Goal: Task Accomplishment & Management: Use online tool/utility

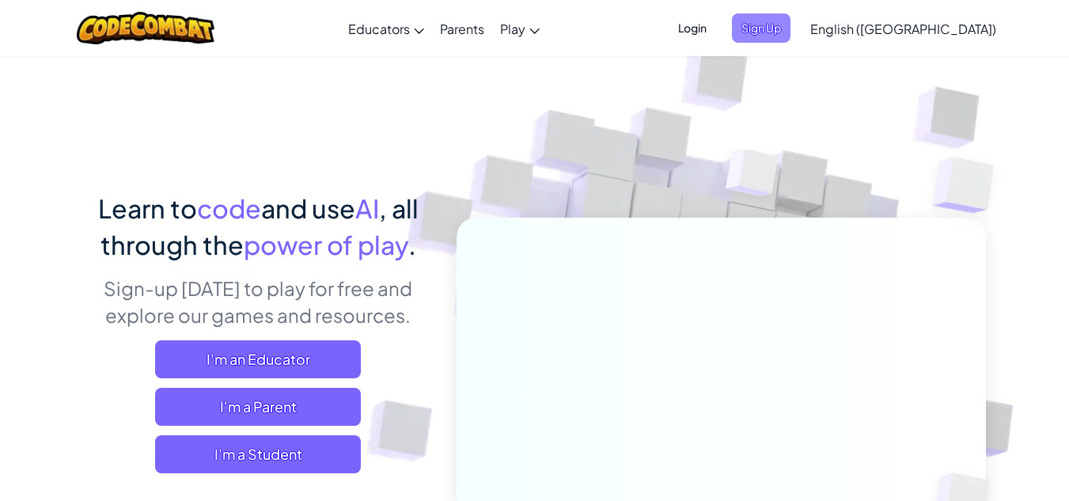
click at [791, 32] on span "Sign Up" at bounding box center [761, 27] width 59 height 29
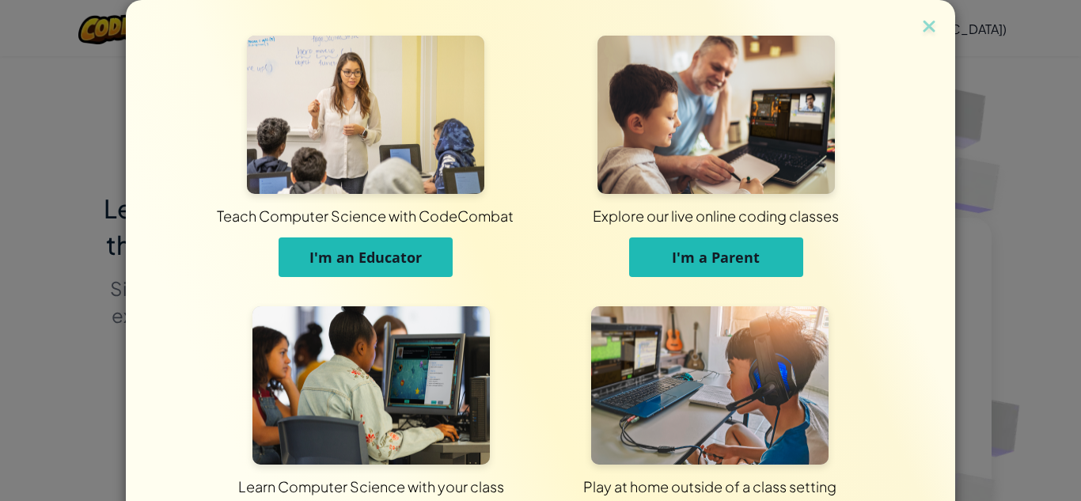
scroll to position [126, 0]
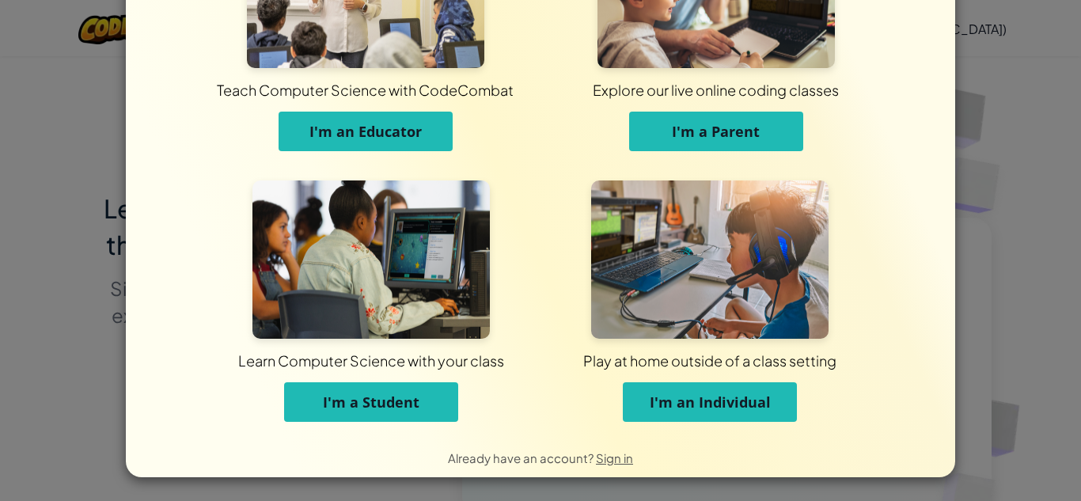
click at [389, 393] on span "I'm a Student" at bounding box center [371, 402] width 97 height 19
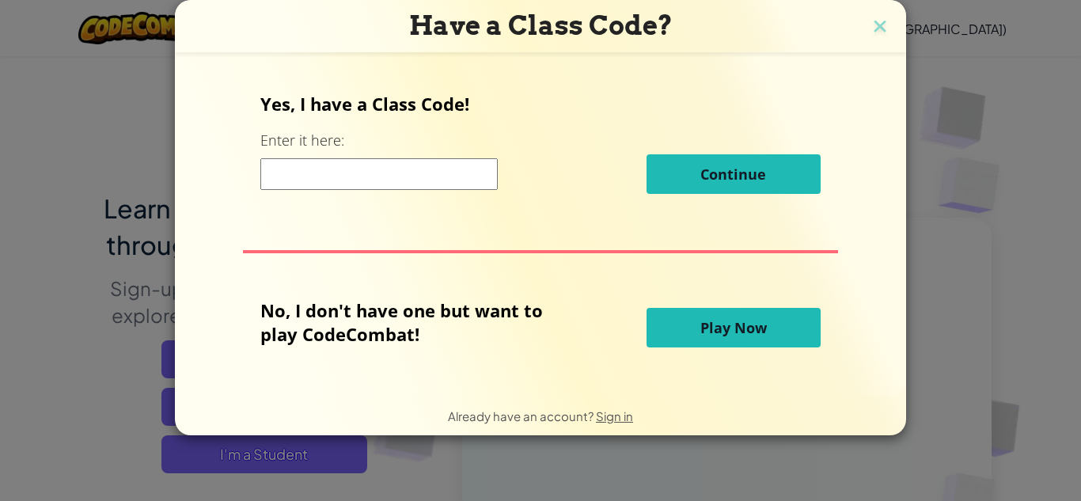
scroll to position [0, 0]
click at [435, 177] on input at bounding box center [378, 174] width 237 height 32
paste input "FarmFastDream"
type input "FarmFastDream"
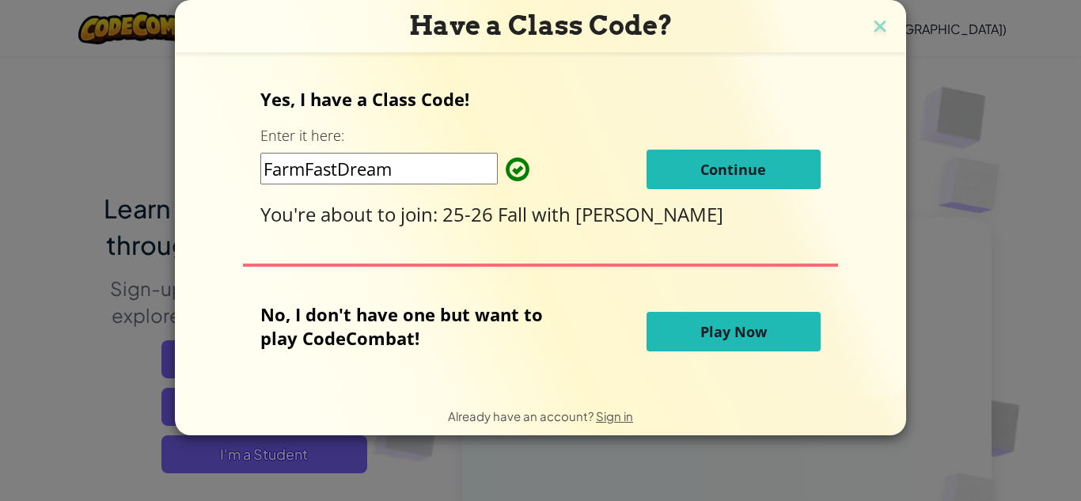
click at [742, 172] on span "Continue" at bounding box center [733, 169] width 66 height 19
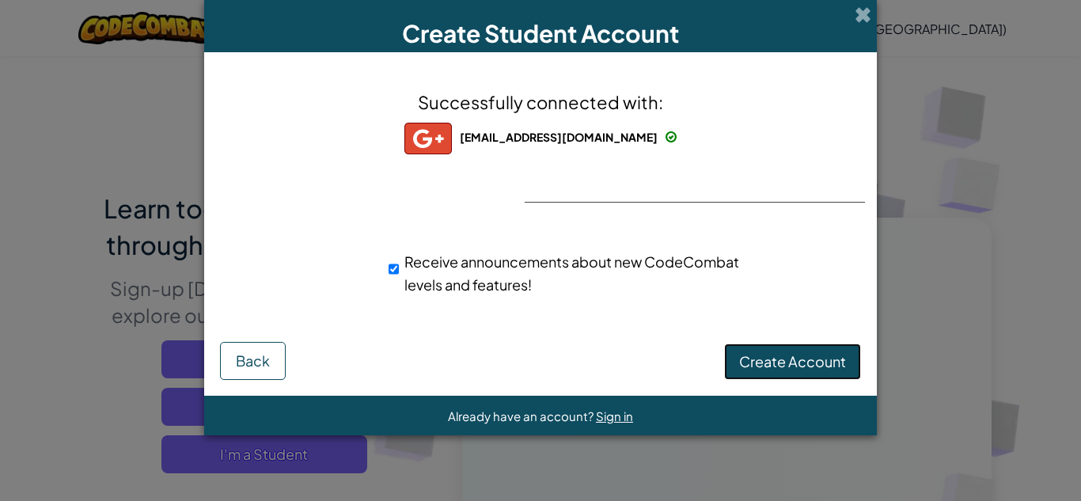
click at [769, 355] on span "Create Account" at bounding box center [792, 361] width 107 height 18
click at [611, 190] on div "Successfully connected with: jayjoh2393@student.iss.k12.nc.us jayjoh2393@studen…" at bounding box center [540, 202] width 633 height 268
click at [565, 197] on div "Successfully connected with: jayjoh2393@student.iss.k12.nc.us jayjoh2393@studen…" at bounding box center [540, 202] width 633 height 268
click at [800, 359] on button "Create Account" at bounding box center [792, 362] width 137 height 36
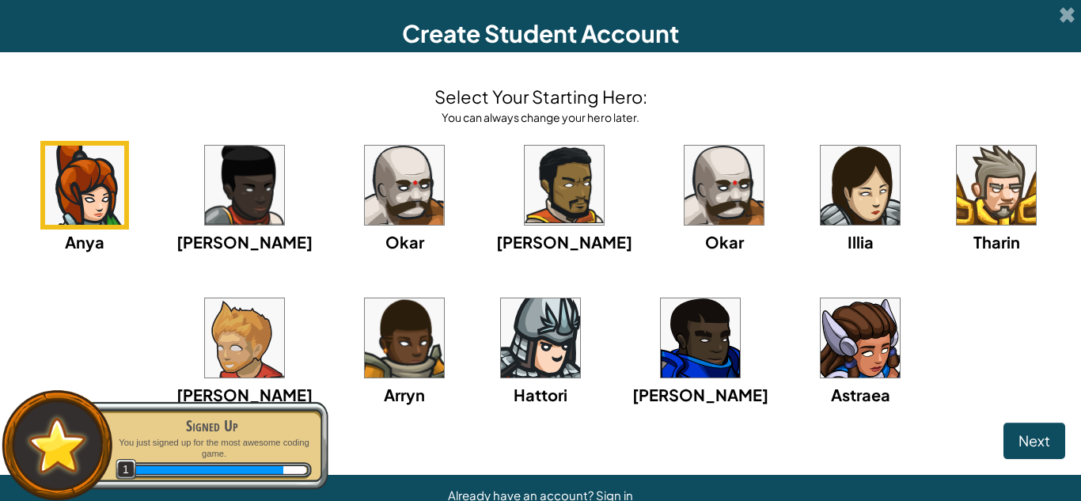
click at [260, 211] on img at bounding box center [244, 185] width 79 height 79
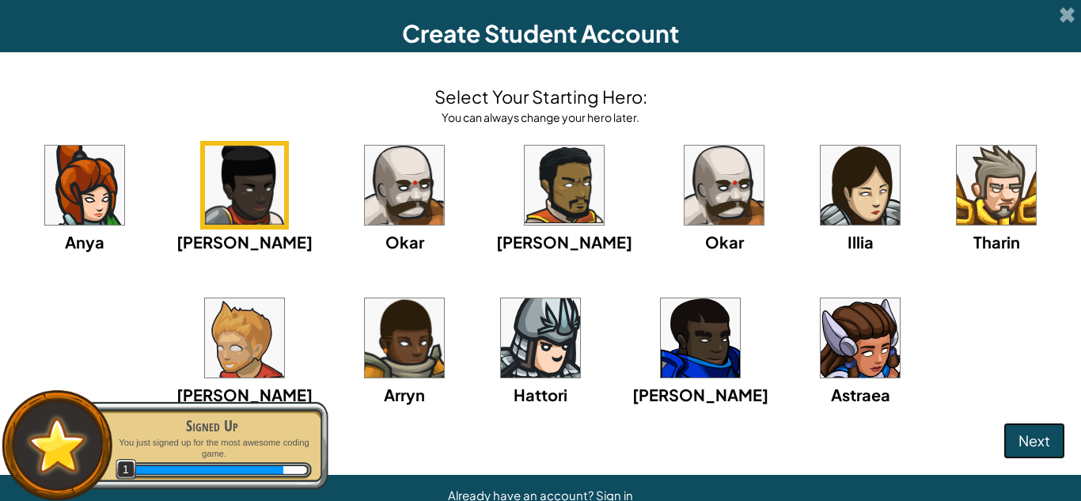
click at [1007, 450] on button "Next" at bounding box center [1035, 441] width 62 height 36
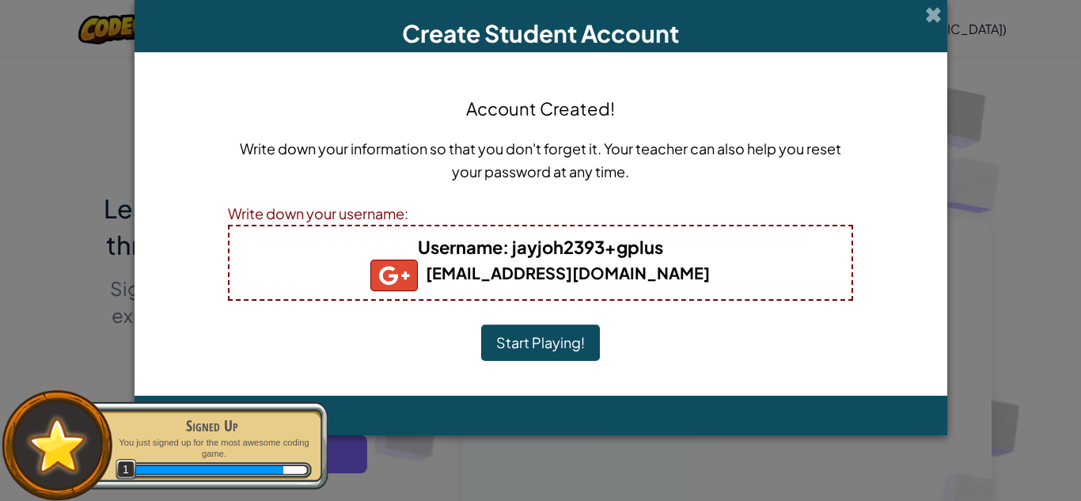
click at [549, 349] on button "Start Playing!" at bounding box center [540, 343] width 119 height 36
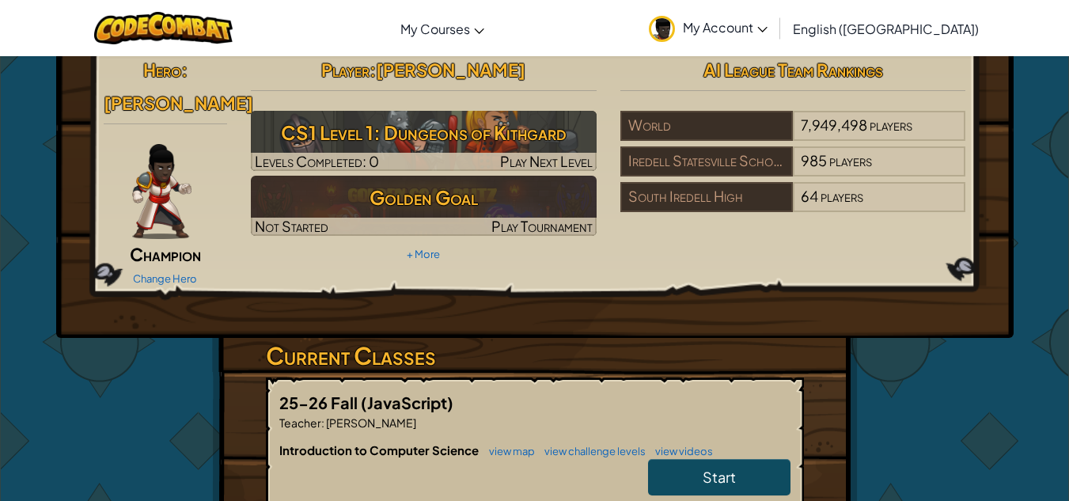
scroll to position [175, 0]
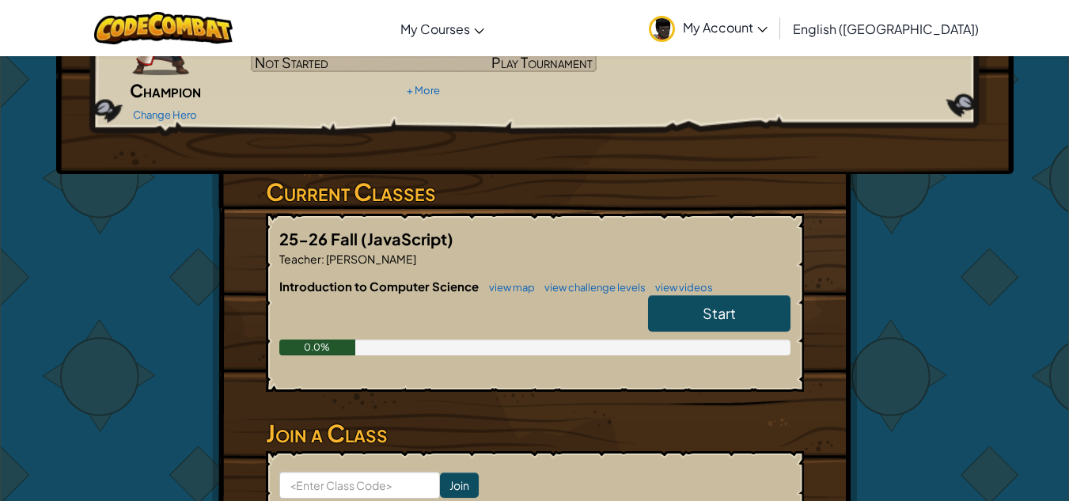
click at [674, 295] on link "Start" at bounding box center [719, 313] width 142 height 36
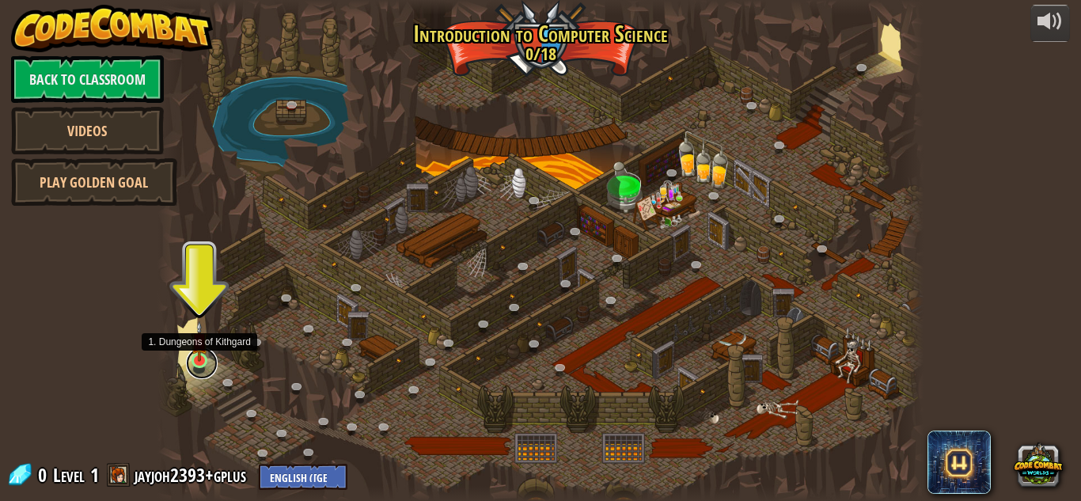
click at [201, 362] on link at bounding box center [202, 363] width 32 height 32
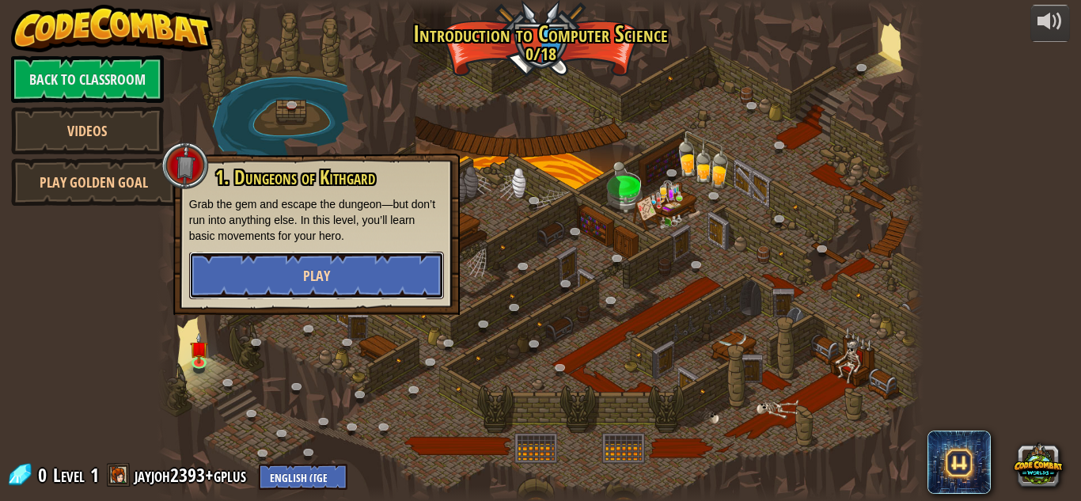
click at [335, 278] on button "Play" at bounding box center [316, 275] width 255 height 47
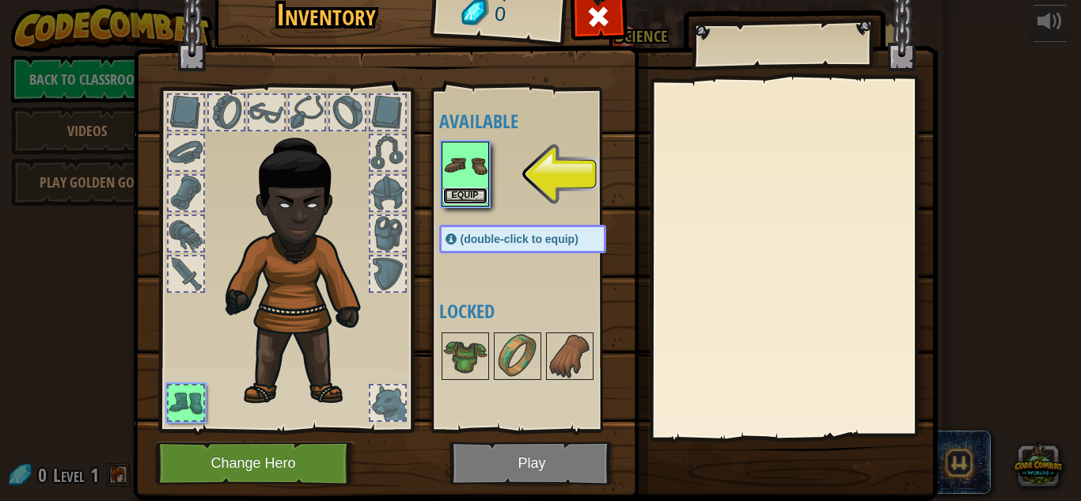
click at [468, 192] on button "Equip" at bounding box center [465, 196] width 44 height 17
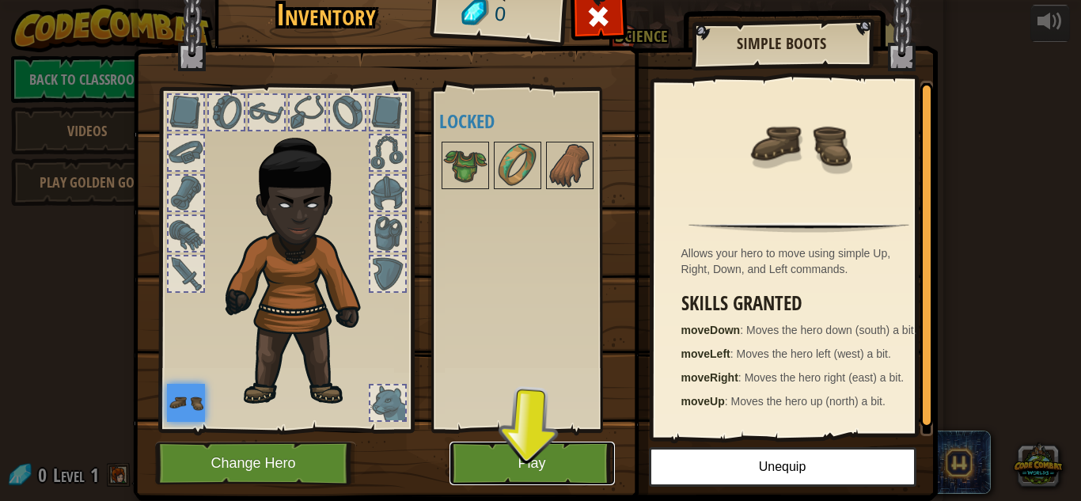
click at [518, 450] on button "Play" at bounding box center [532, 464] width 165 height 44
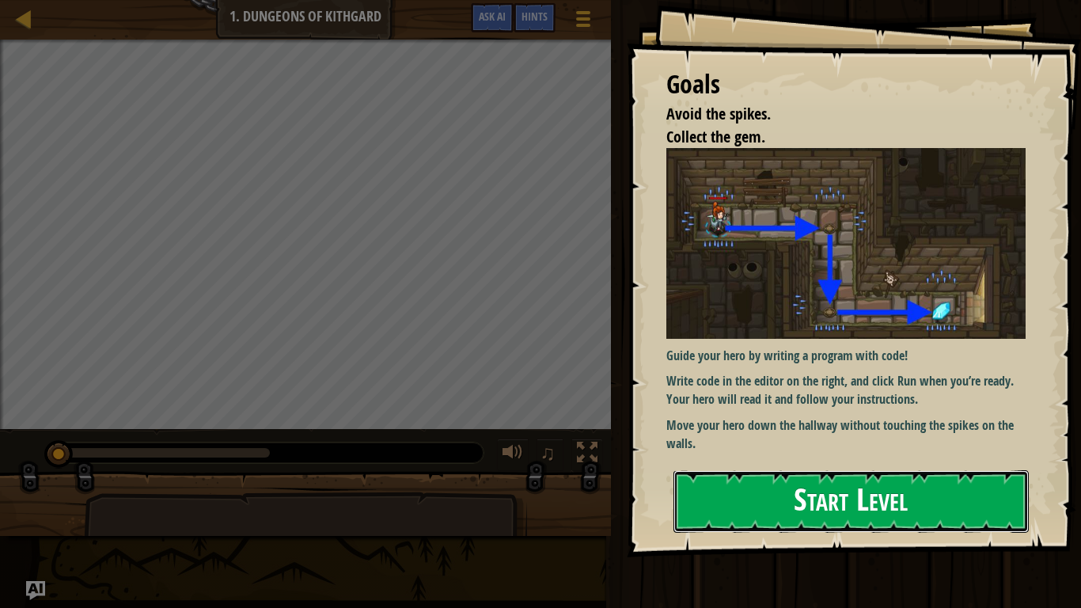
click at [827, 488] on button "Start Level" at bounding box center [851, 501] width 355 height 63
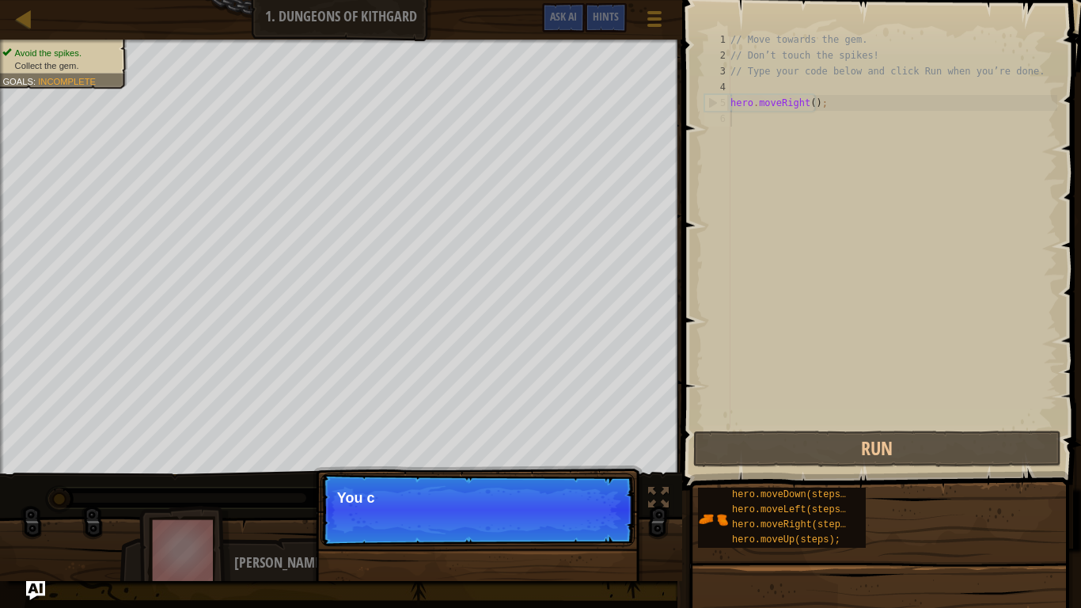
click at [580, 500] on p "Continue You c" at bounding box center [478, 509] width 314 height 73
click at [580, 500] on button "Continue" at bounding box center [589, 519] width 66 height 21
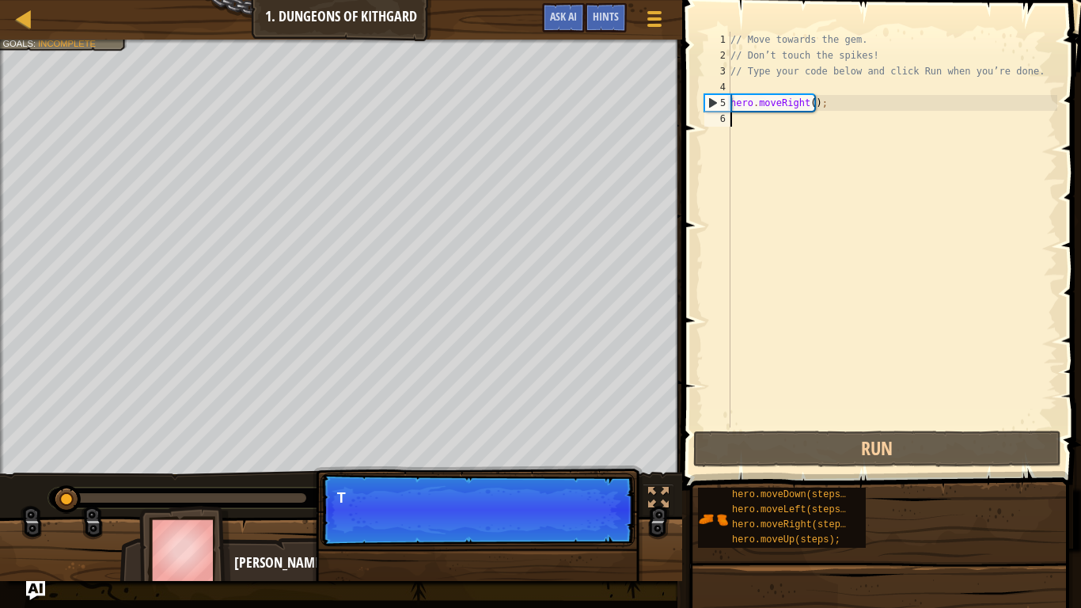
scroll to position [7, 0]
click at [580, 500] on p "Continue Type your code o" at bounding box center [478, 509] width 314 height 73
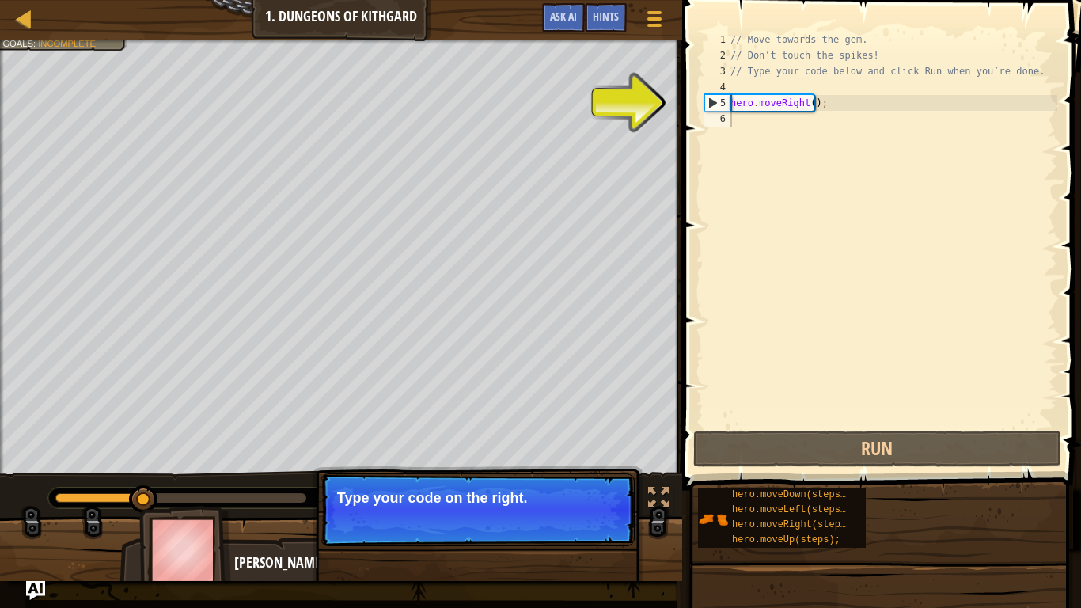
click at [580, 500] on button "Continue" at bounding box center [589, 519] width 66 height 21
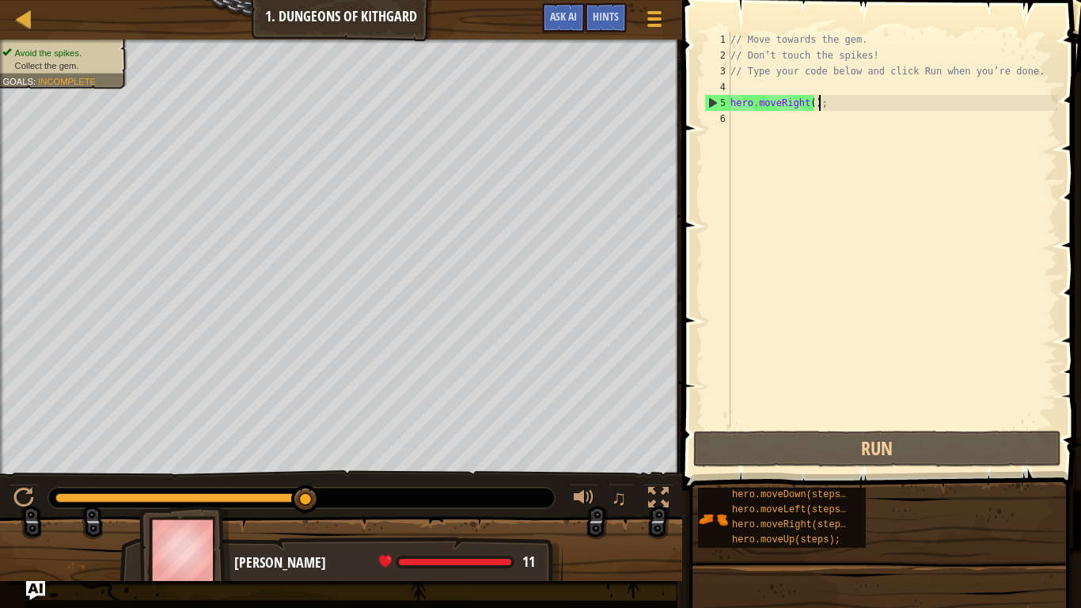
click at [830, 104] on div "// Move towards the gem. // Don’t touch the spikes! // Type your code below and…" at bounding box center [892, 245] width 330 height 427
click at [714, 104] on div "5" at bounding box center [717, 103] width 25 height 16
click at [710, 103] on div "5" at bounding box center [717, 103] width 25 height 16
click at [807, 105] on div "// Move towards the gem. // Don’t touch the spikes! // Type your code below and…" at bounding box center [892, 245] width 330 height 427
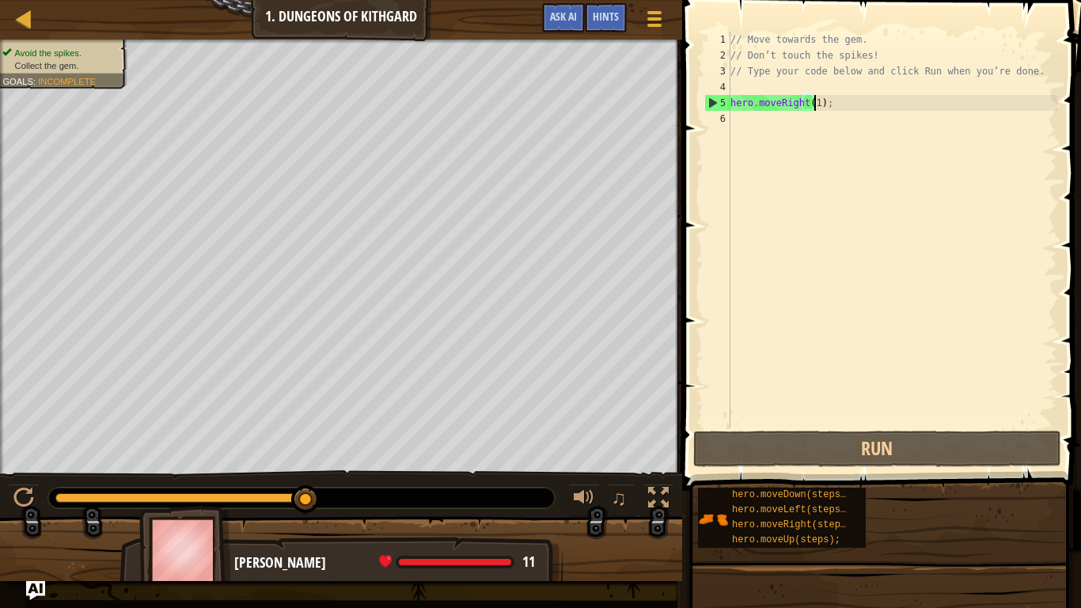
scroll to position [7, 6]
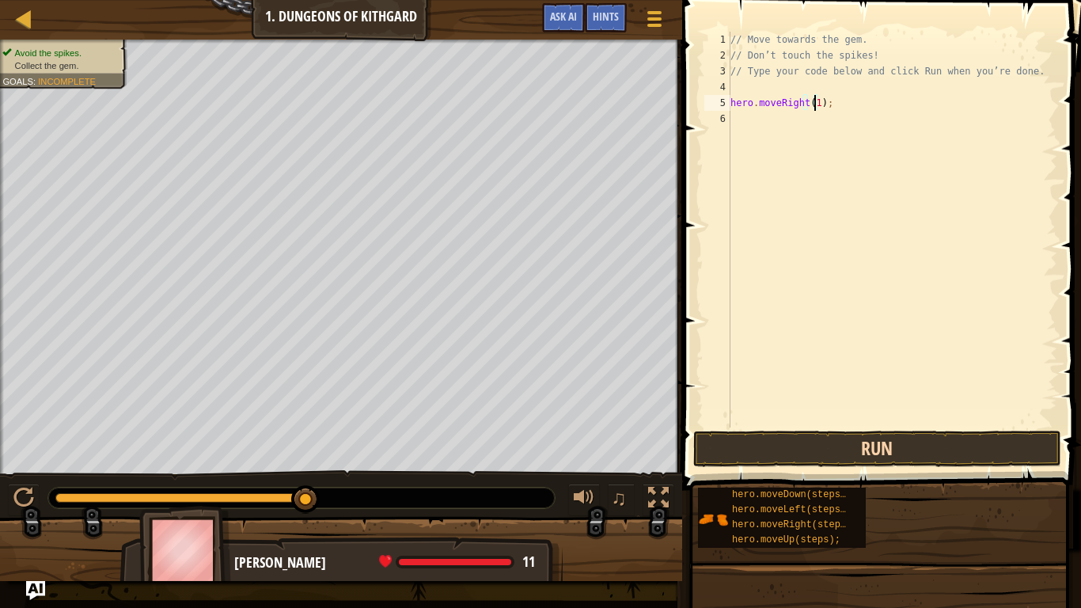
type textarea "hero.moveRight(1);"
click at [835, 443] on button "Run" at bounding box center [877, 449] width 369 height 36
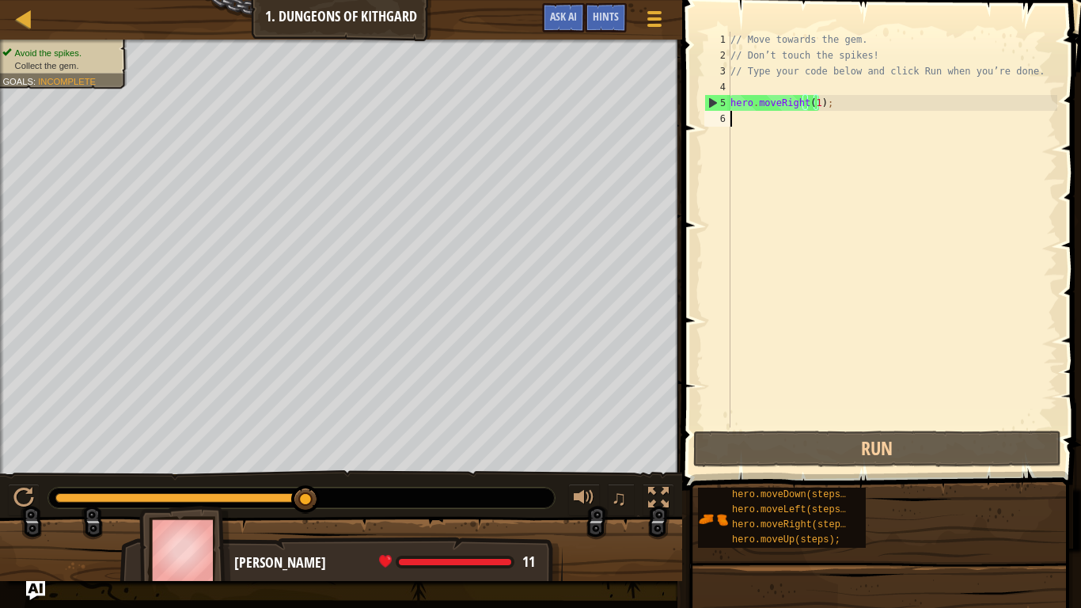
click at [856, 120] on div "// Move towards the gem. // Don’t touch the spikes! // Type your code below and…" at bounding box center [892, 245] width 330 height 427
click at [811, 107] on div "// Move towards the gem. // Don’t touch the spikes! // Type your code below and…" at bounding box center [892, 245] width 330 height 427
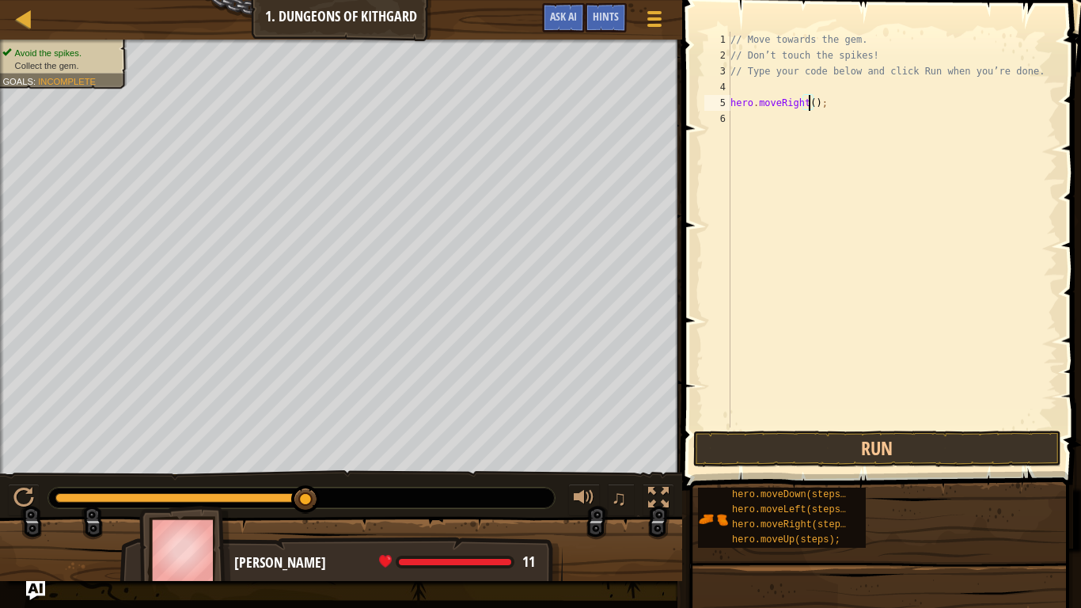
click at [815, 108] on div "// Move towards the gem. // Don’t touch the spikes! // Type your code below and…" at bounding box center [892, 245] width 330 height 427
type textarea "hero.moveRight();"
click at [738, 131] on div "// Move towards the gem. // Don’t touch the spikes! // Type your code below and…" at bounding box center [892, 245] width 330 height 427
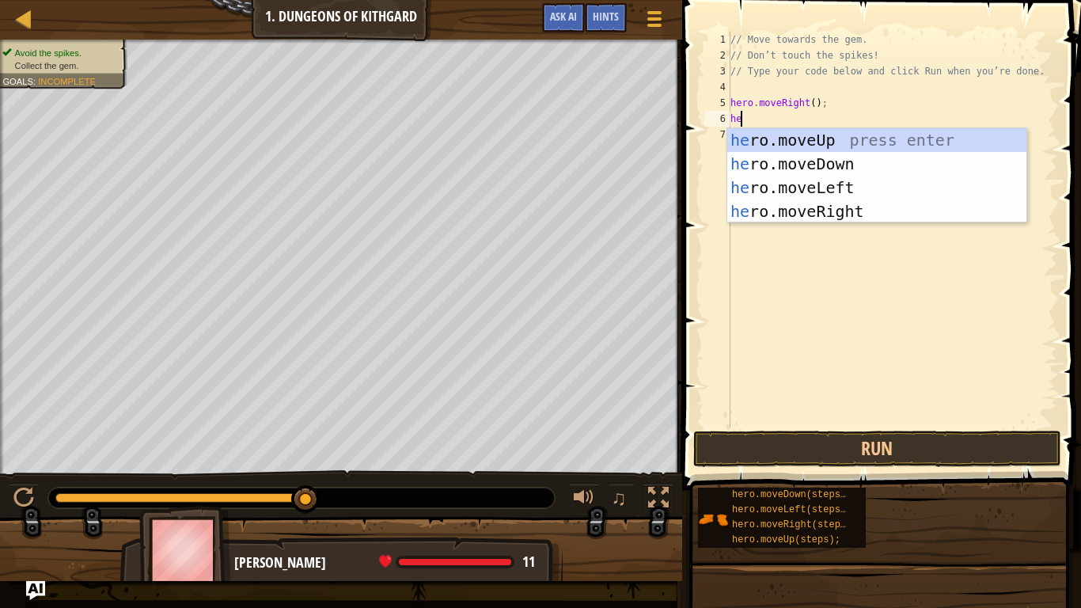
type textarea "her"
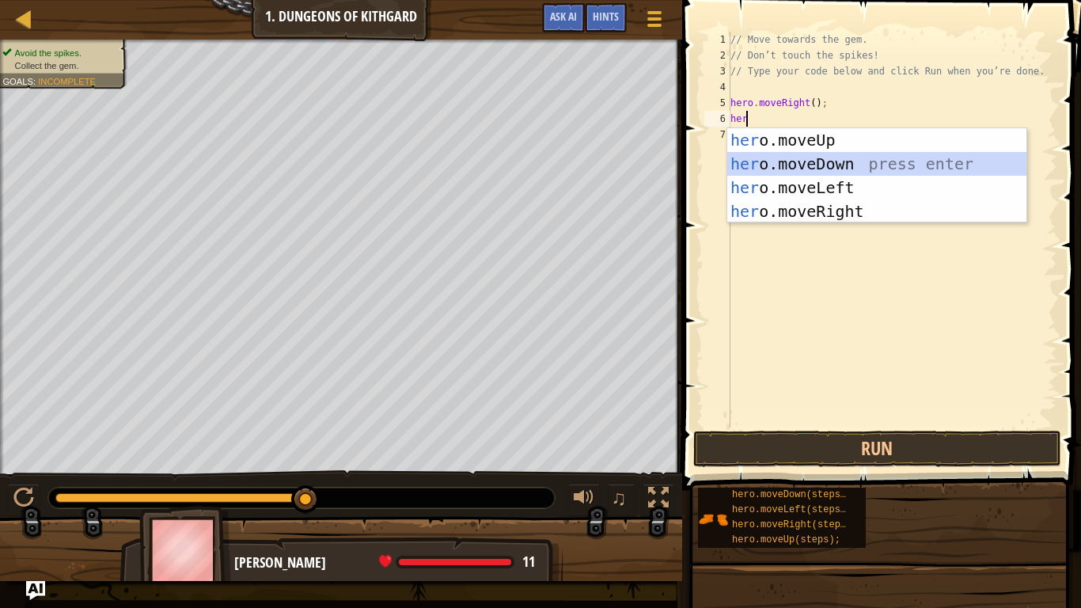
click at [807, 168] on div "her o.moveUp press enter her o.moveDown press enter her o.moveLeft press enter …" at bounding box center [876, 199] width 299 height 142
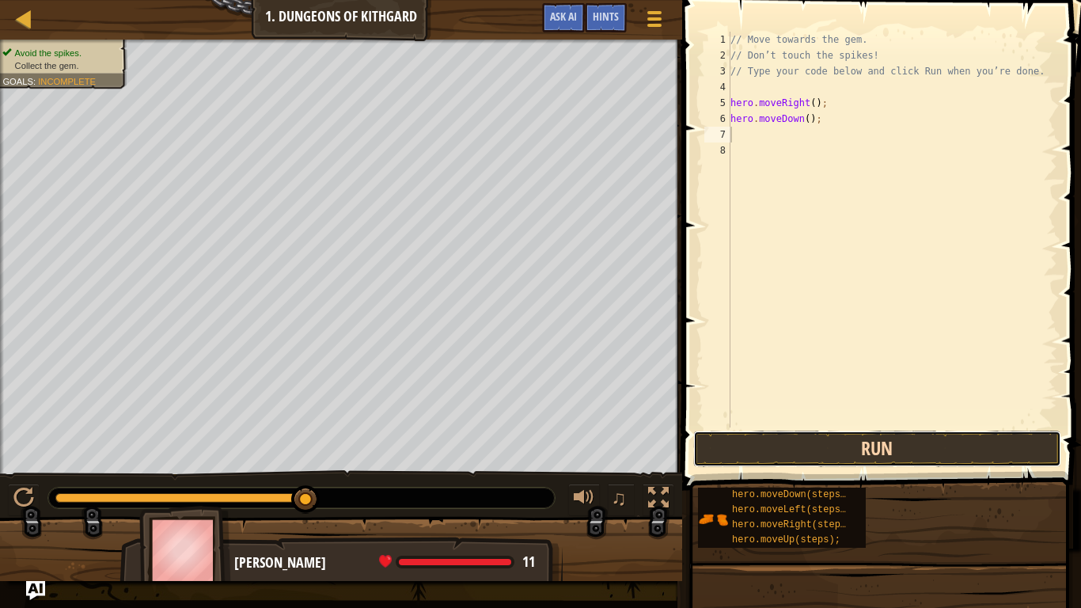
click at [808, 446] on button "Run" at bounding box center [877, 449] width 369 height 36
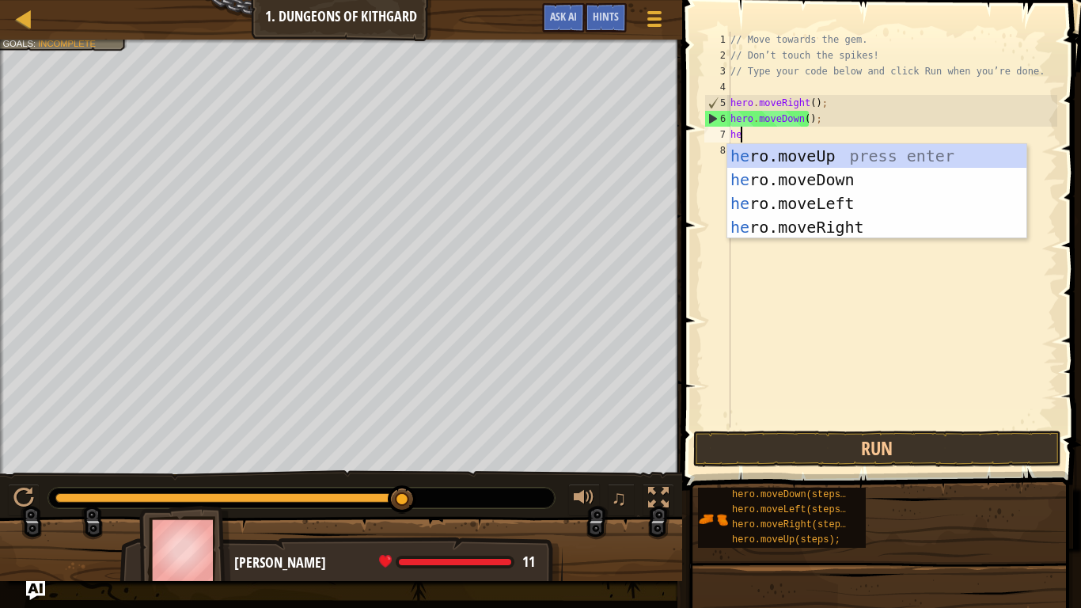
type textarea "her"
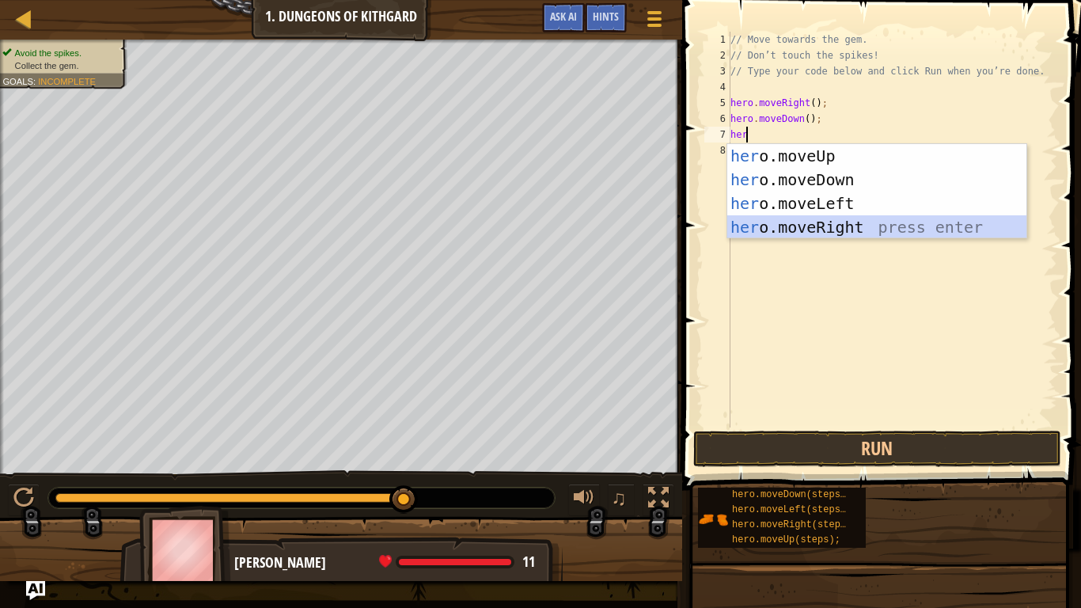
click at [841, 229] on div "her o.moveUp press enter her o.moveDown press enter her o.moveLeft press enter …" at bounding box center [876, 215] width 299 height 142
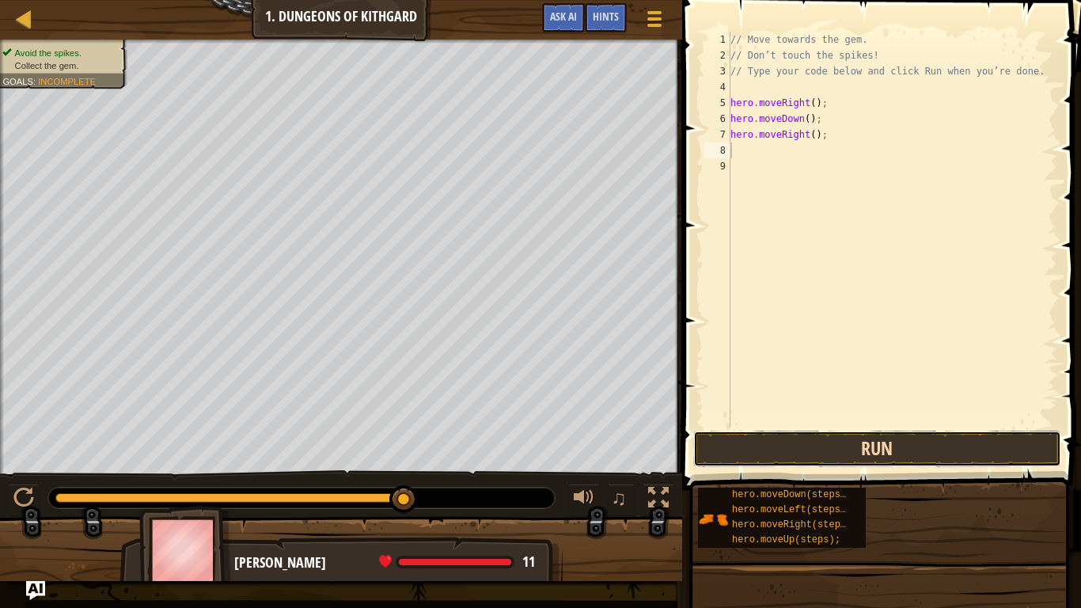
click at [873, 454] on button "Run" at bounding box center [877, 449] width 369 height 36
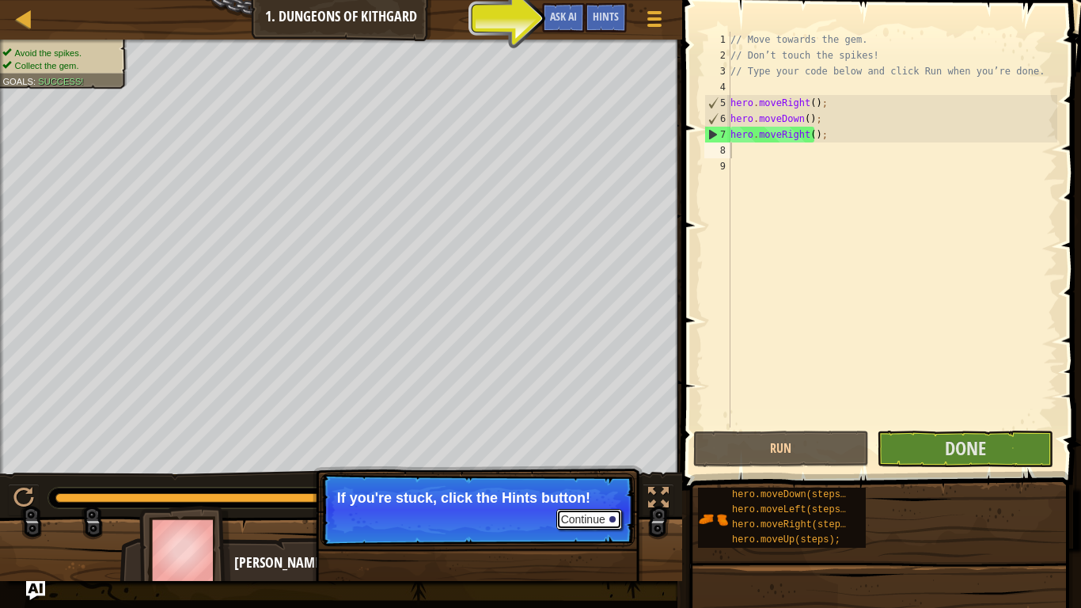
click at [599, 500] on button "Continue" at bounding box center [589, 519] width 66 height 21
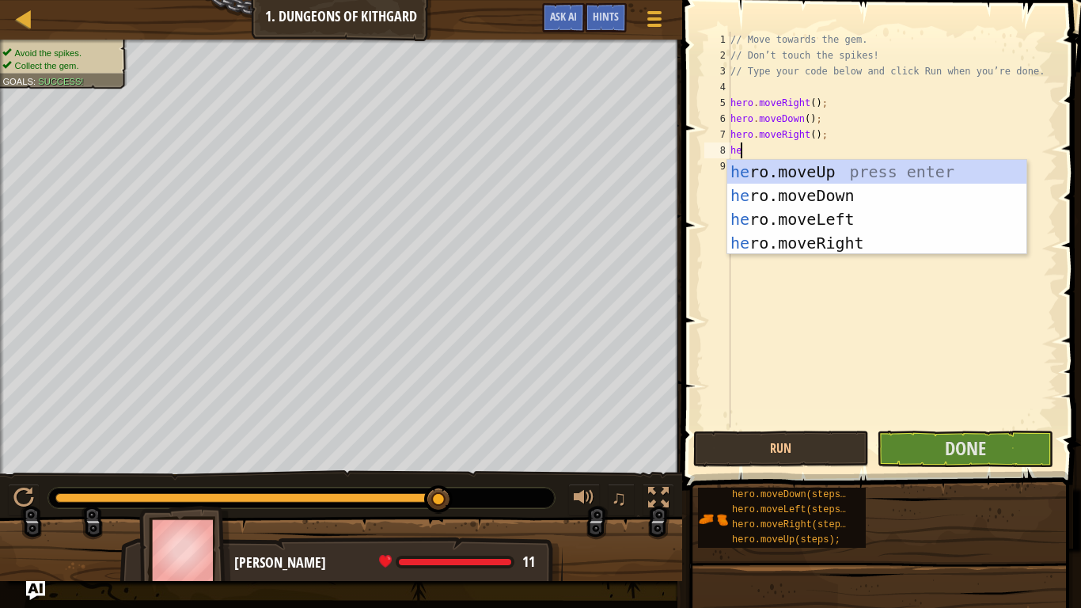
type textarea "hero"
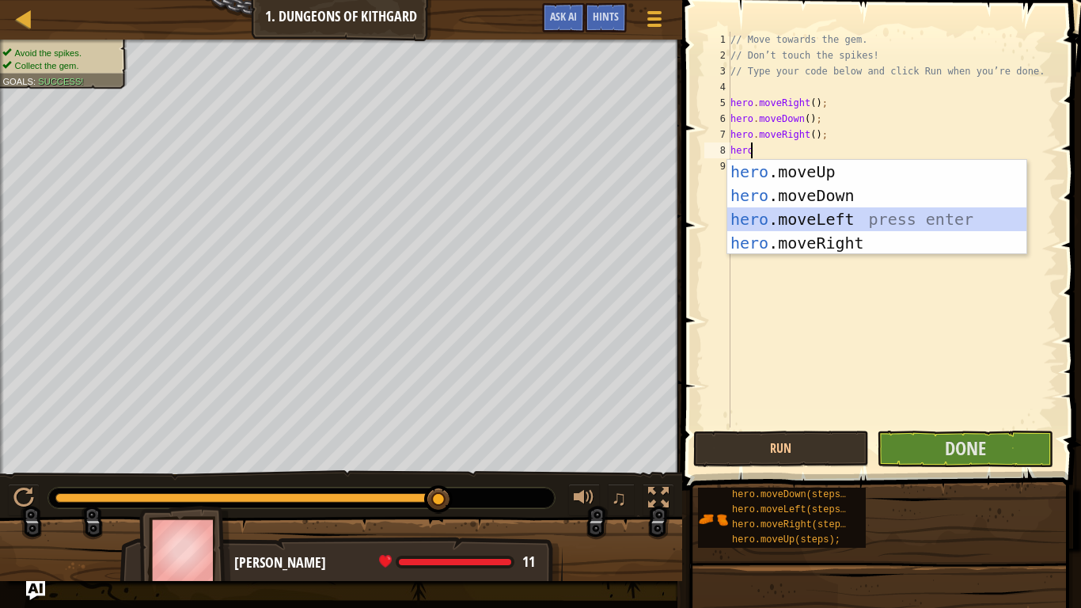
click at [894, 230] on div "hero .moveUp press enter hero .moveDown press enter hero .moveLeft press enter …" at bounding box center [876, 231] width 299 height 142
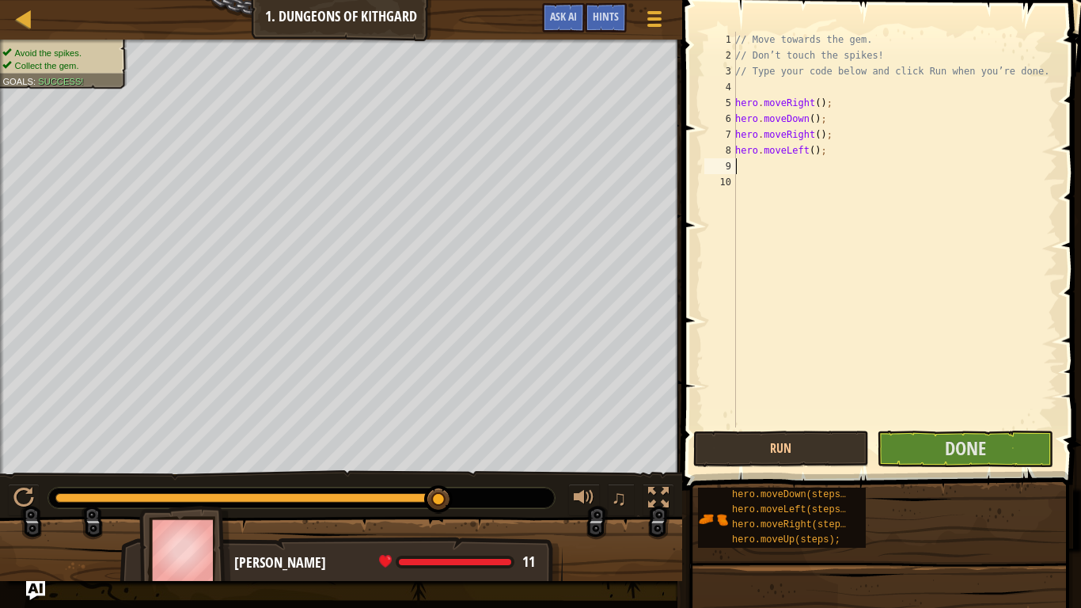
click at [807, 157] on div "// Move towards the gem. // Don’t touch the spikes! // Type your code below and…" at bounding box center [894, 245] width 325 height 427
click at [799, 155] on div "// Move towards the gem. // Don’t touch the spikes! // Type your code below and…" at bounding box center [894, 245] width 325 height 427
click at [800, 154] on div "// Move towards the gem. // Don’t touch the spikes! // Type your code below and…" at bounding box center [894, 245] width 325 height 427
click at [804, 154] on div "// Move towards the gem. // Don’t touch the spikes! // Type your code below and…" at bounding box center [894, 245] width 325 height 427
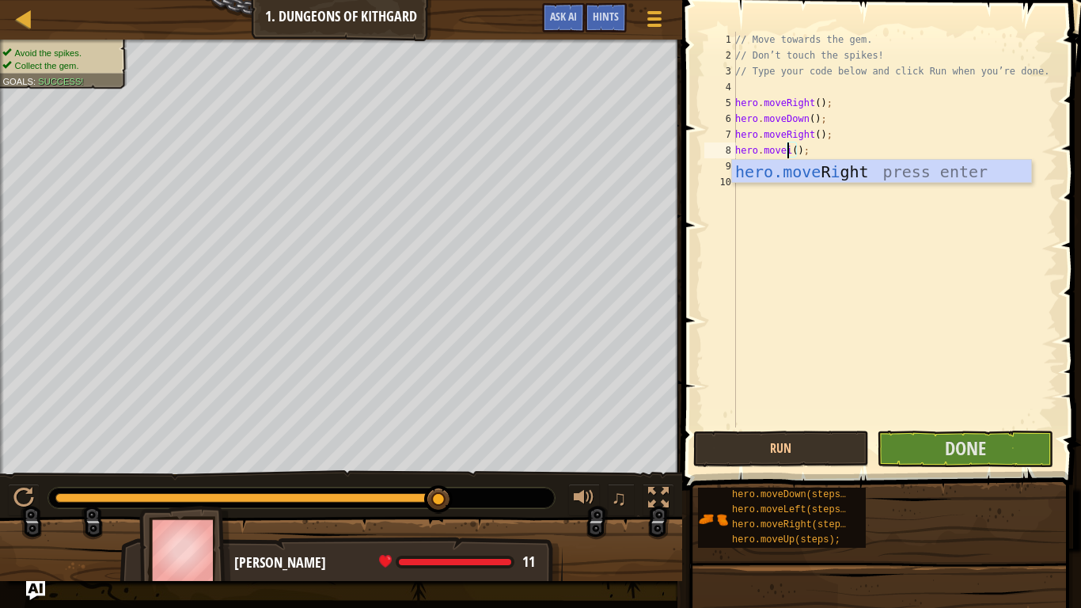
scroll to position [7, 5]
click at [808, 176] on div "hero.move R igh t press enter" at bounding box center [881, 195] width 299 height 71
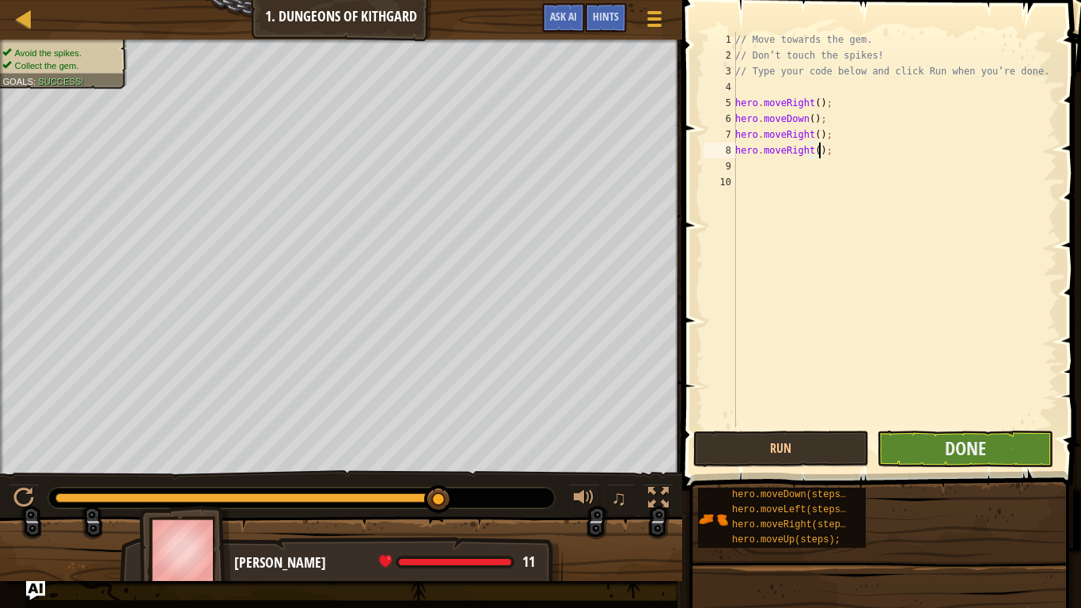
type textarea "hero.moveRight();"
click at [936, 442] on button "Done" at bounding box center [965, 449] width 177 height 36
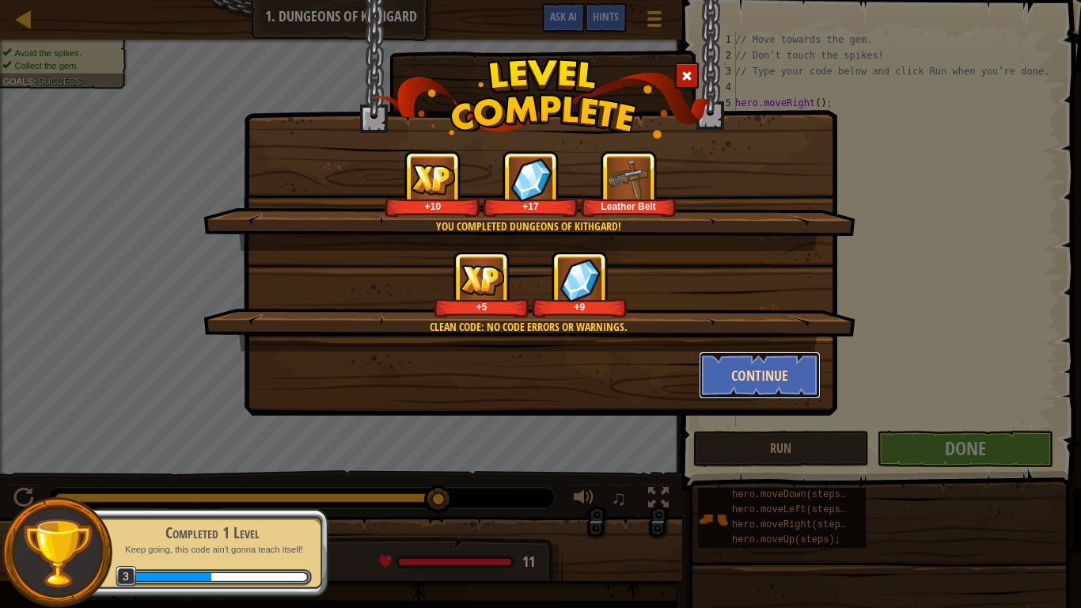
click at [746, 368] on button "Continue" at bounding box center [760, 374] width 123 height 47
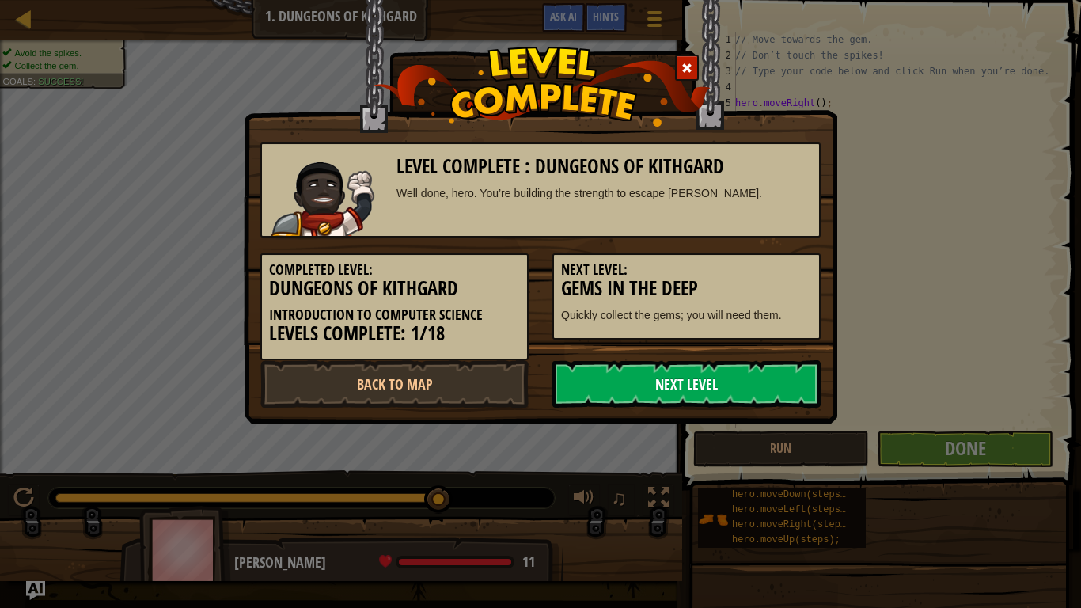
click at [662, 377] on link "Next Level" at bounding box center [686, 383] width 268 height 47
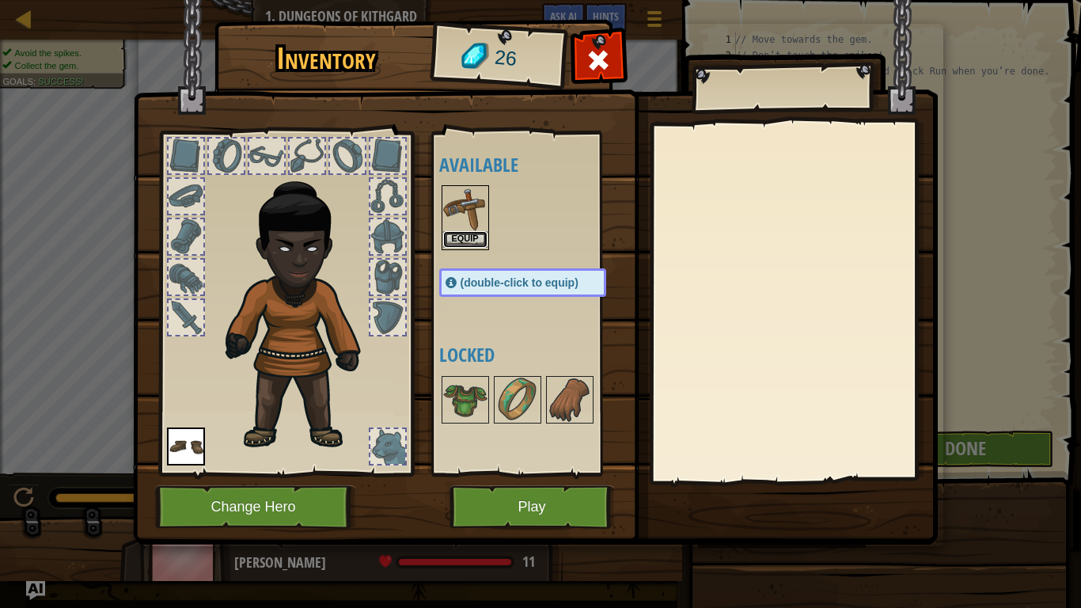
click at [471, 238] on button "Equip" at bounding box center [465, 239] width 44 height 17
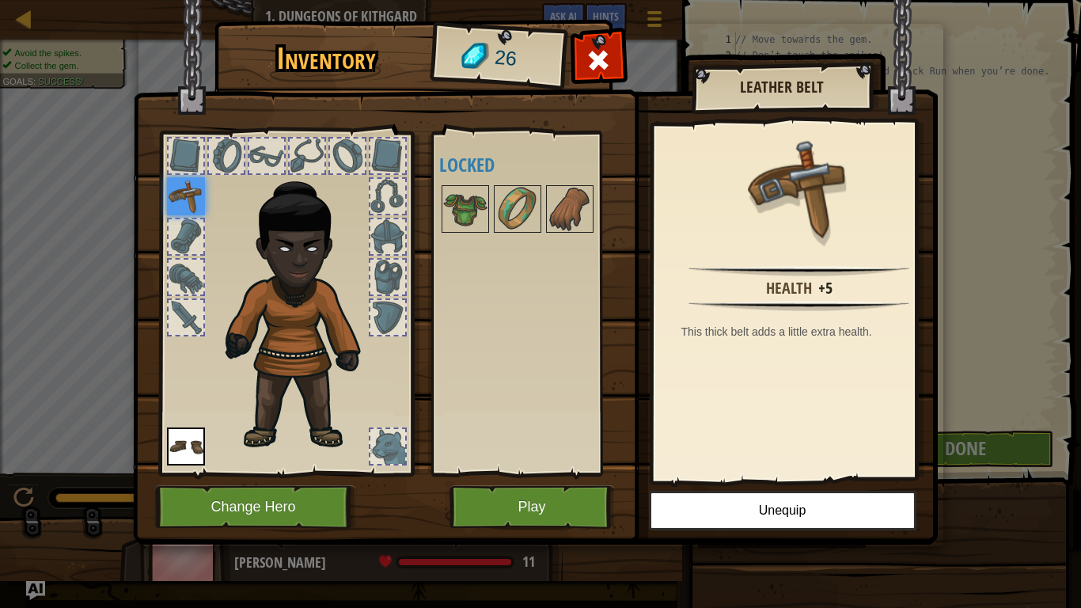
click at [378, 207] on div at bounding box center [387, 196] width 35 height 35
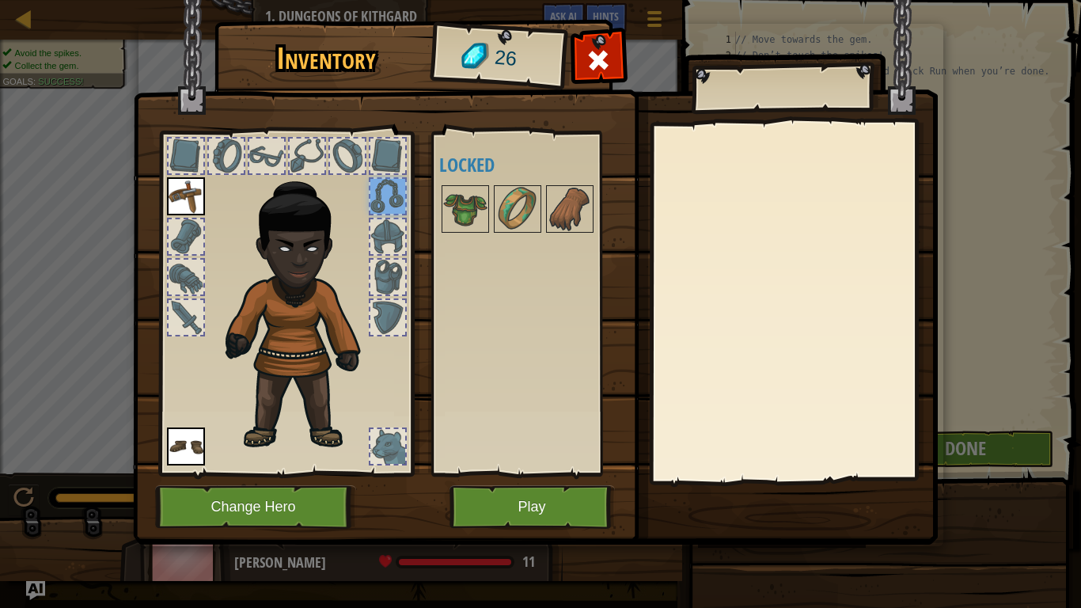
click at [379, 233] on div at bounding box center [387, 236] width 35 height 35
click at [382, 279] on div at bounding box center [387, 277] width 35 height 35
click at [390, 310] on div at bounding box center [387, 317] width 35 height 35
click at [193, 316] on div at bounding box center [186, 317] width 35 height 35
click at [389, 453] on div at bounding box center [387, 446] width 35 height 35
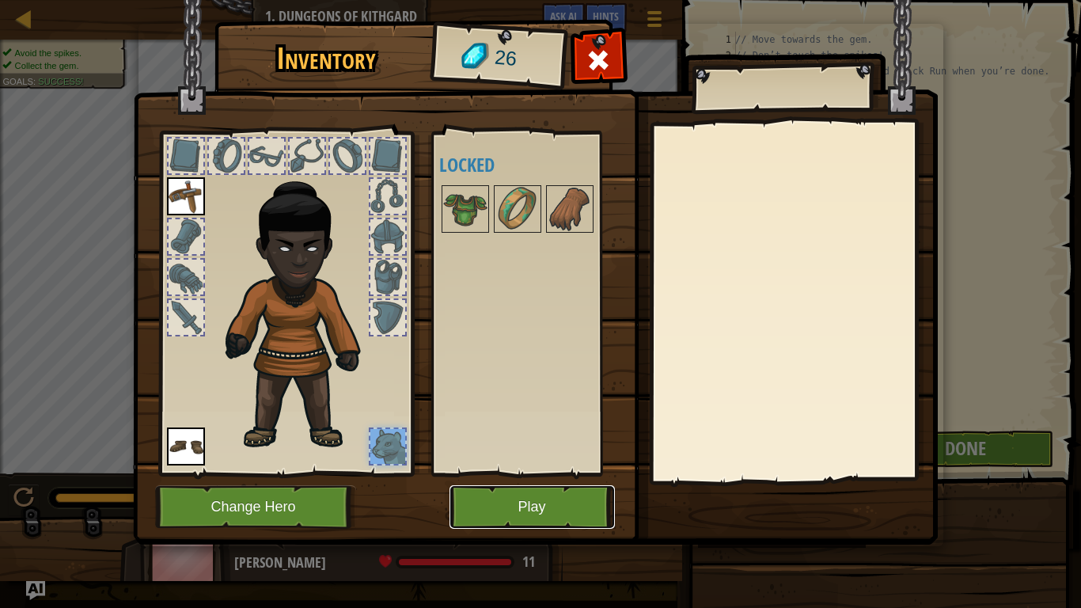
click at [489, 500] on button "Play" at bounding box center [532, 507] width 165 height 44
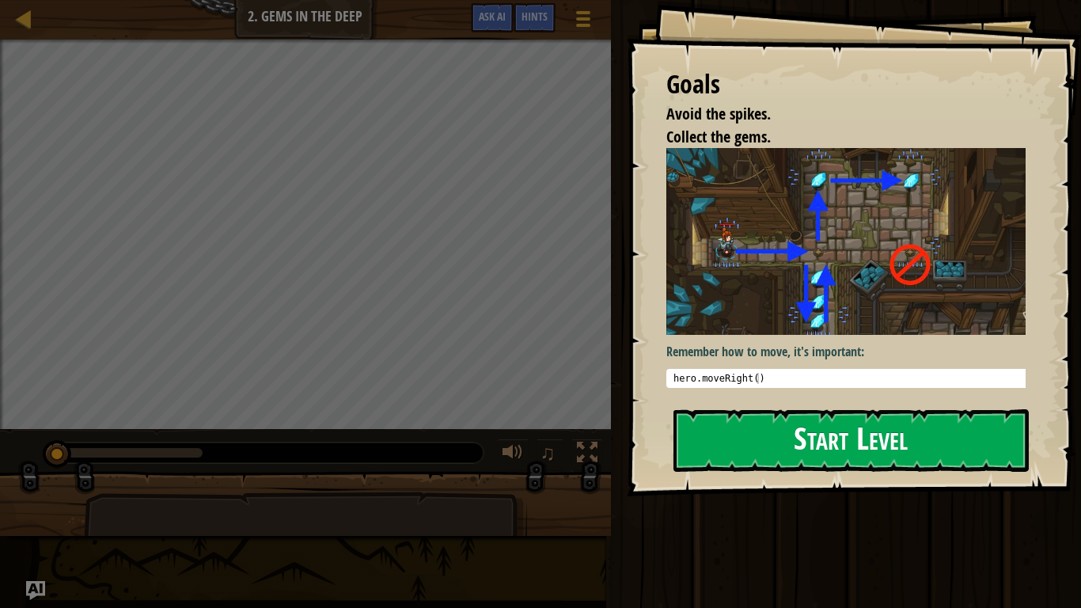
click at [772, 424] on button "Start Level" at bounding box center [851, 440] width 355 height 63
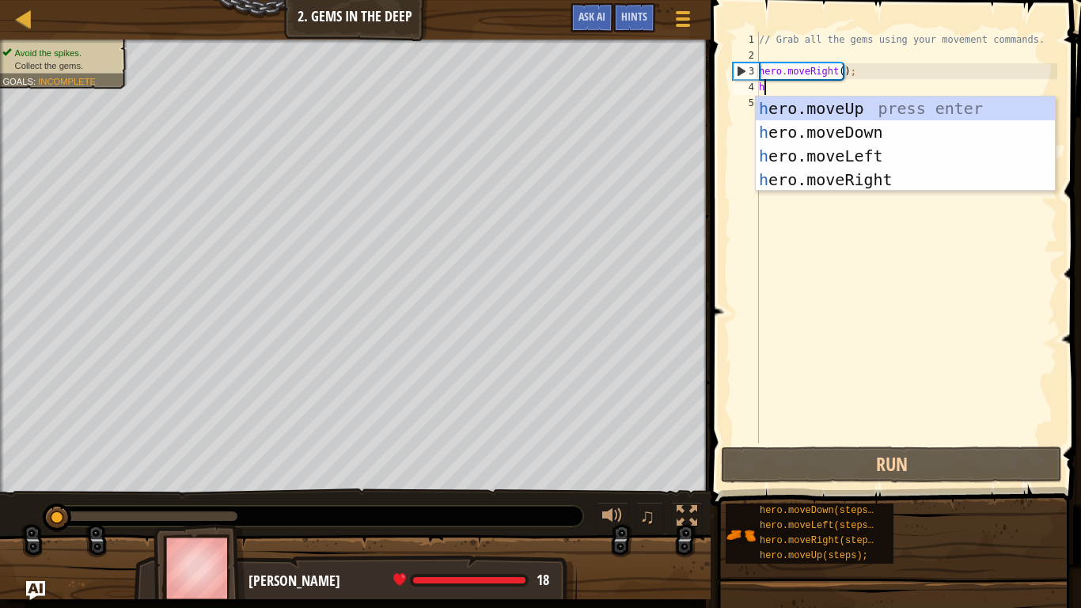
scroll to position [7, 0]
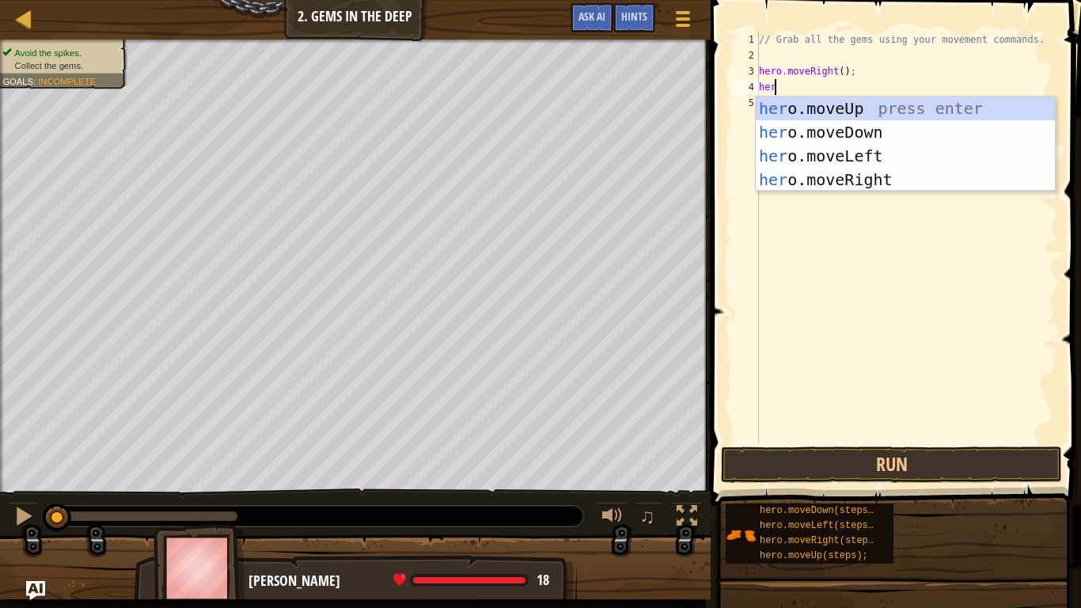
type textarea "hero"
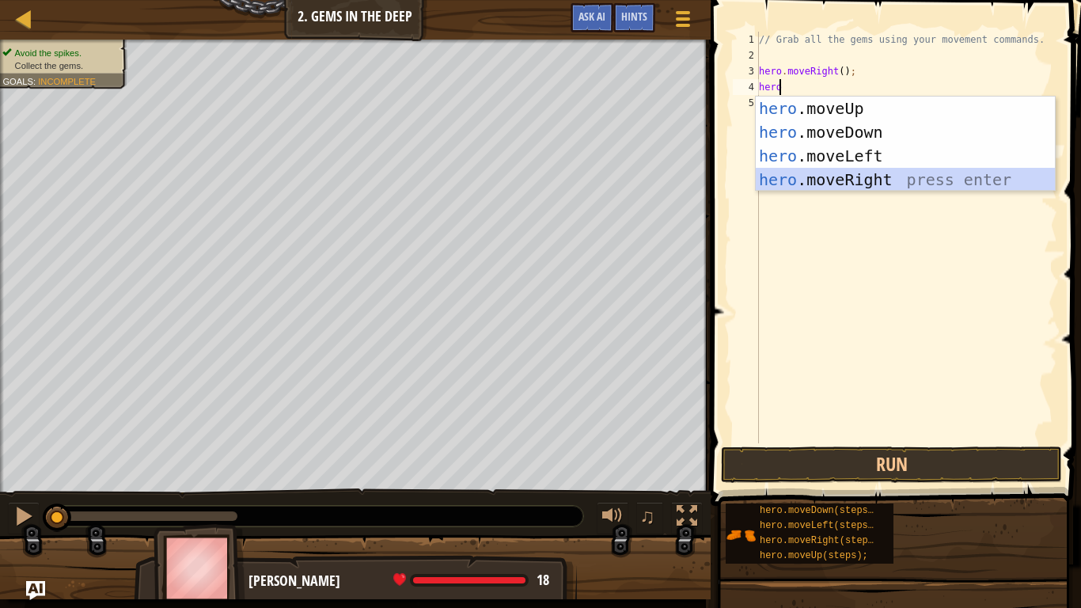
click at [858, 184] on div "hero .moveUp press enter hero .moveDown press enter hero .moveLeft press enter …" at bounding box center [905, 168] width 299 height 142
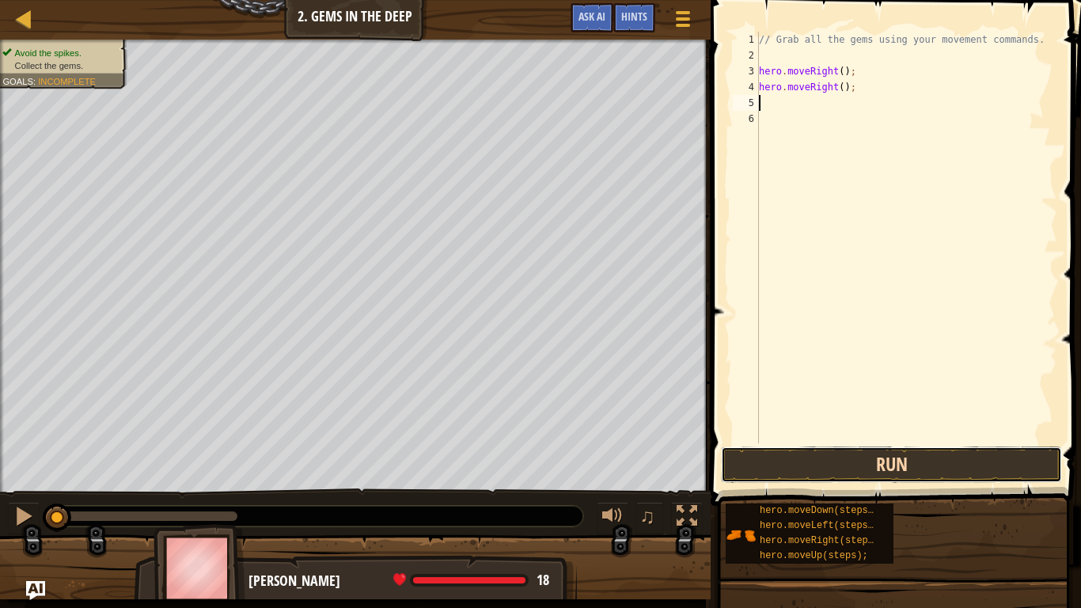
click at [841, 462] on button "Run" at bounding box center [891, 464] width 341 height 36
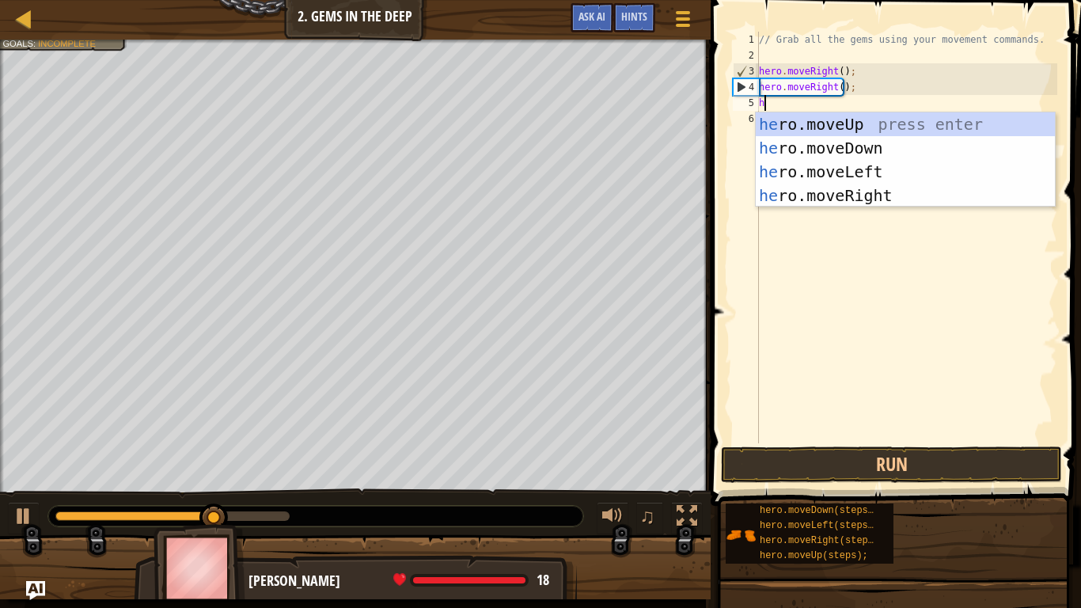
type textarea "h"
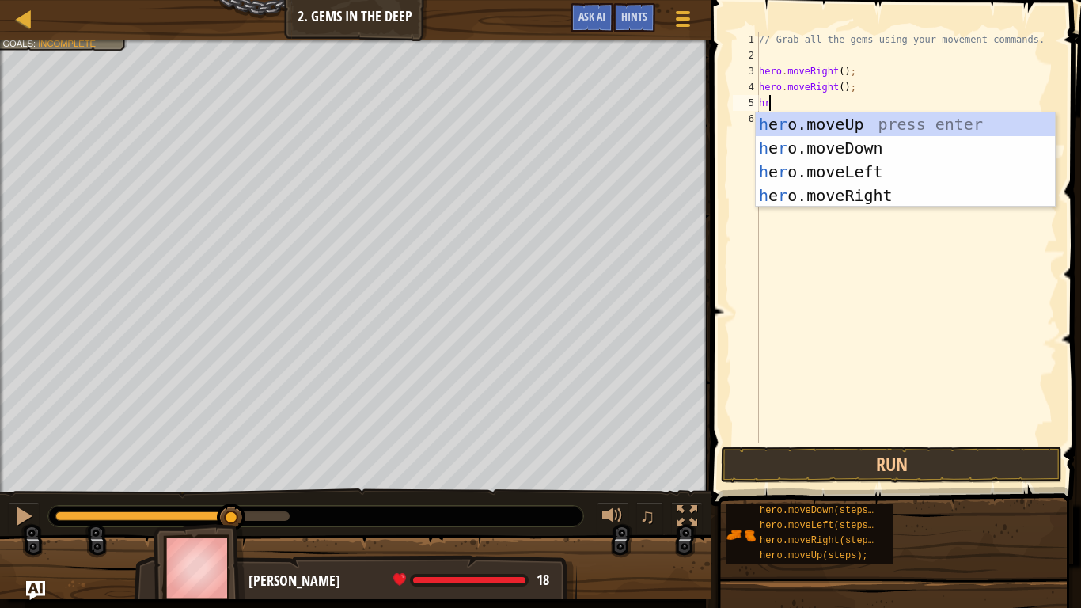
type textarea "hro"
click at [846, 125] on div "h e ro .moveUp press enter h e ro .moveDown press enter h e ro .moveLeft press …" at bounding box center [905, 183] width 299 height 142
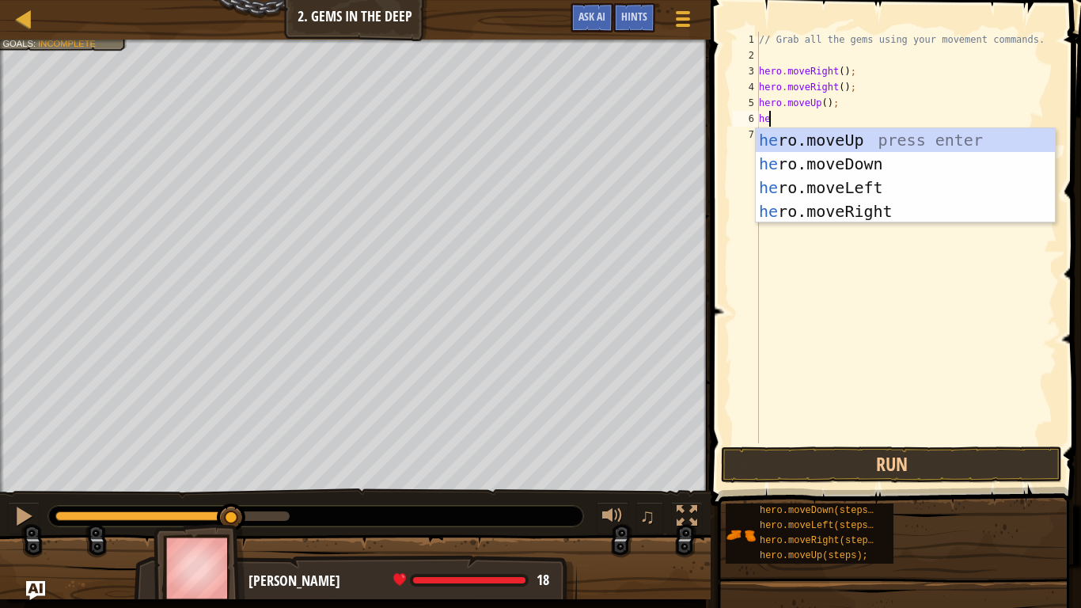
type textarea "hero"
click at [853, 195] on div "hero .moveUp press enter hero .moveDown press enter hero .moveLeft press enter …" at bounding box center [905, 199] width 299 height 142
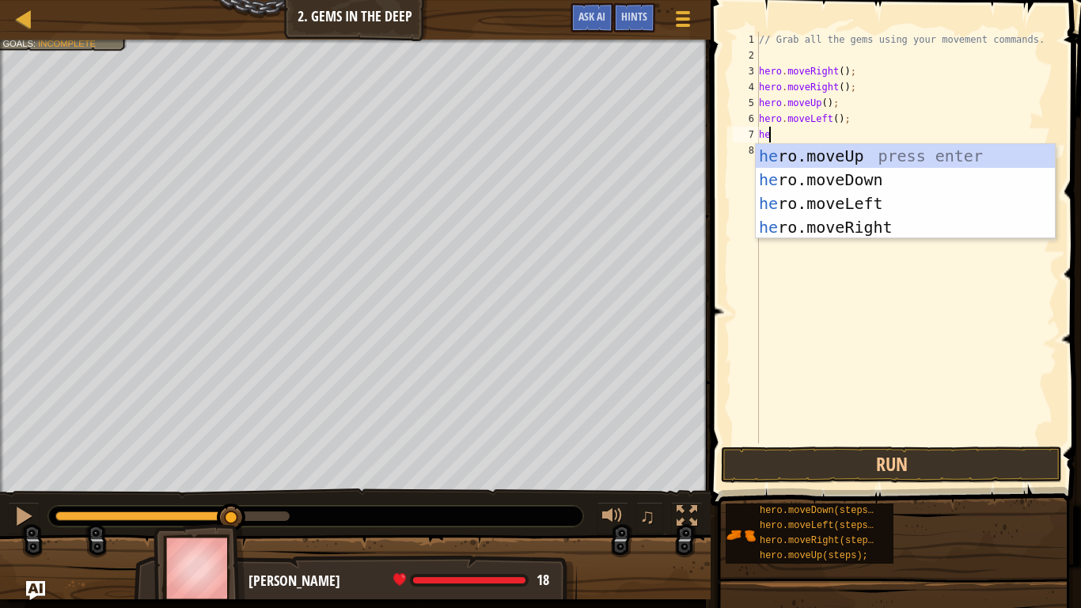
scroll to position [7, 0]
type textarea "h"
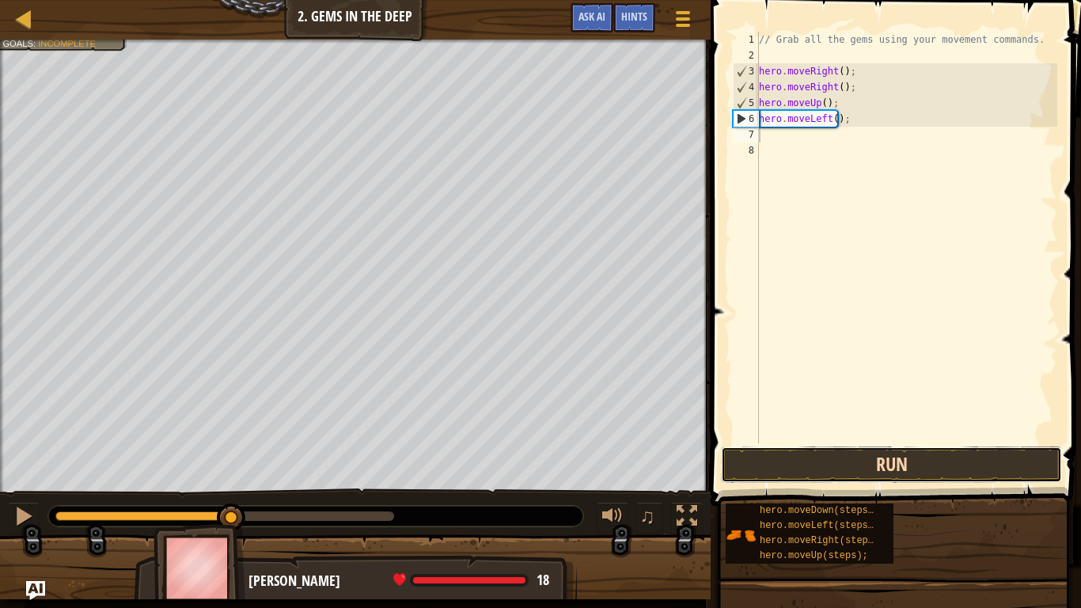
click at [866, 464] on button "Run" at bounding box center [891, 464] width 341 height 36
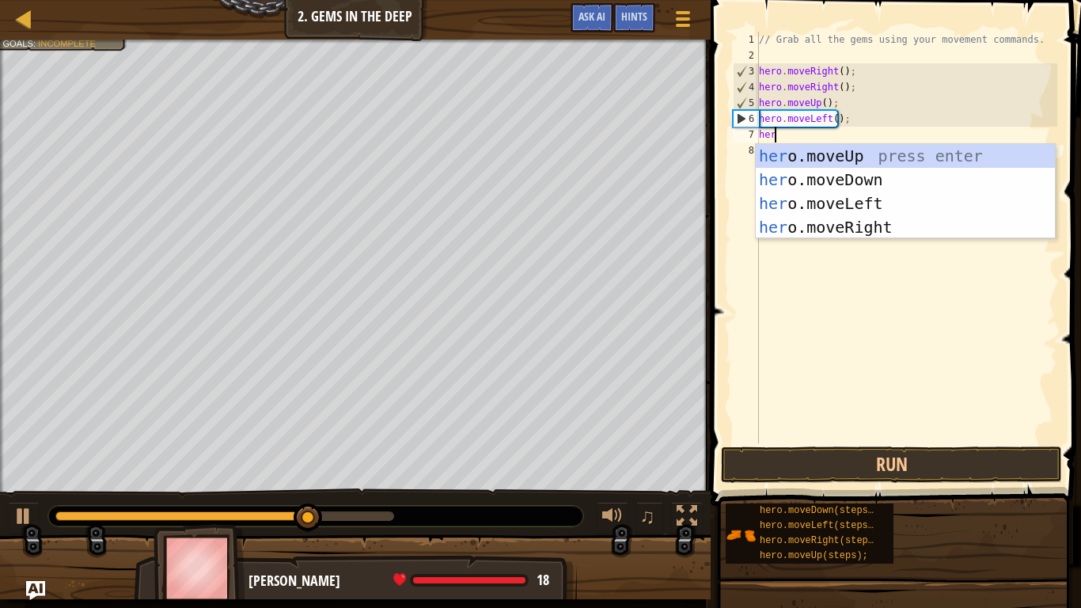
type textarea "hero"
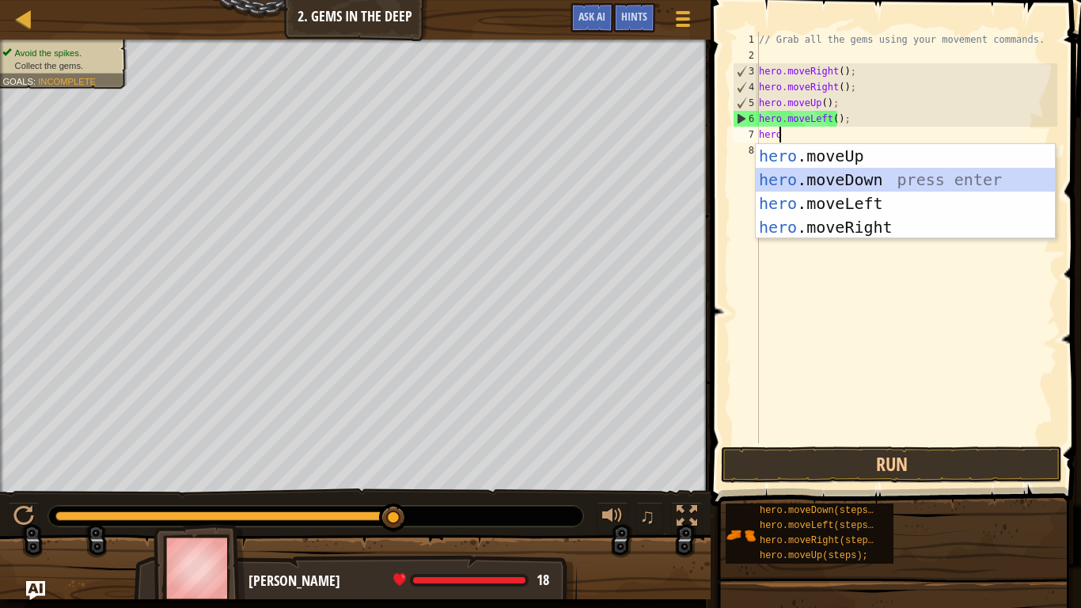
click at [949, 185] on div "hero .moveUp press enter hero .moveDown press enter hero .moveLeft press enter …" at bounding box center [905, 215] width 299 height 142
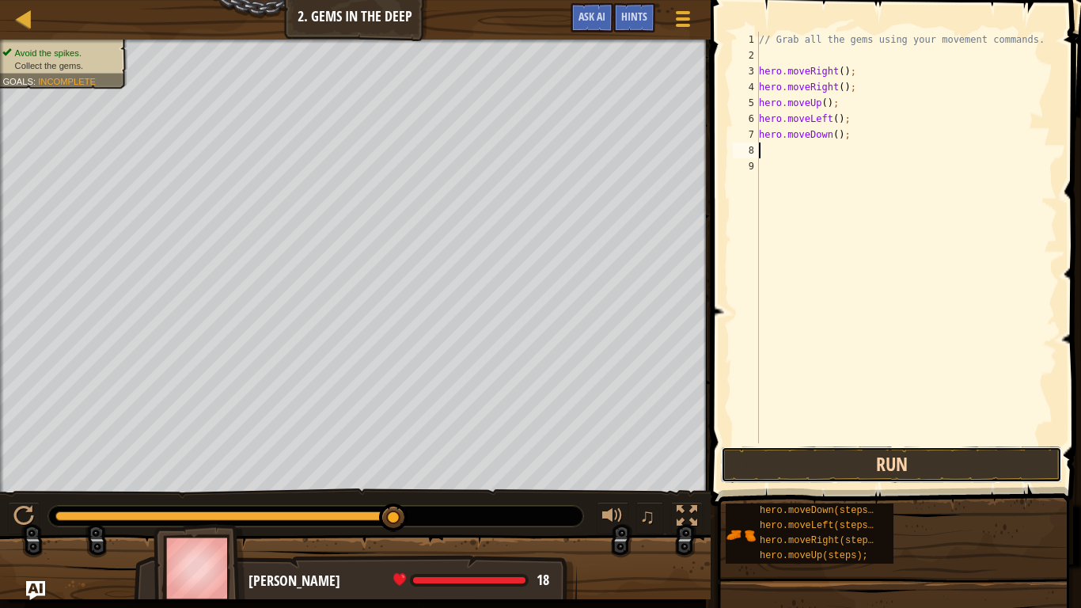
click at [888, 463] on button "Run" at bounding box center [891, 464] width 341 height 36
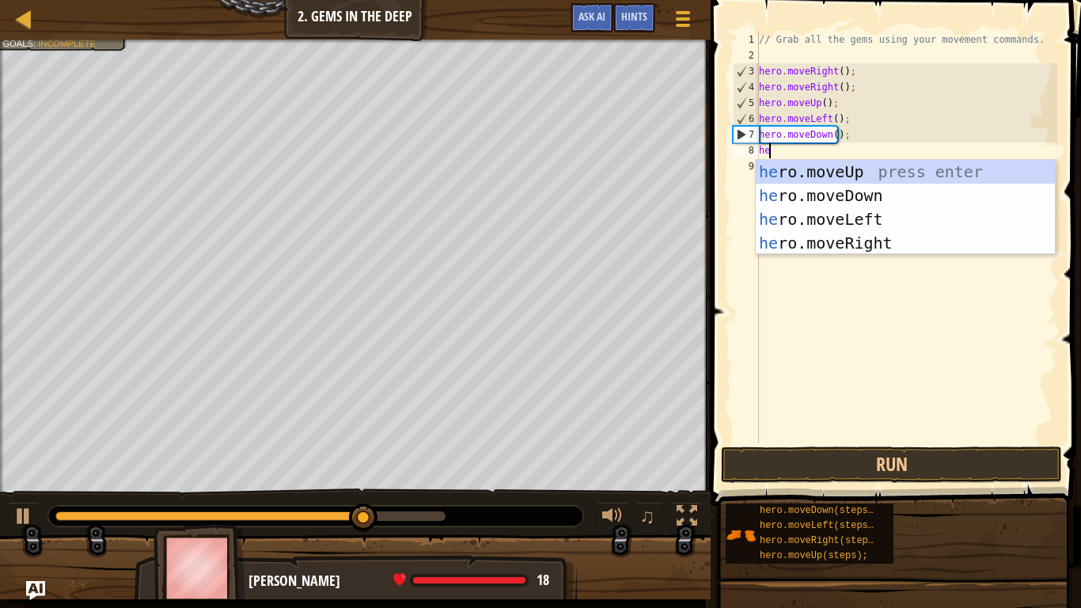
type textarea "hero"
click at [843, 199] on div "hero .moveUp press enter hero .moveDown press enter hero .moveLeft press enter …" at bounding box center [905, 231] width 299 height 142
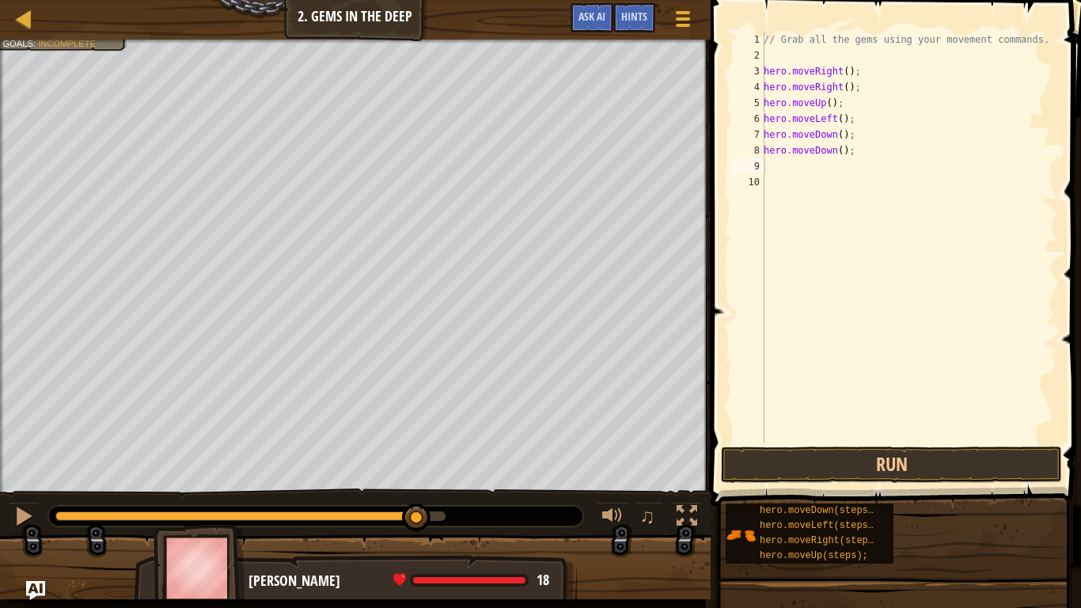
click at [869, 485] on span at bounding box center [897, 230] width 383 height 552
click at [856, 471] on button "Run" at bounding box center [891, 464] width 341 height 36
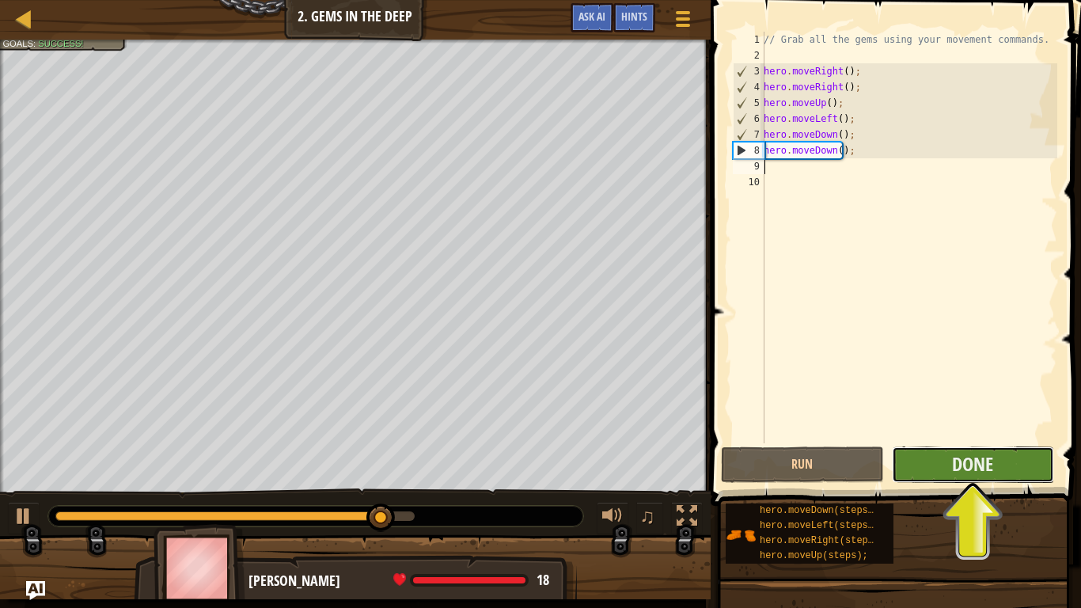
click at [996, 474] on button "Done" at bounding box center [973, 464] width 162 height 36
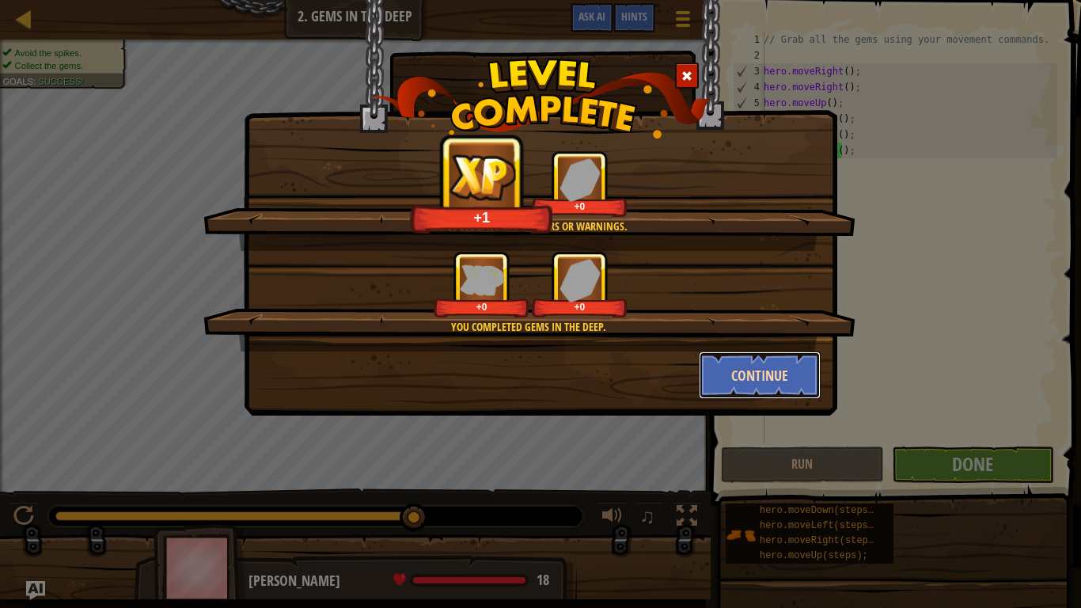
click at [750, 375] on button "Continue" at bounding box center [760, 374] width 123 height 47
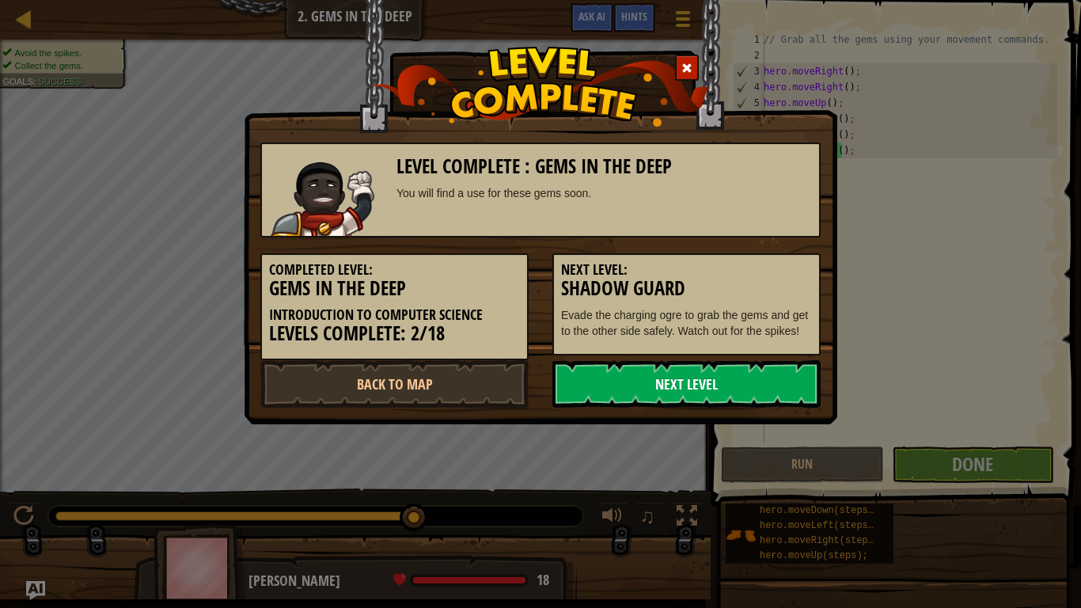
click at [748, 378] on link "Next Level" at bounding box center [686, 383] width 268 height 47
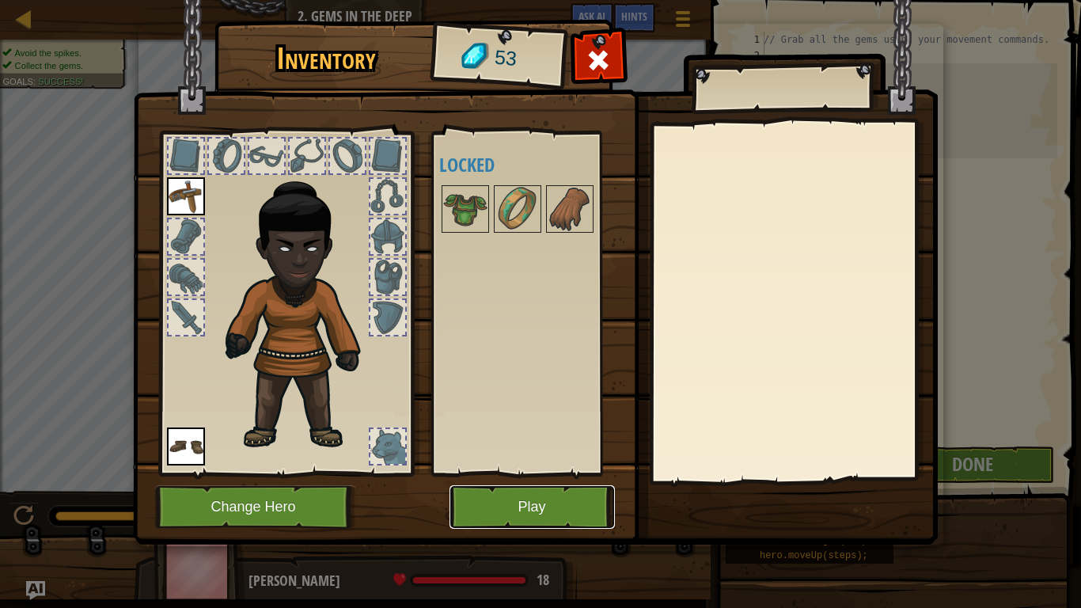
click at [530, 500] on button "Play" at bounding box center [532, 507] width 165 height 44
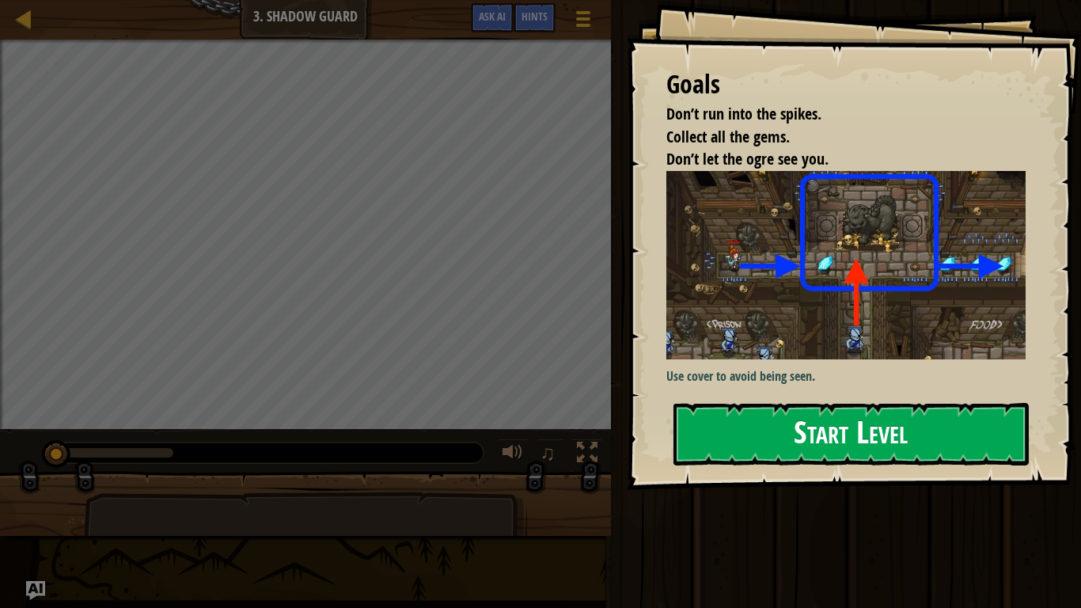
click at [803, 424] on button "Start Level" at bounding box center [851, 434] width 355 height 63
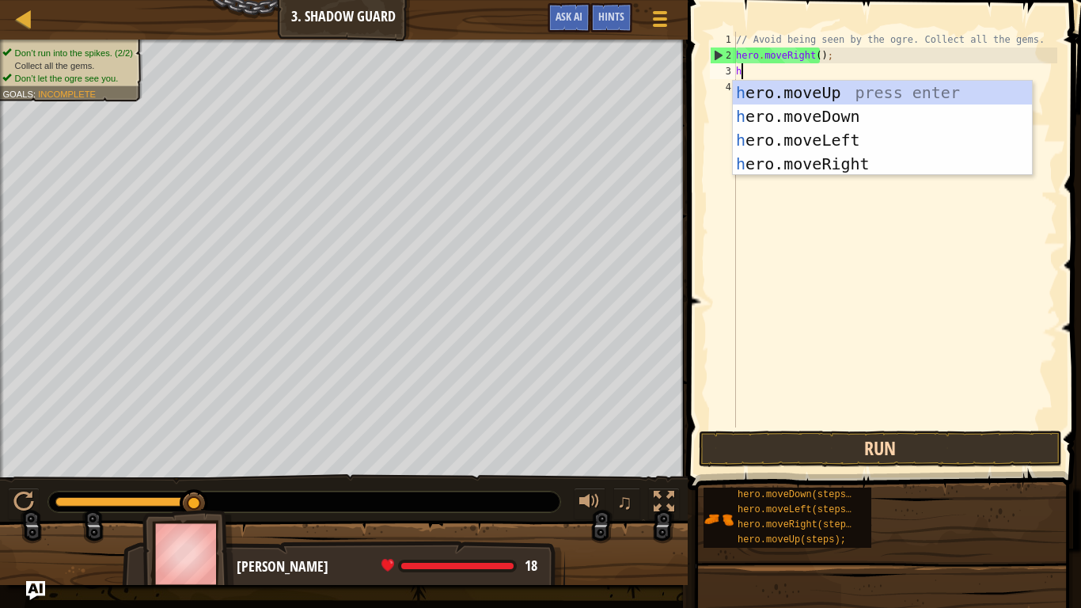
scroll to position [7, 0]
type textarea "hero"
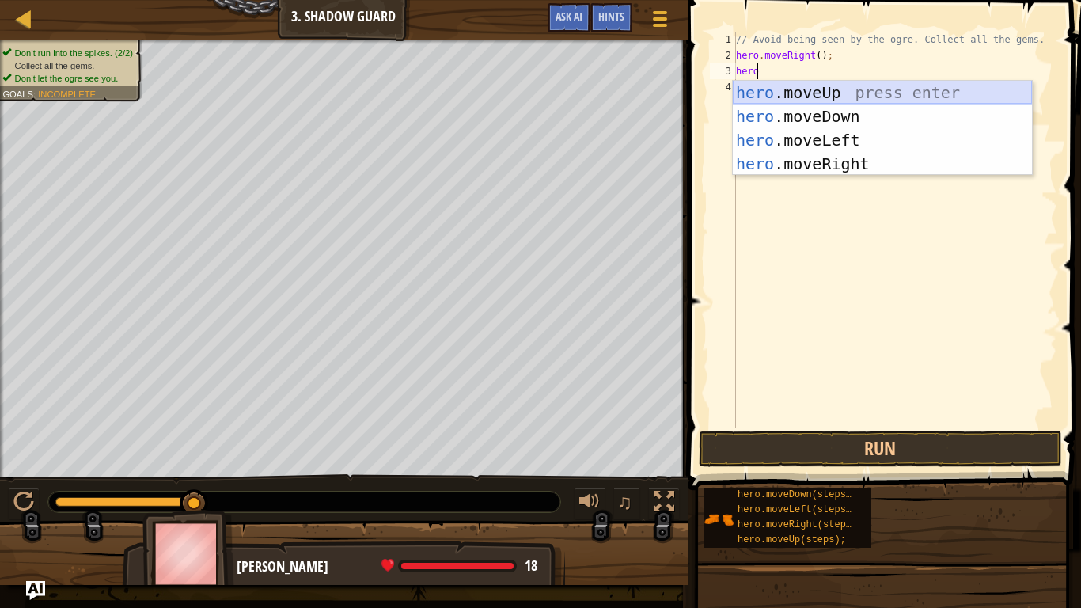
click at [835, 94] on div "hero .moveUp press enter hero .moveDown press enter hero .moveLeft press enter …" at bounding box center [882, 152] width 299 height 142
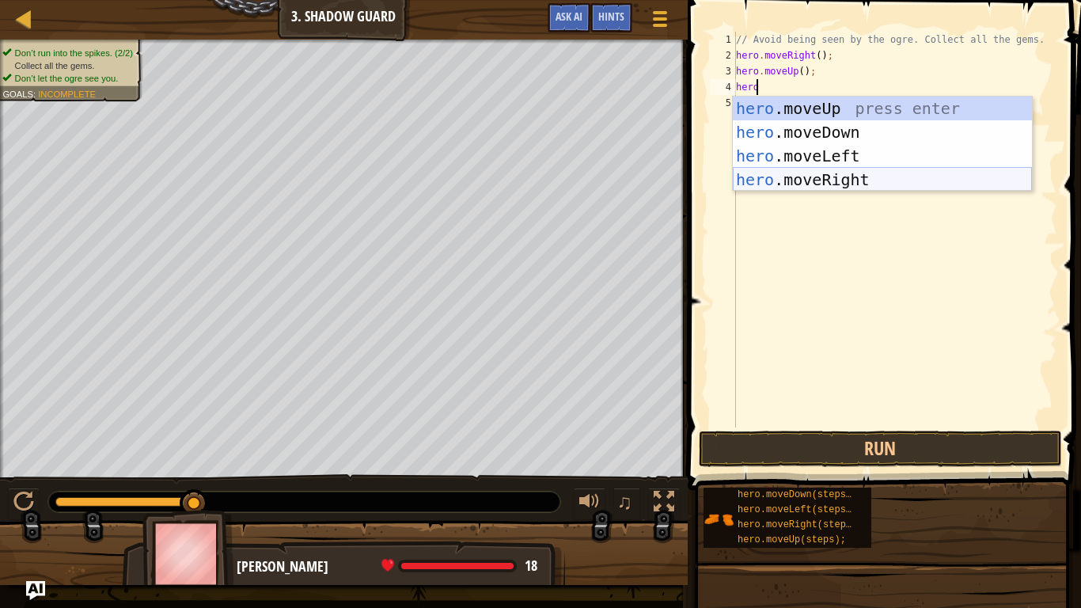
type textarea "hero"
click at [822, 0] on body "Map Introduction to Computer Science 3. Shadow Guard Game Menu Done Hints Ask A…" at bounding box center [540, 0] width 1081 height 0
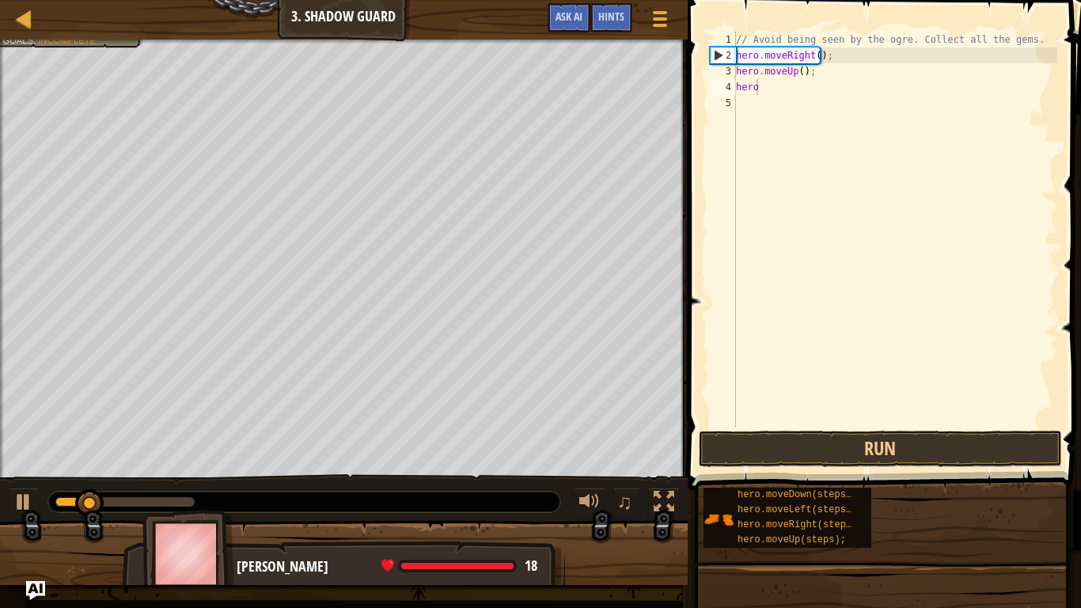
click at [778, 97] on div "// Avoid being seen by the ogre. Collect all the gems. hero . moveRight ( ) ; h…" at bounding box center [895, 245] width 325 height 427
click at [765, 85] on div "// Avoid being seen by the ogre. Collect all the gems. hero . moveRight ( ) ; h…" at bounding box center [895, 245] width 325 height 427
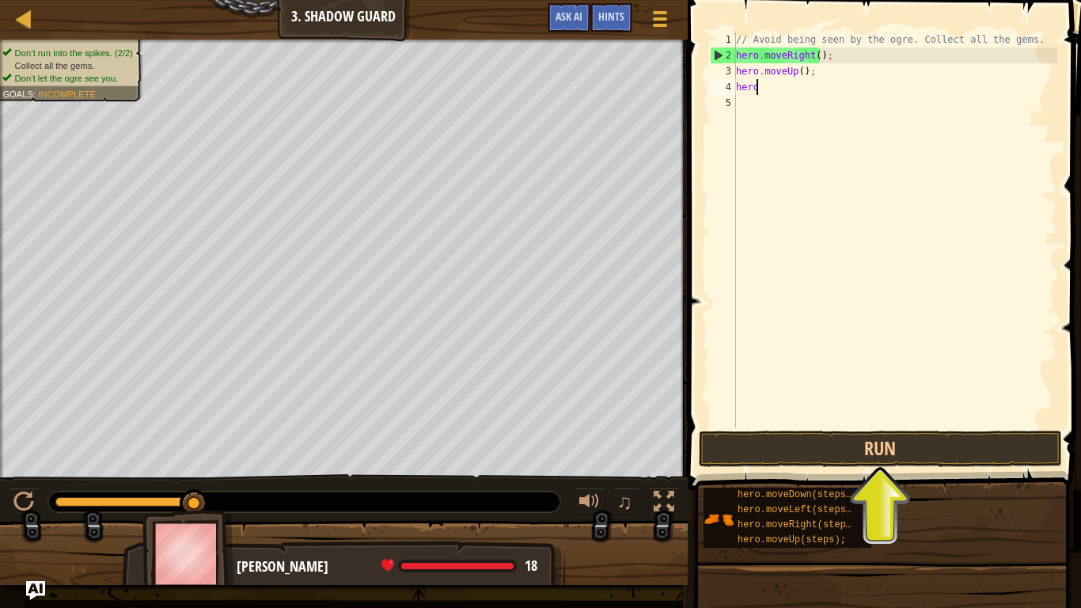
type textarea "herom"
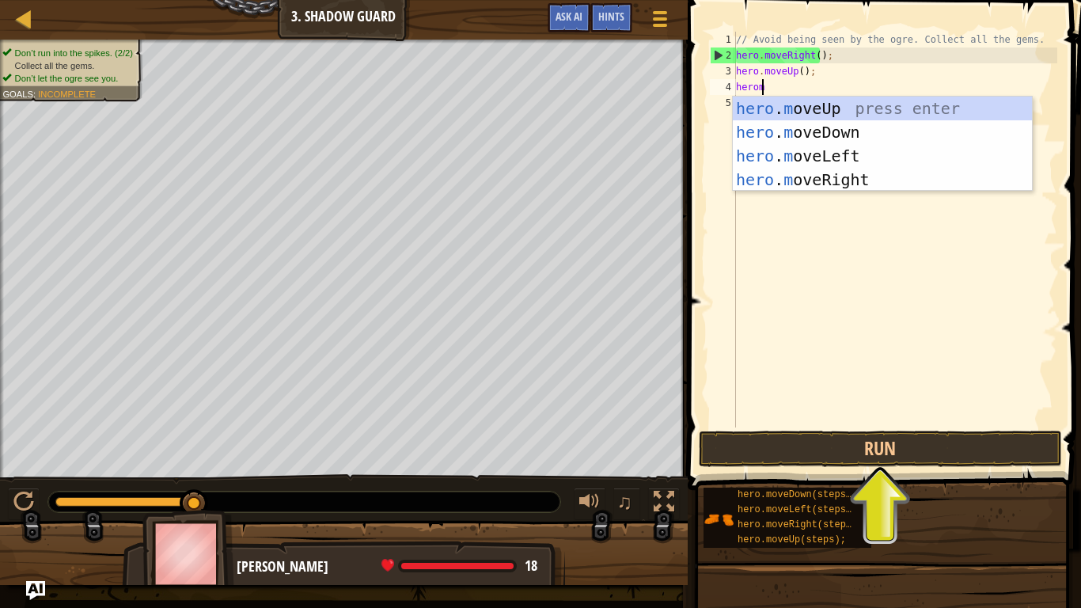
scroll to position [7, 1]
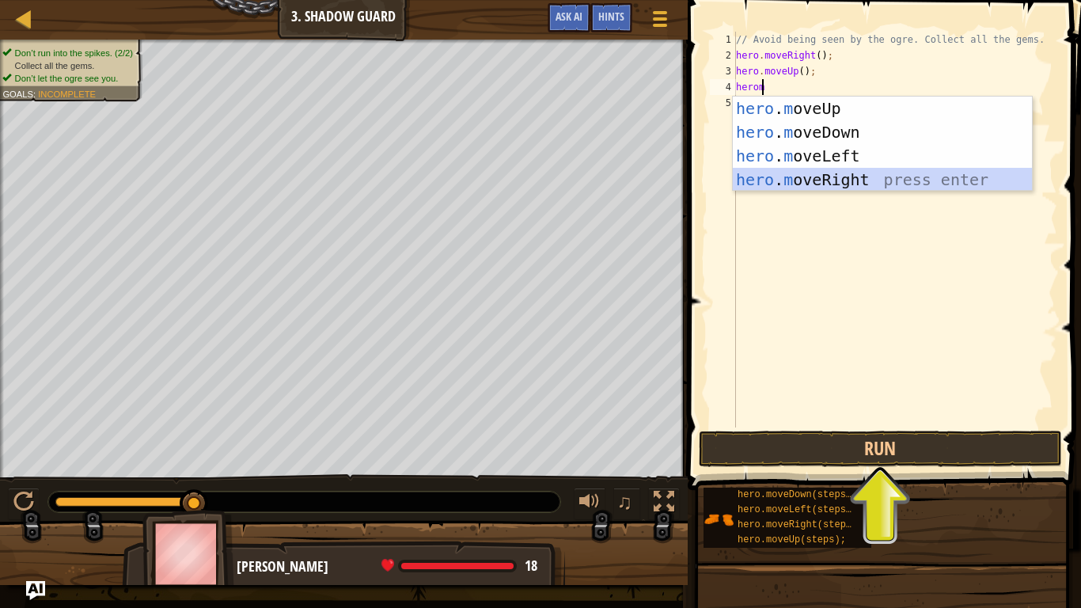
drag, startPoint x: 817, startPoint y: 179, endPoint x: 788, endPoint y: 179, distance: 28.5
click at [788, 179] on div "hero . m oveUp press enter hero . m oveDown press enter hero . m oveLeft press …" at bounding box center [882, 168] width 299 height 142
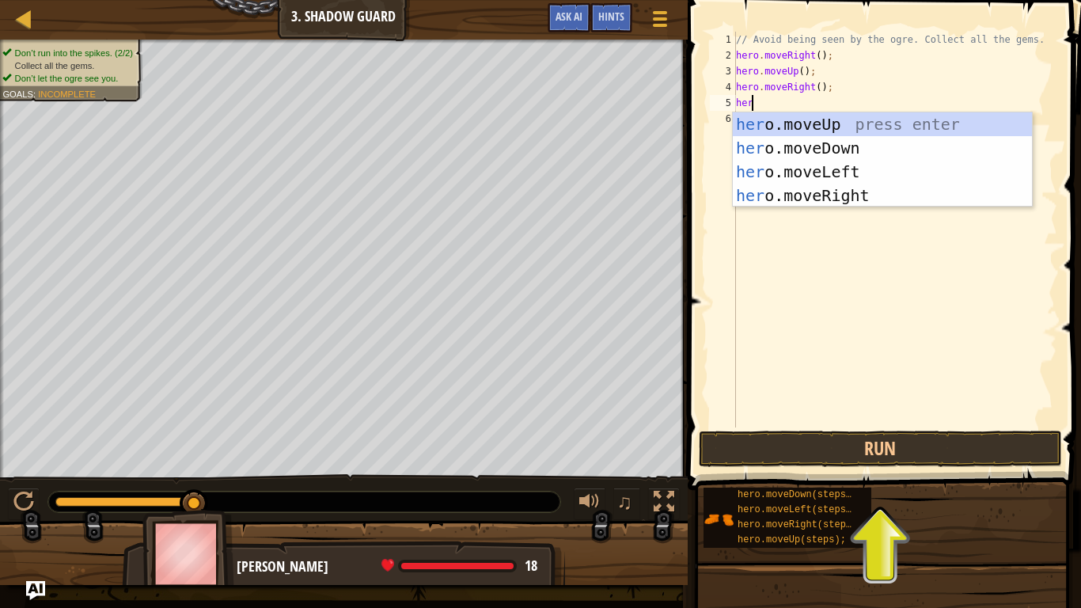
type textarea "hero"
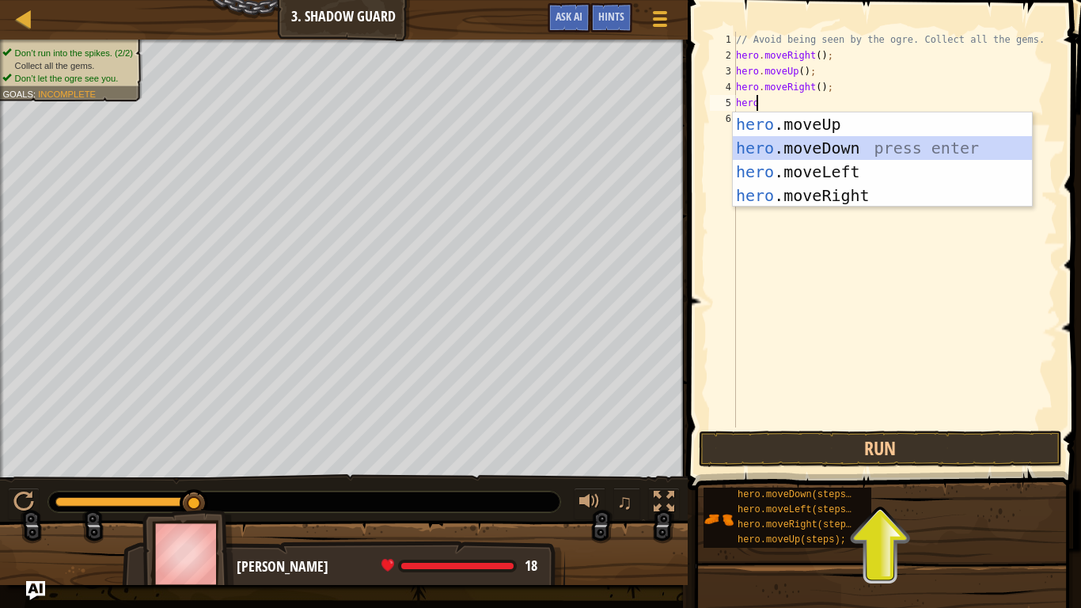
click at [827, 145] on div "hero .moveUp press enter hero .moveDown press enter hero .moveLeft press enter …" at bounding box center [882, 183] width 299 height 142
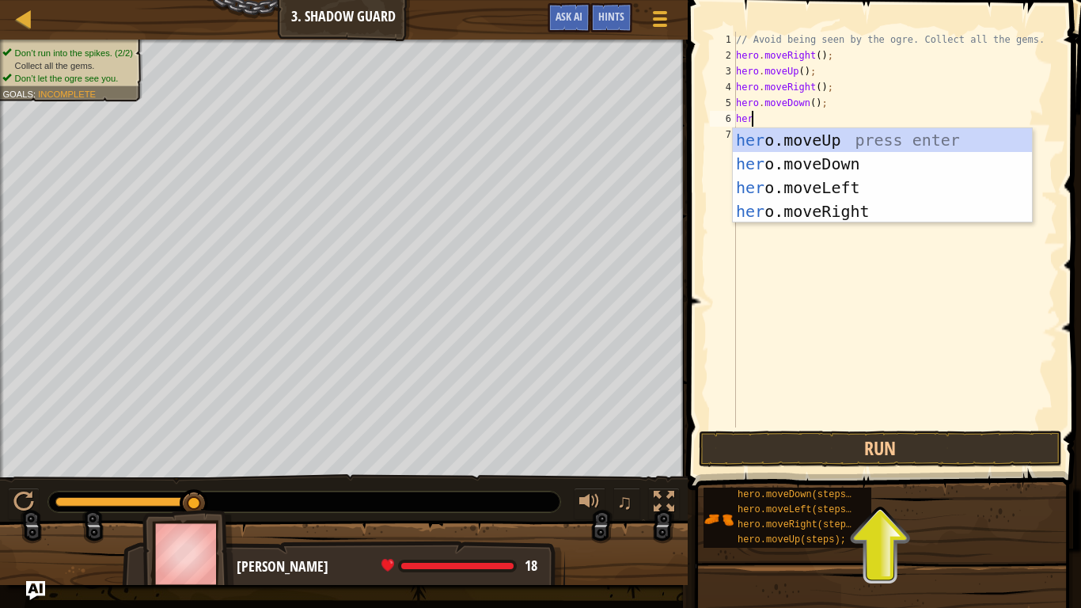
type textarea "hero"
click at [812, 207] on div "hero .moveUp press enter hero .moveDown press enter hero .moveLeft press enter …" at bounding box center [882, 199] width 299 height 142
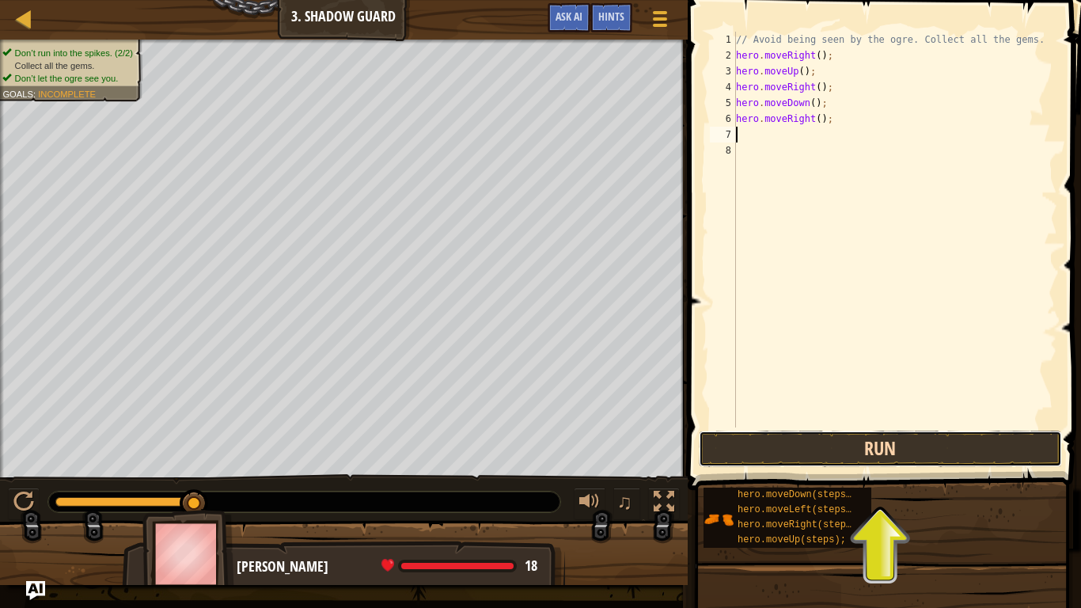
click at [885, 449] on button "Run" at bounding box center [880, 449] width 363 height 36
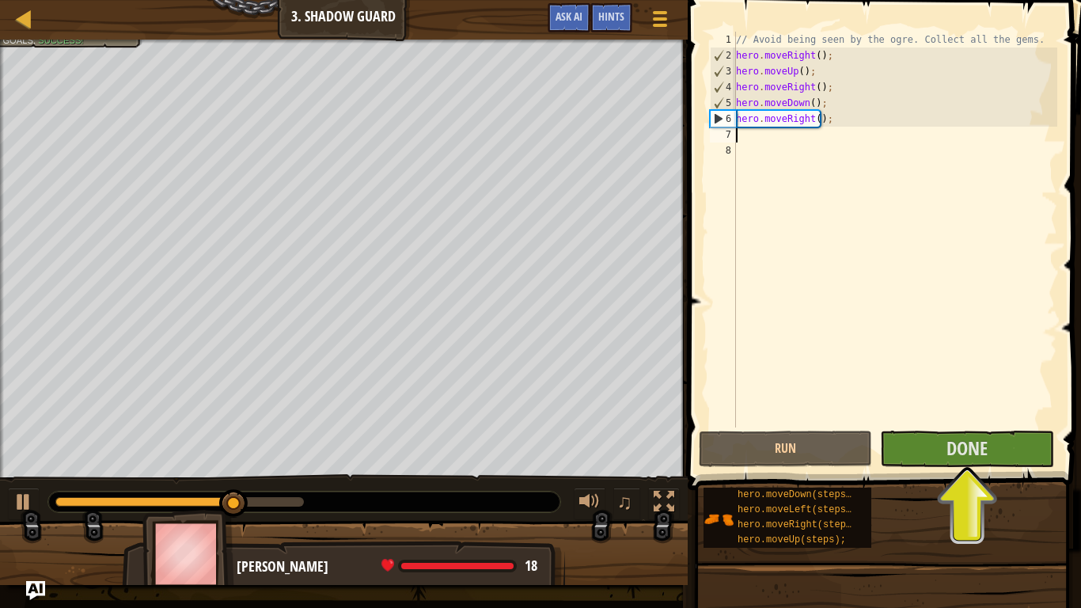
click at [971, 467] on span at bounding box center [886, 222] width 406 height 537
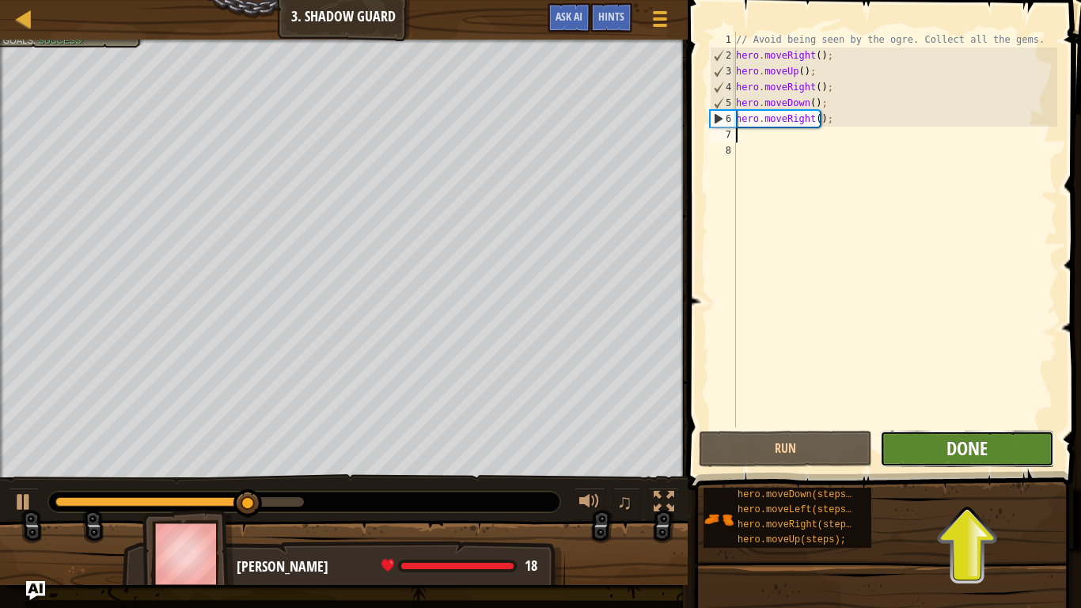
click at [974, 454] on span "Done" at bounding box center [967, 447] width 41 height 25
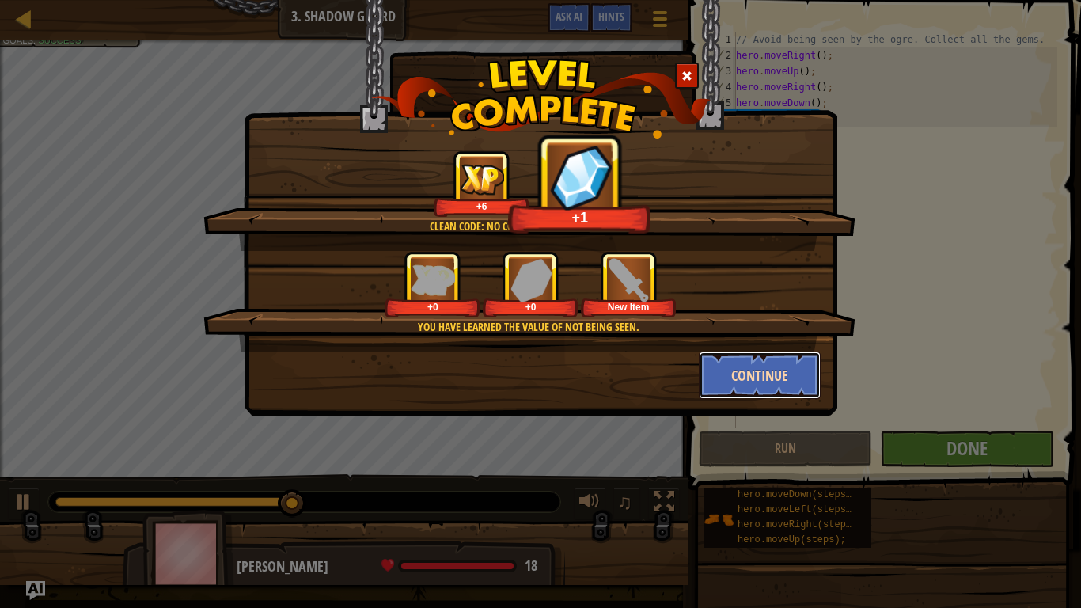
click at [772, 381] on button "Continue" at bounding box center [760, 374] width 123 height 47
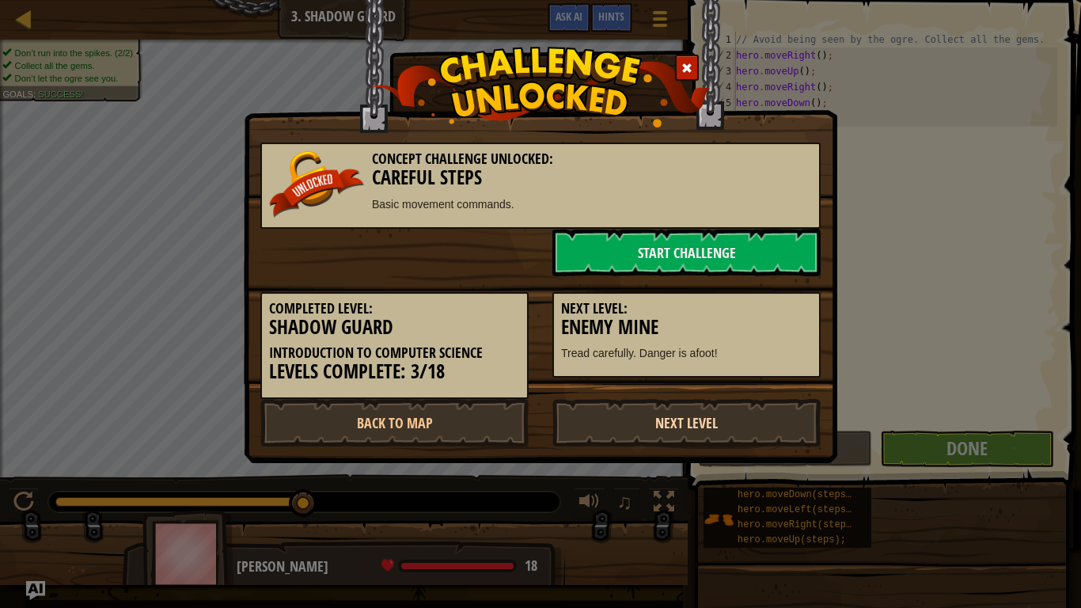
click at [699, 421] on link "Next Level" at bounding box center [686, 422] width 268 height 47
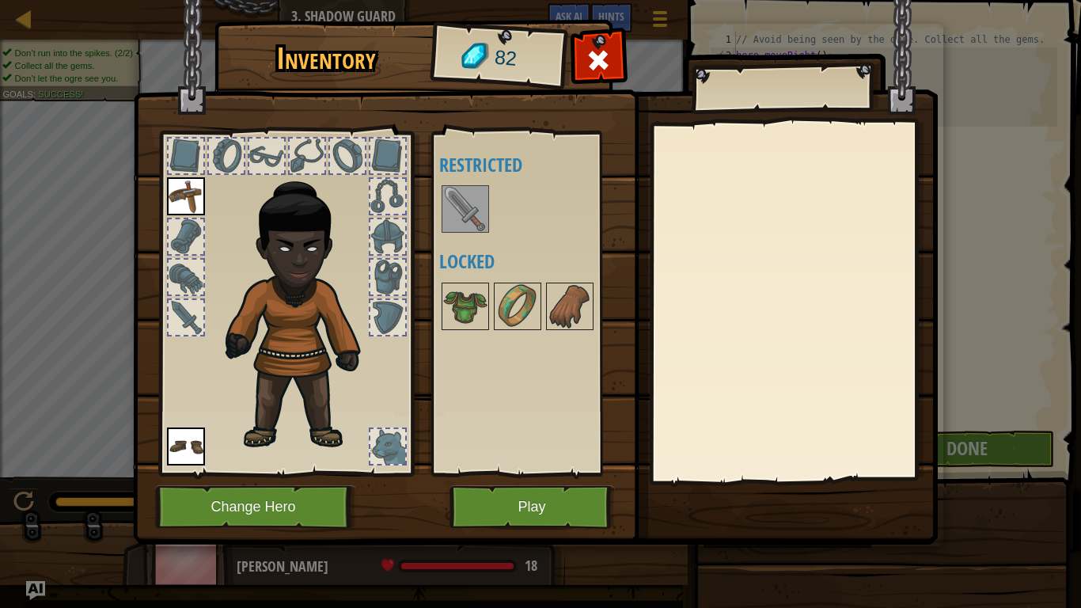
click at [468, 222] on img at bounding box center [465, 209] width 44 height 44
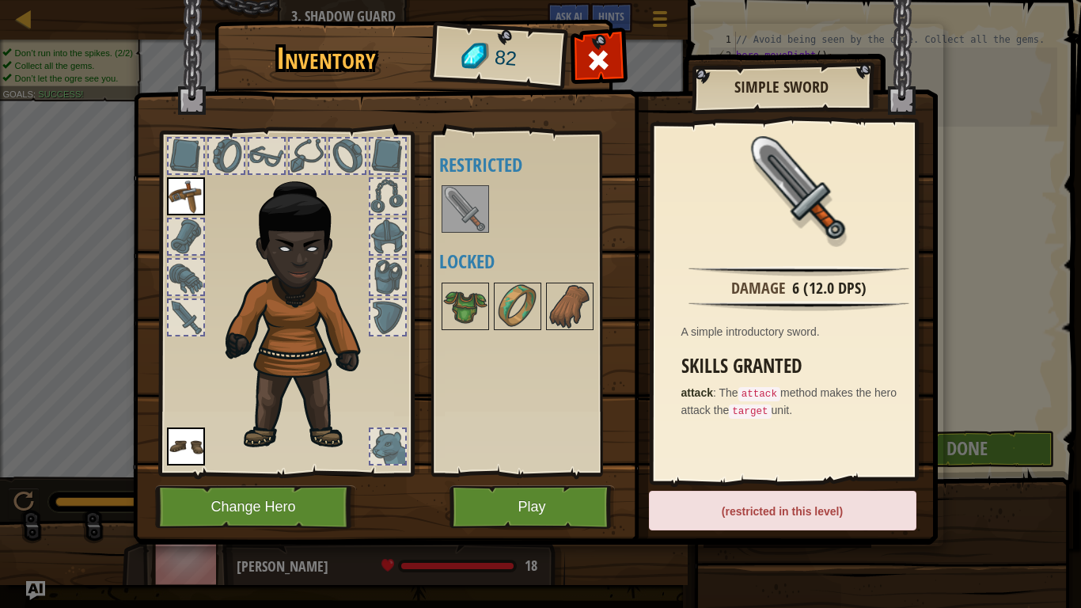
click at [803, 43] on img at bounding box center [535, 257] width 805 height 575
click at [526, 496] on button "Play" at bounding box center [532, 507] width 165 height 44
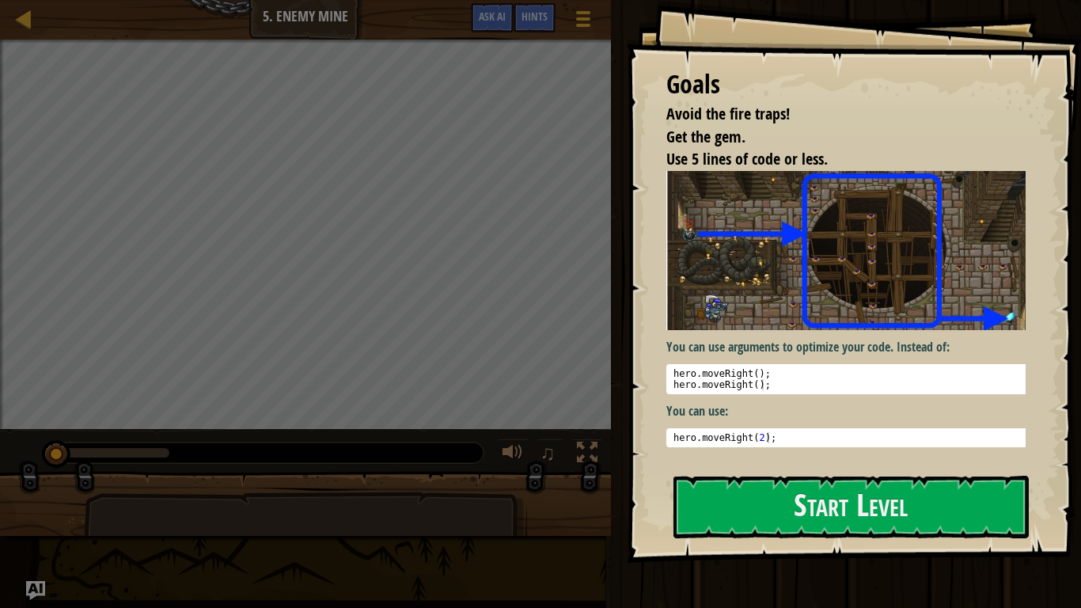
click at [856, 500] on div "Goals Avoid the fire traps! Get the gem. Use 5 lines of code or less. You can u…" at bounding box center [854, 281] width 454 height 563
click at [847, 500] on button "Start Level" at bounding box center [851, 507] width 355 height 63
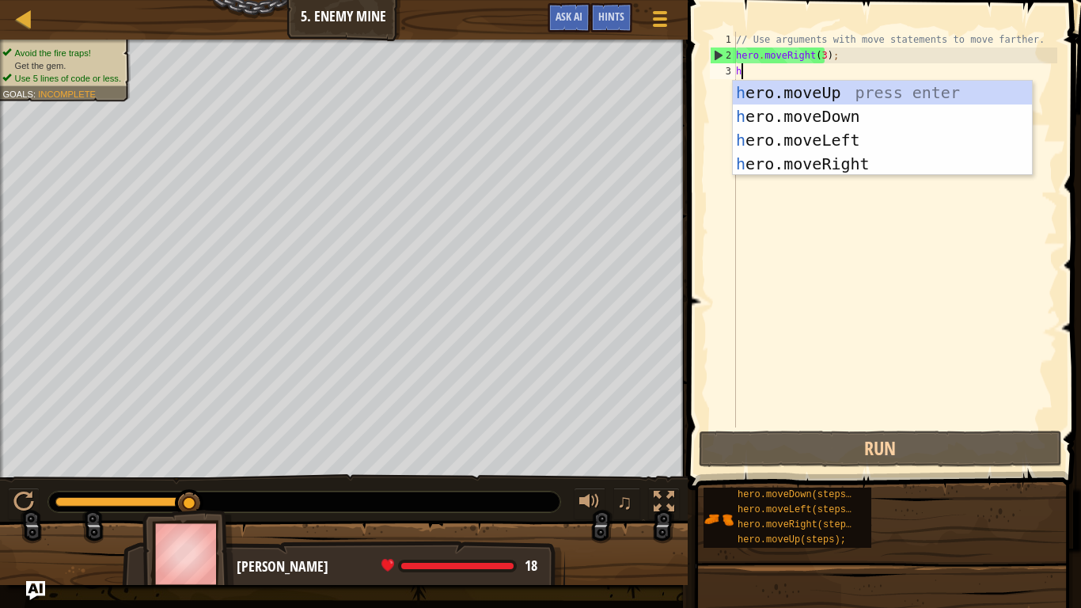
scroll to position [7, 0]
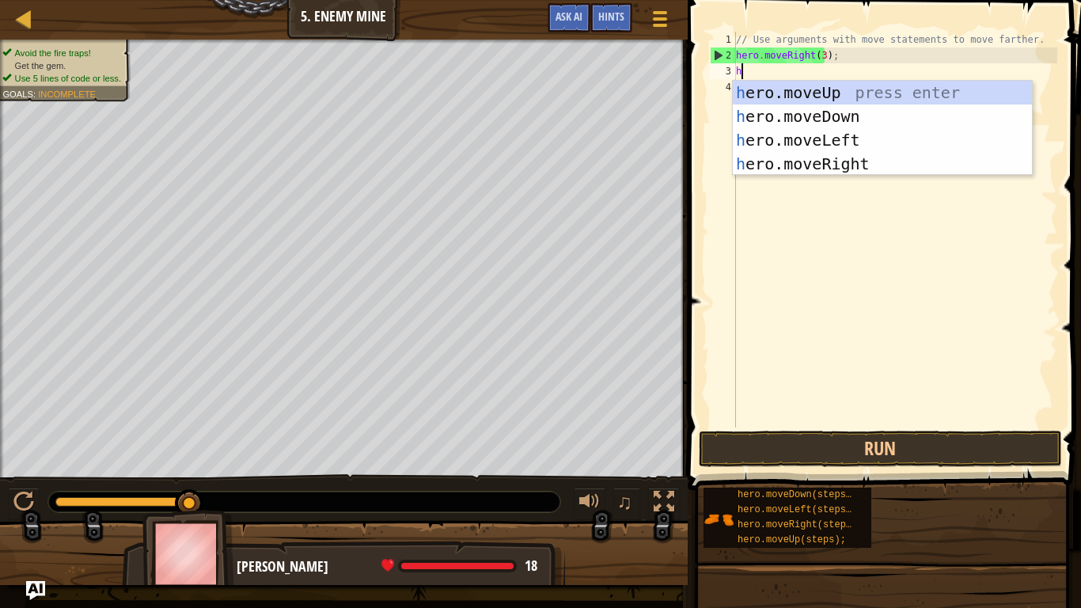
type textarea "hero"
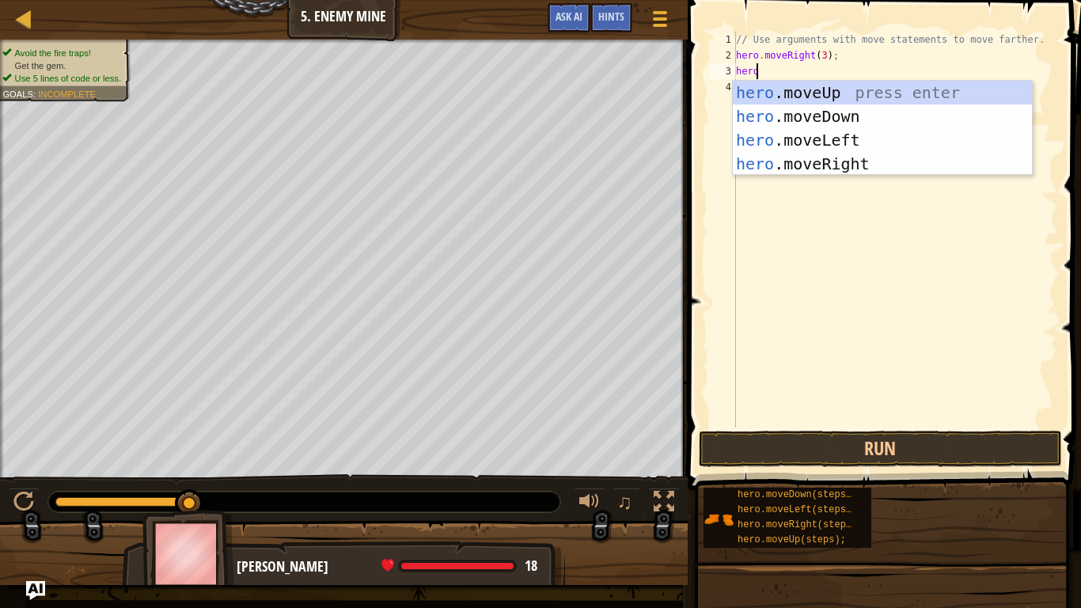
click at [822, 94] on div "hero .moveUp press enter hero .moveDown press enter hero .moveLeft press enter …" at bounding box center [882, 152] width 299 height 142
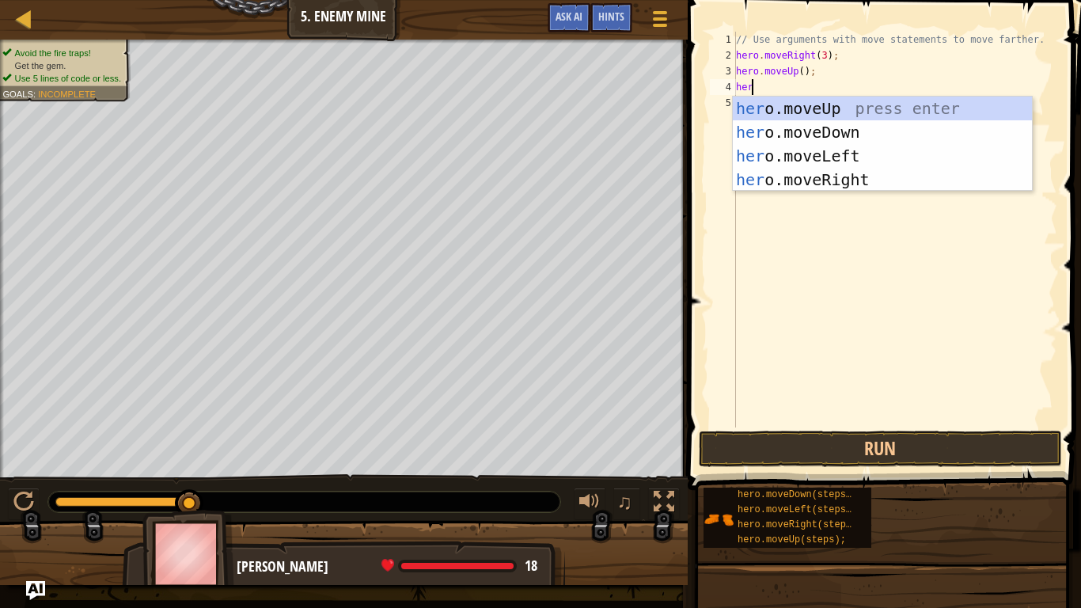
type textarea "hero"
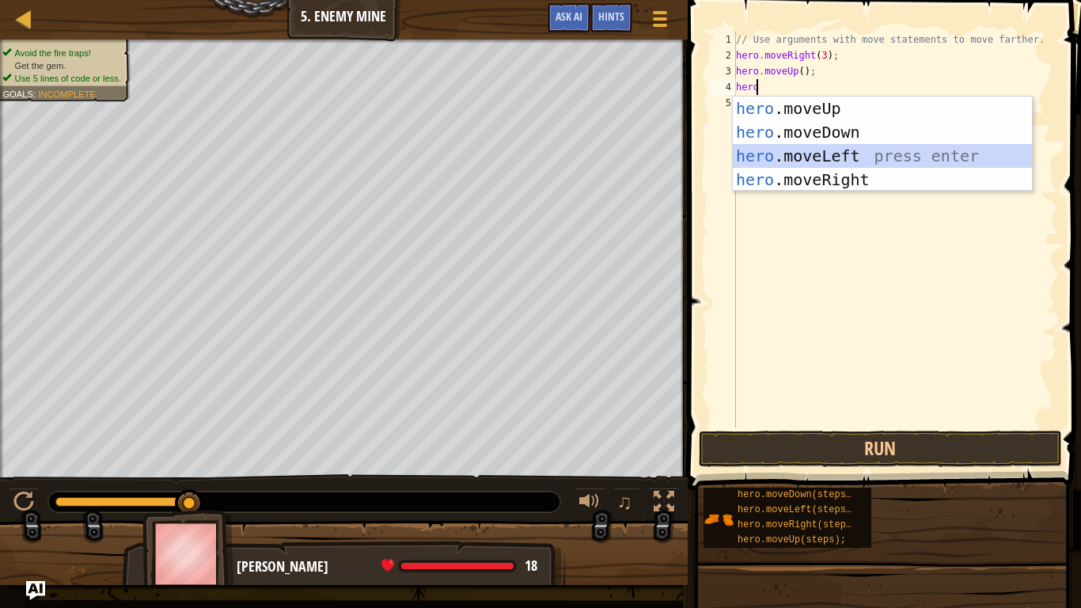
click at [825, 151] on div "hero .moveUp press enter hero .moveDown press enter hero .moveLeft press enter …" at bounding box center [882, 168] width 299 height 142
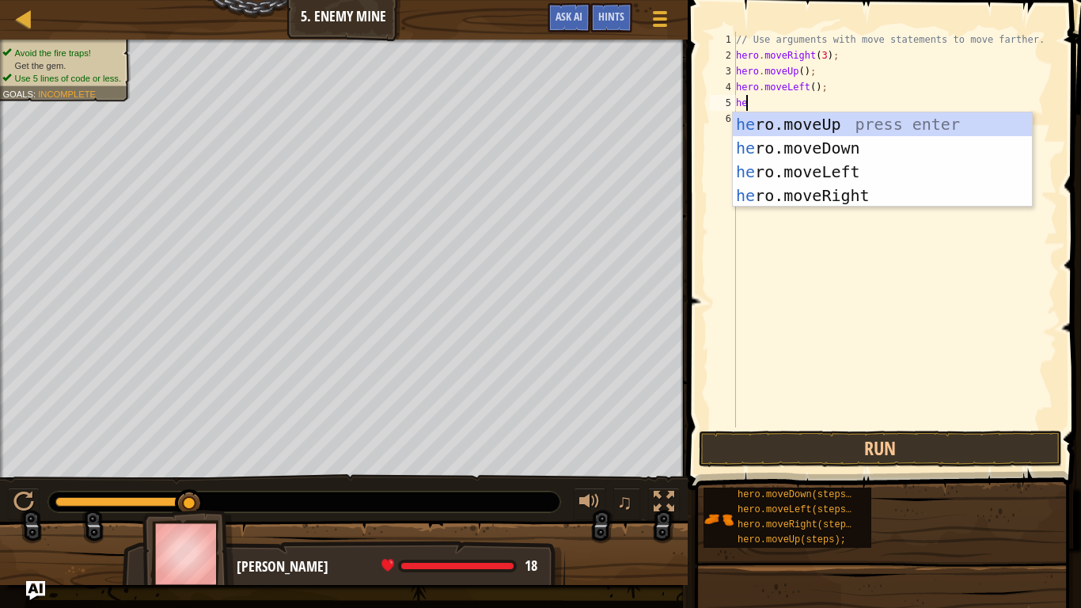
type textarea "hero"
click at [825, 150] on div "hero .moveUp press enter hero .moveDown press enter hero .moveLeft press enter …" at bounding box center [882, 183] width 299 height 142
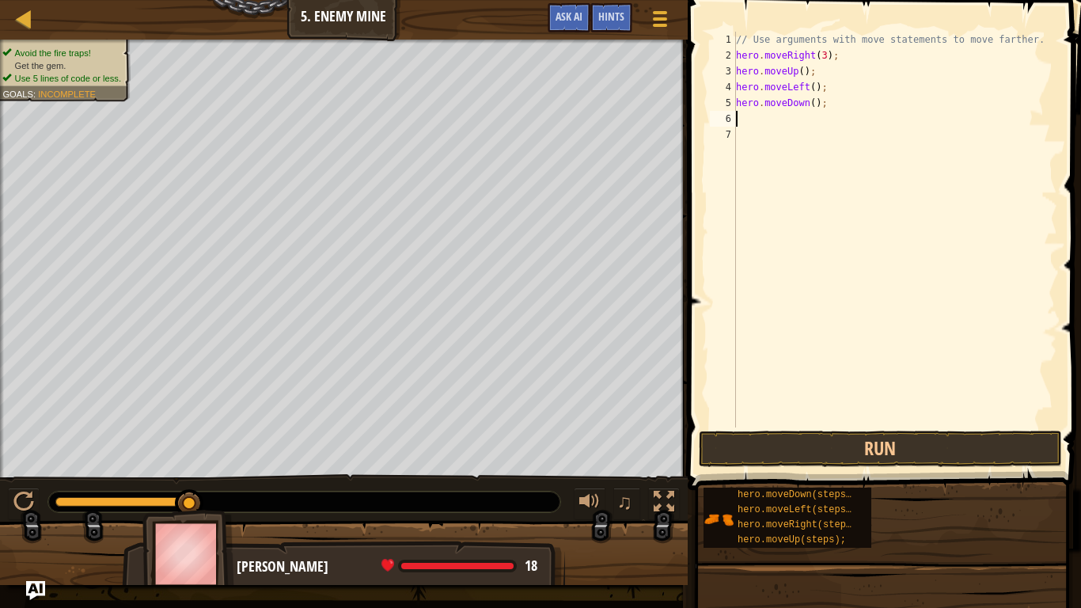
scroll to position [7, 0]
click at [803, 102] on div "// Use arguments with move statements to move farther. hero . moveRight ( 3 ) ;…" at bounding box center [895, 245] width 325 height 427
click at [807, 101] on div "// Use arguments with move statements to move farther. hero . moveRight ( 3 ) ;…" at bounding box center [895, 245] width 325 height 427
type textarea "hero.moveDown(3);"
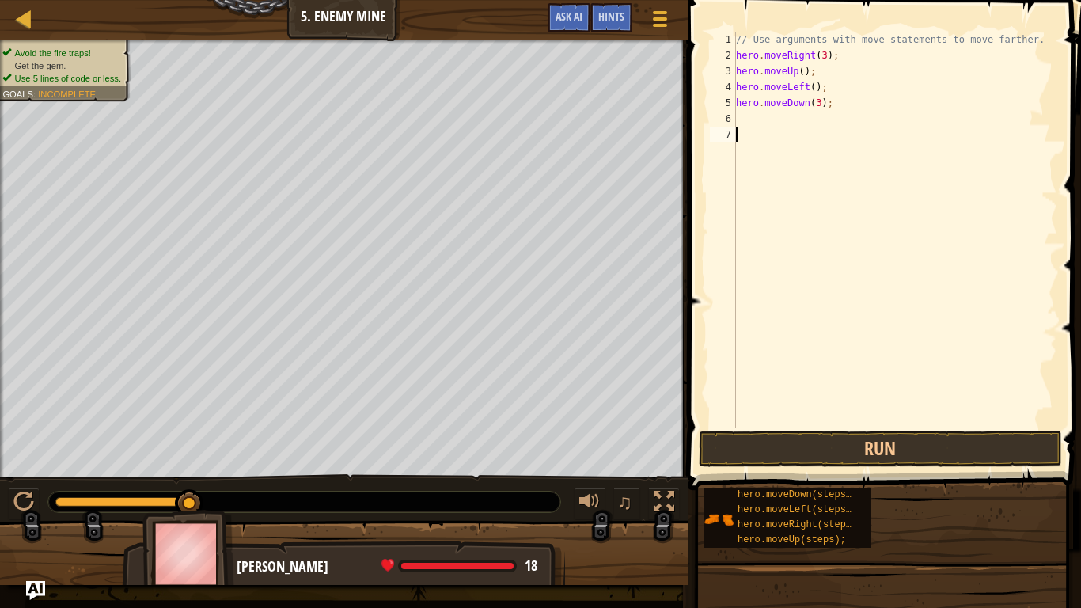
click at [745, 134] on div "// Use arguments with move statements to move farther. hero . moveRight ( 3 ) ;…" at bounding box center [895, 245] width 325 height 427
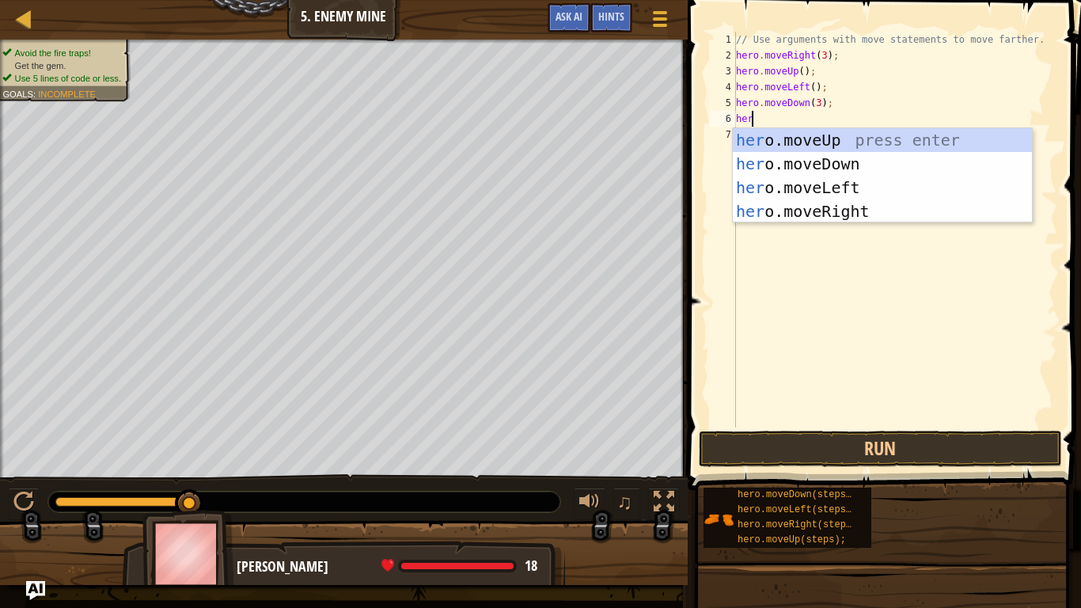
type textarea "hero"
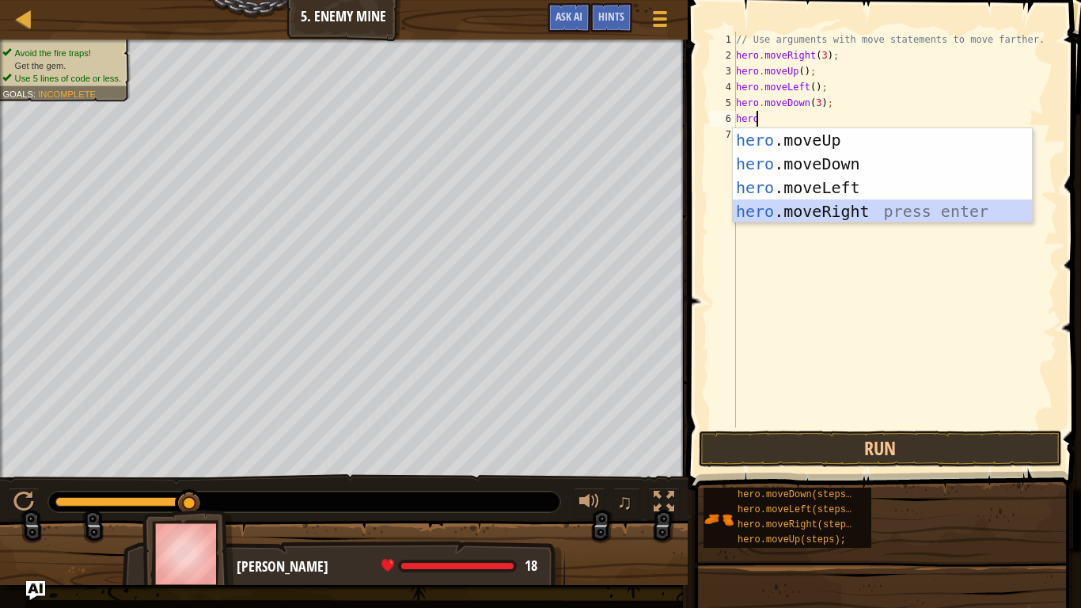
click at [841, 203] on div "hero .moveUp press enter hero .moveDown press enter hero .moveLeft press enter …" at bounding box center [882, 199] width 299 height 142
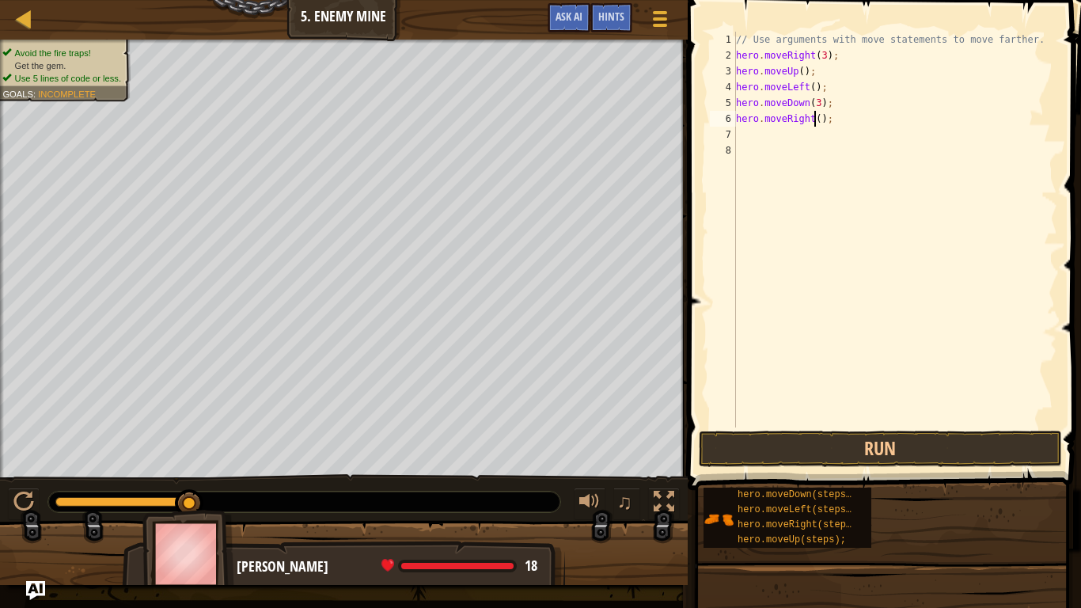
click at [812, 120] on div "// Use arguments with move statements to move farther. hero . moveRight ( 3 ) ;…" at bounding box center [895, 245] width 325 height 427
click at [821, 454] on button "Run" at bounding box center [880, 449] width 363 height 36
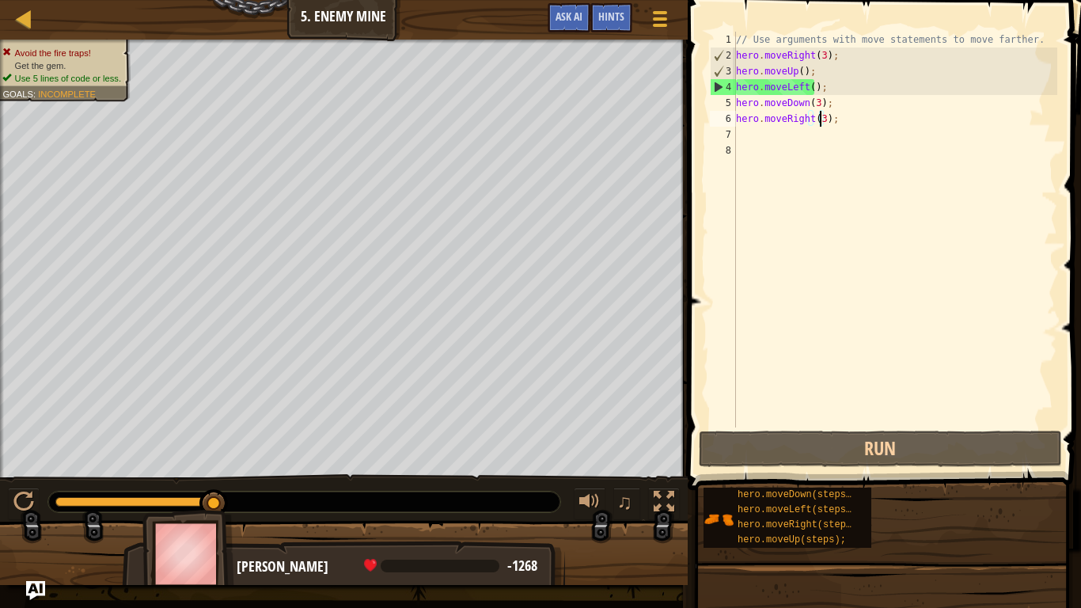
click at [803, 97] on div "// Use arguments with move statements to move farther. hero . moveRight ( 3 ) ;…" at bounding box center [895, 245] width 325 height 427
click at [802, 85] on div "// Use arguments with move statements to move farther. hero . moveRight ( 3 ) ;…" at bounding box center [895, 245] width 325 height 427
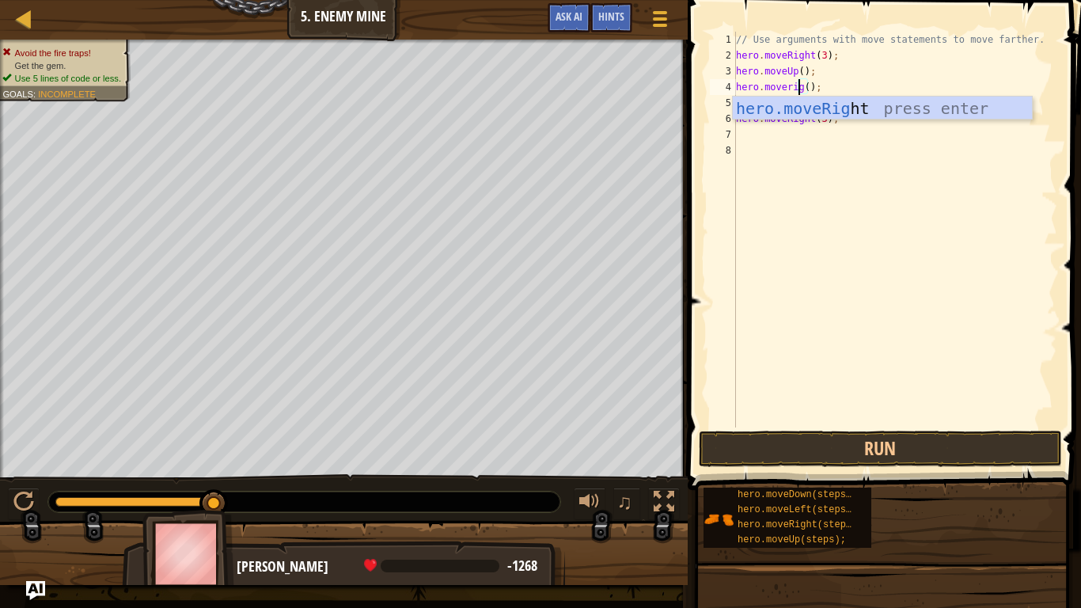
scroll to position [7, 6]
click at [860, 104] on div "hero.moveRight press enter" at bounding box center [882, 132] width 299 height 71
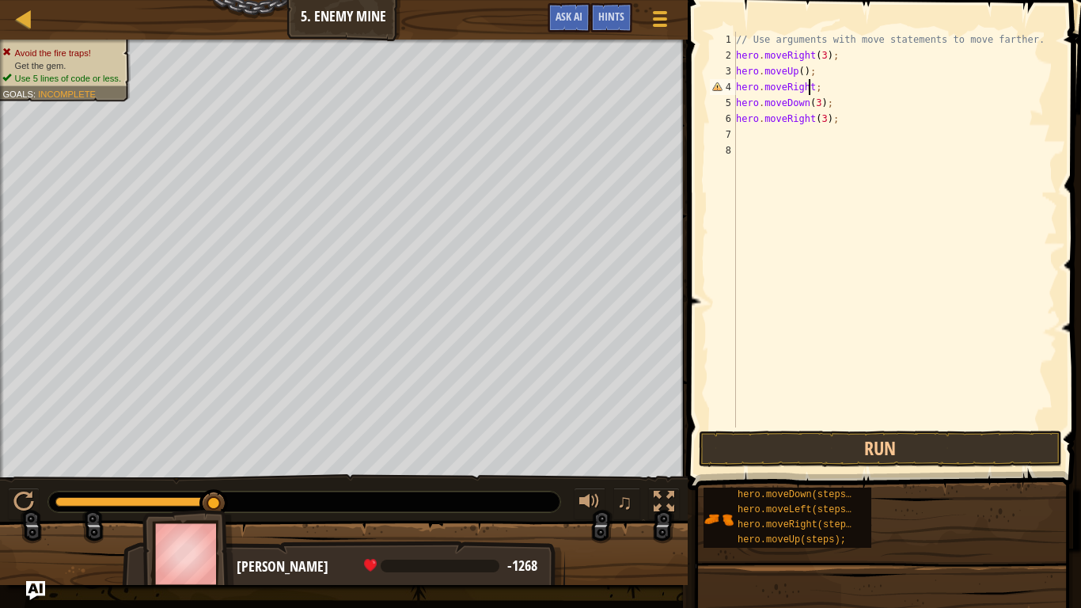
click at [818, 94] on div "// Use arguments with move statements to move farther. hero . moveRight ( 3 ) ;…" at bounding box center [895, 245] width 325 height 427
type textarea "h"
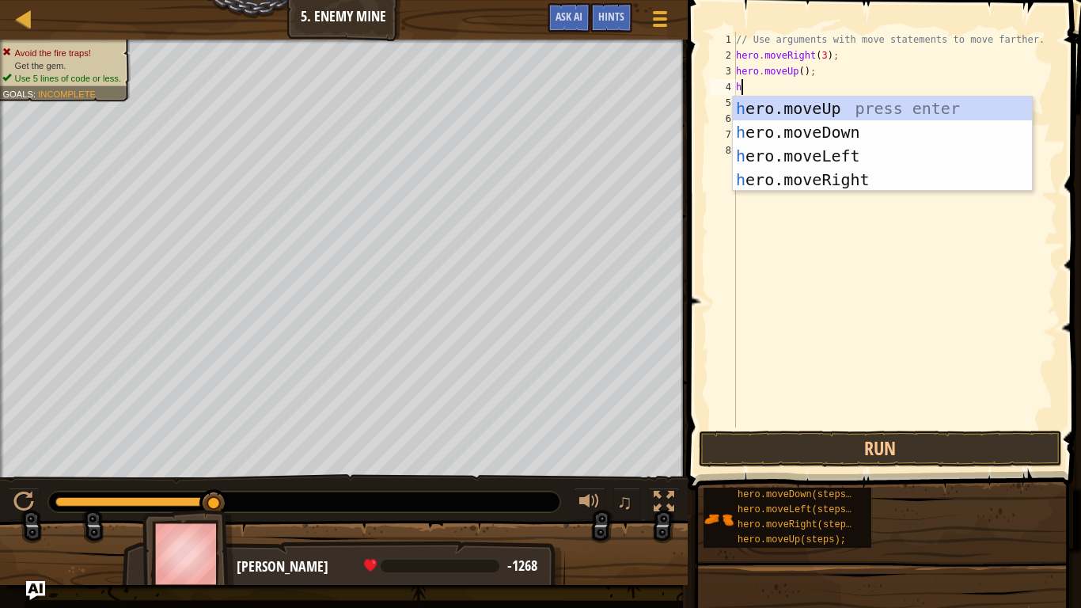
type textarea "her"
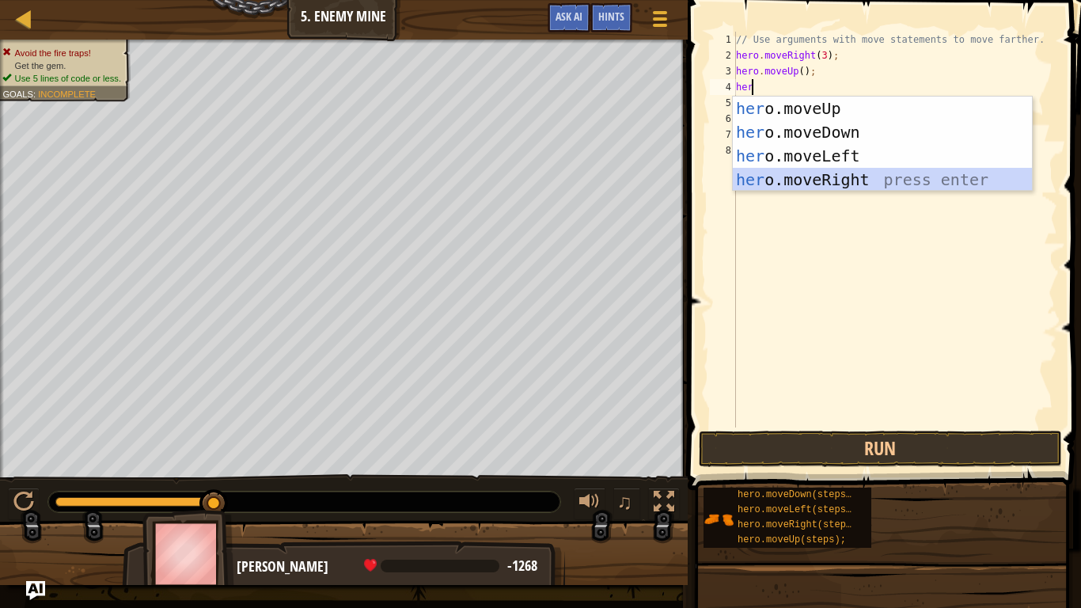
click at [822, 179] on div "her o.moveUp press enter her o.moveDown press enter her o.moveLeft press enter …" at bounding box center [882, 168] width 299 height 142
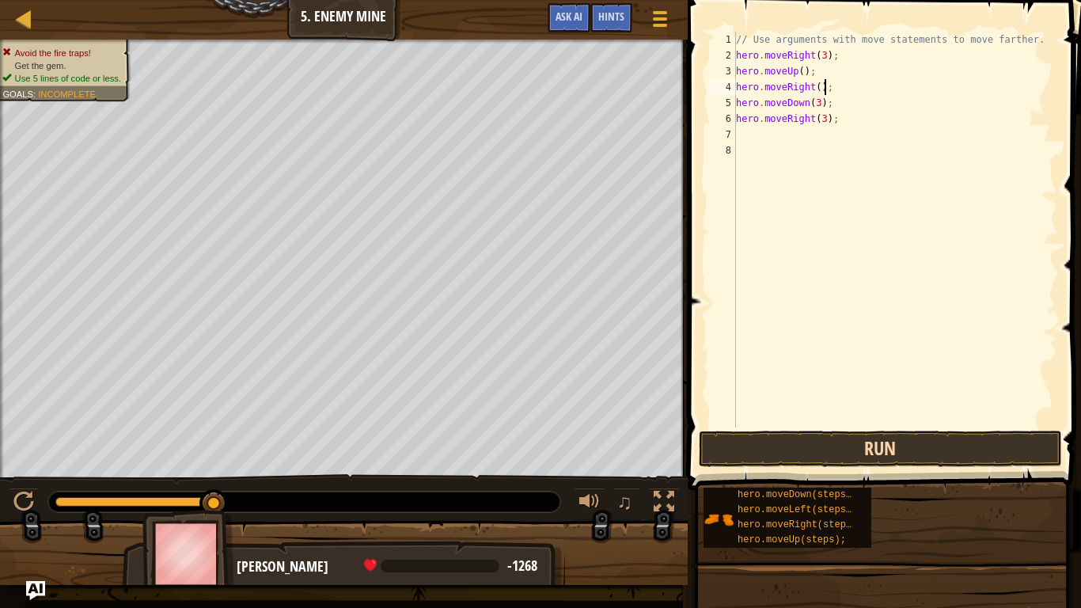
type textarea "hero.moveRight();"
click at [807, 443] on button "Run" at bounding box center [880, 449] width 363 height 36
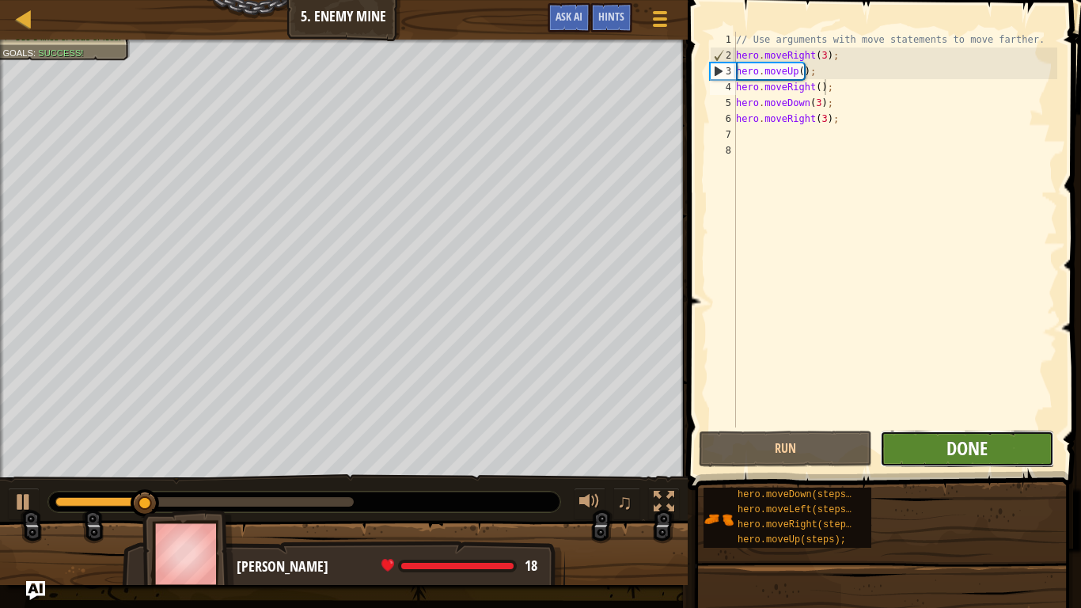
click at [958, 444] on span "Done" at bounding box center [967, 447] width 41 height 25
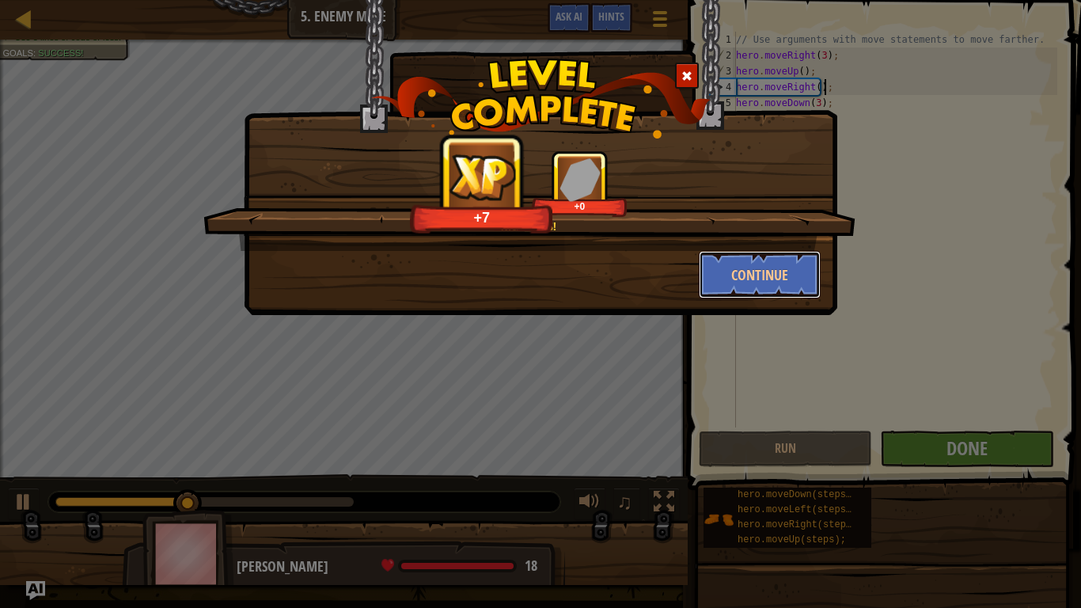
click at [784, 272] on button "Continue" at bounding box center [760, 274] width 123 height 47
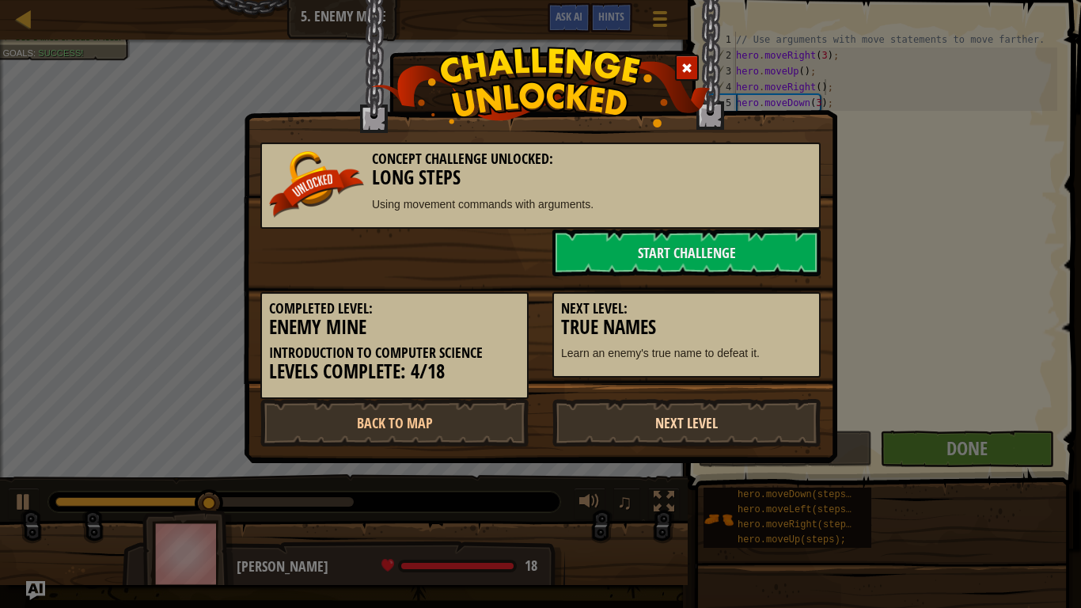
click at [669, 417] on link "Next Level" at bounding box center [686, 422] width 268 height 47
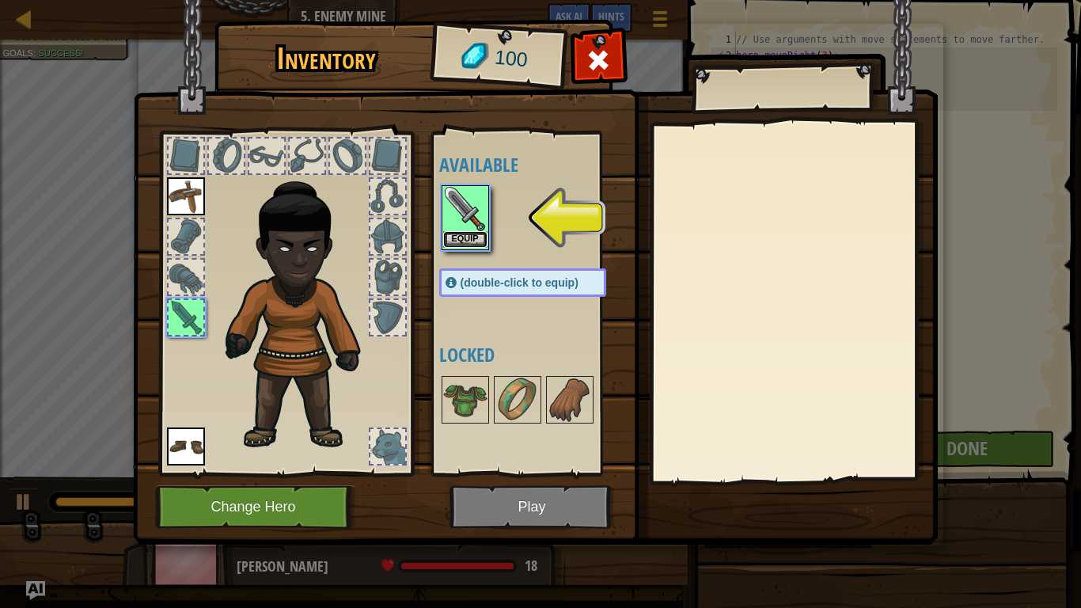
click at [461, 237] on button "Equip" at bounding box center [465, 239] width 44 height 17
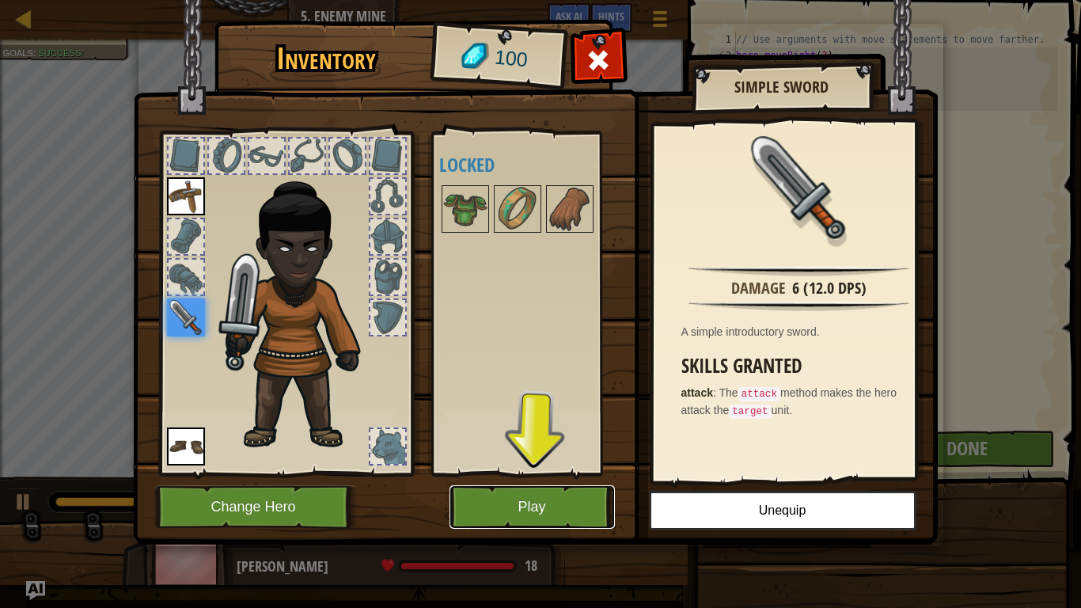
click at [526, 490] on button "Play" at bounding box center [532, 507] width 165 height 44
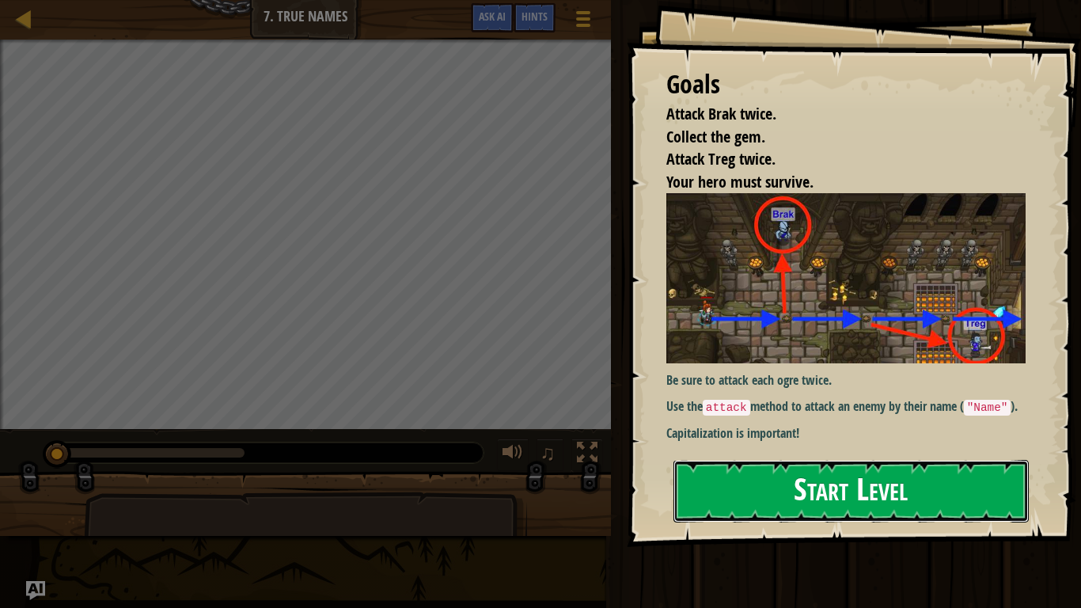
click at [813, 495] on button "Start Level" at bounding box center [851, 491] width 355 height 63
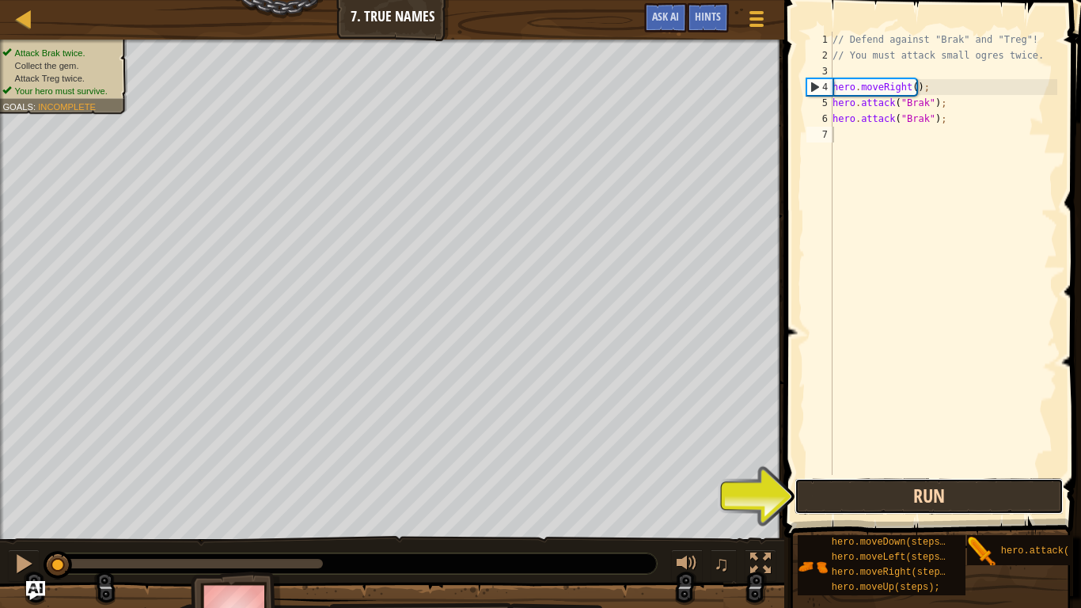
click at [881, 492] on button "Run" at bounding box center [929, 496] width 269 height 36
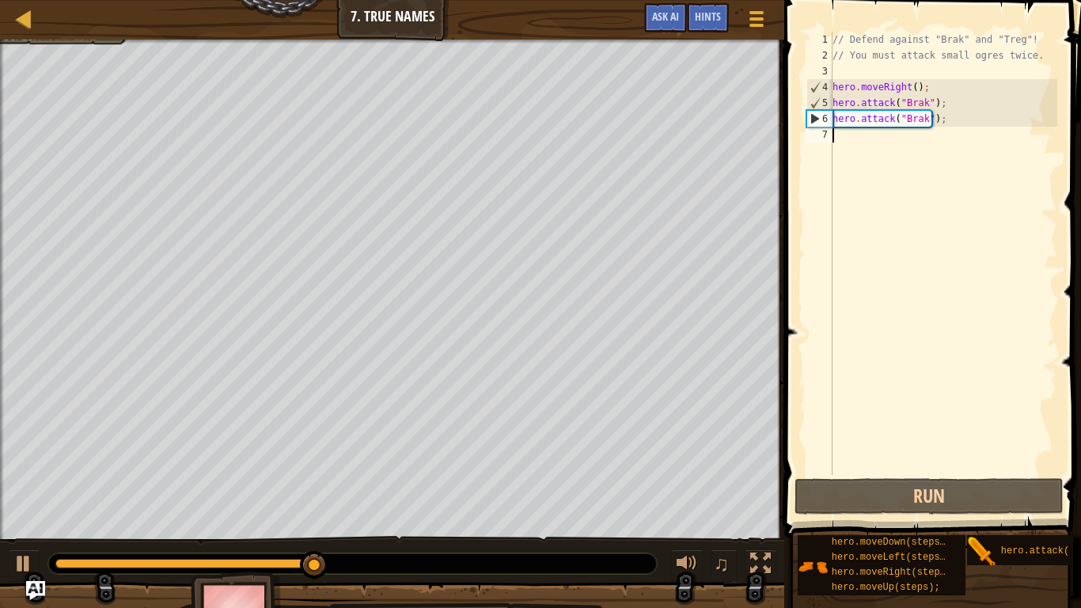
scroll to position [7, 0]
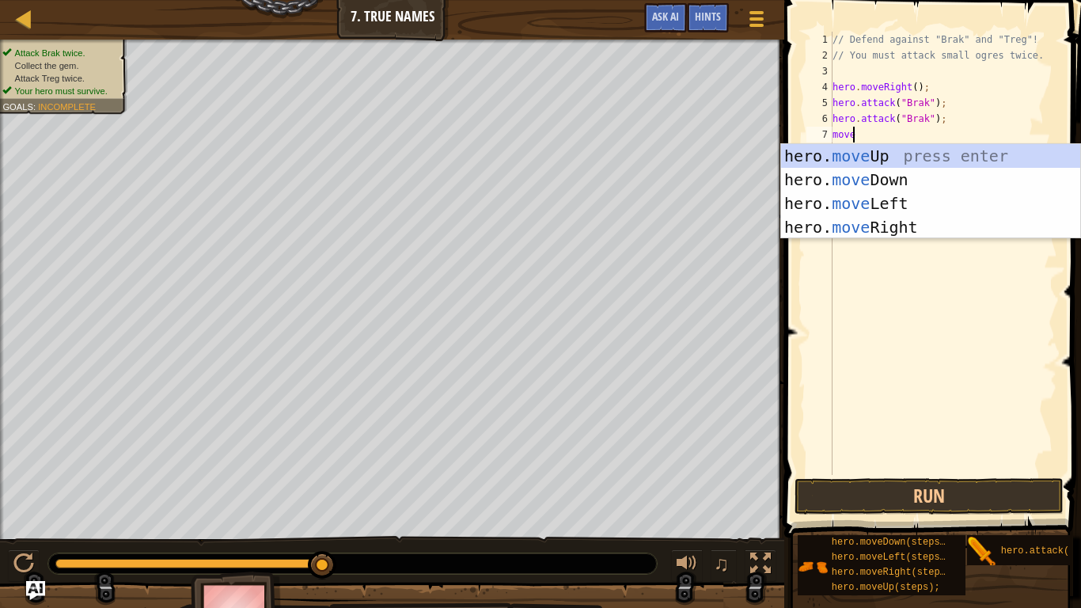
type textarea "move"
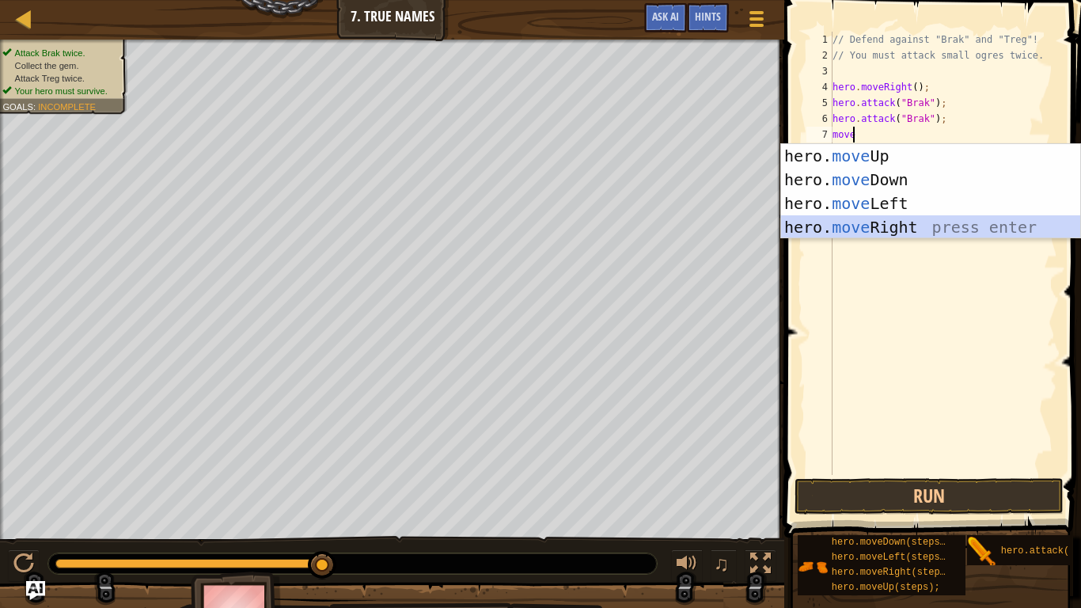
click at [898, 232] on div "hero. move Up press enter hero. move Down press enter hero. move Left press ent…" at bounding box center [930, 215] width 299 height 142
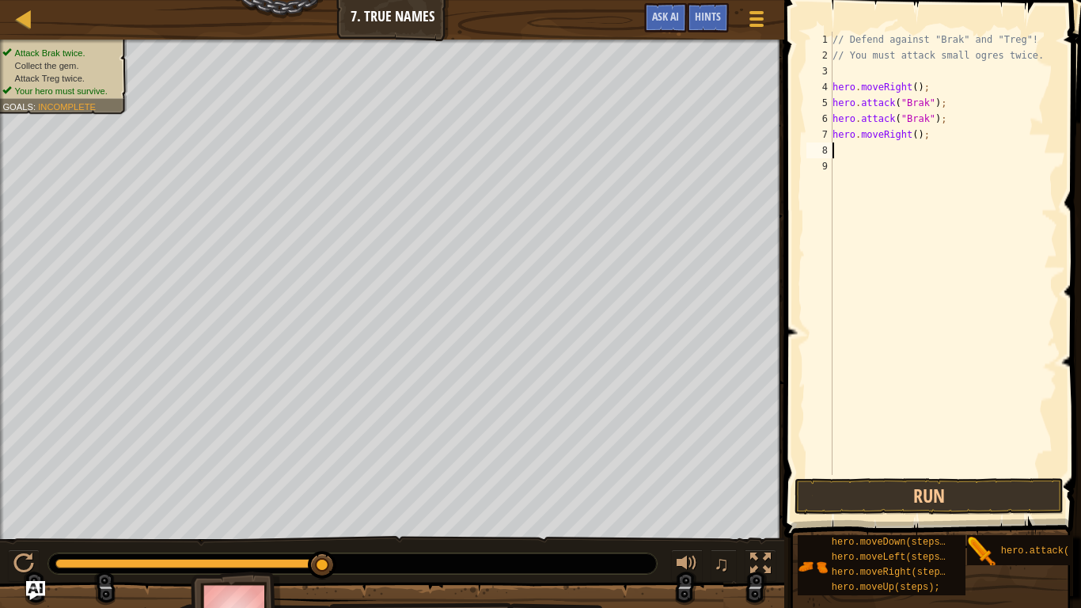
click at [909, 134] on div "// Defend against "Brak" and "Treg"! // You must attack small ogres twice. hero…" at bounding box center [943, 269] width 228 height 475
type textarea "hero.moveRight(3);"
click at [833, 150] on div "// Defend against "Brak" and "Treg"! // You must attack small ogres twice. hero…" at bounding box center [943, 269] width 228 height 475
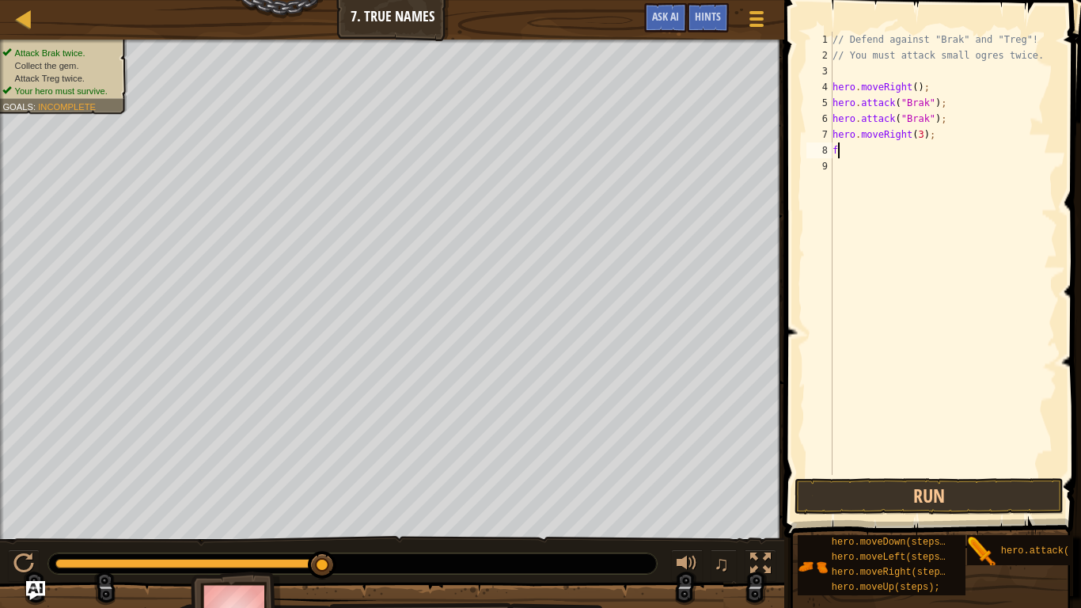
type textarea "f"
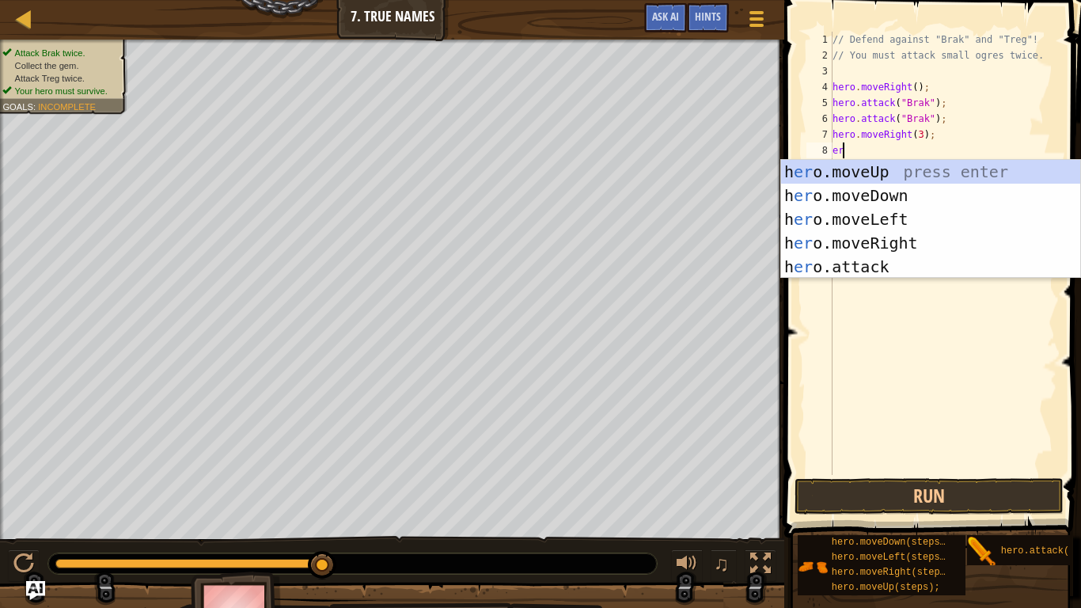
scroll to position [7, 1]
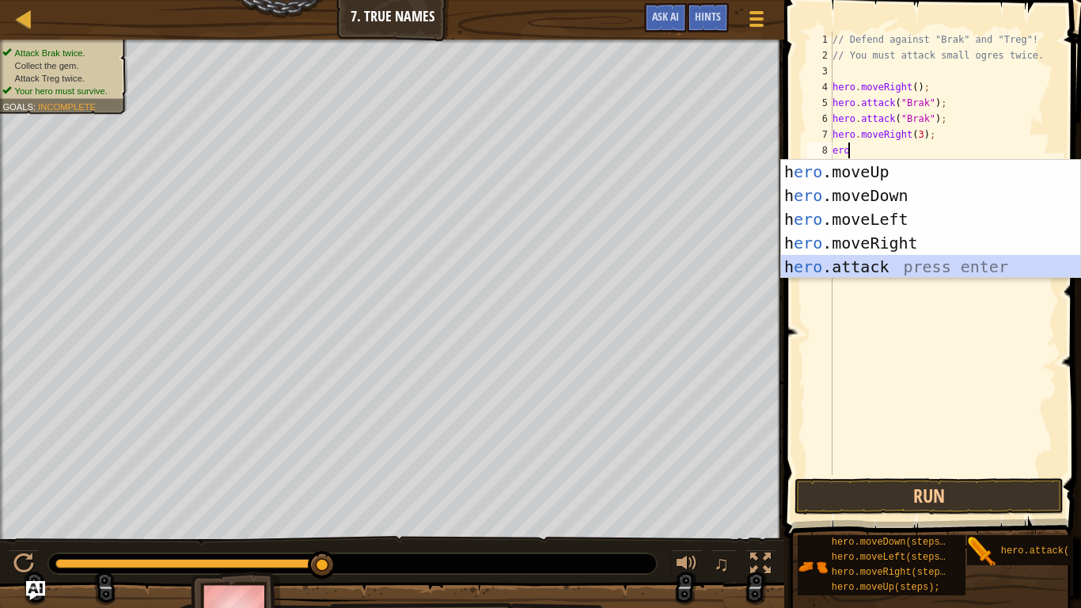
click at [873, 261] on div "h ero .moveUp press enter h ero .moveDown press enter h ero .moveLeft press ent…" at bounding box center [930, 243] width 299 height 166
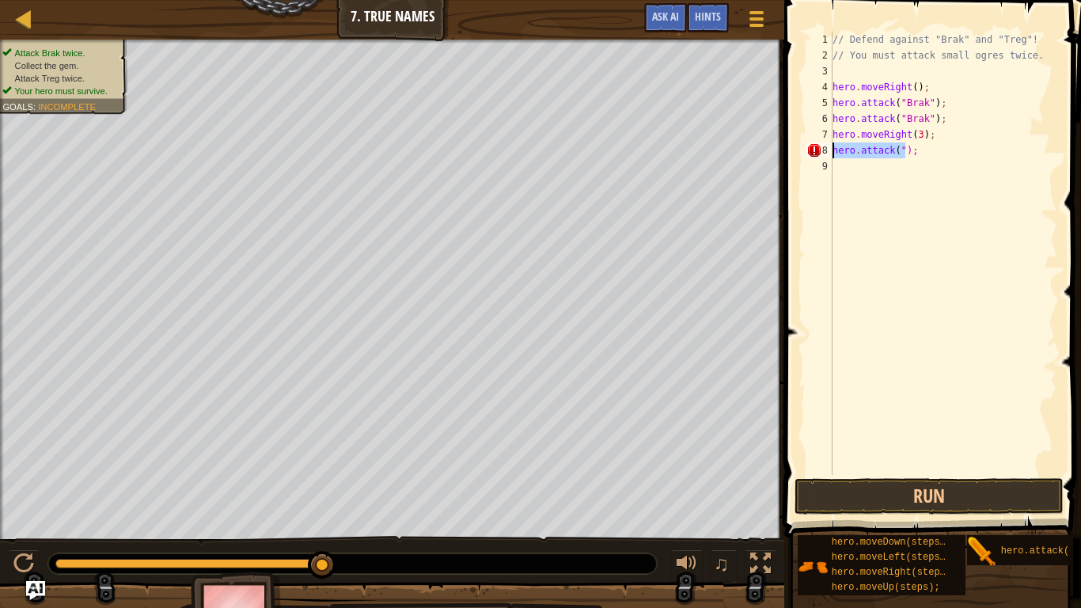
drag, startPoint x: 908, startPoint y: 149, endPoint x: 826, endPoint y: 150, distance: 81.5
click at [826, 150] on div "hero.attack("); 1 2 3 4 5 6 7 8 9 // Defend against "Brak" and "Treg"! // You m…" at bounding box center [930, 253] width 254 height 443
type textarea ";"
click at [848, 150] on div "// Defend against "Brak" and "Treg"! // You must attack small ogres twice. hero…" at bounding box center [943, 269] width 228 height 475
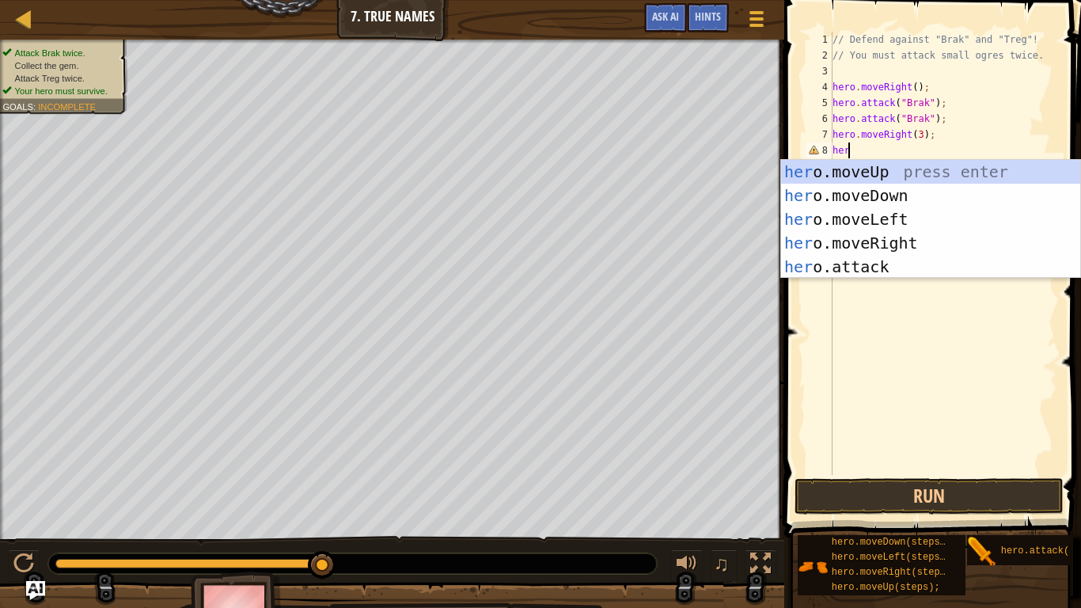
scroll to position [7, 1]
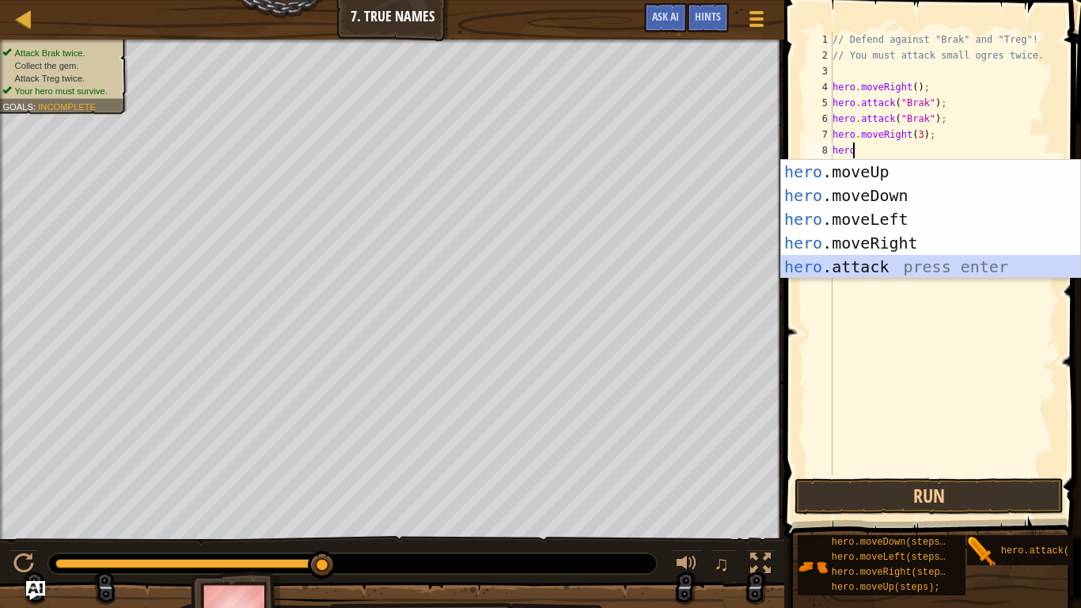
click at [856, 268] on div "hero .moveUp press enter hero .moveDown press enter hero .moveLeft press enter …" at bounding box center [930, 243] width 299 height 166
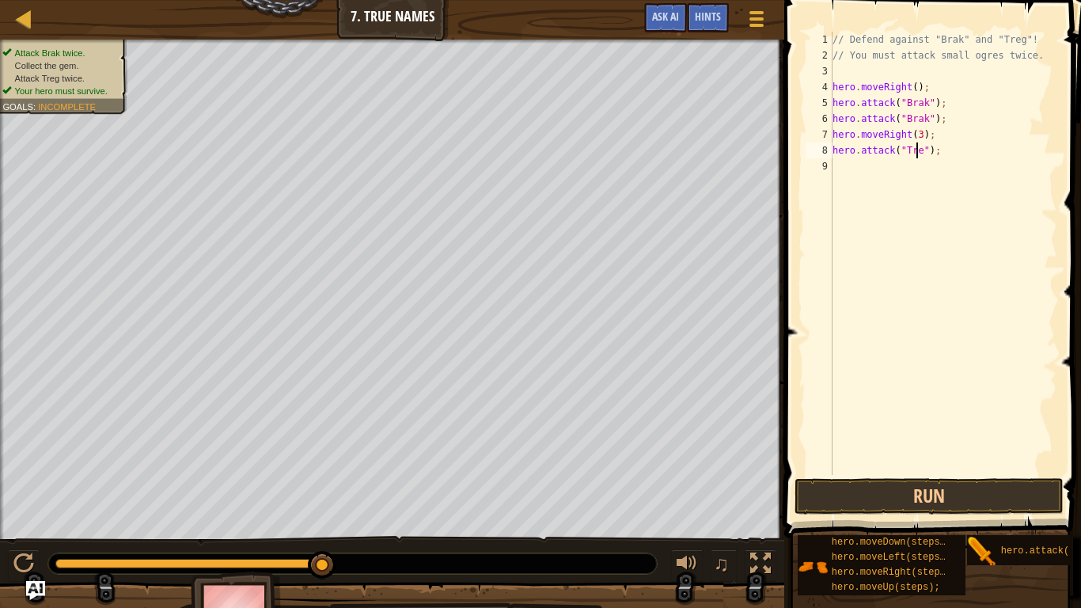
scroll to position [7, 8]
click at [924, 491] on button "Run" at bounding box center [929, 496] width 269 height 36
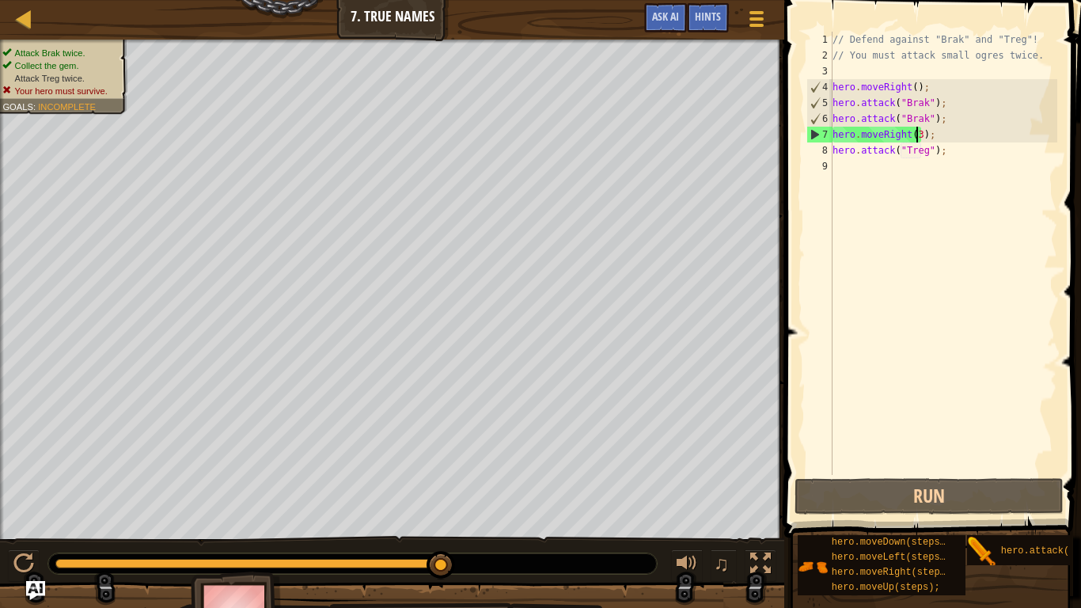
click at [916, 135] on div "// Defend against "Brak" and "Treg"! // You must attack small ogres twice. hero…" at bounding box center [943, 269] width 228 height 475
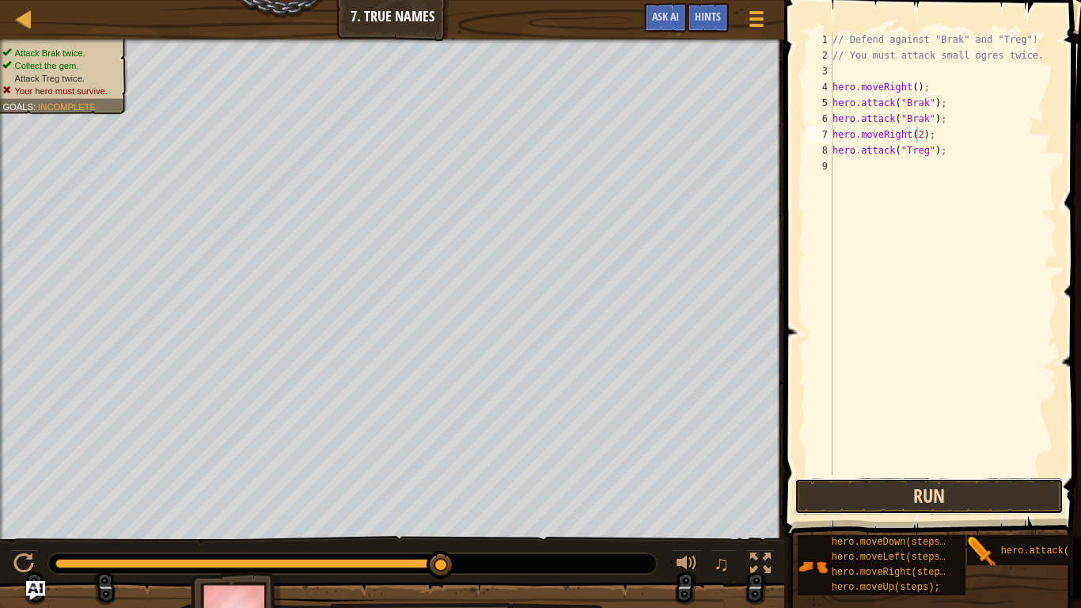
click at [913, 490] on button "Run" at bounding box center [929, 496] width 269 height 36
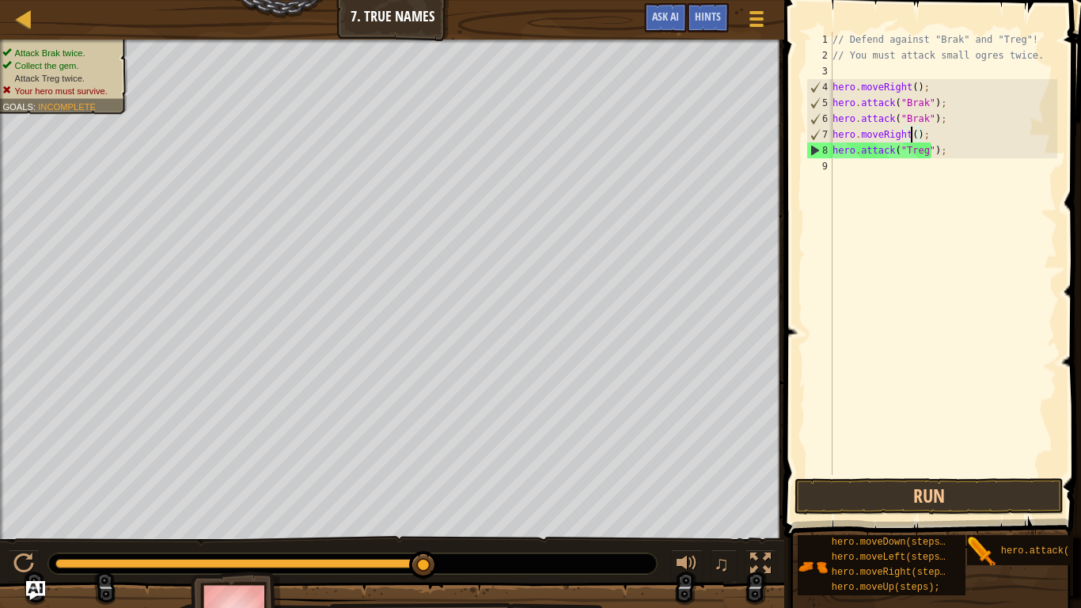
scroll to position [7, 6]
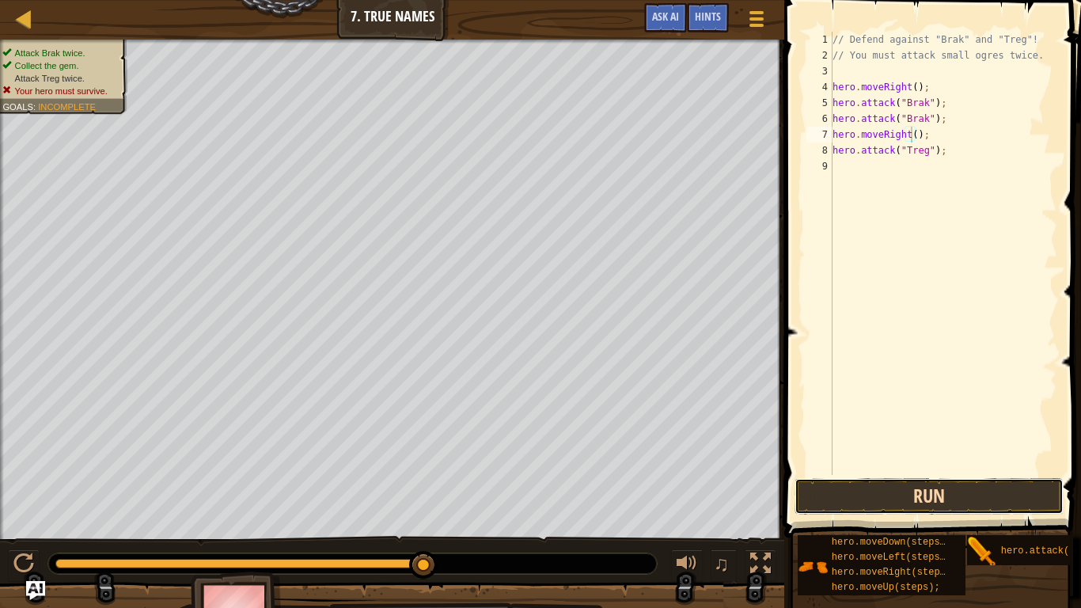
click at [913, 489] on button "Run" at bounding box center [929, 496] width 269 height 36
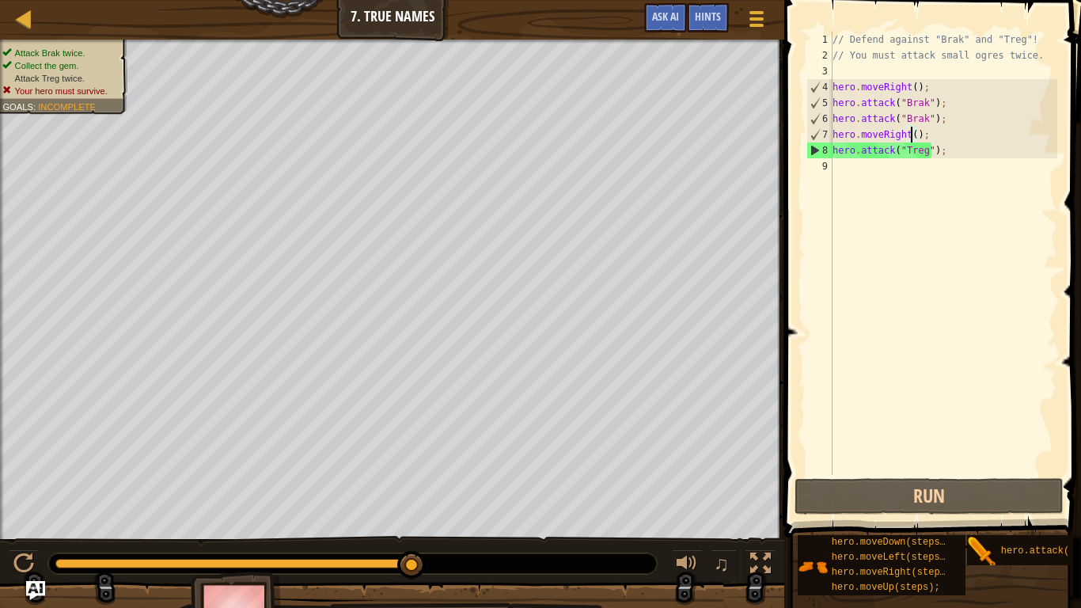
click at [940, 154] on div "// Defend against "Brak" and "Treg"! // You must attack small ogres twice. hero…" at bounding box center [943, 269] width 228 height 475
type textarea "hero.attack("Treg");"
click at [860, 173] on div "// Defend against "Brak" and "Treg"! // You must attack small ogres twice. hero…" at bounding box center [943, 269] width 228 height 475
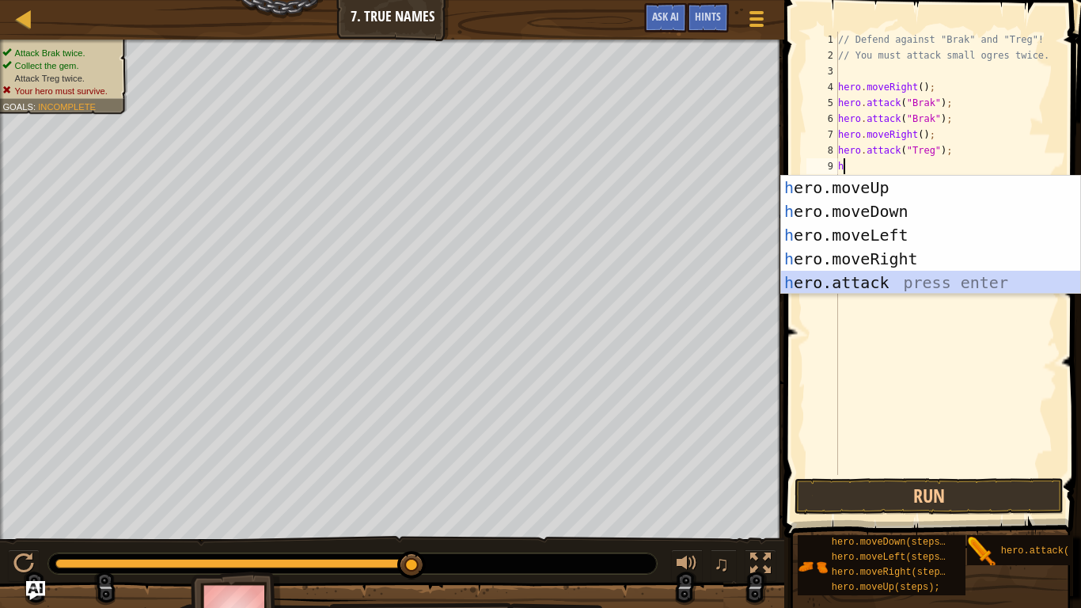
click at [876, 281] on div "h ero.moveUp press enter h ero.moveDown press enter h ero.moveLeft press enter …" at bounding box center [930, 259] width 299 height 166
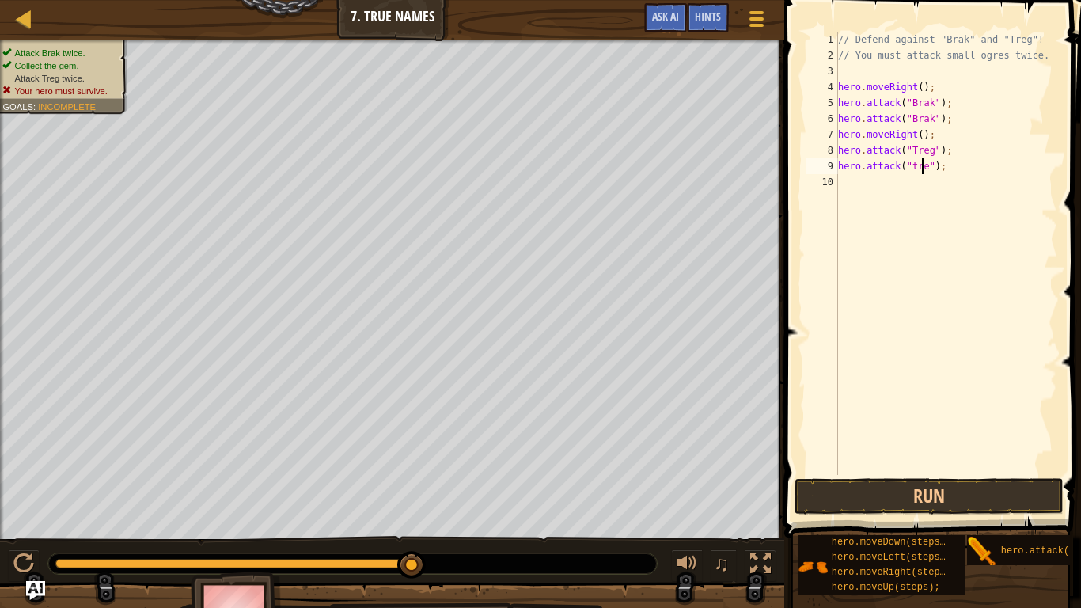
type textarea "hero.attack("treg");"
click at [927, 169] on div "// Defend against "Brak" and "Treg"! // You must attack small ogres twice. hero…" at bounding box center [946, 269] width 223 height 475
click at [927, 154] on div "// Defend against "Brak" and "Treg"! // You must attack small ogres twice. hero…" at bounding box center [946, 269] width 223 height 475
drag, startPoint x: 943, startPoint y: 152, endPoint x: 841, endPoint y: 152, distance: 102.9
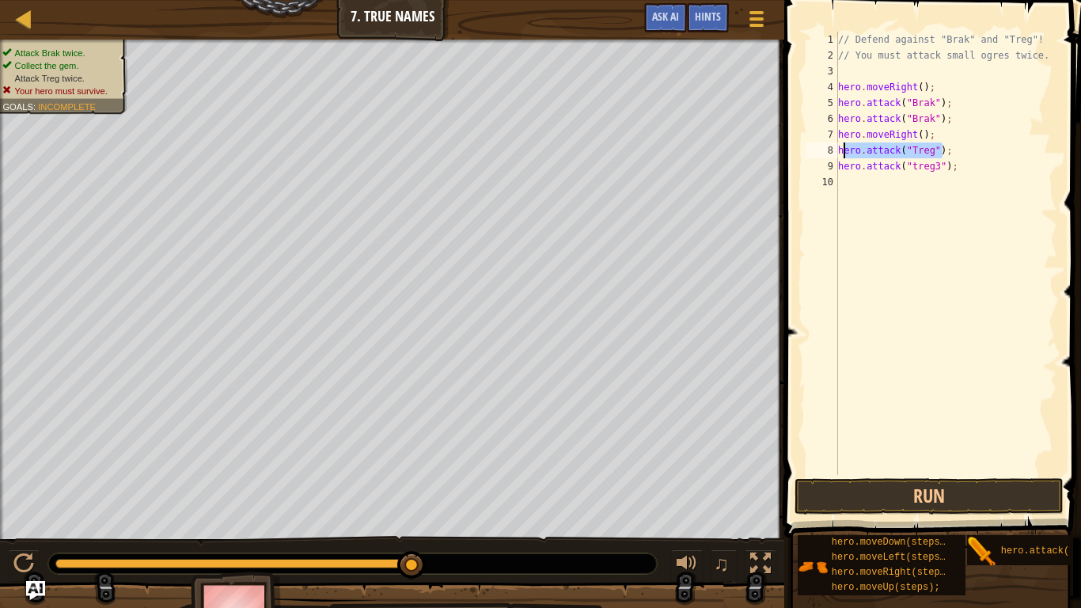
click at [841, 152] on div "// Defend against "Brak" and "Treg"! // You must attack small ogres twice. hero…" at bounding box center [946, 269] width 223 height 475
type textarea "h"
click at [943, 150] on div "// Defend against "Brak" and "Treg"! // You must attack small ogres twice. hero…" at bounding box center [943, 269] width 228 height 475
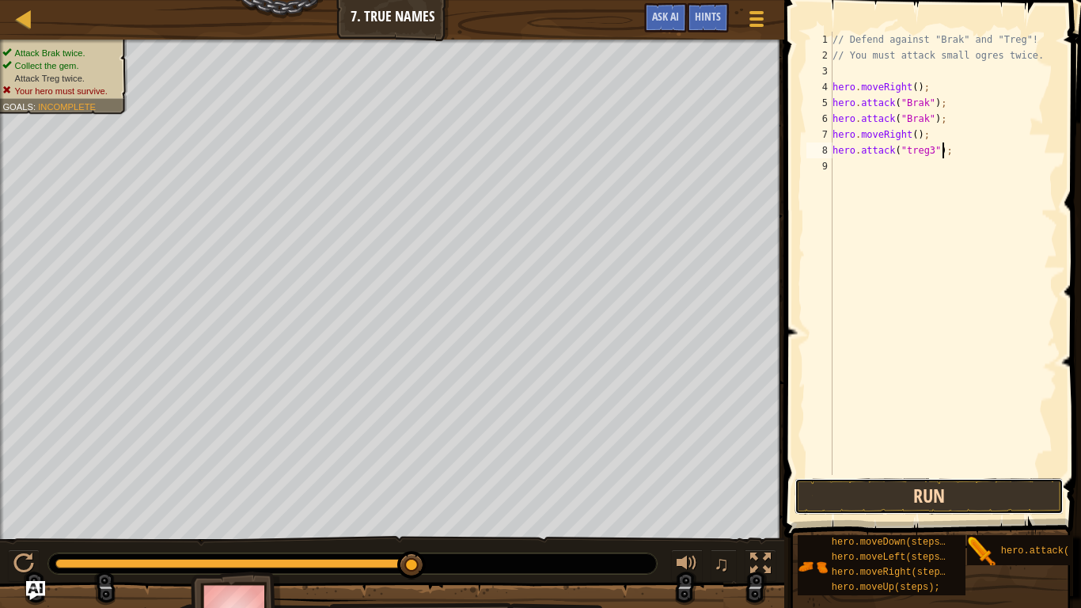
click at [913, 489] on button "Run" at bounding box center [929, 496] width 269 height 36
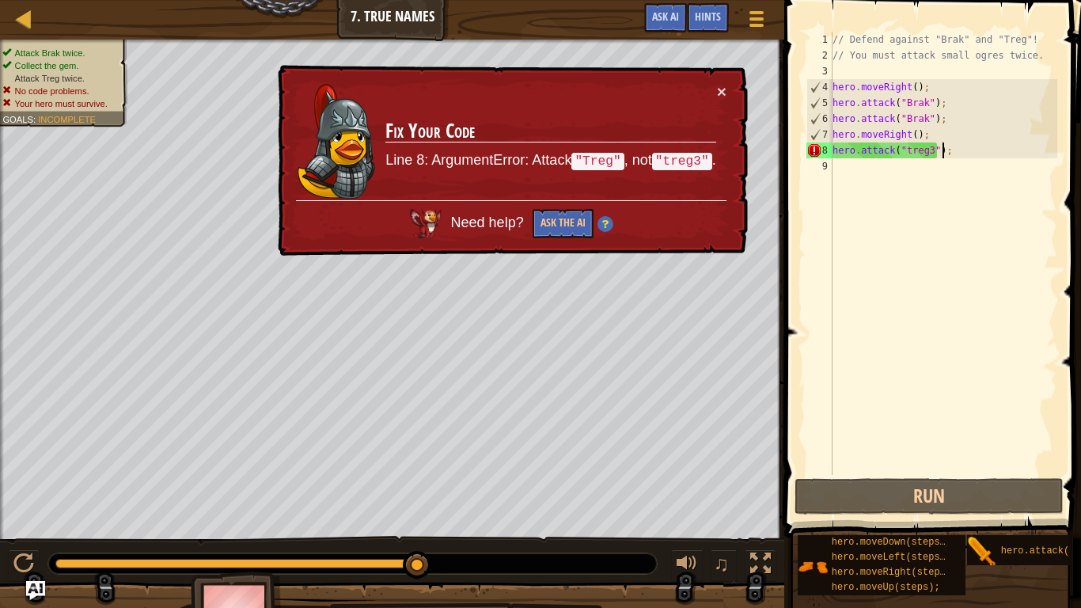
click at [926, 148] on div "// Defend against "Brak" and "Treg"! // You must attack small ogres twice. hero…" at bounding box center [943, 269] width 228 height 475
type textarea "hero.attack("treg");"
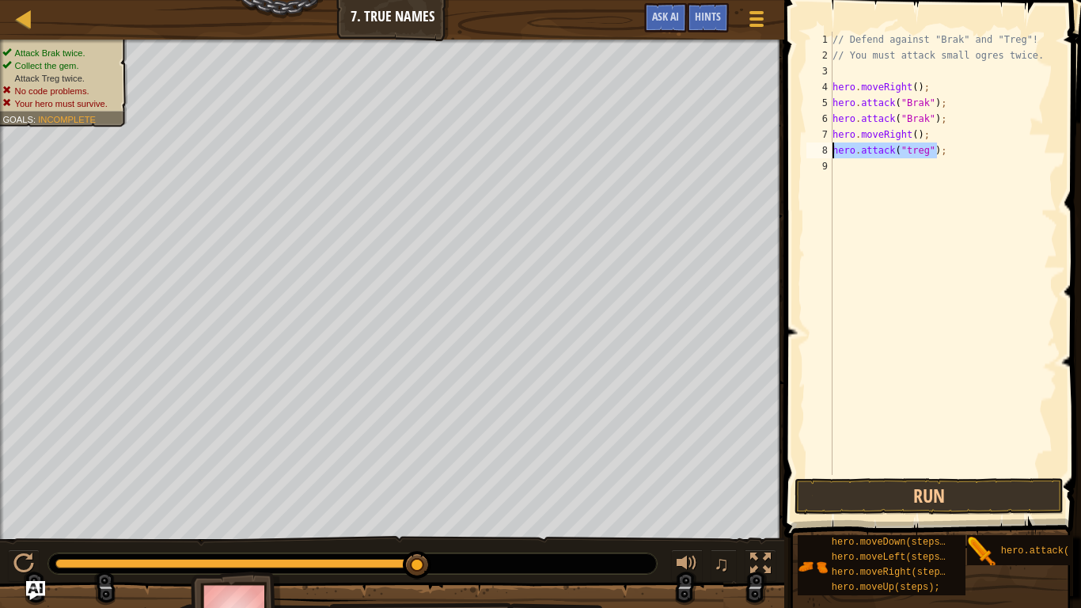
drag, startPoint x: 939, startPoint y: 150, endPoint x: 832, endPoint y: 155, distance: 107.0
click at [832, 155] on div "hero.attack("treg"); 1 2 3 4 5 6 7 8 9 // Defend against "Brak" and "Treg"! // …" at bounding box center [930, 253] width 254 height 443
click at [952, 147] on div "// Defend against "Brak" and "Treg"! // You must attack small ogres twice. hero…" at bounding box center [943, 253] width 228 height 443
click at [845, 169] on div "// Defend against "Brak" and "Treg"! // You must attack small ogres twice. hero…" at bounding box center [943, 269] width 228 height 475
paste textarea "hero.attack("treg");"
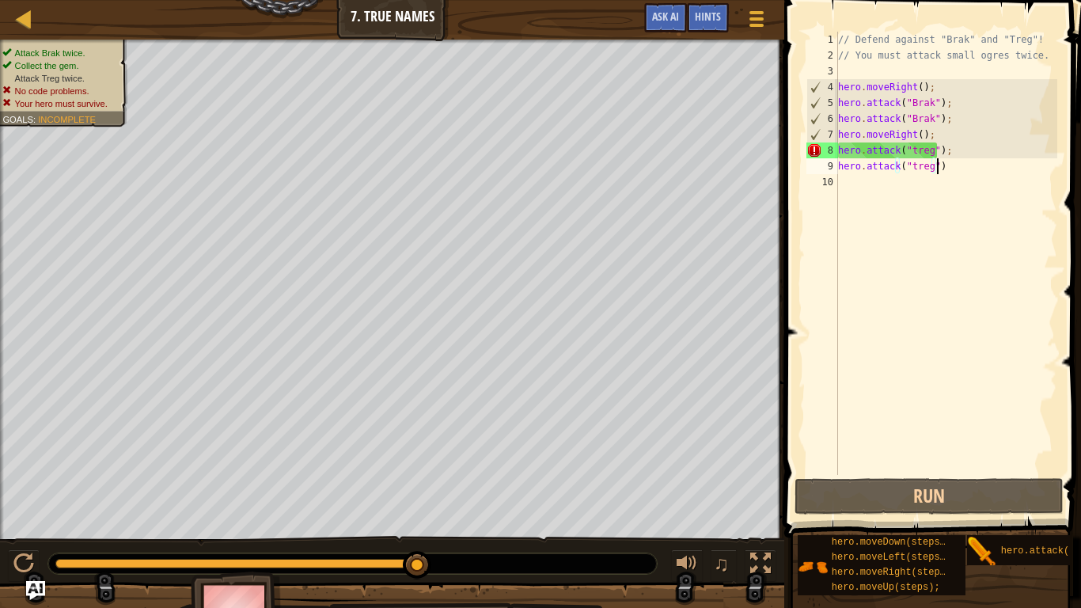
scroll to position [7, 7]
type textarea "hero.attack("treg");"
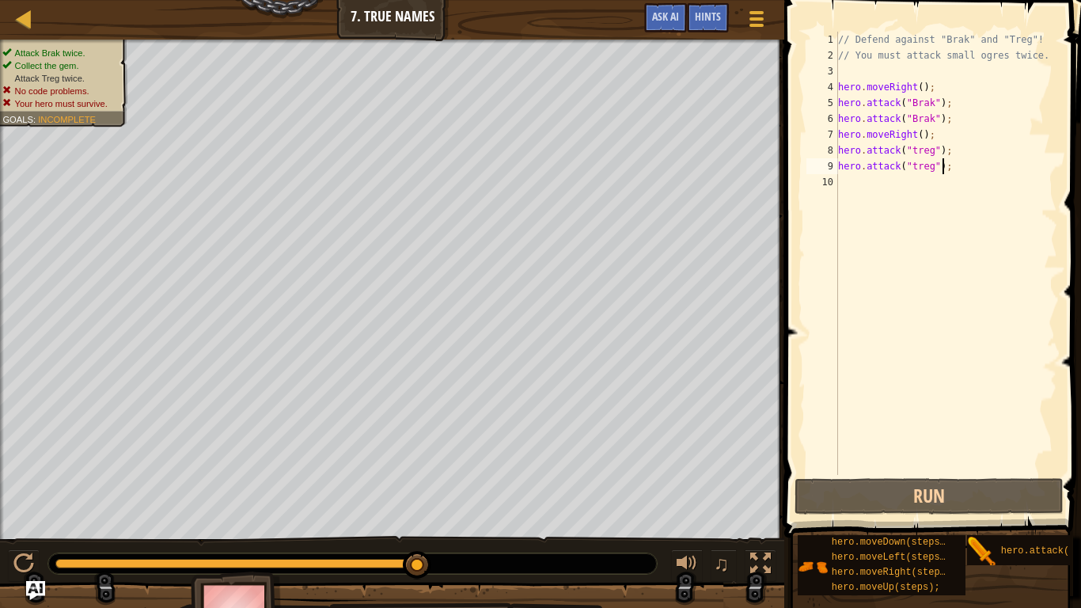
scroll to position [7, 0]
paste textarea "hero.attack("treg");"
type textarea "hero.attack("treg");"
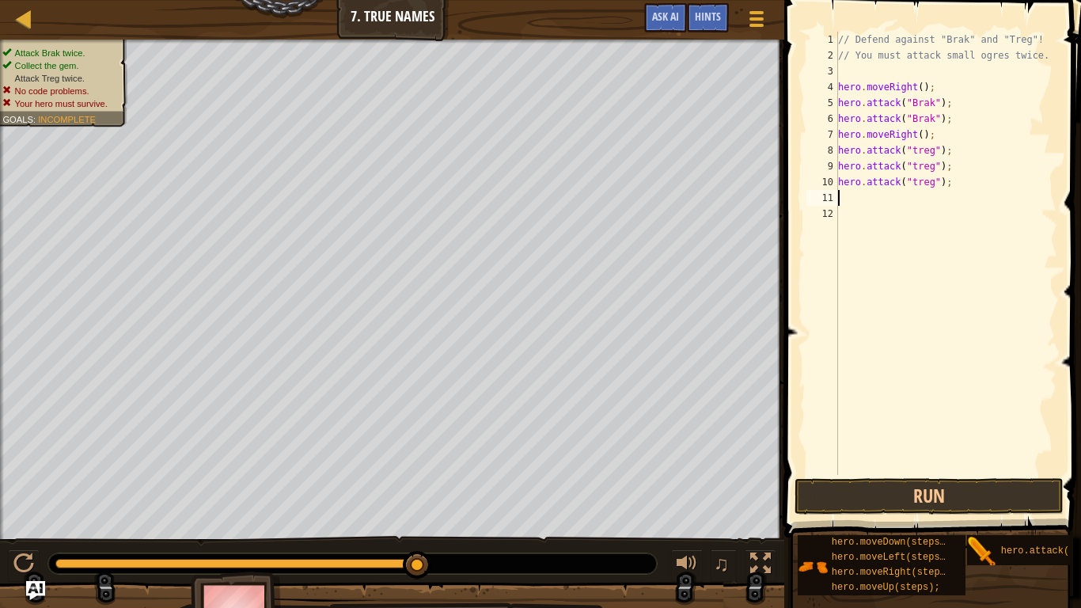
paste textarea "hero.attack("treg");"
type textarea "hero.attack("treg");"
paste textarea "hero.attack("treg");"
type textarea "hero.attack("treg");"
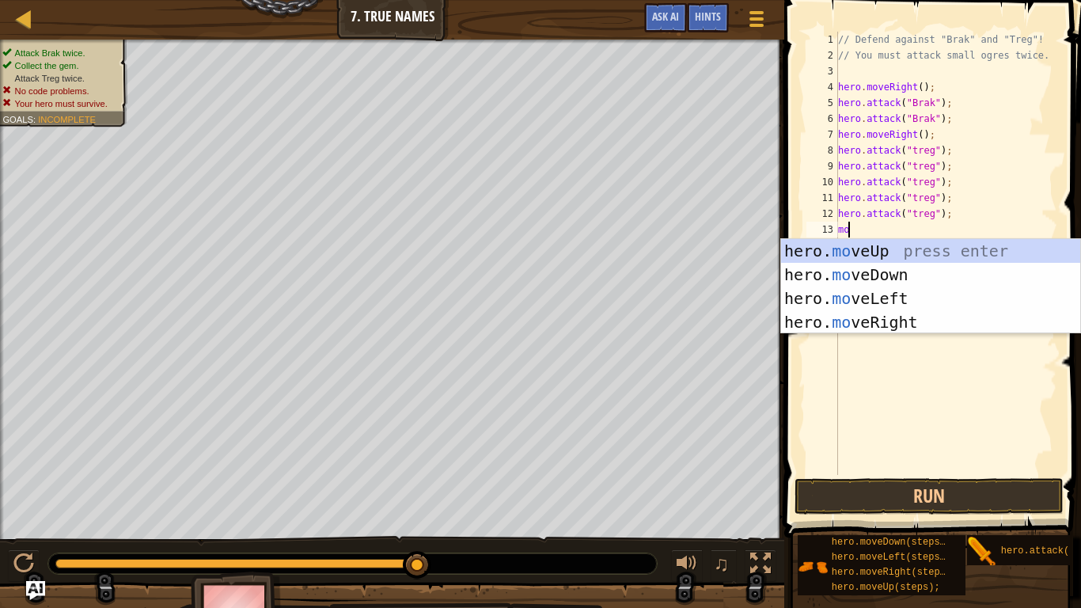
type textarea "mov"
click at [889, 321] on div "hero. mov eUp press enter hero. mov eDown press enter hero. mov eLeft press ent…" at bounding box center [930, 310] width 299 height 142
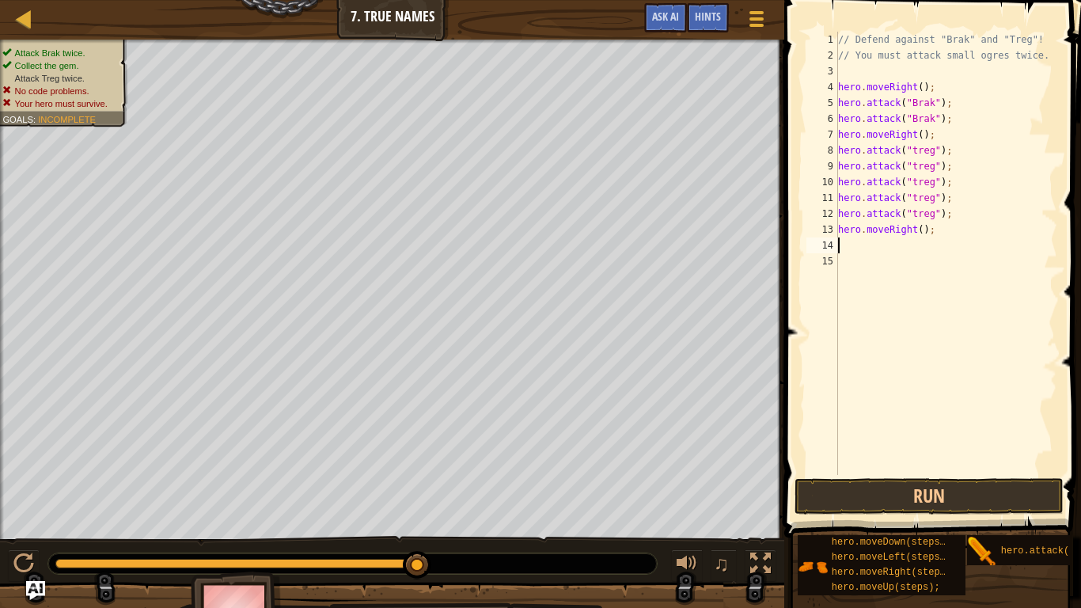
scroll to position [7, 0]
click at [919, 235] on div "// Defend against "Brak" and "Treg"! // You must attack small ogres twice. hero…" at bounding box center [946, 269] width 223 height 475
click at [913, 229] on div "// Defend against "Brak" and "Treg"! // You must attack small ogres twice. hero…" at bounding box center [946, 269] width 223 height 475
click at [915, 227] on div "// Defend against "Brak" and "Treg"! // You must attack small ogres twice. hero…" at bounding box center [946, 269] width 223 height 475
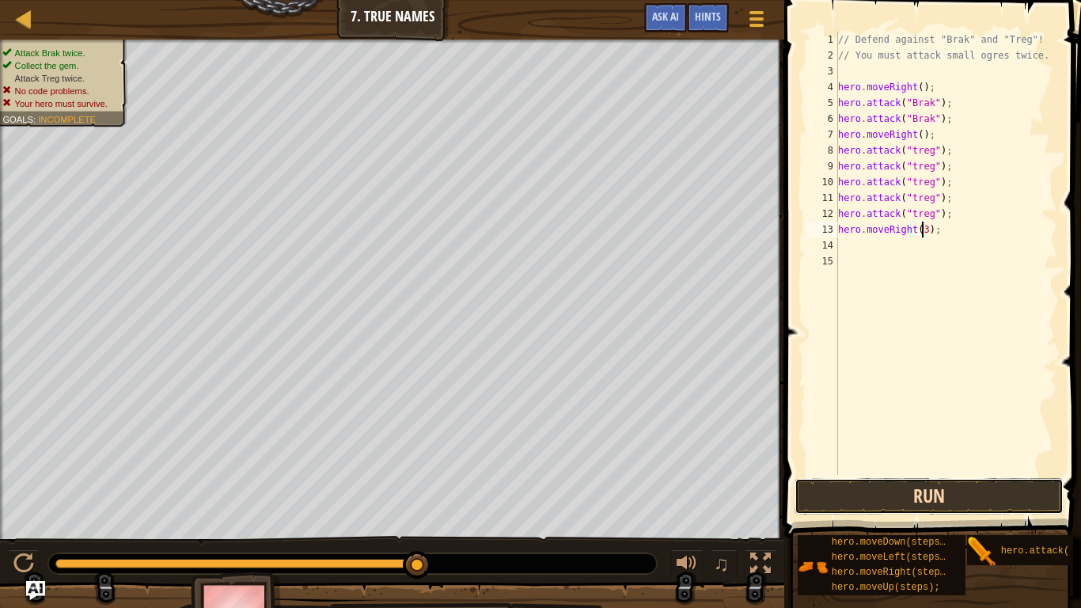
click at [933, 500] on button "Run" at bounding box center [929, 496] width 269 height 36
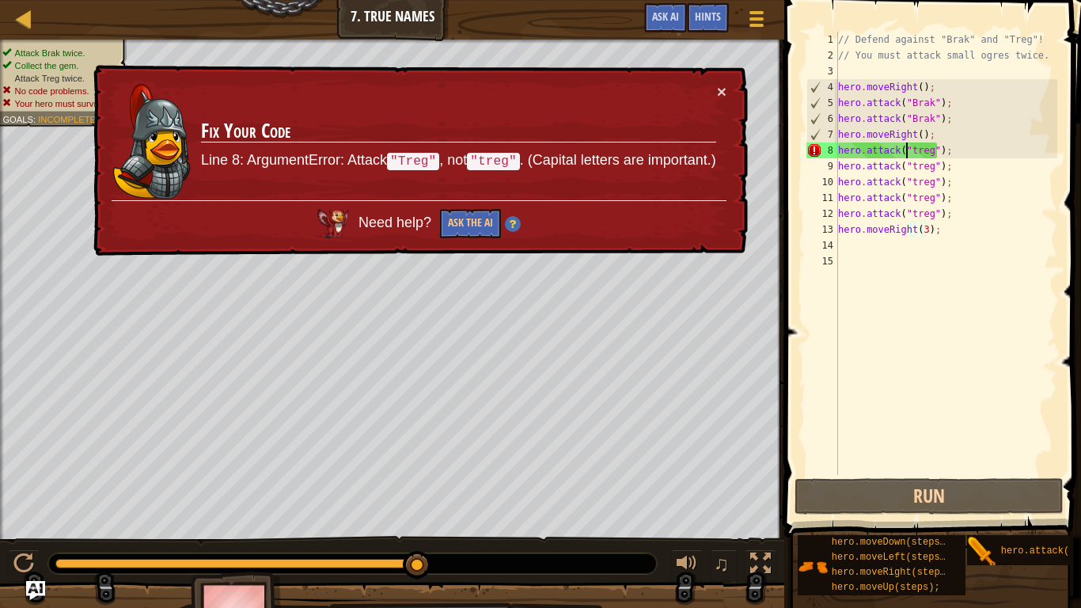
click at [906, 150] on div "// Defend against "Brak" and "Treg"! // You must attack small ogres twice. hero…" at bounding box center [946, 269] width 223 height 475
click at [908, 150] on div "// Defend against "Brak" and "Treg"! // You must attack small ogres twice. hero…" at bounding box center [946, 269] width 223 height 475
click at [912, 154] on div "// Defend against "Brak" and "Treg"! // You must attack small ogres twice. hero…" at bounding box center [946, 269] width 223 height 475
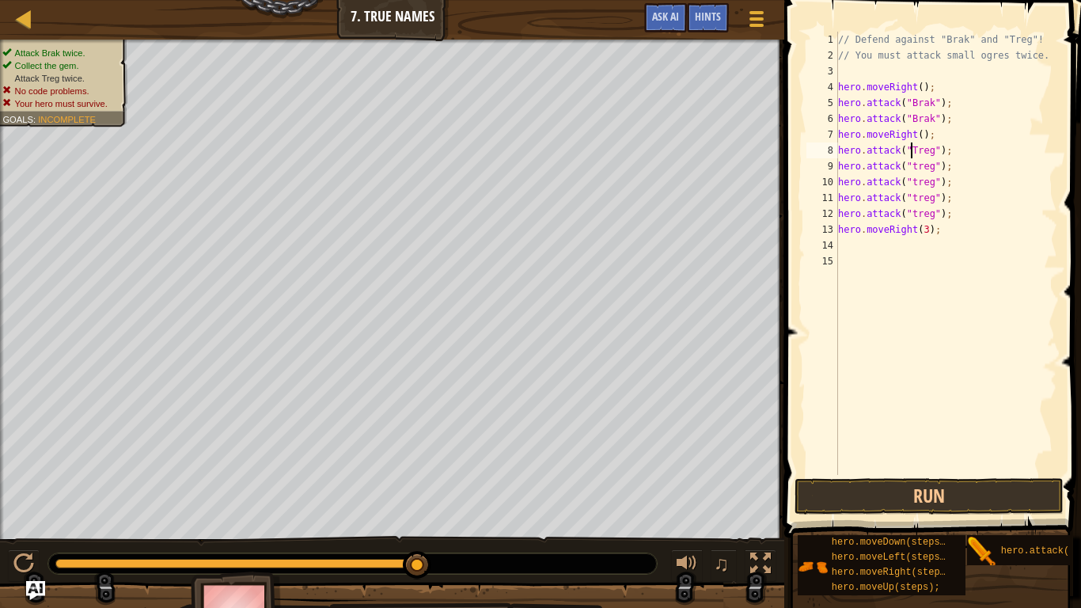
scroll to position [7, 6]
click at [908, 167] on div "// Defend against "Brak" and "Treg"! // You must attack small ogres twice. hero…" at bounding box center [946, 269] width 223 height 475
click at [913, 169] on div "// Defend against "Brak" and "Treg"! // You must attack small ogres twice. hero…" at bounding box center [946, 269] width 223 height 475
click at [916, 184] on div "// Defend against "Brak" and "Treg"! // You must attack small ogres twice. hero…" at bounding box center [946, 269] width 223 height 475
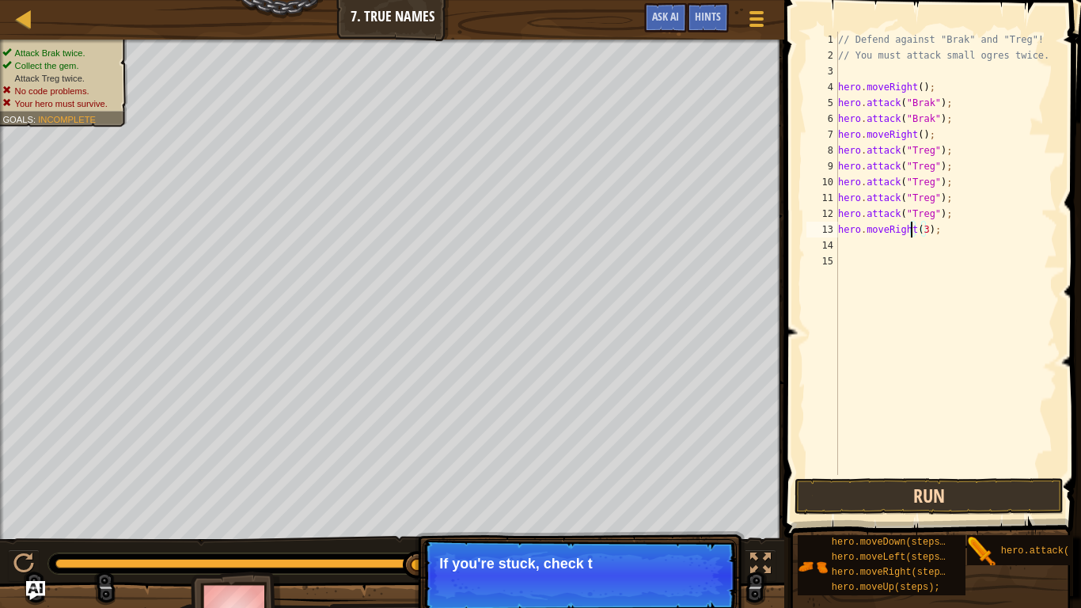
type textarea "hero.moveRight(3);"
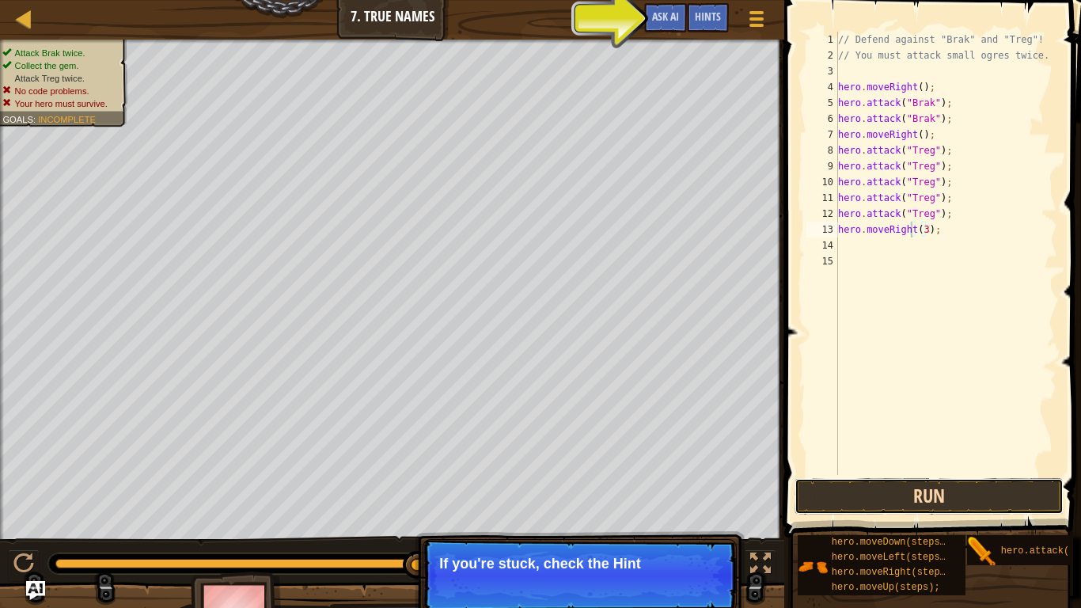
click at [879, 494] on button "Run" at bounding box center [929, 496] width 269 height 36
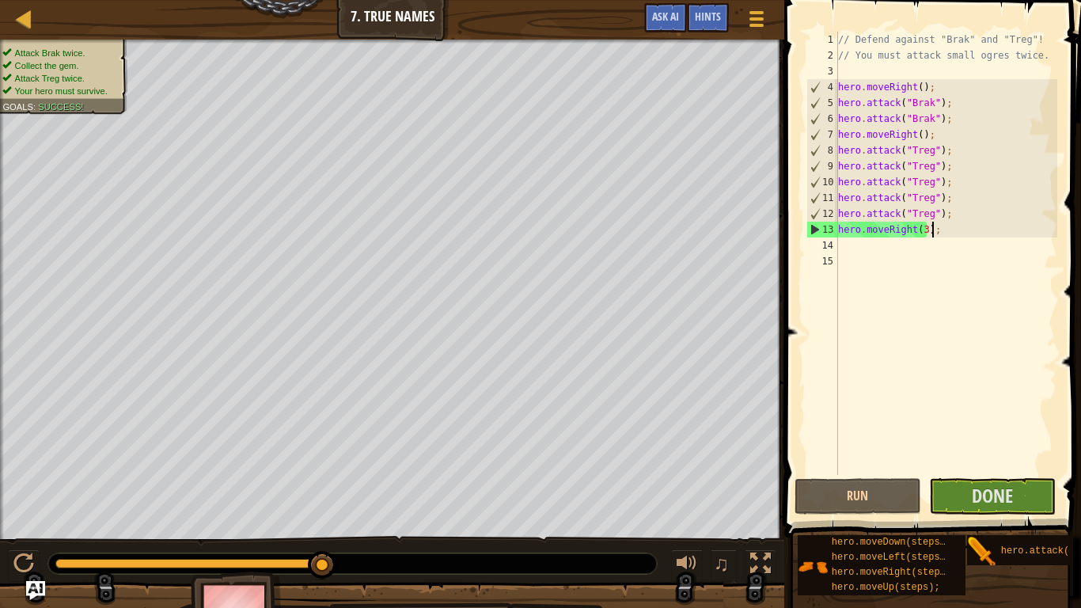
click at [936, 229] on div "// Defend against "Brak" and "Treg"! // You must attack small ogres twice. hero…" at bounding box center [946, 269] width 223 height 475
click at [960, 487] on button "Done" at bounding box center [992, 496] width 127 height 36
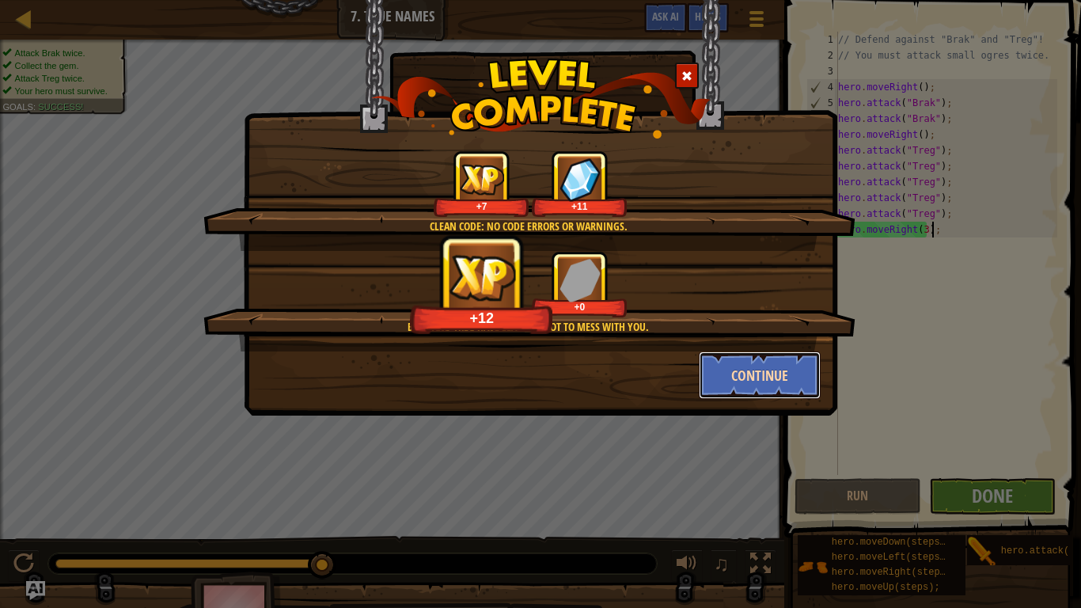
click at [784, 381] on button "Continue" at bounding box center [760, 374] width 123 height 47
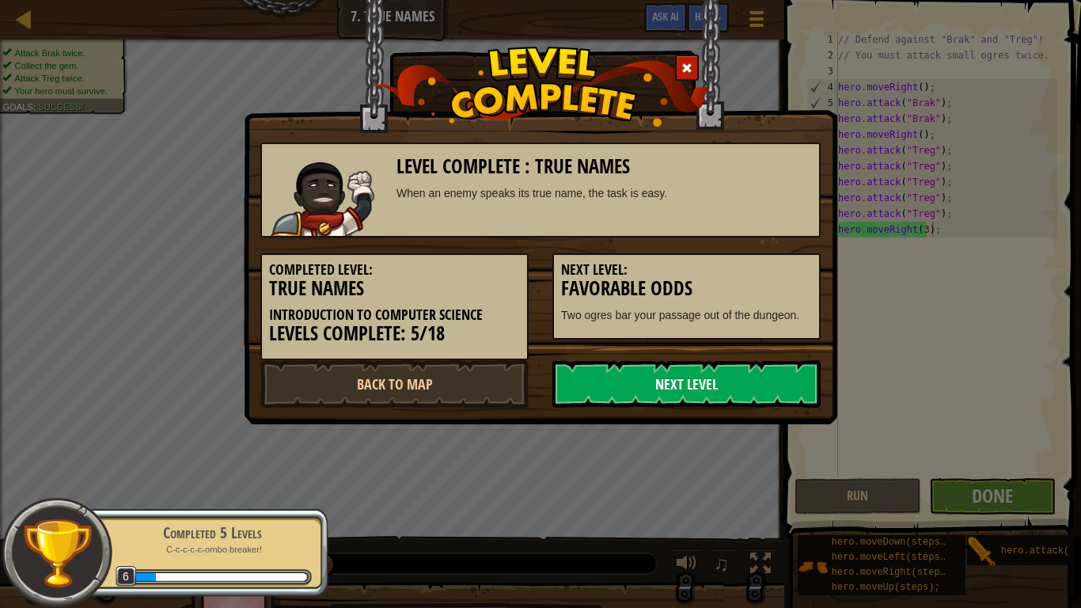
click at [713, 381] on link "Next Level" at bounding box center [686, 383] width 268 height 47
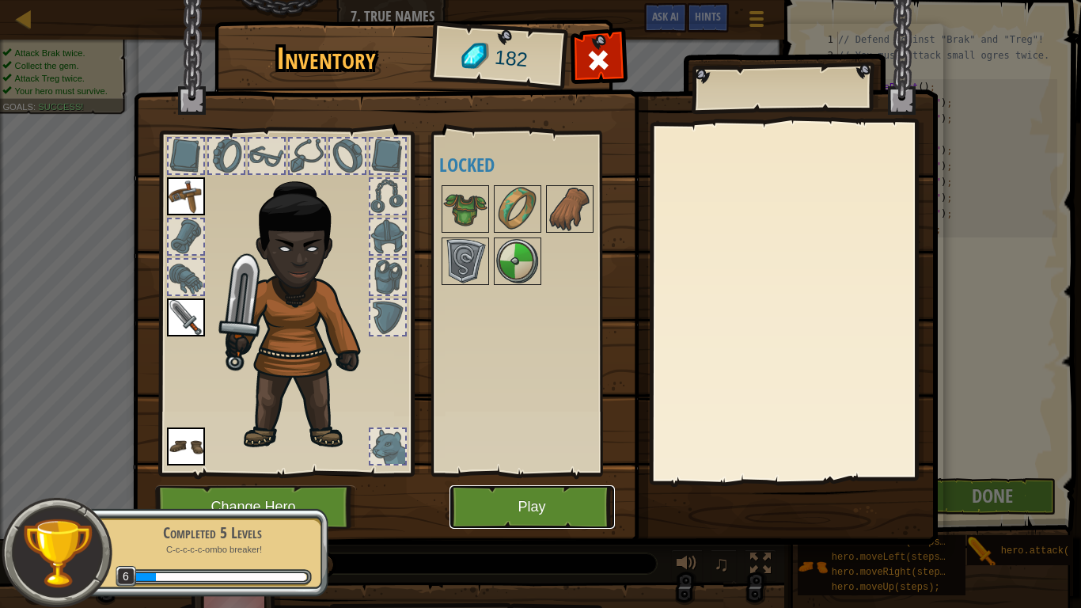
click at [525, 487] on button "Play" at bounding box center [532, 507] width 165 height 44
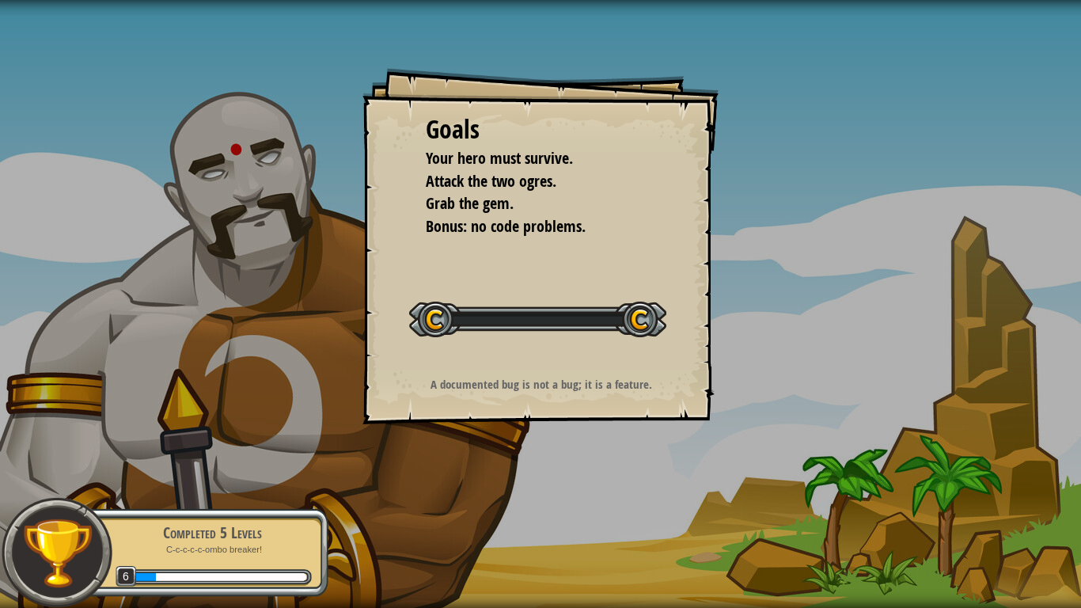
click at [529, 497] on div "Goals Your hero must survive. Attack the two ogres. Grab the gem. Bonus: no cod…" at bounding box center [540, 304] width 1081 height 608
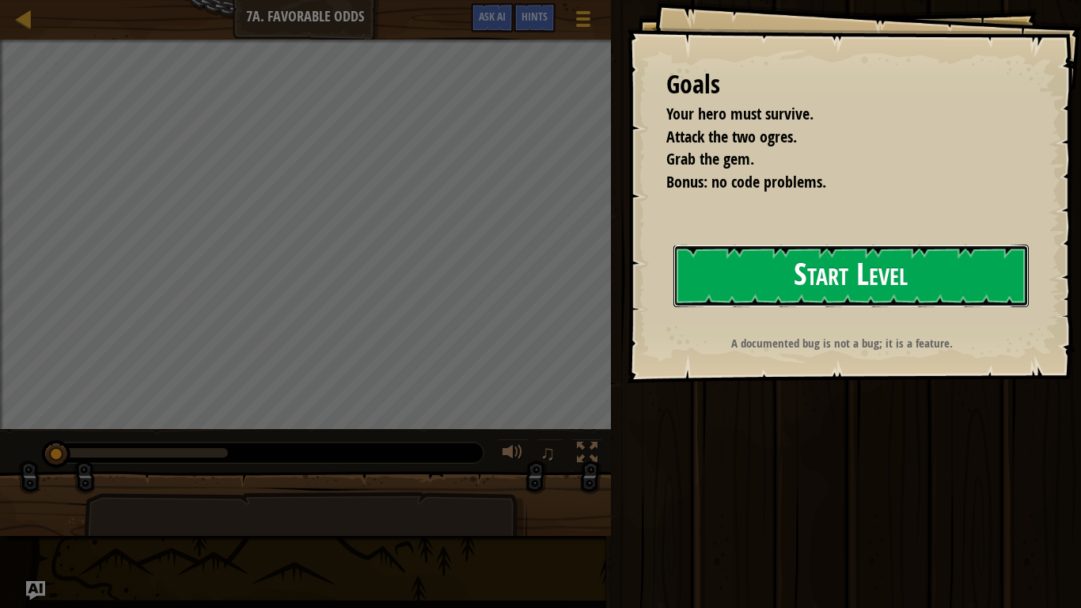
click at [841, 278] on button "Start Level" at bounding box center [851, 276] width 355 height 63
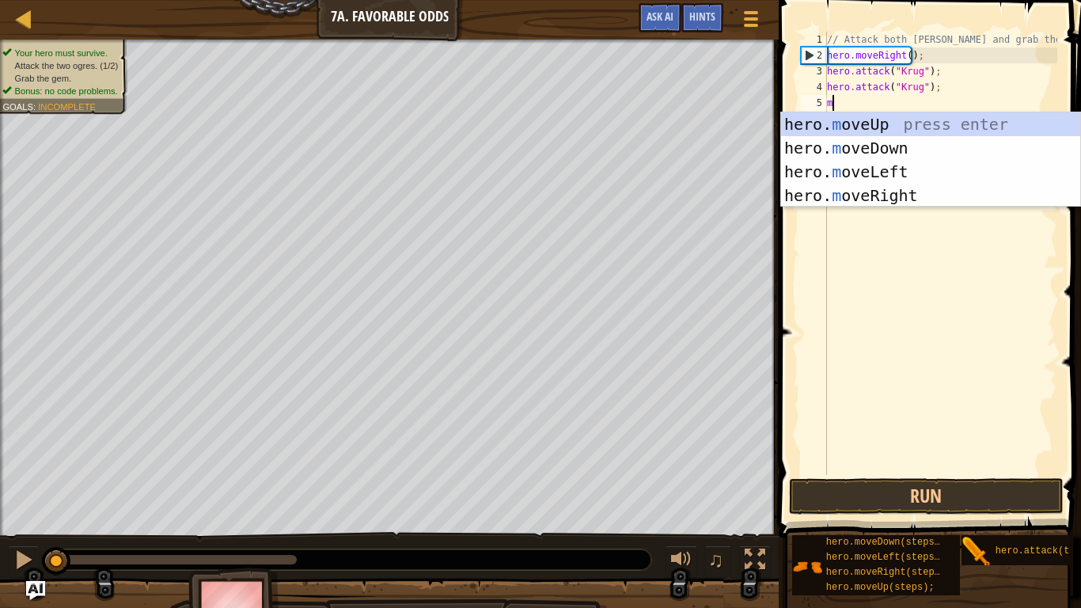
scroll to position [7, 0]
type textarea "move"
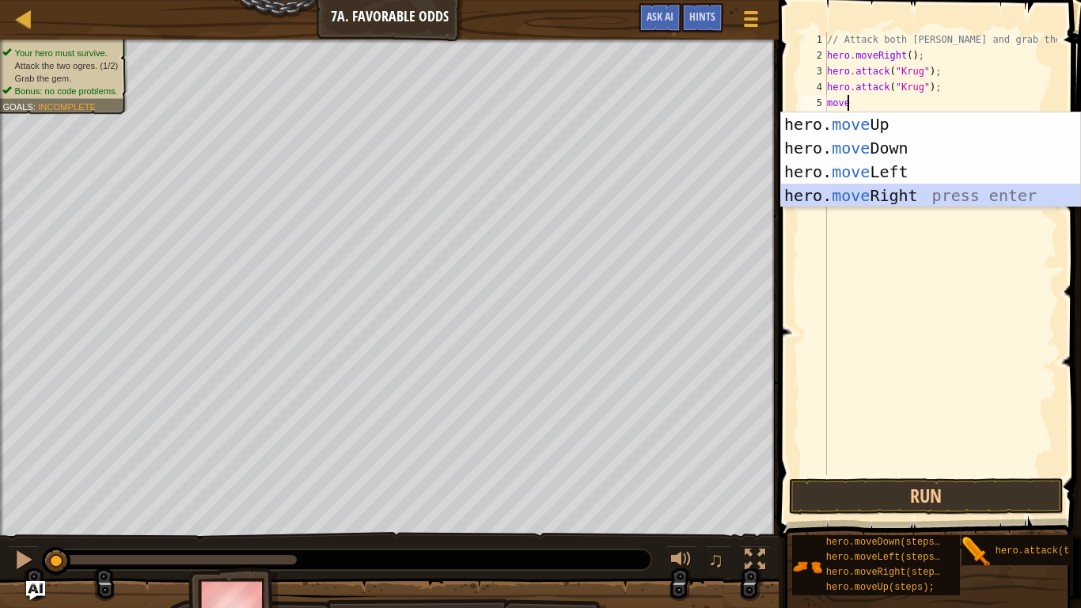
click at [885, 195] on div "hero. move Up press enter hero. move Down press enter hero. move Left press ent…" at bounding box center [930, 183] width 299 height 142
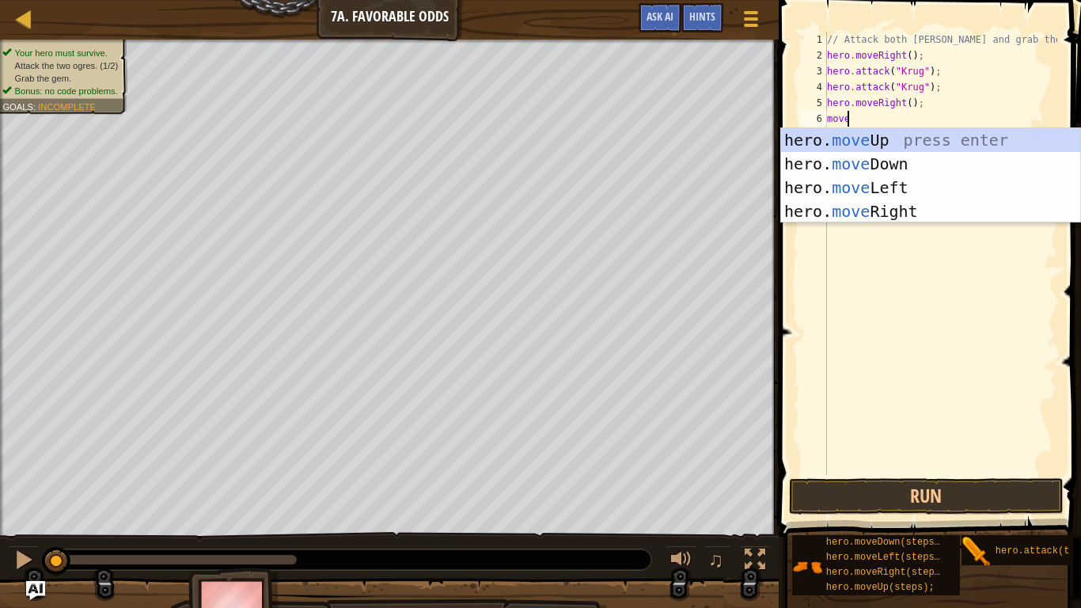
type textarea "moveu"
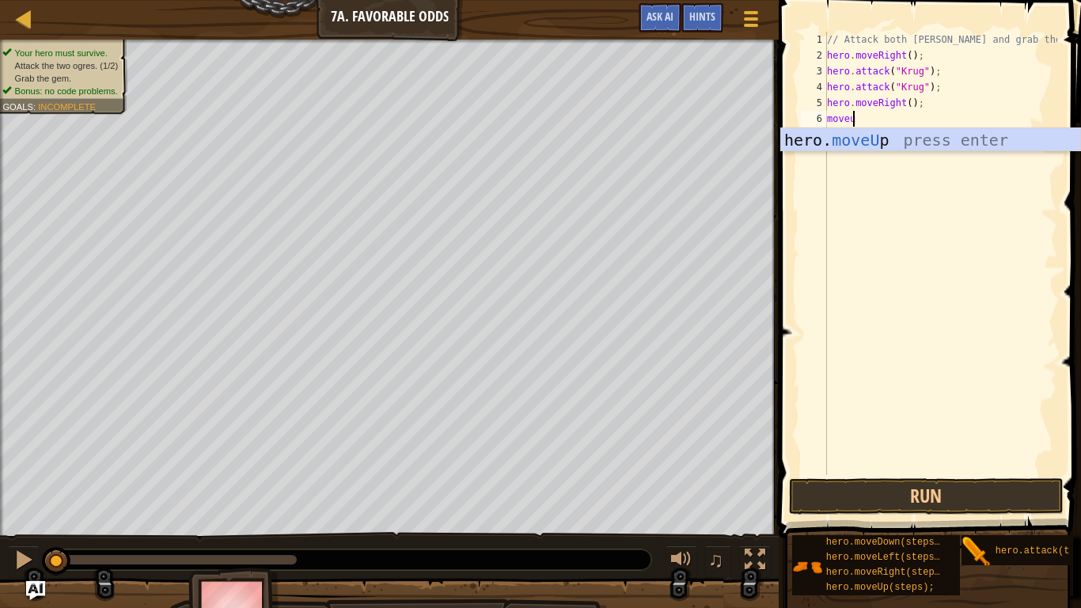
scroll to position [7, 2]
click at [871, 144] on div "hero. moveU p press enter" at bounding box center [930, 163] width 299 height 71
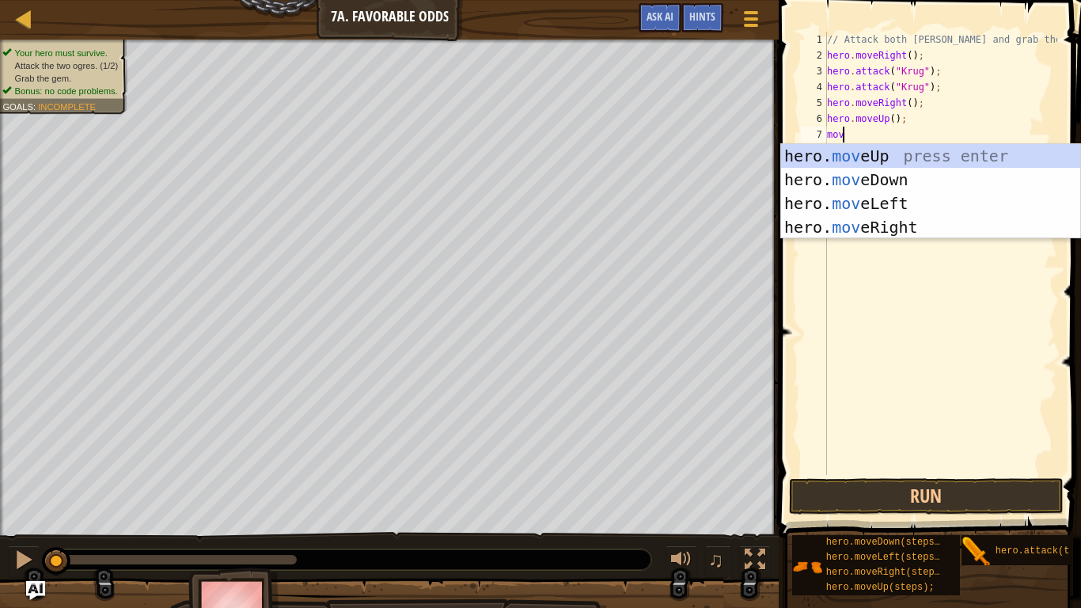
type textarea "move"
click at [854, 199] on div "hero. move Up press enter hero. move Down press enter hero. move Left press ent…" at bounding box center [930, 215] width 299 height 142
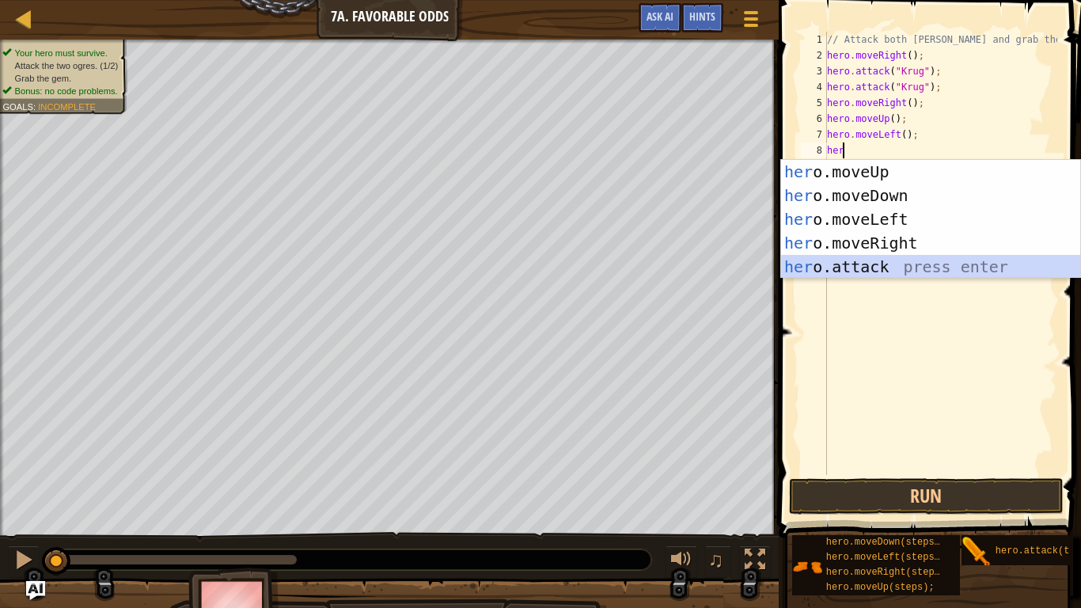
click at [849, 267] on div "her o.moveUp press enter her o.moveDown press enter her o.moveLeft press enter …" at bounding box center [930, 243] width 299 height 166
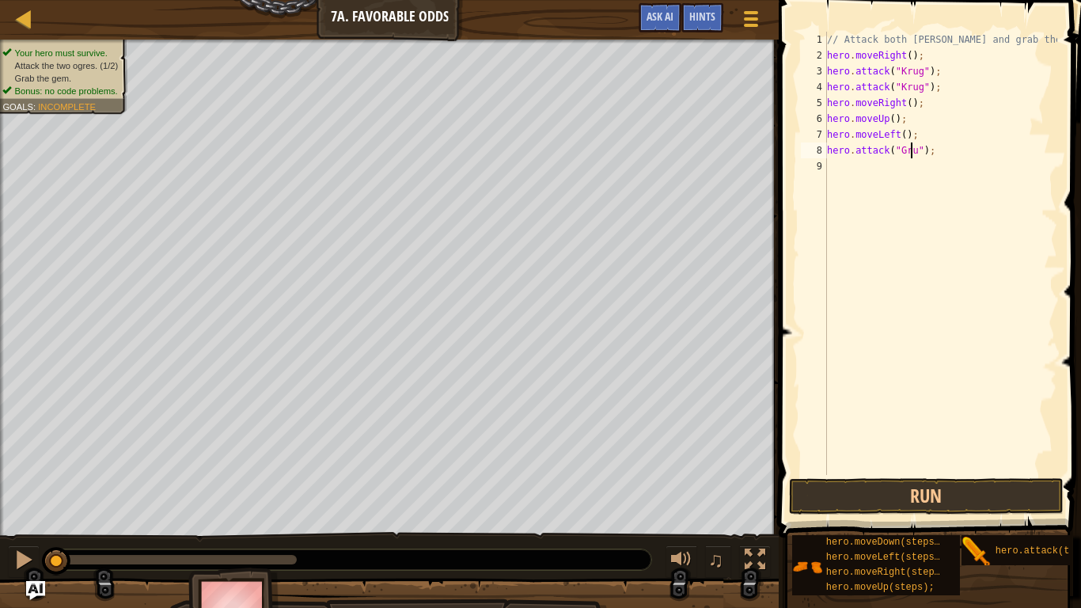
scroll to position [7, 8]
type textarea "hero.attack("Grump");"
drag, startPoint x: 941, startPoint y: 160, endPoint x: 916, endPoint y: 160, distance: 25.3
click at [916, 160] on div "// Attack both [PERSON_NAME] and grab the gem. hero . moveRight ( ) ; hero . at…" at bounding box center [940, 269] width 233 height 475
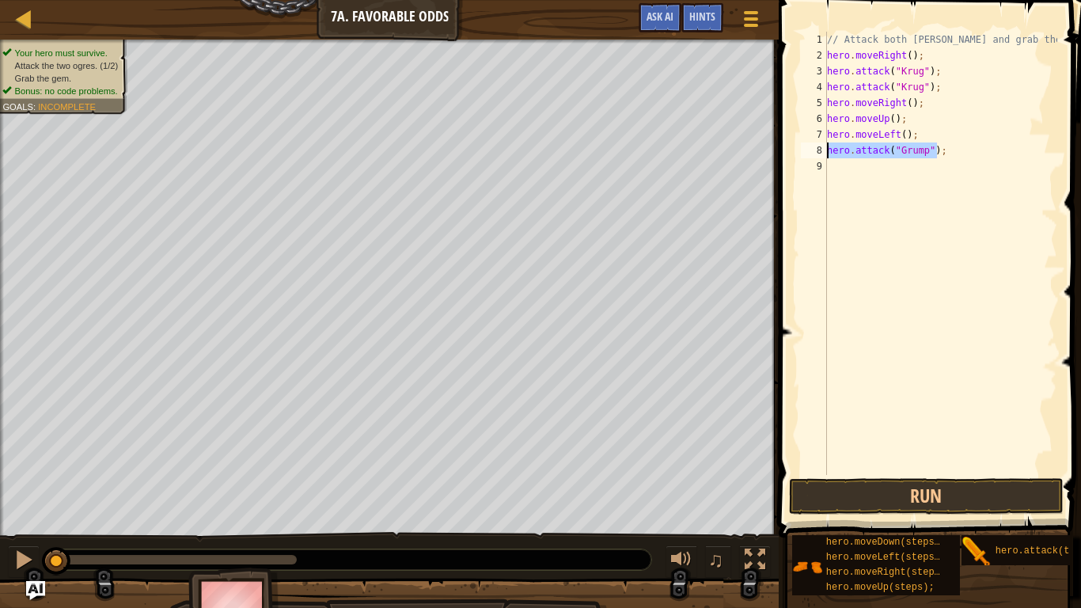
drag, startPoint x: 950, startPoint y: 150, endPoint x: 823, endPoint y: 158, distance: 126.9
click at [823, 158] on div "1 2 3 4 5 6 7 8 9 // Attack both ogres and grab the gem. hero . moveRight ( ) ;…" at bounding box center [928, 253] width 260 height 443
type textarea "hero.attack("Grump");"
click at [953, 158] on div "// Attack both [PERSON_NAME] and grab the gem. hero . moveRight ( ) ; hero . at…" at bounding box center [940, 253] width 233 height 443
click at [936, 144] on div "// Attack both [PERSON_NAME] and grab the gem. hero . moveRight ( ) ; hero . at…" at bounding box center [940, 269] width 233 height 475
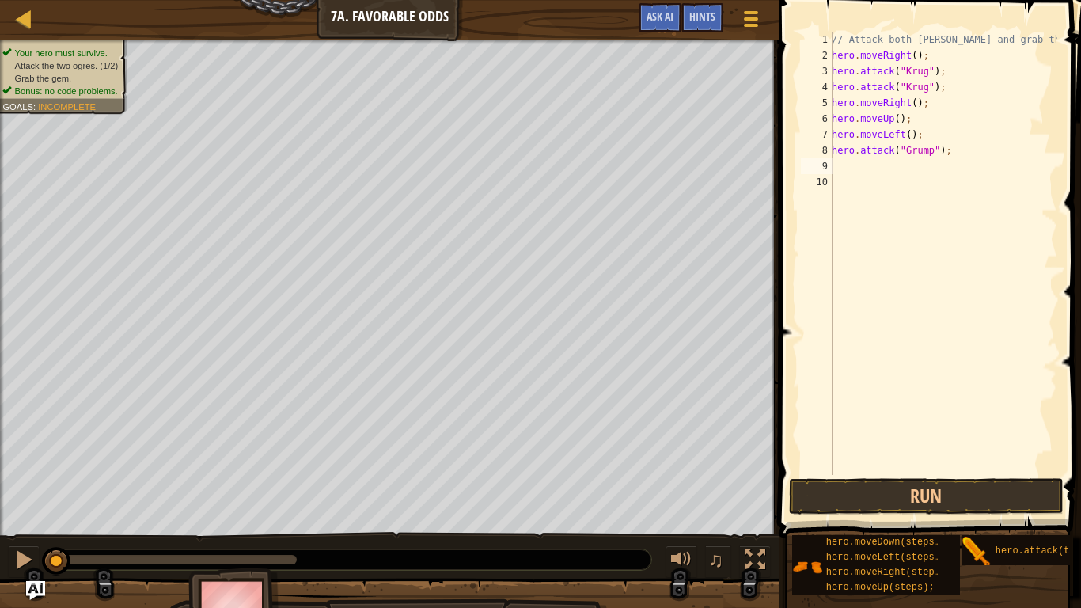
paste textarea "hero.attack("Grump");"
type textarea "hero.attack("Grump");"
click at [852, 488] on button "Run" at bounding box center [926, 496] width 275 height 36
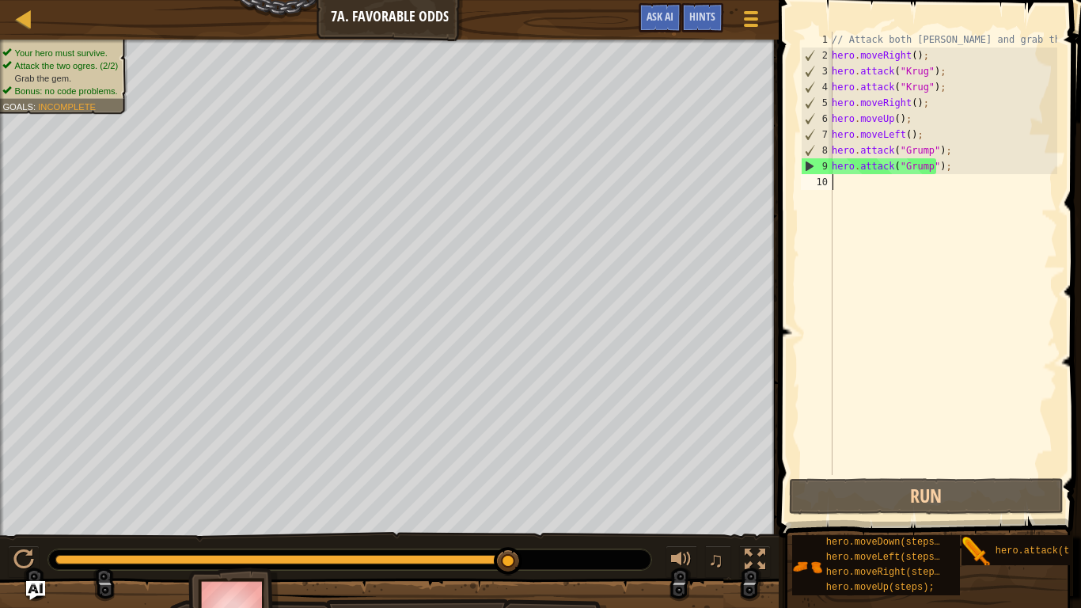
click at [860, 180] on div "// Attack both [PERSON_NAME] and grab the gem. hero . moveRight ( ) ; hero . at…" at bounding box center [943, 269] width 229 height 475
type textarea "h"
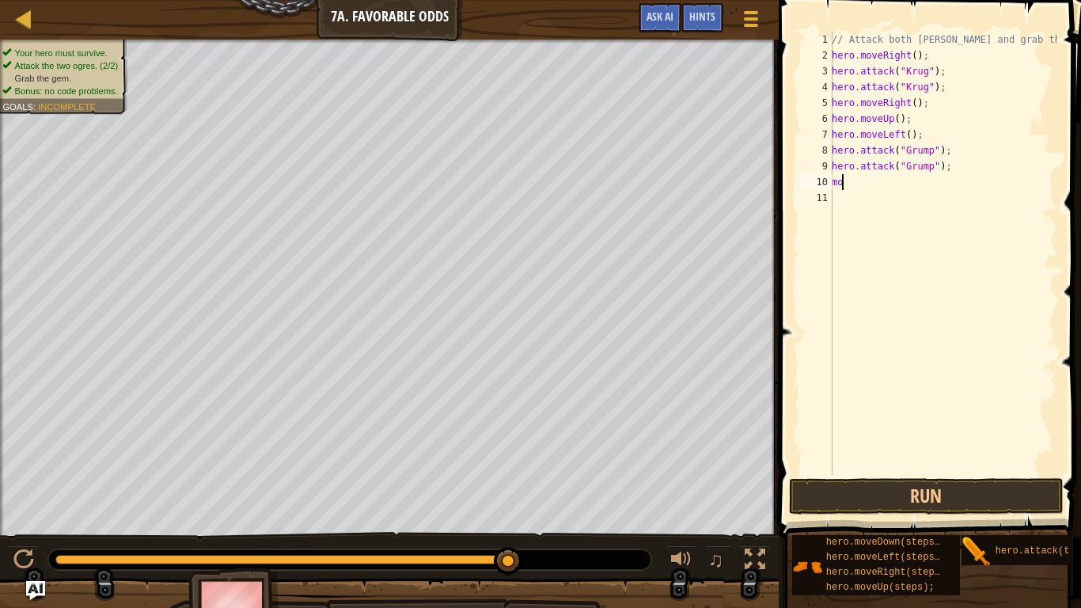
type textarea "m"
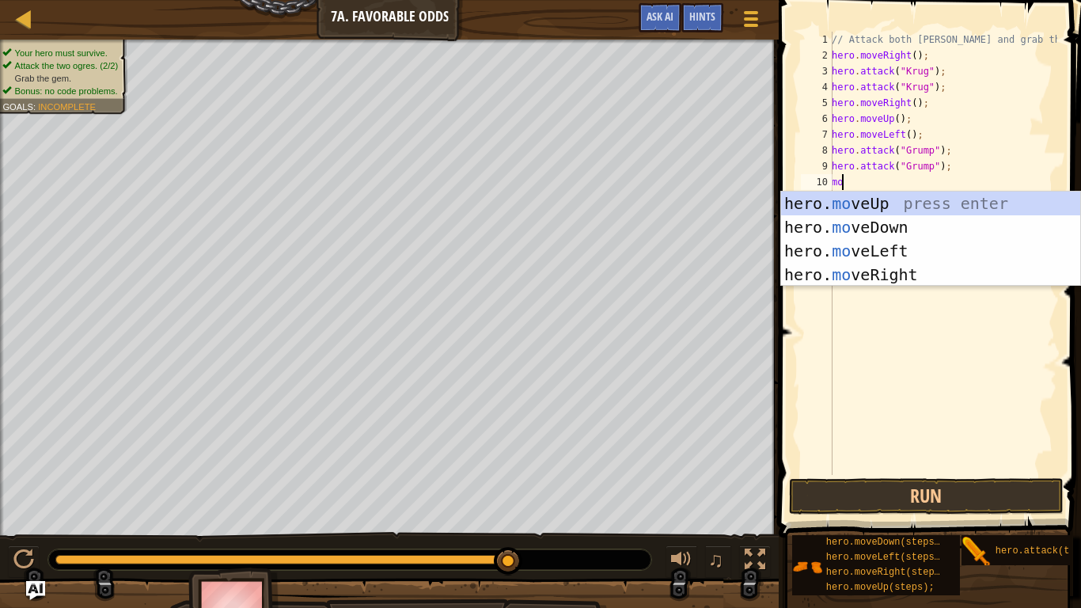
type textarea "move"
click at [879, 250] on div "hero. move Up press enter hero. move Down press enter hero. move Left press ent…" at bounding box center [930, 263] width 299 height 142
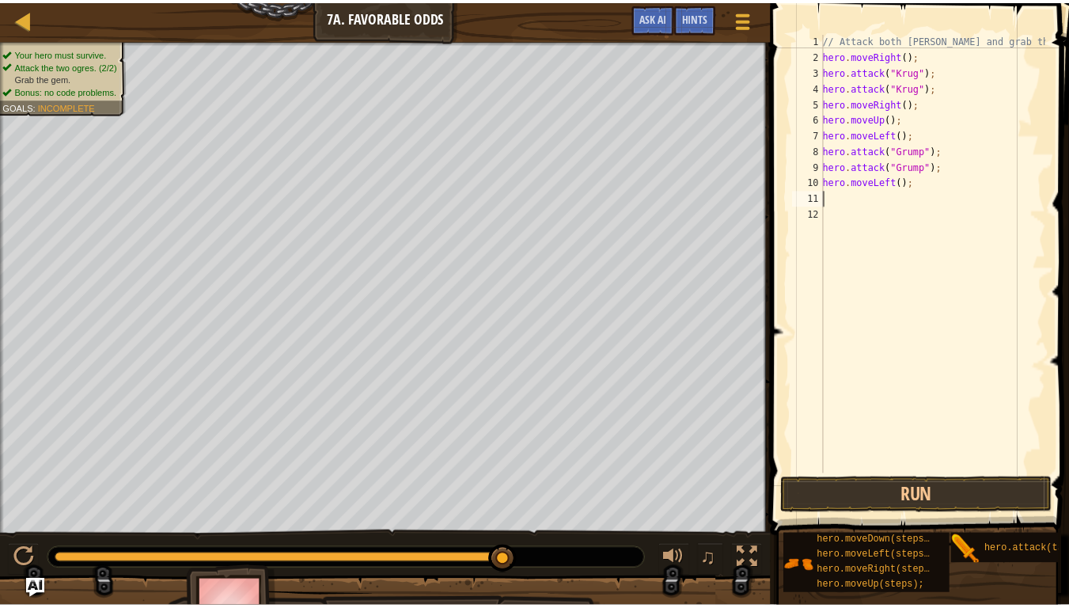
scroll to position [7, 0]
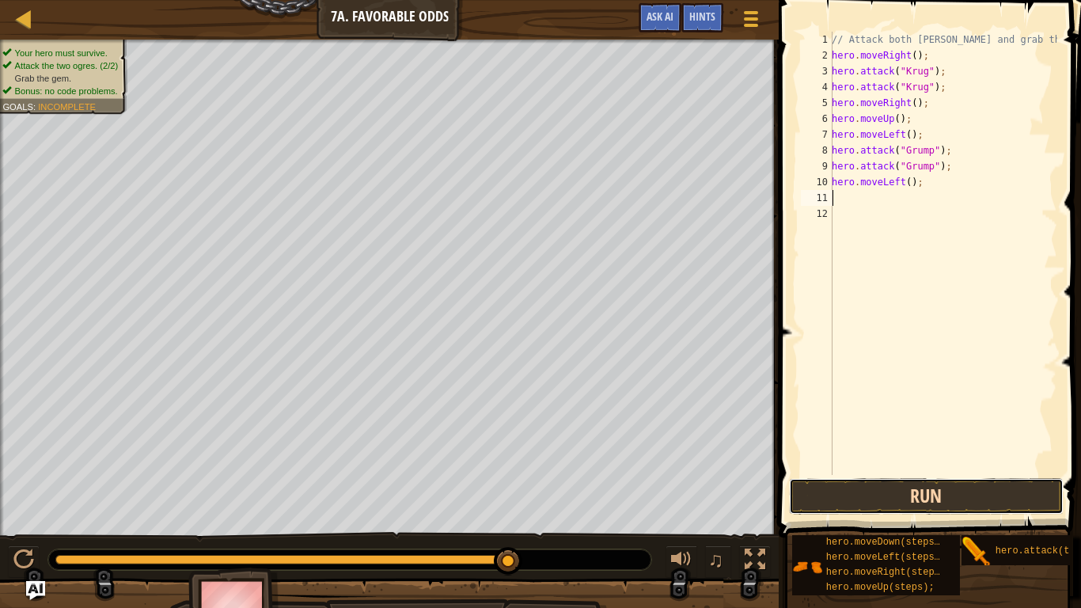
click at [914, 485] on button "Run" at bounding box center [926, 496] width 275 height 36
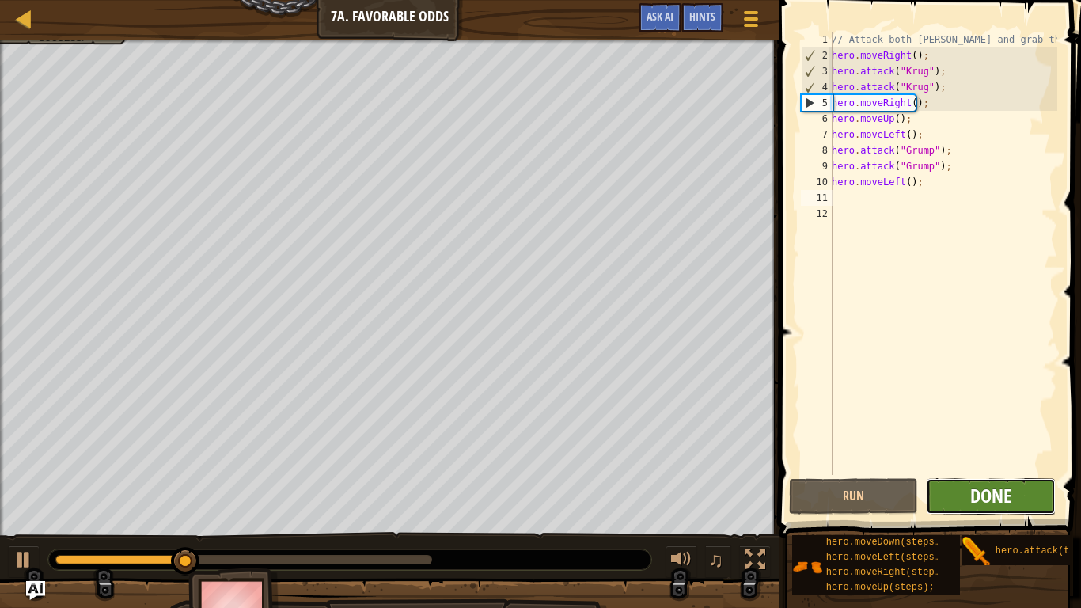
click at [1010, 500] on span "Done" at bounding box center [990, 495] width 41 height 25
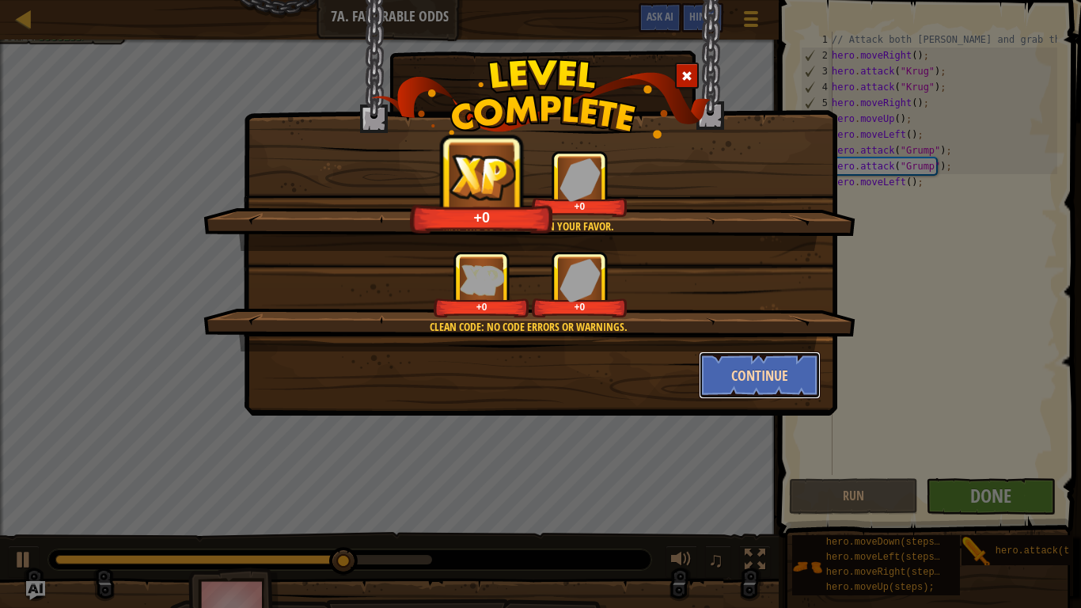
click at [731, 372] on button "Continue" at bounding box center [760, 374] width 123 height 47
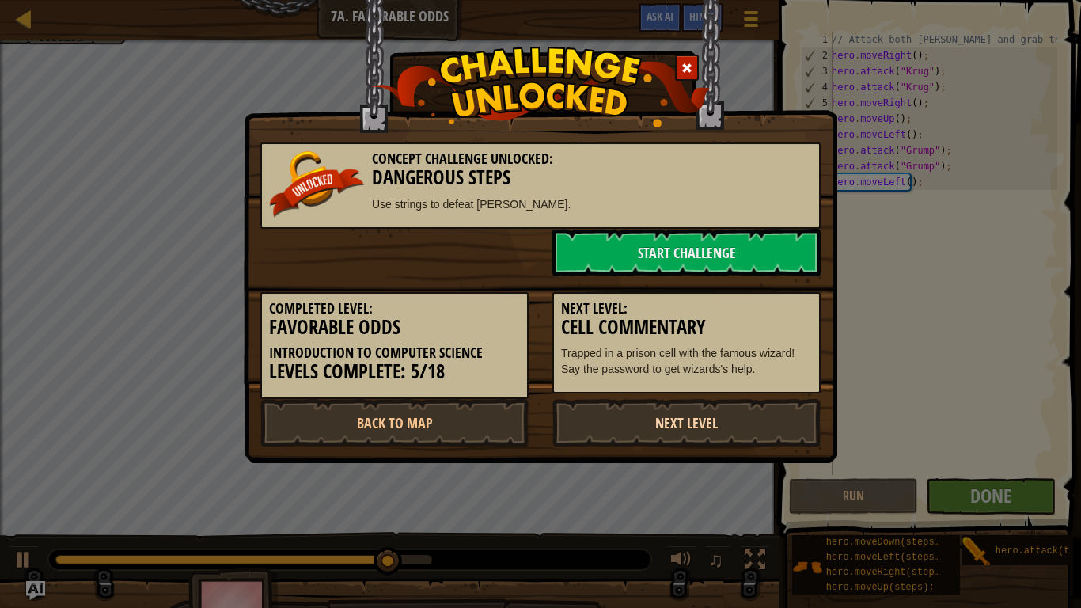
click at [737, 410] on link "Next Level" at bounding box center [686, 422] width 268 height 47
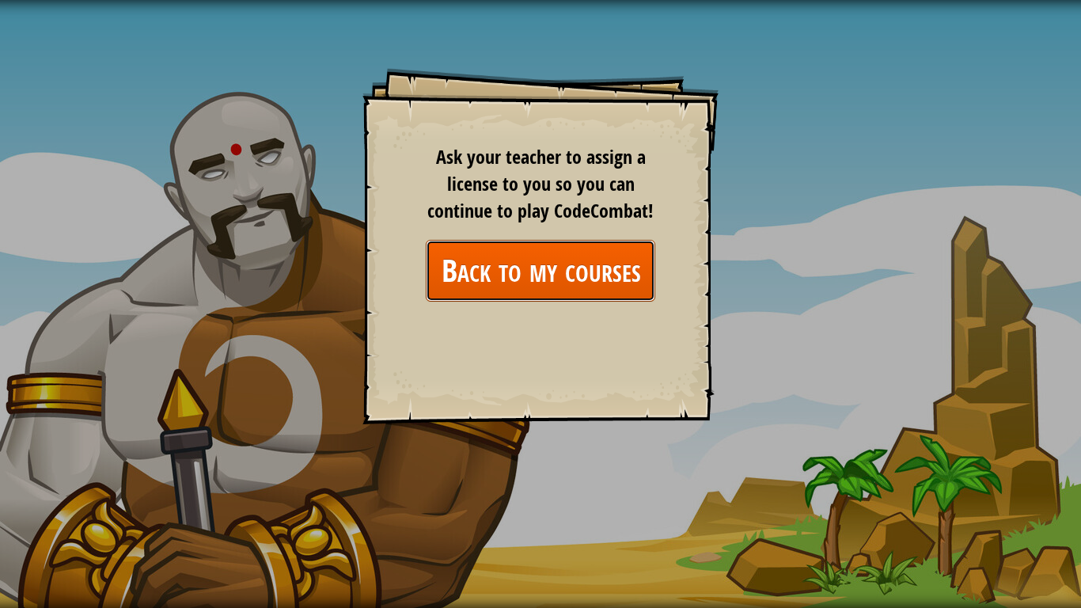
click at [579, 261] on link "Back to my courses" at bounding box center [541, 270] width 230 height 61
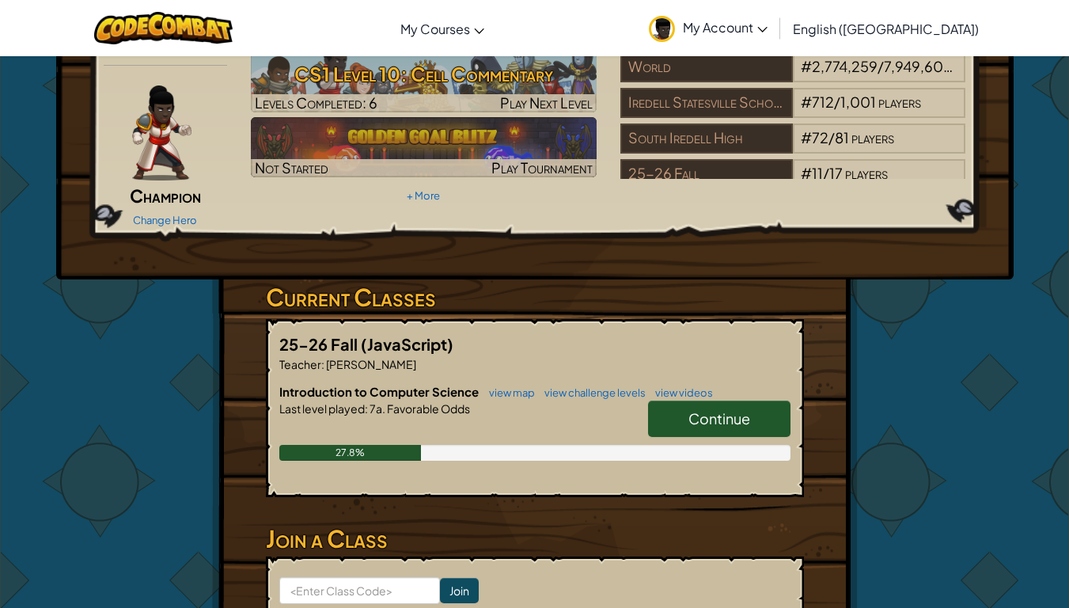
scroll to position [200, 0]
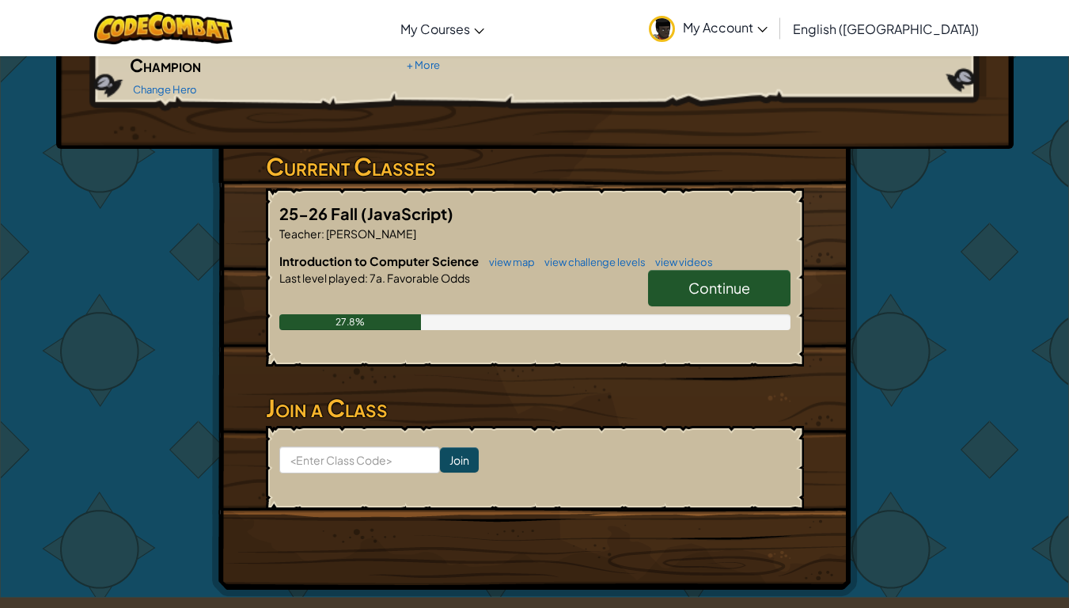
click at [688, 287] on div "Continue" at bounding box center [711, 292] width 158 height 44
click at [685, 270] on link "Continue" at bounding box center [719, 288] width 142 height 36
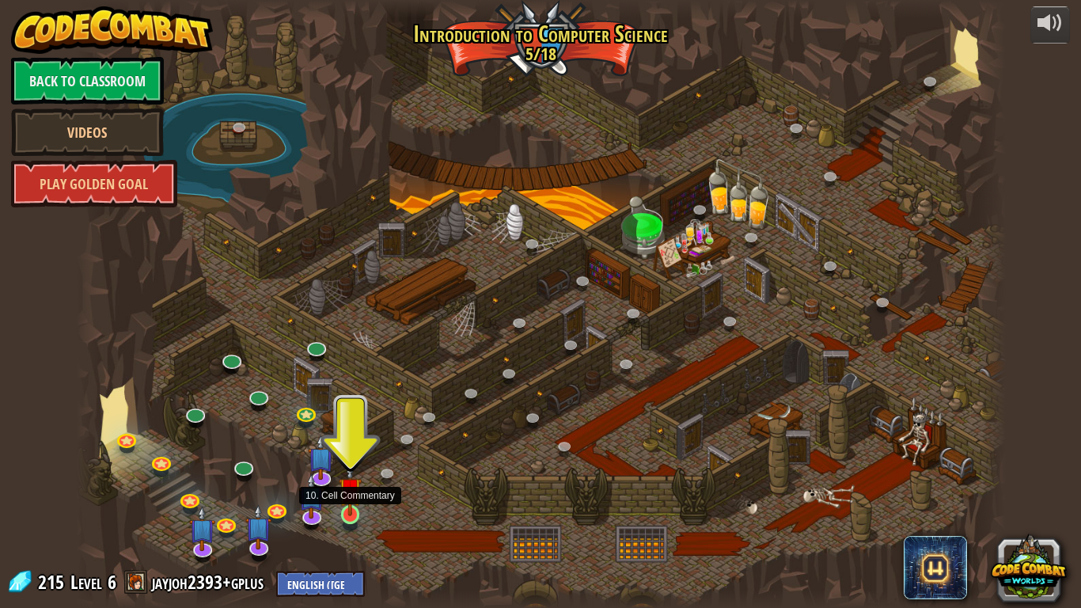
click at [351, 500] on img at bounding box center [351, 489] width 24 height 54
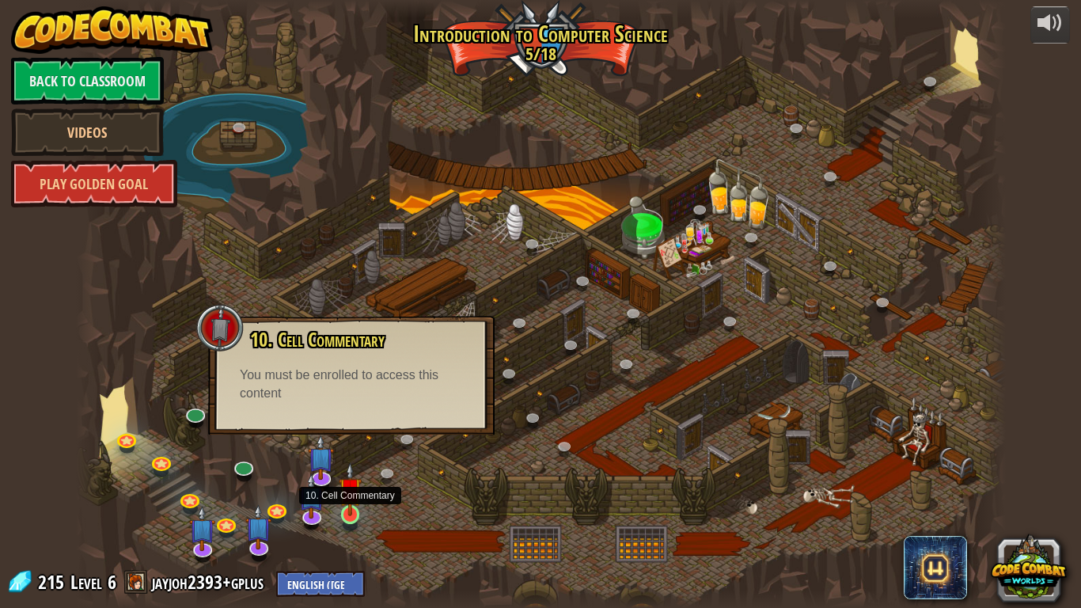
click at [352, 500] on img at bounding box center [351, 489] width 24 height 54
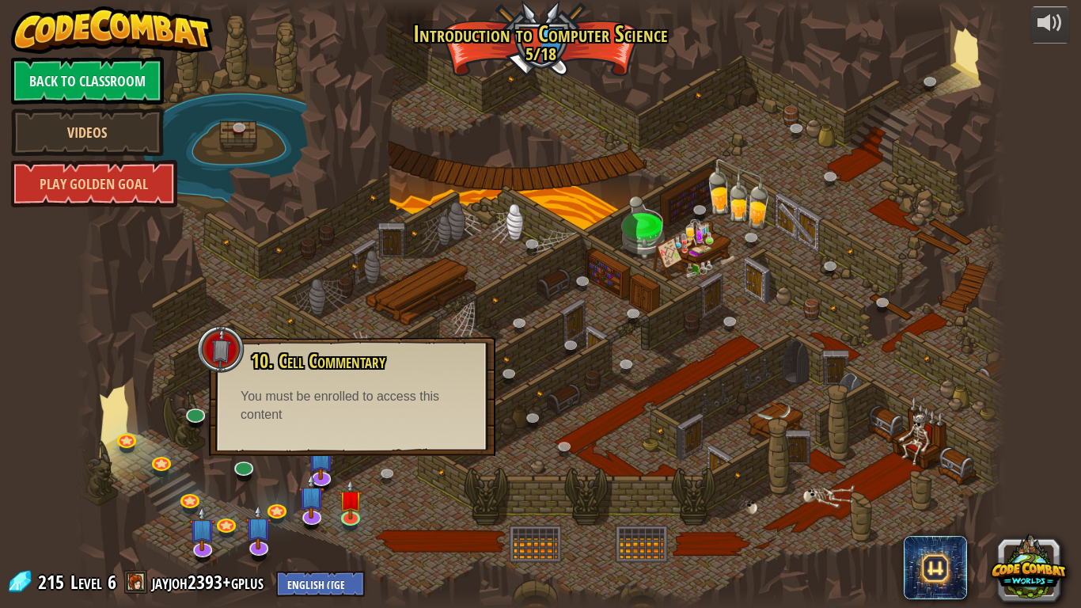
click at [296, 465] on div at bounding box center [541, 304] width 930 height 608
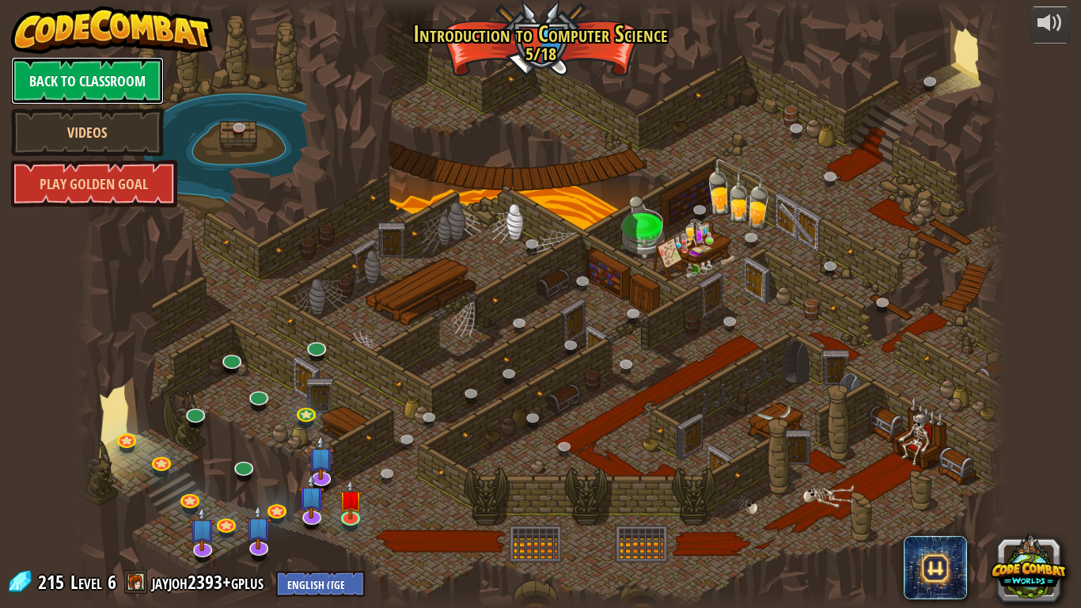
click at [77, 92] on link "Back to Classroom" at bounding box center [87, 80] width 153 height 47
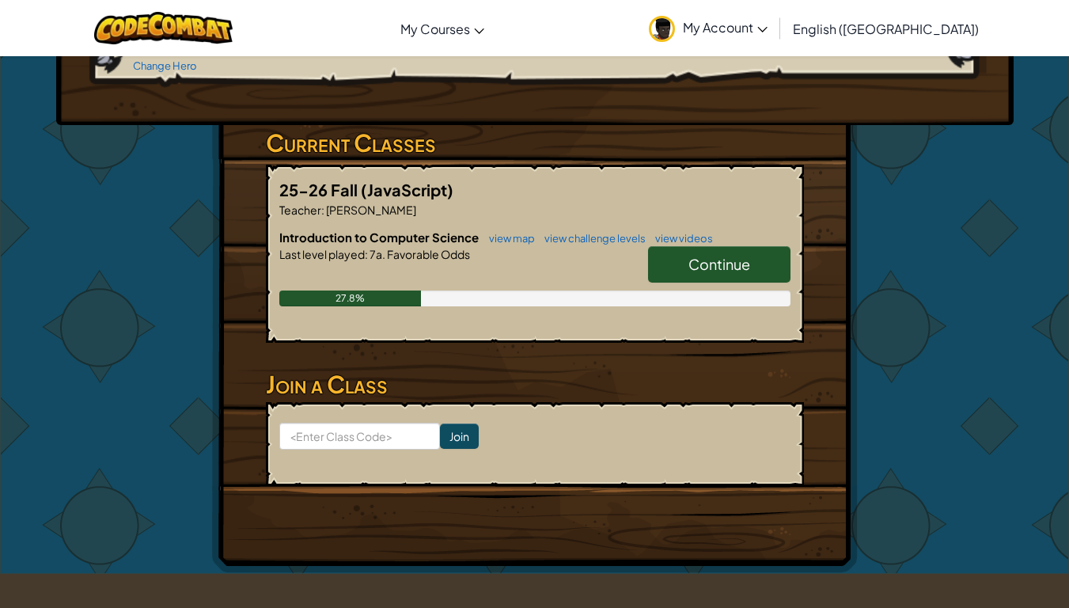
scroll to position [225, 0]
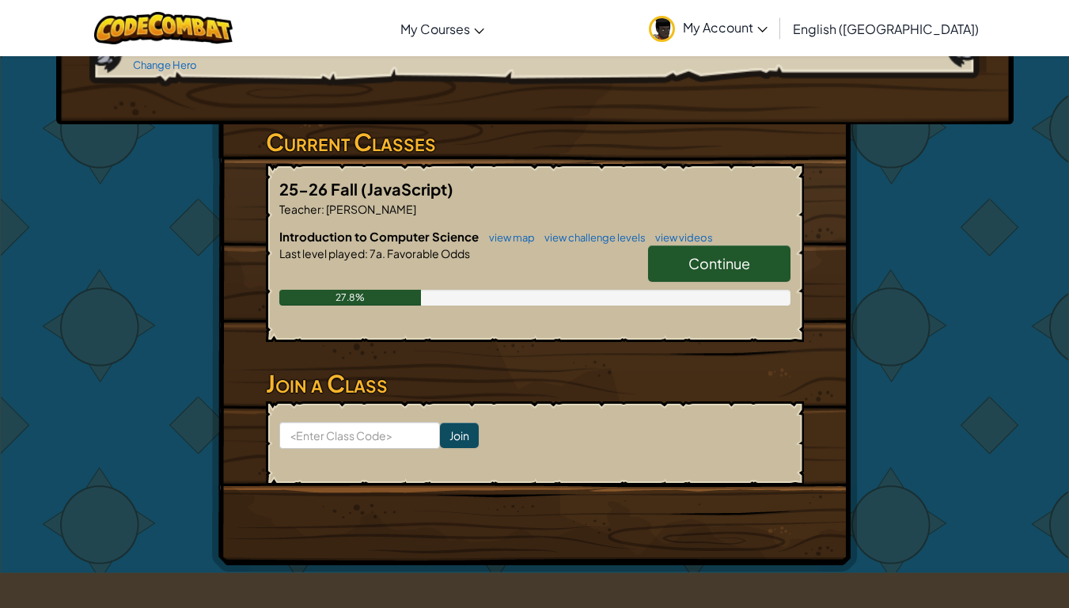
click at [669, 245] on link "Continue" at bounding box center [719, 263] width 142 height 36
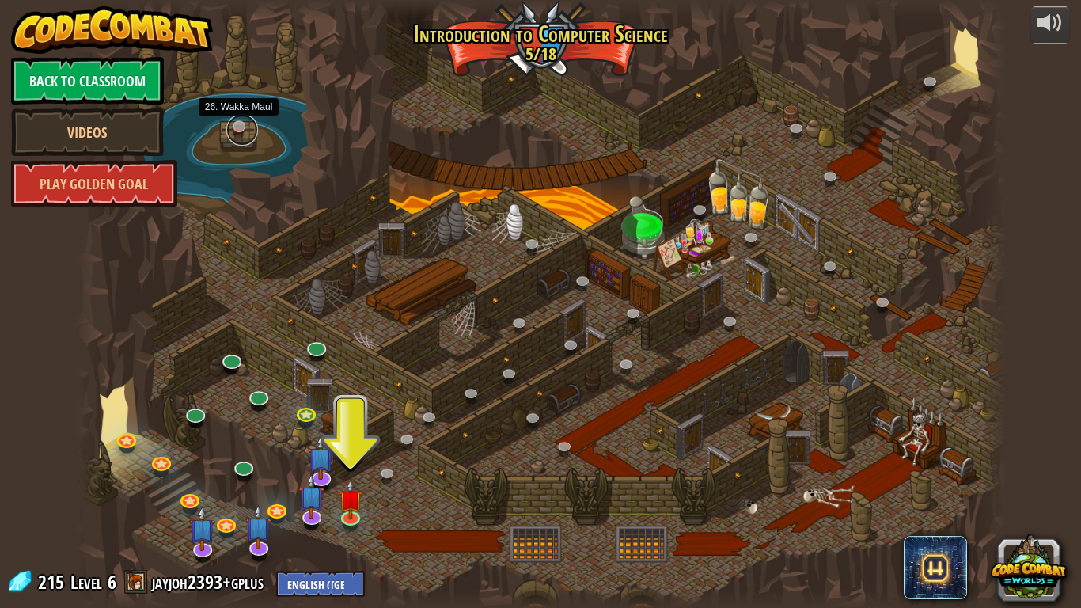
click at [233, 125] on link at bounding box center [242, 130] width 32 height 32
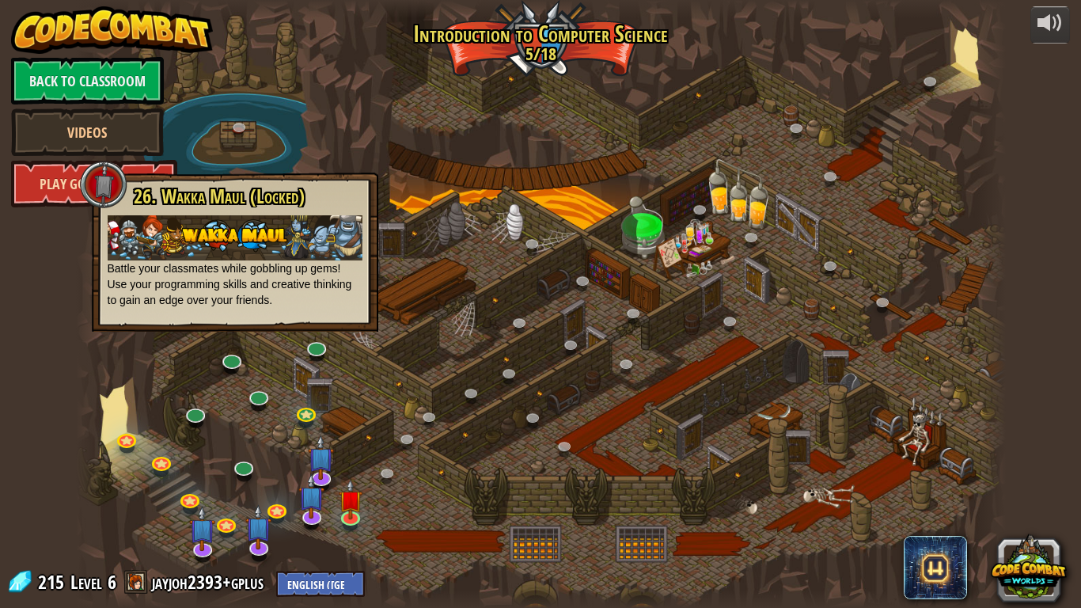
click at [64, 186] on link "Play Golden Goal" at bounding box center [94, 183] width 166 height 47
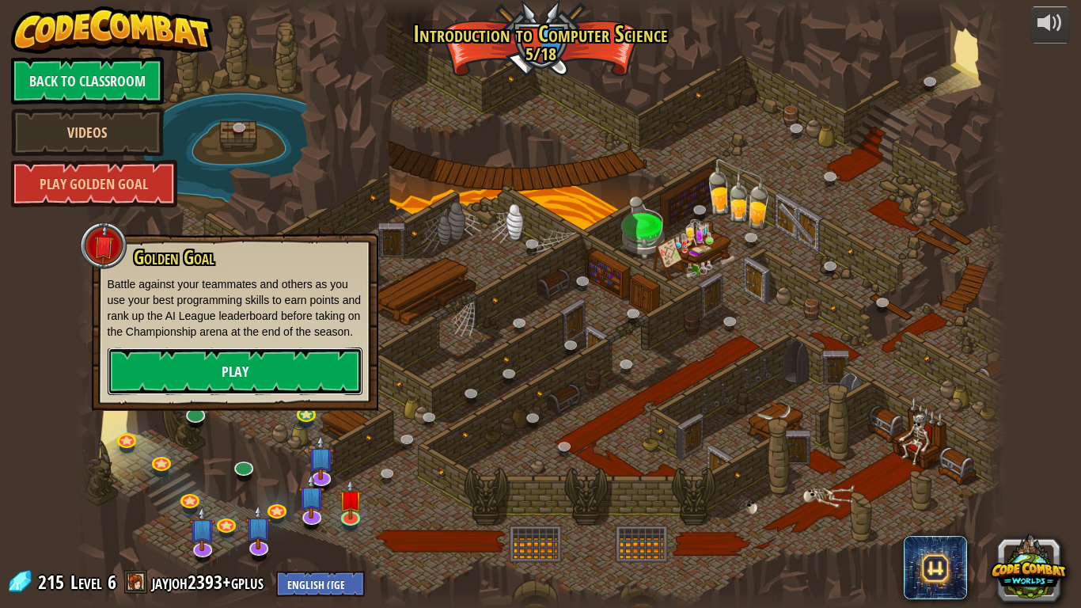
click at [266, 379] on link "Play" at bounding box center [235, 370] width 255 height 47
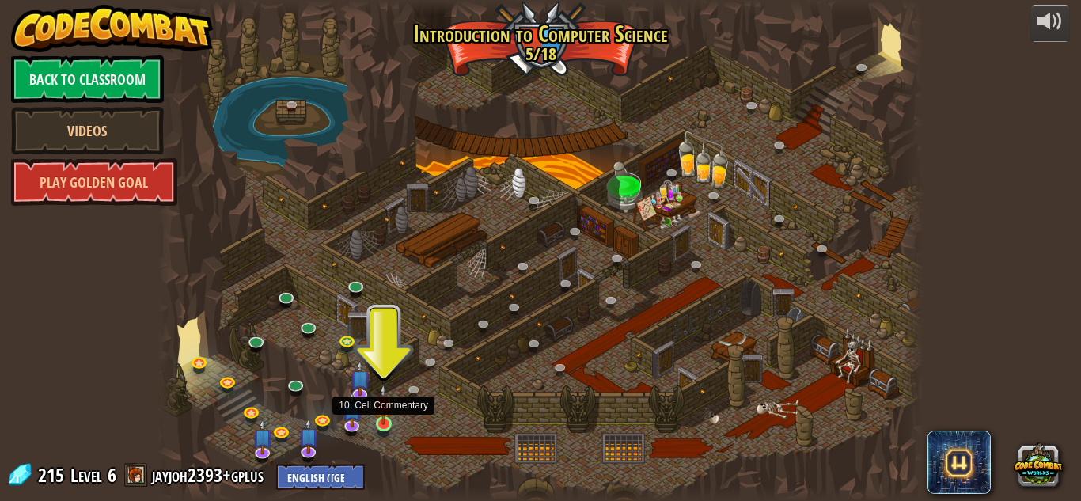
click at [387, 421] on img at bounding box center [383, 404] width 18 height 41
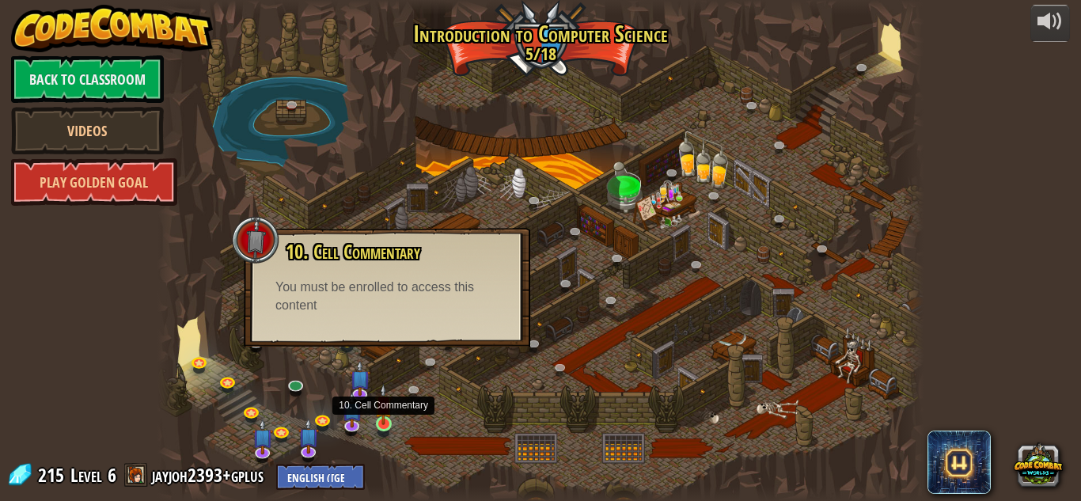
click at [382, 424] on img at bounding box center [383, 404] width 18 height 41
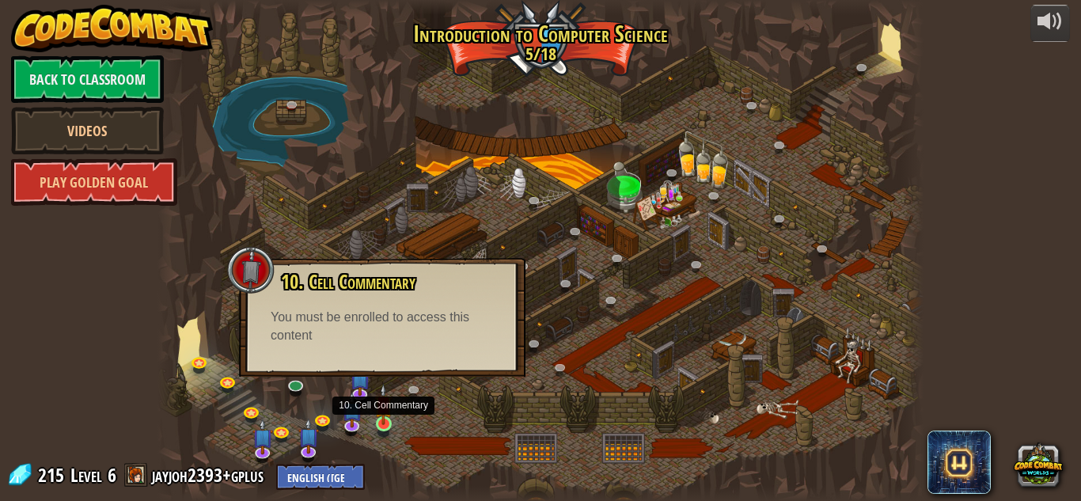
click at [382, 424] on img at bounding box center [383, 404] width 18 height 41
click at [362, 390] on img at bounding box center [360, 369] width 21 height 47
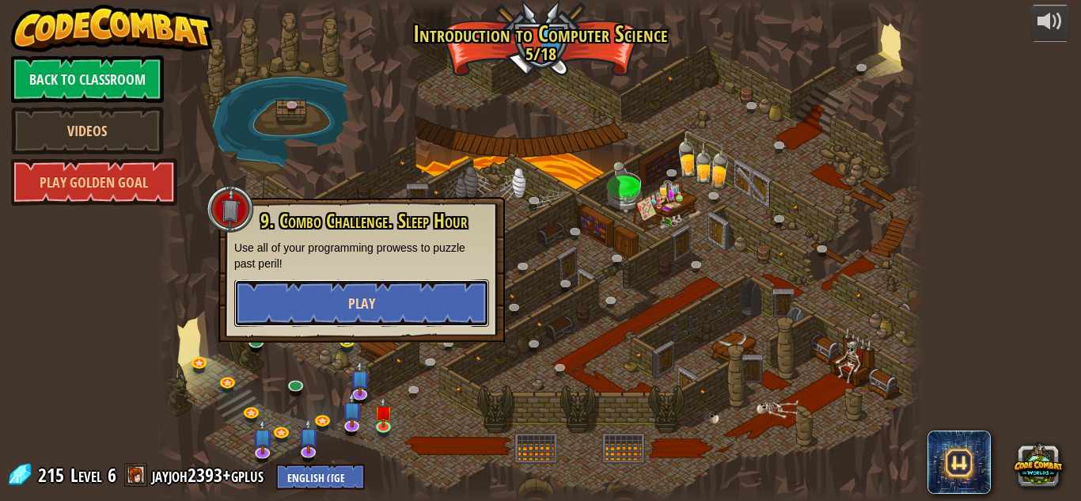
click at [395, 301] on button "Play" at bounding box center [361, 302] width 255 height 47
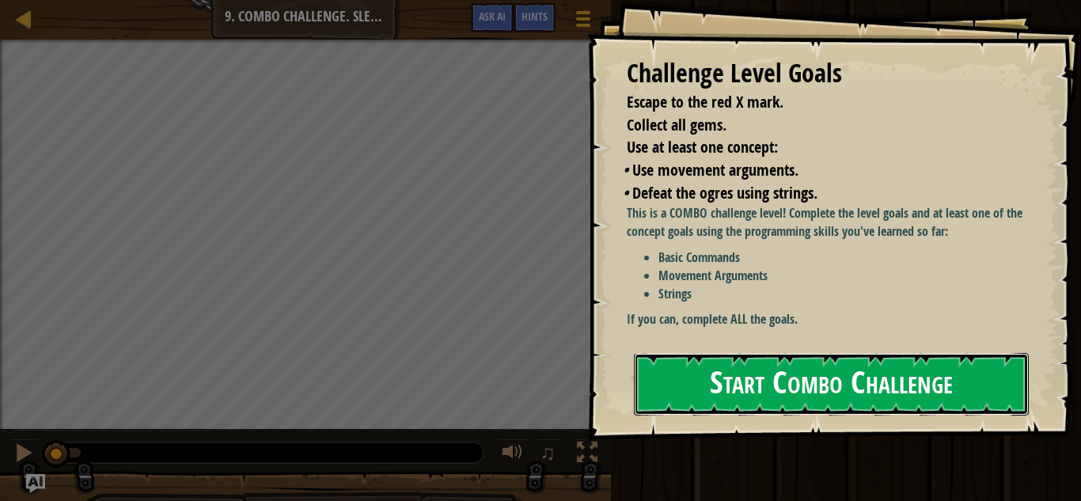
click at [776, 370] on button "Start Combo Challenge" at bounding box center [831, 384] width 395 height 63
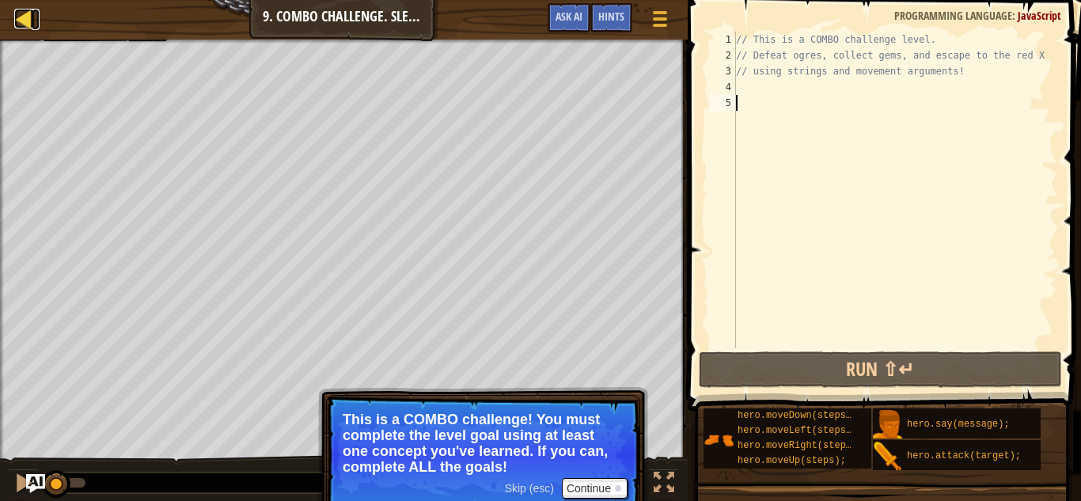
click at [18, 21] on div at bounding box center [24, 19] width 20 height 20
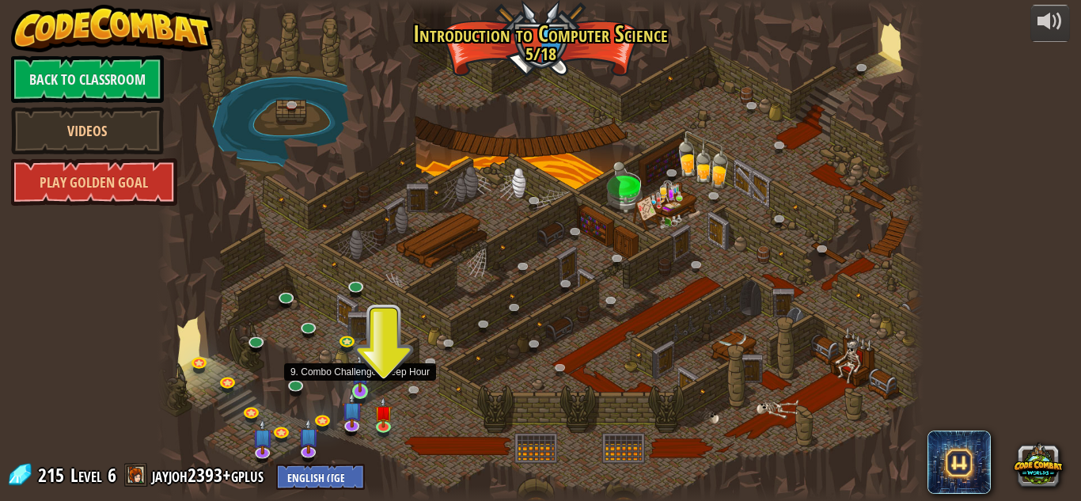
click at [360, 391] on img at bounding box center [360, 371] width 18 height 41
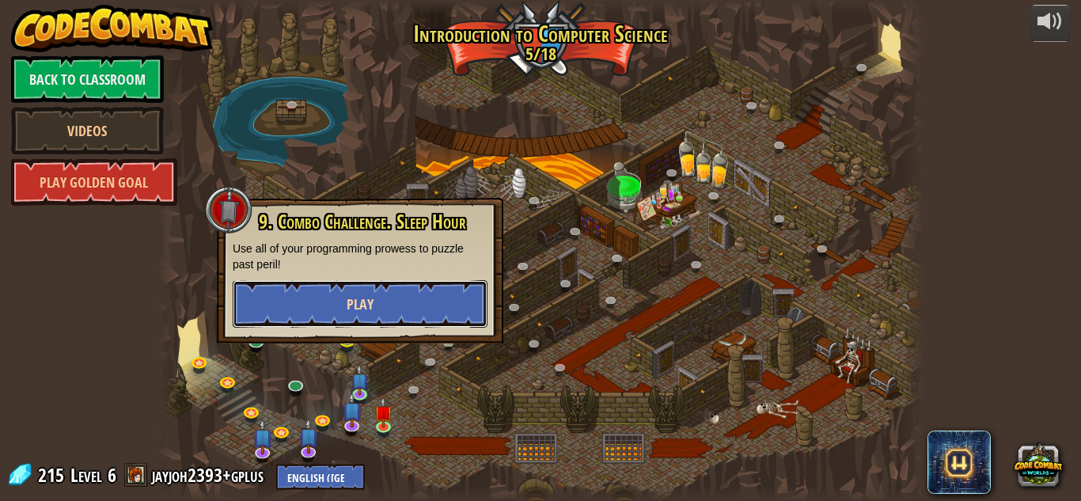
click at [383, 307] on button "Play" at bounding box center [360, 303] width 255 height 47
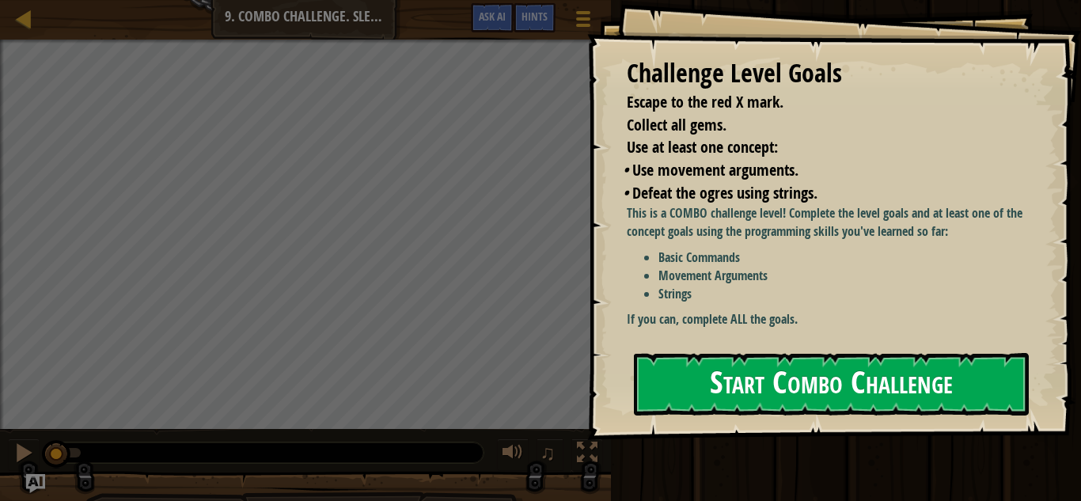
click at [742, 368] on button "Start Combo Challenge" at bounding box center [831, 384] width 395 height 63
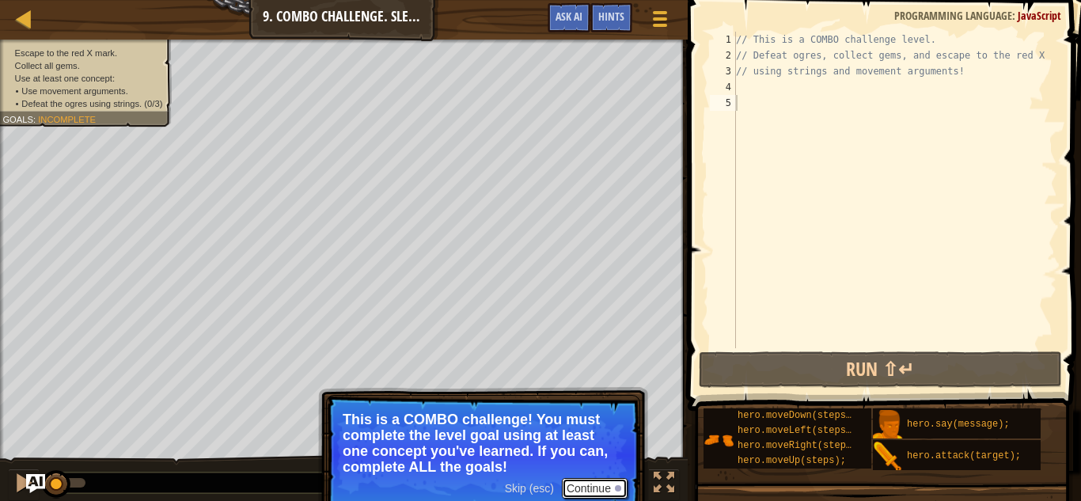
click at [605, 491] on button "Continue" at bounding box center [595, 488] width 66 height 21
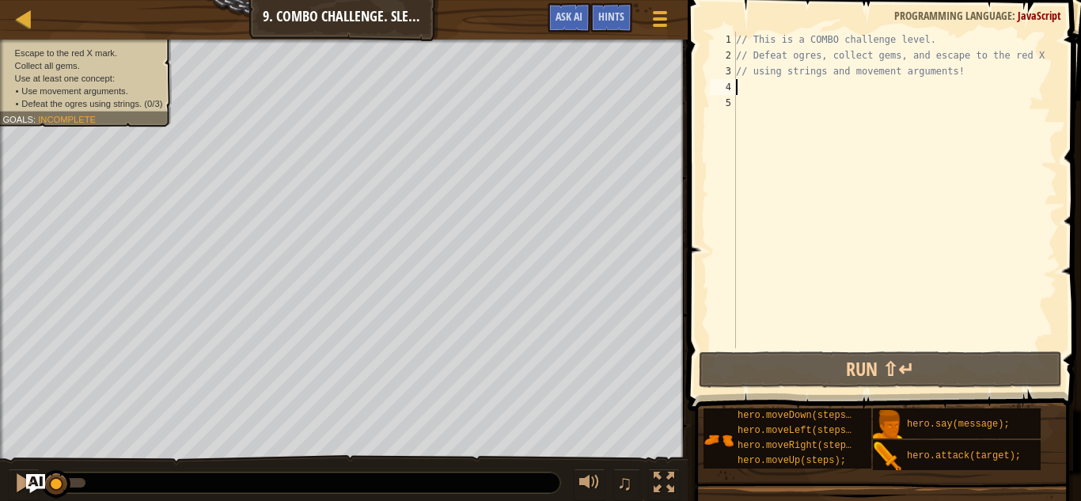
type textarea "m"
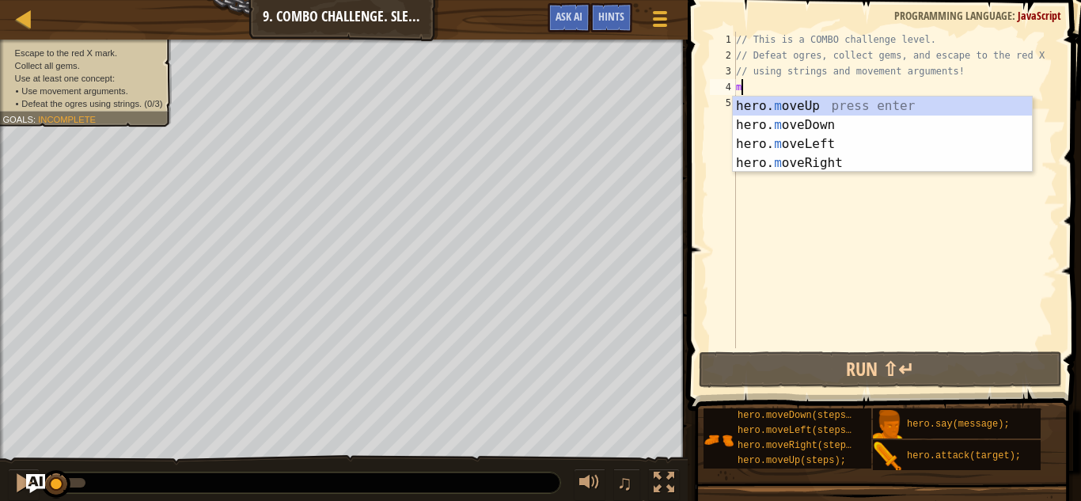
scroll to position [7, 0]
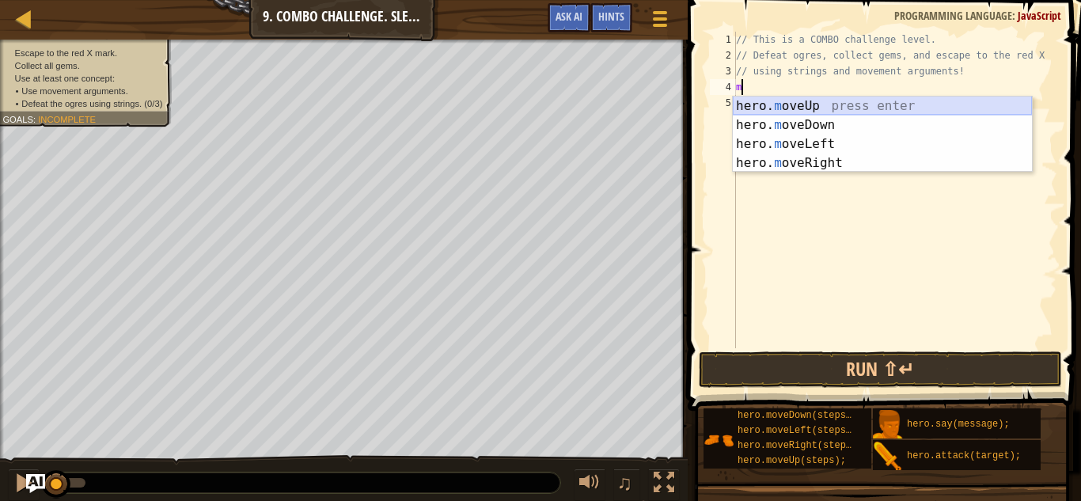
click at [810, 105] on div "hero. m oveUp press enter hero. m oveDown press enter hero. m oveLeft press ent…" at bounding box center [882, 154] width 299 height 114
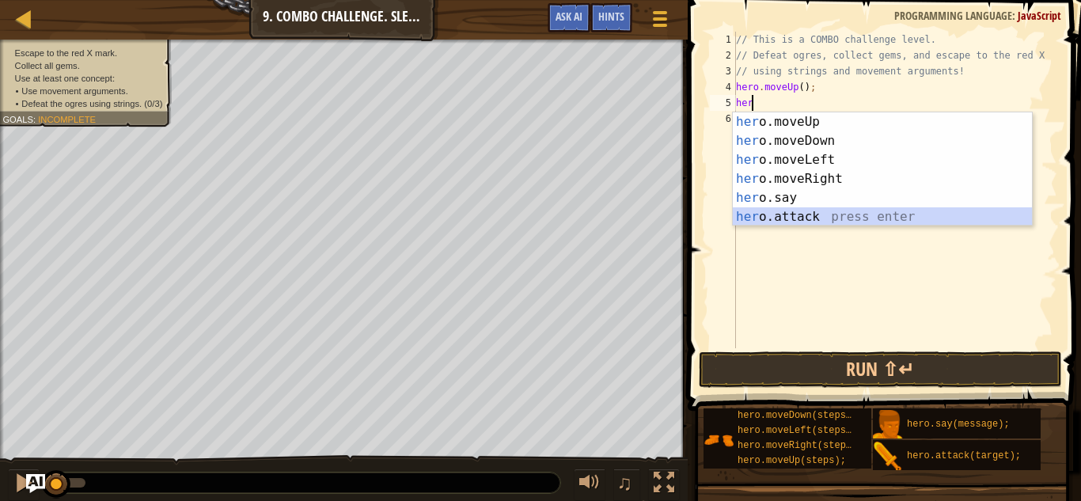
click at [788, 214] on div "her o.moveUp press enter her o.moveDown press enter her o.moveLeft press enter …" at bounding box center [882, 188] width 299 height 152
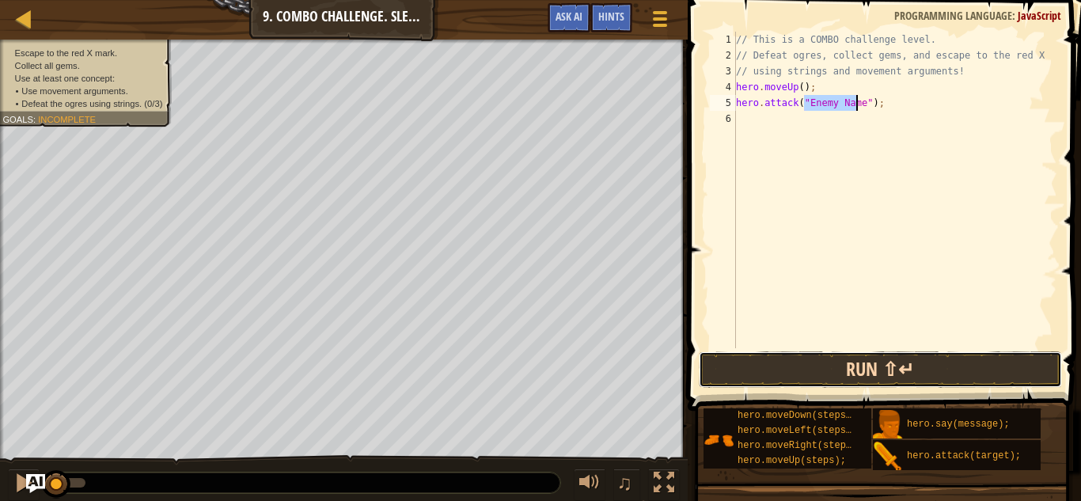
click at [828, 370] on button "Run ⇧↵" at bounding box center [880, 369] width 363 height 36
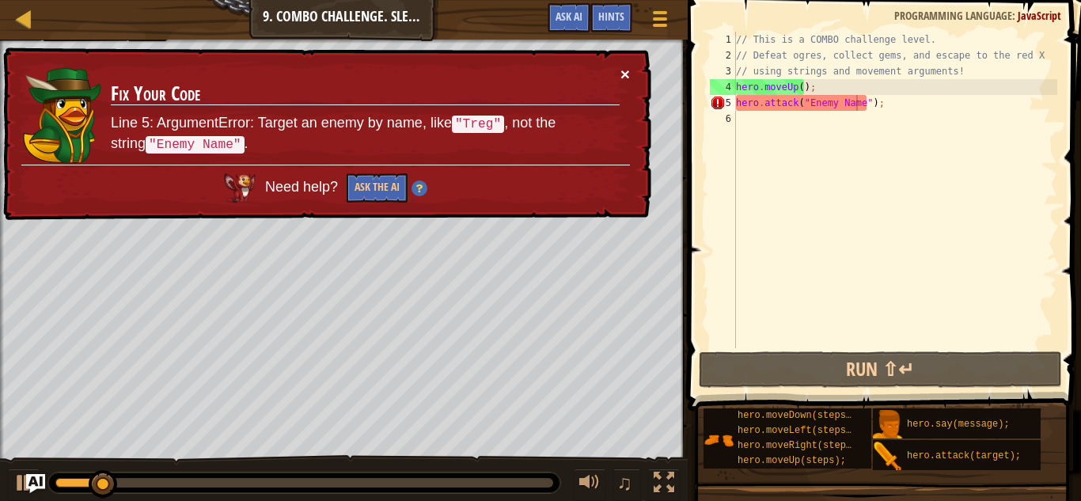
click at [625, 78] on button "×" at bounding box center [625, 74] width 9 height 17
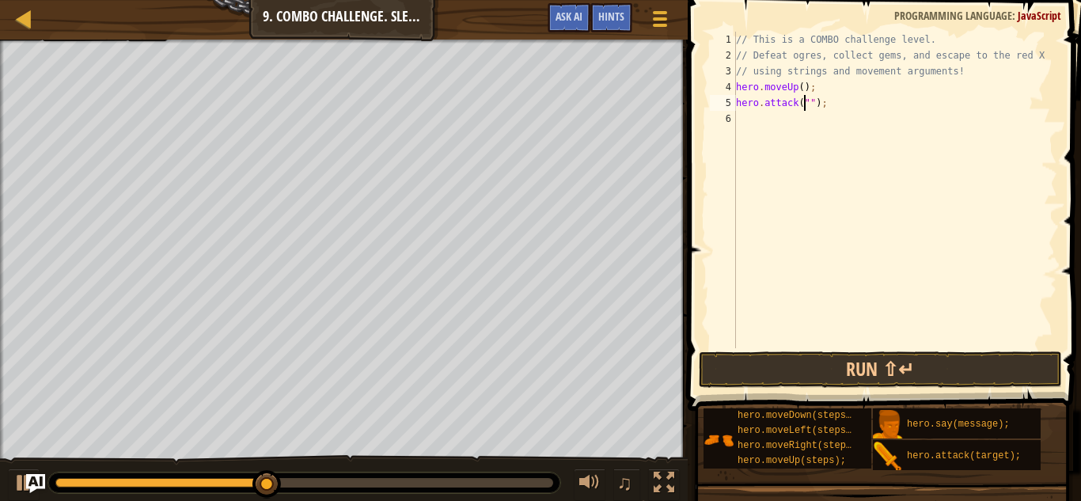
click at [802, 349] on span at bounding box center [886, 182] width 406 height 457
type textarea "hero.attack("Rexxar");"
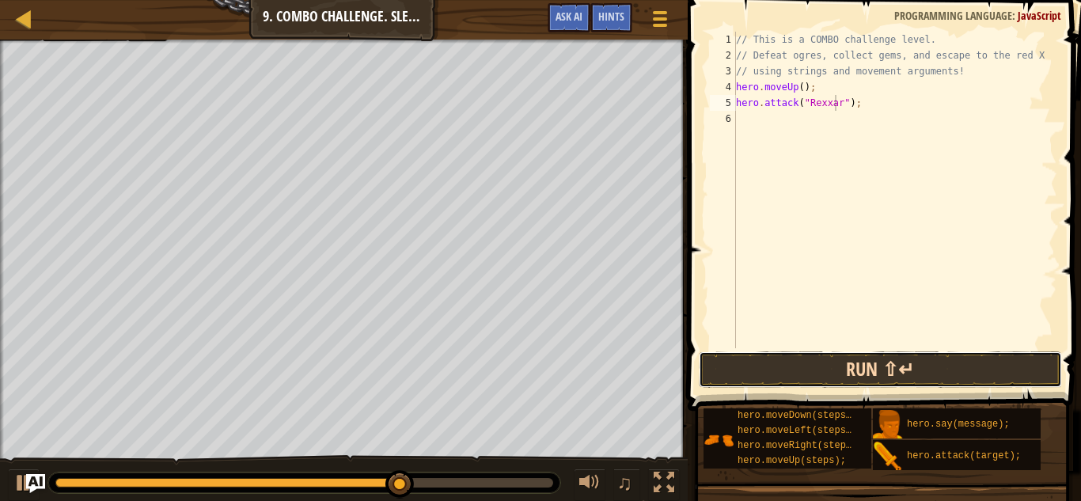
click at [832, 364] on button "Run ⇧↵" at bounding box center [880, 369] width 363 height 36
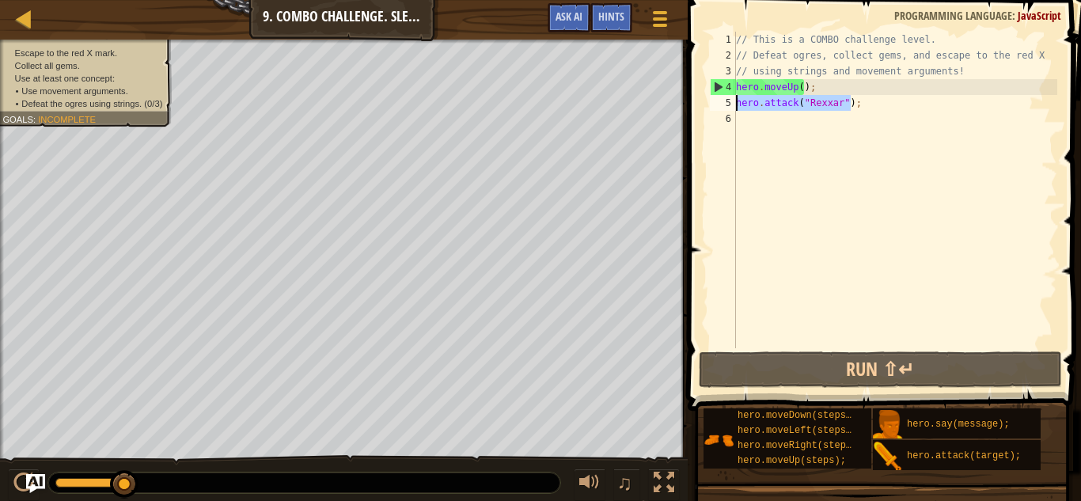
drag, startPoint x: 850, startPoint y: 101, endPoint x: 731, endPoint y: 107, distance: 118.9
click at [731, 107] on div "hero.attack("Rexxar"); 1 2 3 4 5 6 // This is a COMBO challenge level. // Defea…" at bounding box center [882, 190] width 351 height 317
click at [861, 106] on div "// This is a COMBO challenge level. // Defeat ogres, collect gems, and escape t…" at bounding box center [895, 190] width 325 height 317
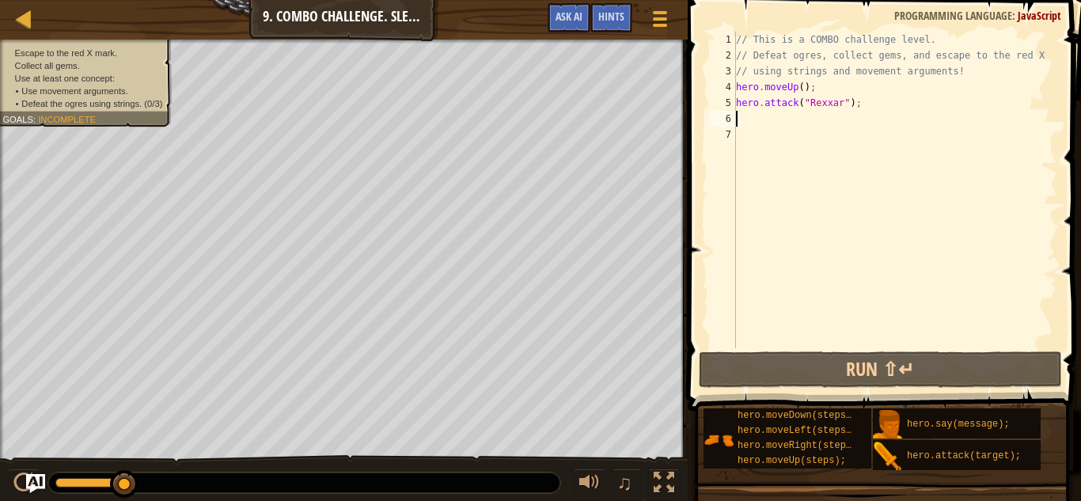
paste textarea "hero.attack("Rexxar");"
type textarea "hero.attack("Rexxar");"
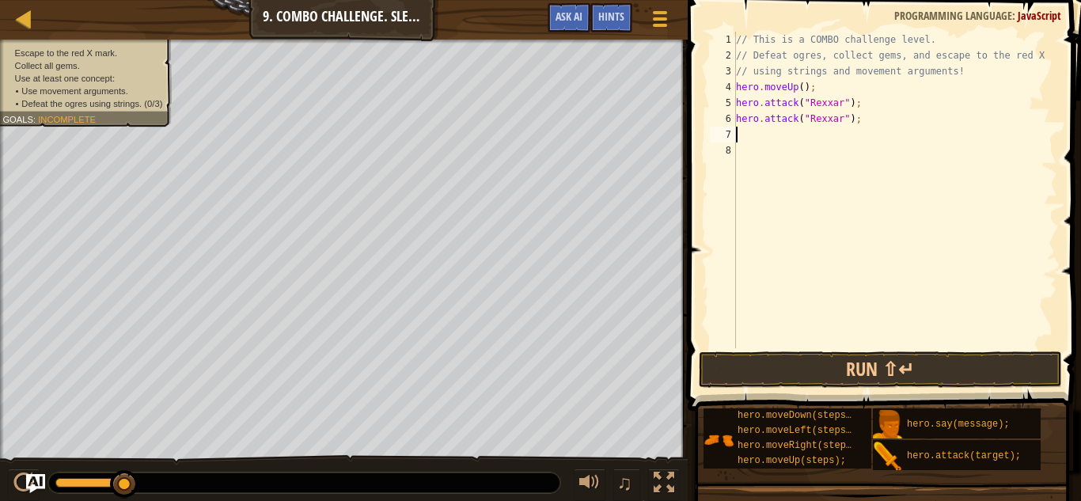
paste textarea "hero.attack("Rexxar");"
type textarea "hero.attack("Rexxar");"
click at [748, 152] on div "// This is a COMBO challenge level. // Defeat ogres, collect gems, and escape t…" at bounding box center [895, 206] width 325 height 348
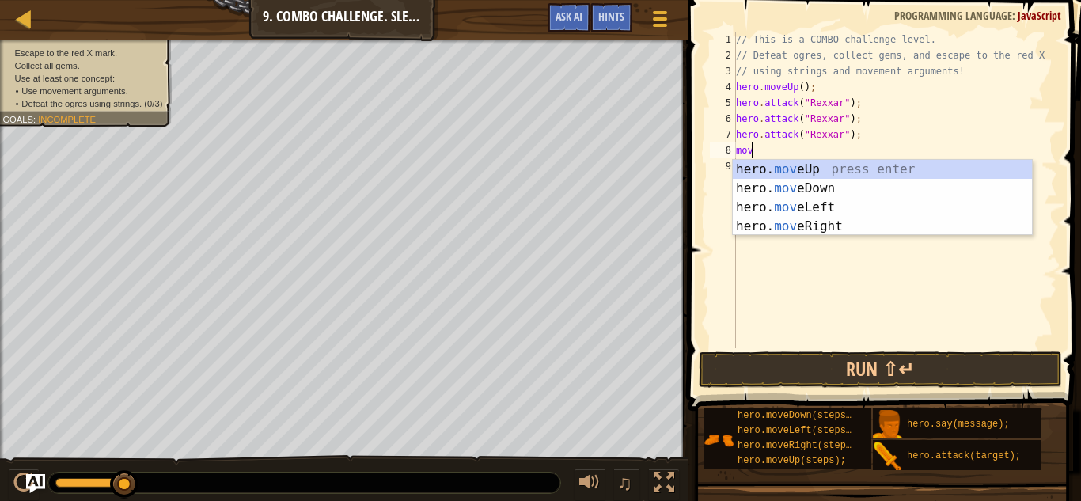
type textarea "move"
click at [852, 179] on div "hero. move Up press enter hero. move Down press enter hero. move Left press ent…" at bounding box center [882, 217] width 299 height 114
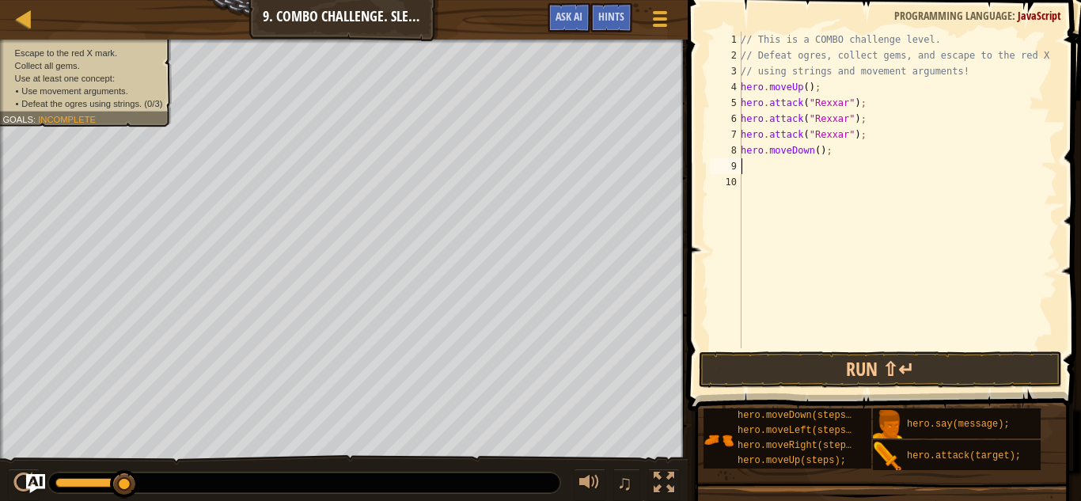
scroll to position [7, 0]
click at [814, 153] on div "// This is a COMBO challenge level. // Defeat ogres, collect gems, and escape t…" at bounding box center [898, 206] width 320 height 348
type textarea "hero.moveDown(2);"
click at [751, 165] on div "// This is a COMBO challenge level. // Defeat ogres, collect gems, and escape t…" at bounding box center [898, 206] width 320 height 348
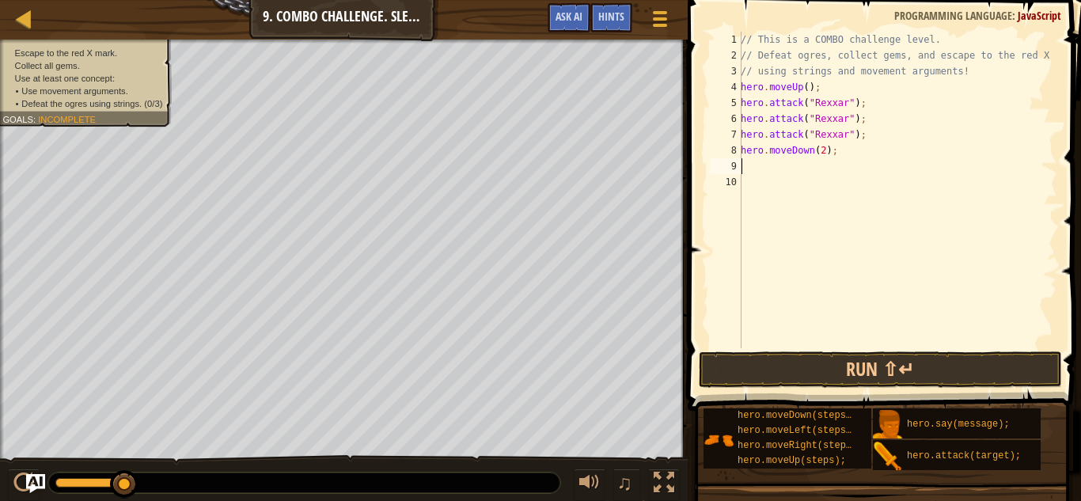
scroll to position [7, 0]
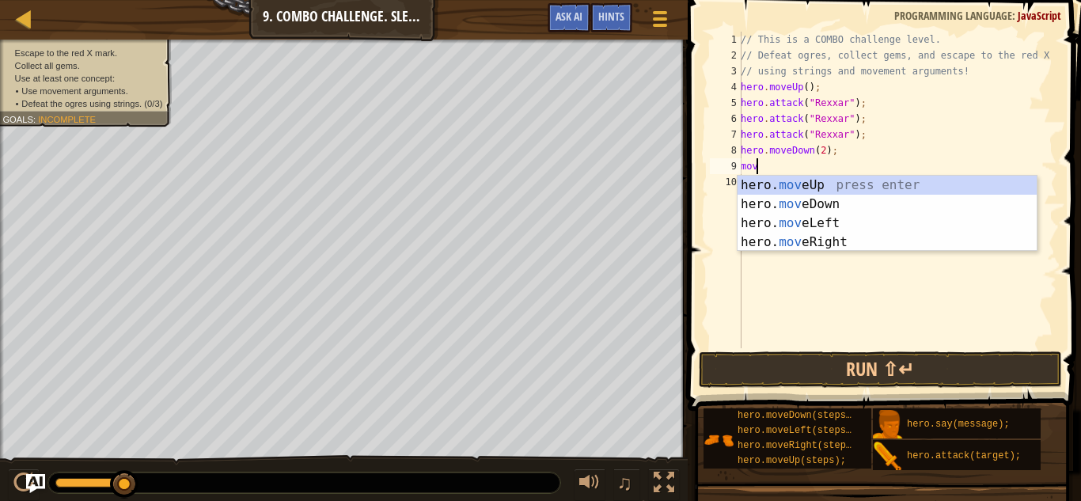
type textarea "move"
click at [807, 245] on div "hero. move Up press enter hero. move Down press enter hero. move Left press ent…" at bounding box center [887, 233] width 299 height 114
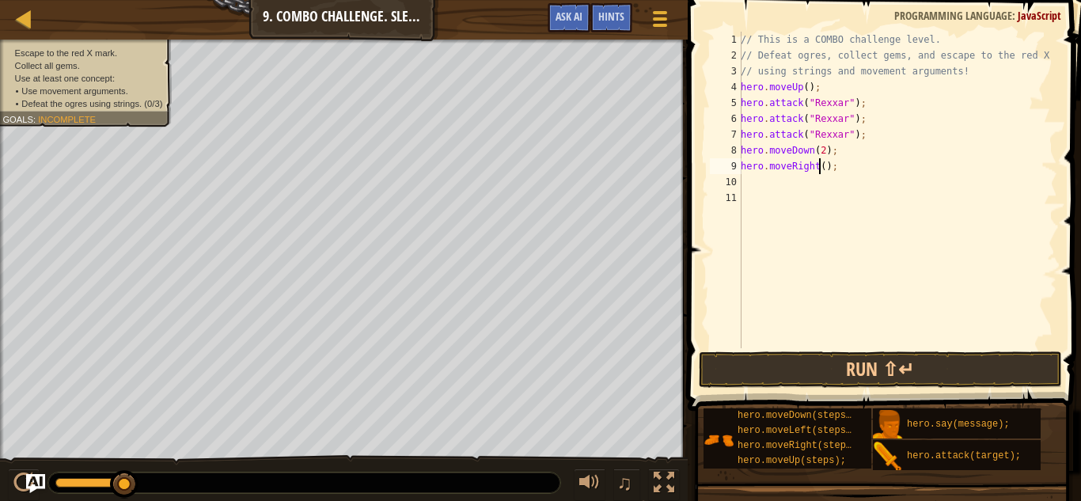
click at [820, 168] on div "// This is a COMBO challenge level. // Defeat ogres, collect gems, and escape t…" at bounding box center [898, 206] width 320 height 348
type textarea "hero.moveRight(3);"
click at [761, 177] on div "// This is a COMBO challenge level. // Defeat ogres, collect gems, and escape t…" at bounding box center [898, 206] width 320 height 348
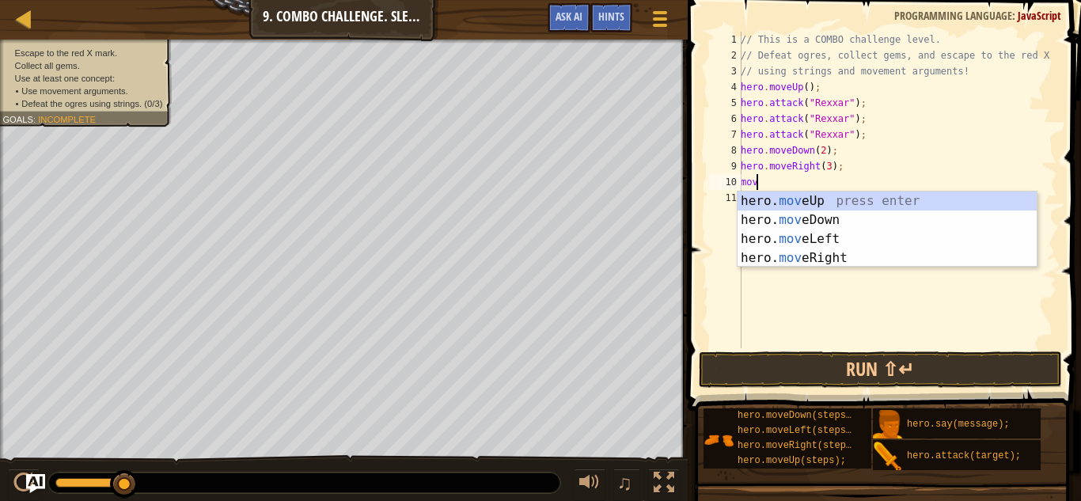
type textarea "move"
click at [793, 199] on div "hero. move Up press enter hero. move Down press enter hero. move Left press ent…" at bounding box center [887, 249] width 299 height 114
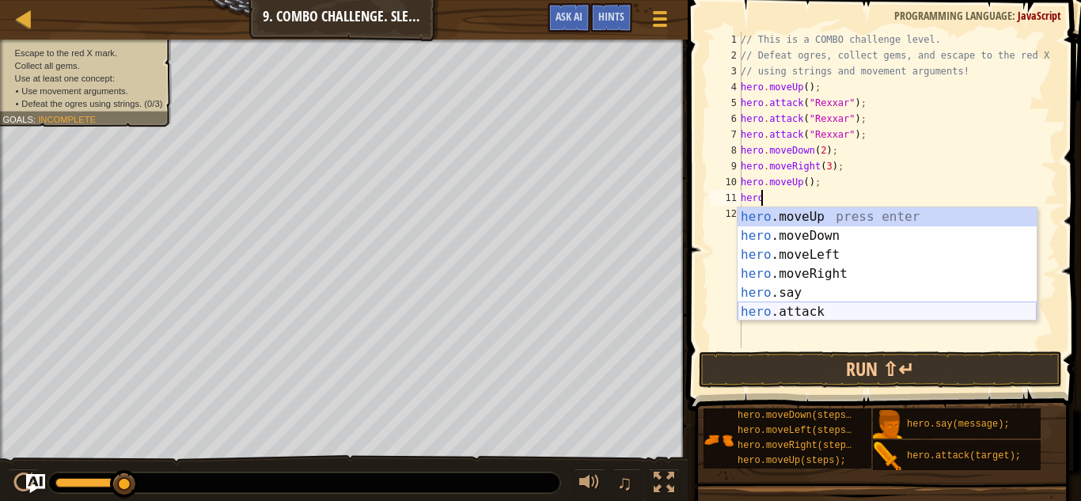
click at [802, 309] on div "hero .moveUp press enter hero .moveDown press enter hero .moveLeft press enter …" at bounding box center [887, 283] width 299 height 152
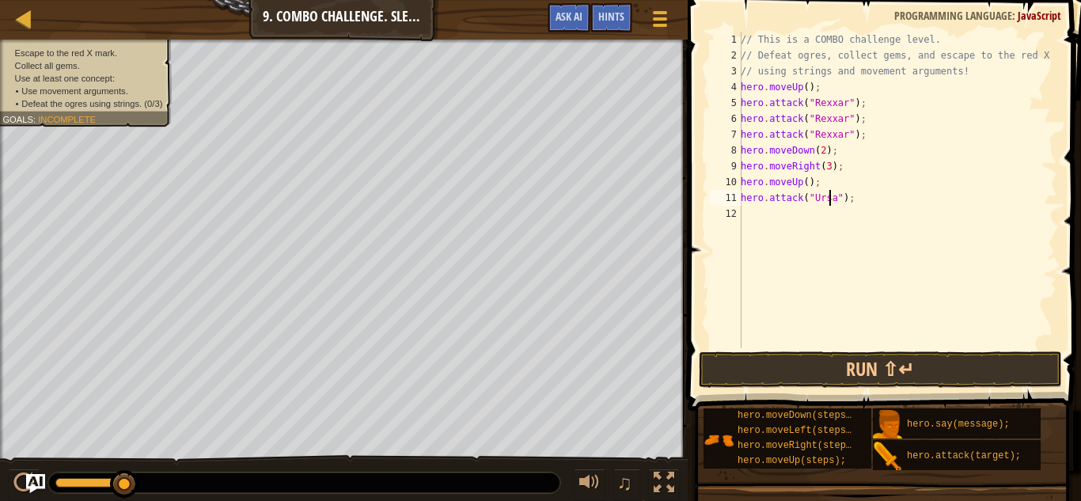
scroll to position [7, 0]
drag, startPoint x: 847, startPoint y: 204, endPoint x: 762, endPoint y: 207, distance: 84.7
drag, startPoint x: 762, startPoint y: 207, endPoint x: 951, endPoint y: 147, distance: 198.5
click at [951, 147] on div "// This is a COMBO challenge level. // Defeat ogres, collect gems, and escape t…" at bounding box center [898, 206] width 320 height 348
drag, startPoint x: 848, startPoint y: 202, endPoint x: 738, endPoint y: 201, distance: 109.2
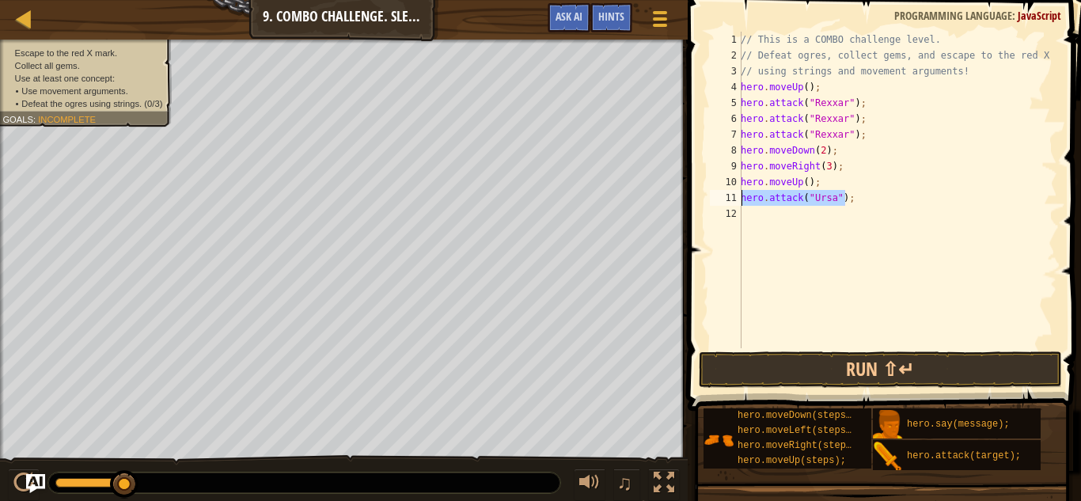
click at [738, 201] on div "hero.moveDown(2); 1 2 3 4 5 6 7 8 9 10 11 12 // This is a COMBO challenge level…" at bounding box center [882, 190] width 351 height 317
type textarea "hero.attack("Ursa");"
click at [841, 204] on div "// This is a COMBO challenge level. // Defeat ogres, collect gems, and escape t…" at bounding box center [898, 190] width 320 height 317
click at [849, 202] on div "// This is a COMBO challenge level. // Defeat ogres, collect gems, and escape t…" at bounding box center [898, 206] width 320 height 348
paste textarea "hero.attack("Ursa");"
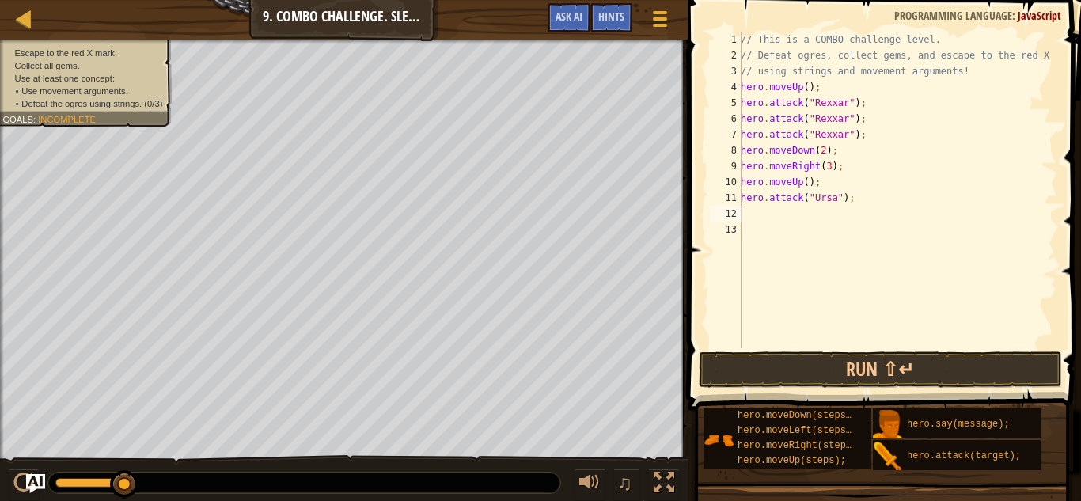
type textarea "hero.attack("Ursa");"
paste textarea "hero.attack("Ursa");"
type textarea "hero.attack("Ursa");"
click at [753, 248] on div "// This is a COMBO challenge level. // Defeat ogres, collect gems, and escape t…" at bounding box center [898, 206] width 320 height 348
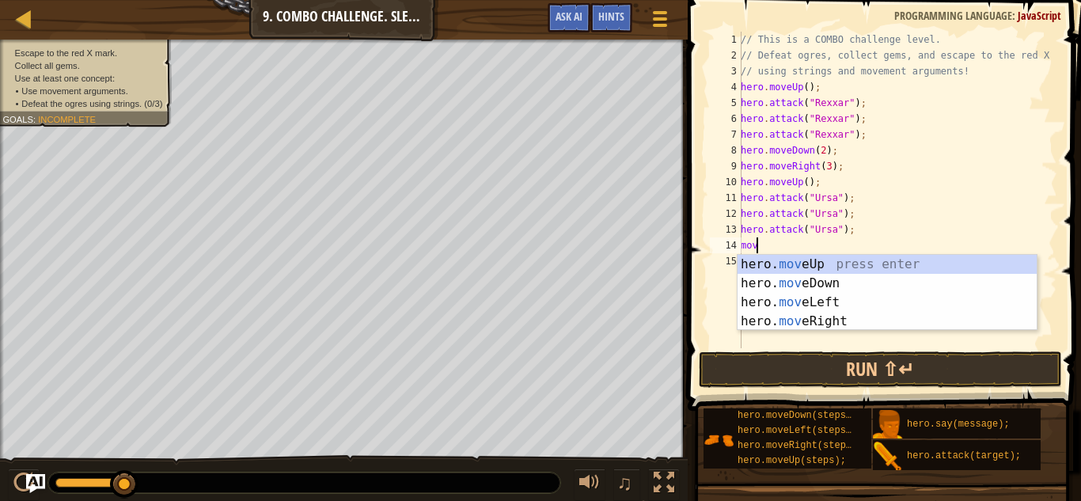
type textarea "move"
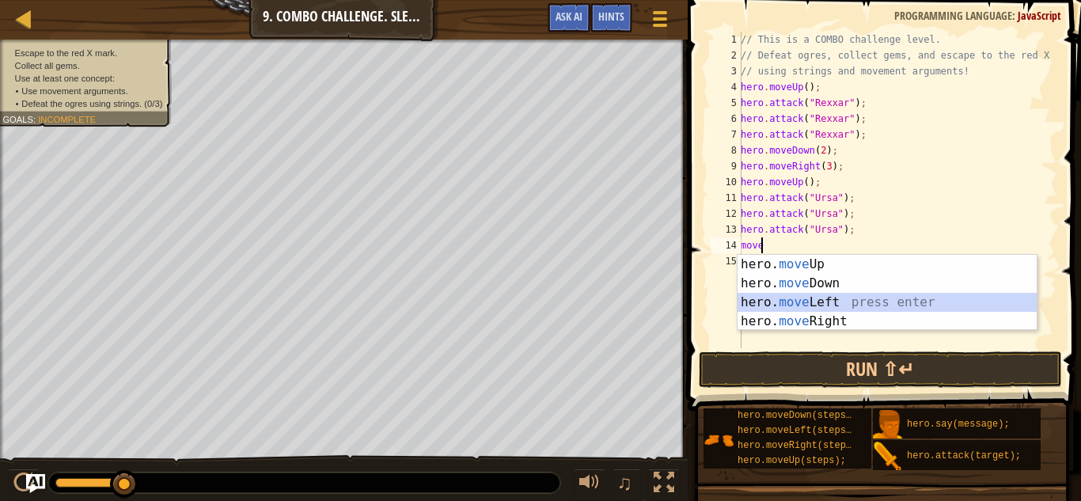
click at [847, 298] on div "hero. move Up press enter hero. move Down press enter hero. move Left press ent…" at bounding box center [887, 312] width 299 height 114
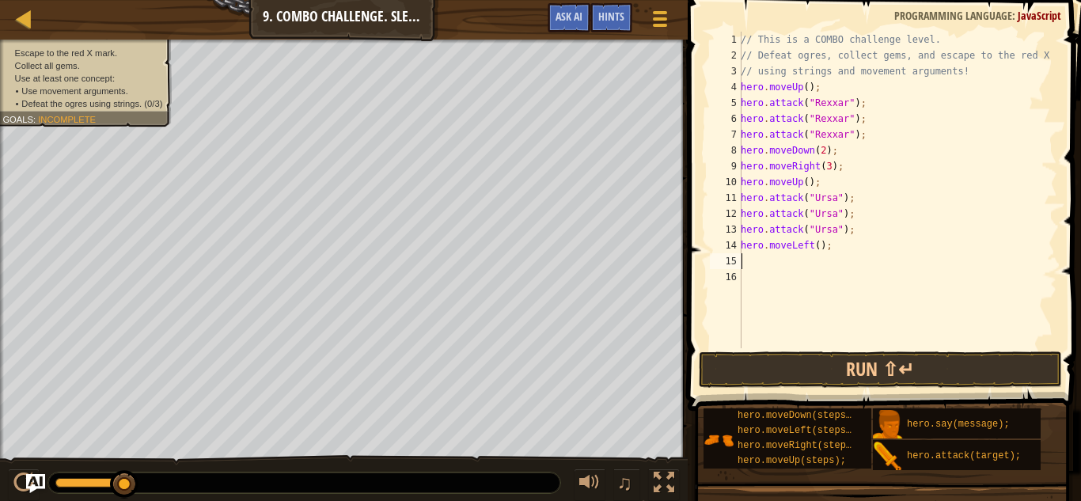
click at [812, 245] on div "// This is a COMBO challenge level. // Defeat ogres, collect gems, and escape t…" at bounding box center [898, 206] width 320 height 348
type textarea "hero.moveLeft(2);"
click at [840, 242] on div "// This is a COMBO challenge level. // Defeat ogres, collect gems, and escape t…" at bounding box center [898, 206] width 320 height 348
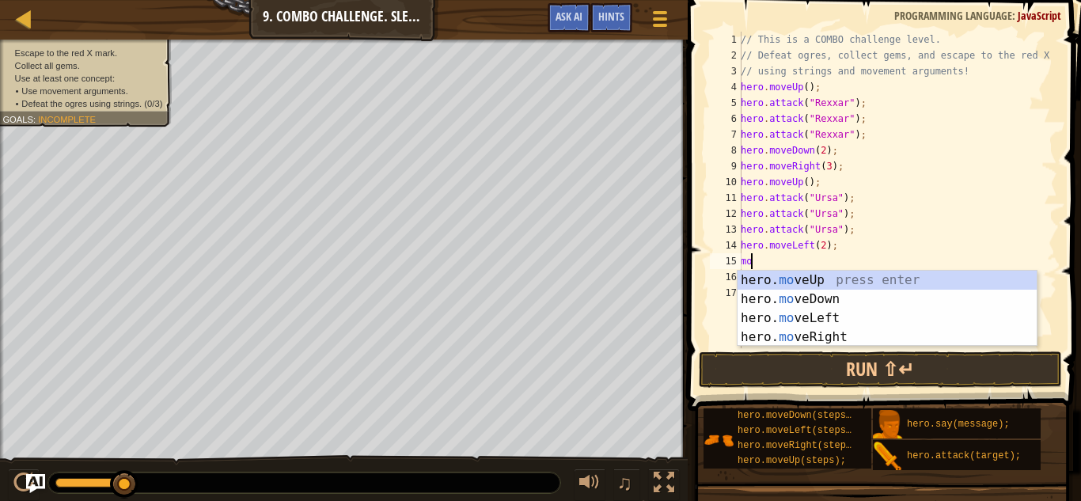
type textarea "move"
click at [814, 281] on div "hero. move Up press enter hero. move Down press enter hero. move Left press ent…" at bounding box center [887, 328] width 299 height 114
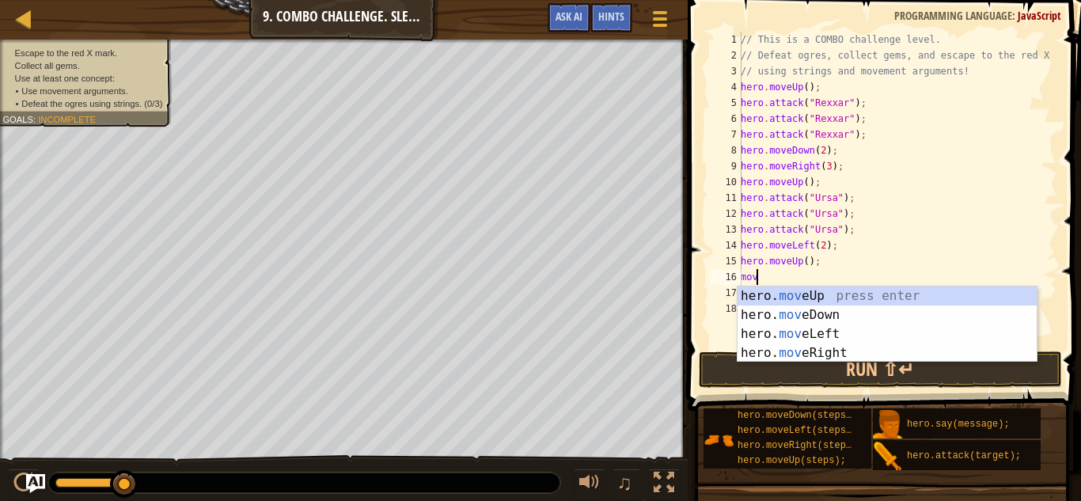
type textarea "move"
click at [808, 352] on div "hero. move Up press enter hero. move Down press enter hero. move Left press ent…" at bounding box center [887, 344] width 299 height 114
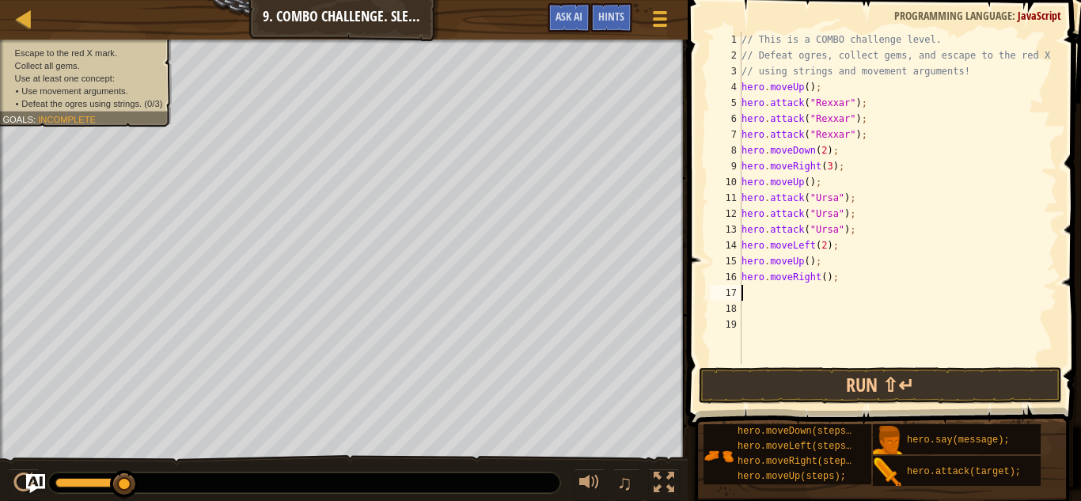
scroll to position [7, 0]
click at [815, 276] on div "// This is a COMBO challenge level. // Defeat ogres, collect gems, and escape t…" at bounding box center [897, 214] width 319 height 364
type textarea "hero.moveRight();"
click at [819, 275] on div "// This is a COMBO challenge level. // Defeat ogres, collect gems, and escape t…" at bounding box center [897, 214] width 319 height 364
click at [753, 300] on div "// This is a COMBO challenge level. // Defeat ogres, collect gems, and escape t…" at bounding box center [897, 214] width 319 height 364
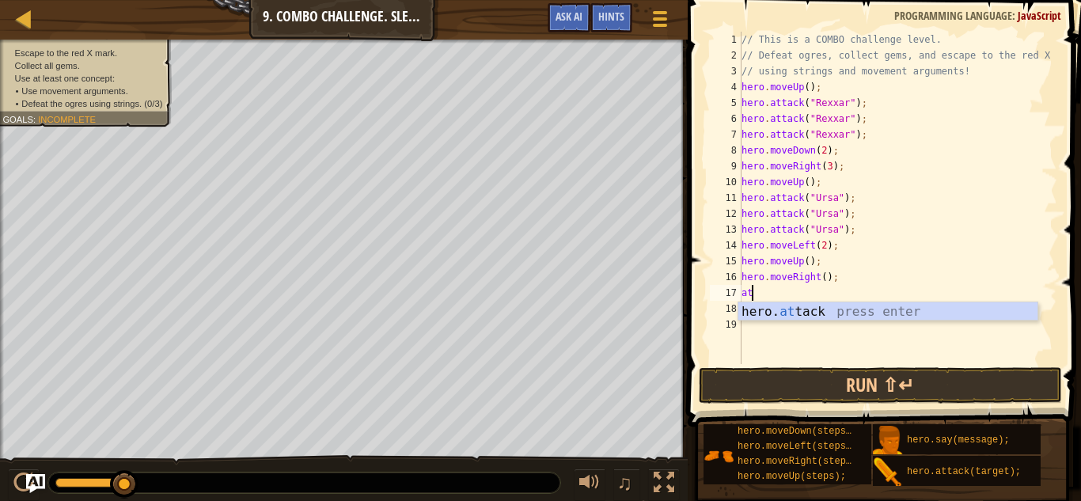
click at [800, 318] on div "hero. at tack press enter" at bounding box center [887, 330] width 299 height 57
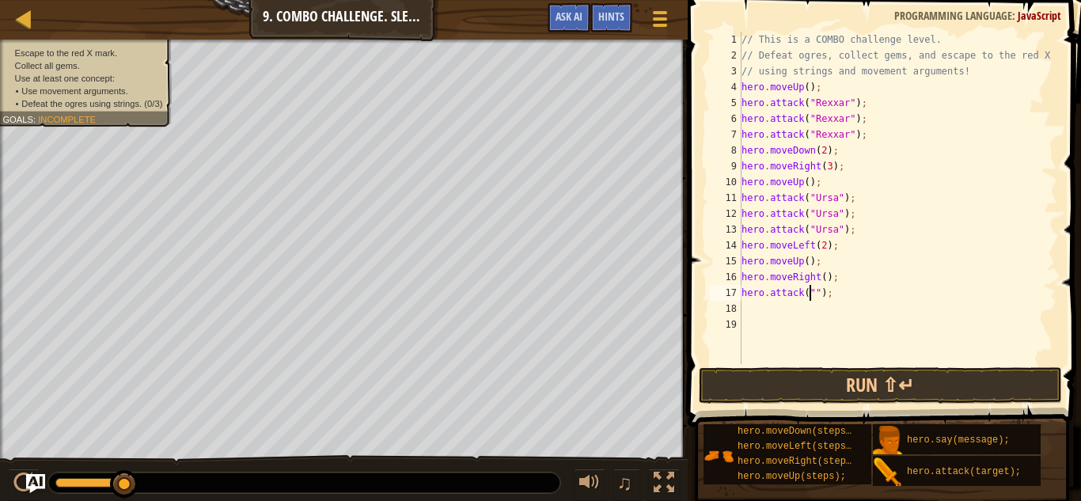
scroll to position [7, 6]
type textarea "hero.attack("[PERSON_NAME]");"
click at [753, 308] on div "// This is a COMBO challenge level. // Defeat ogres, collect gems, and escape t…" at bounding box center [897, 214] width 319 height 364
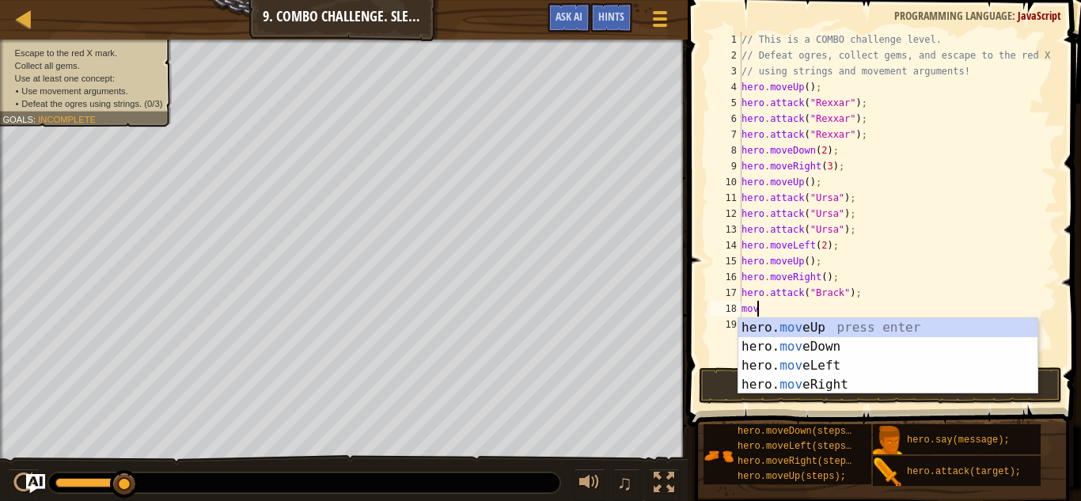
type textarea "move"
click at [826, 385] on div "hero. move Up press enter hero. move Down press enter hero. move Left press ent…" at bounding box center [887, 375] width 299 height 114
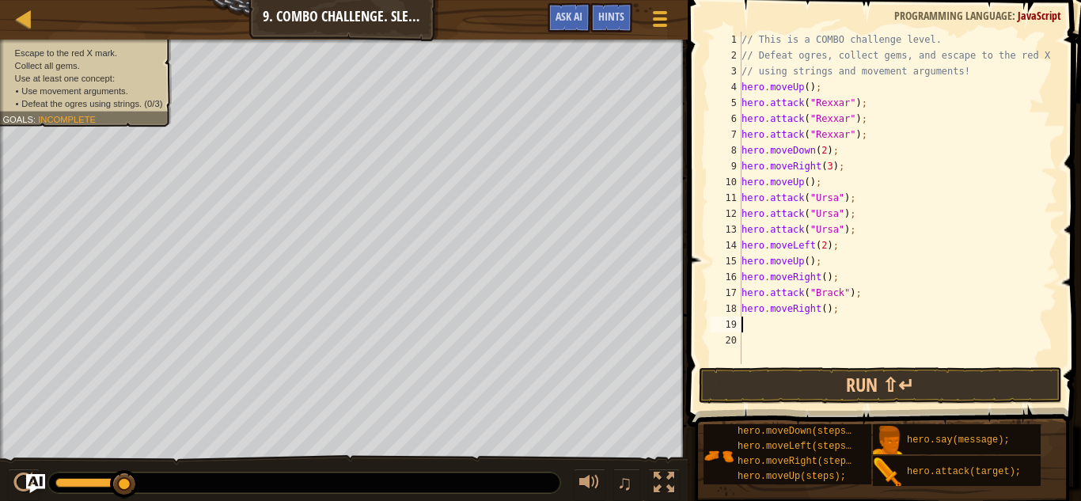
scroll to position [7, 0]
click at [818, 310] on div "// This is a COMBO challenge level. // Defeat ogres, collect gems, and escape t…" at bounding box center [897, 214] width 319 height 364
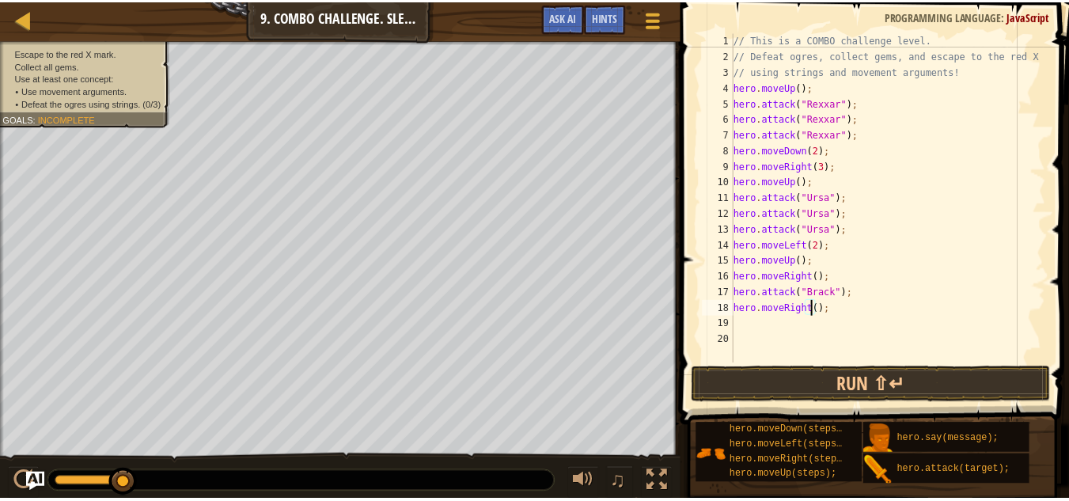
scroll to position [7, 6]
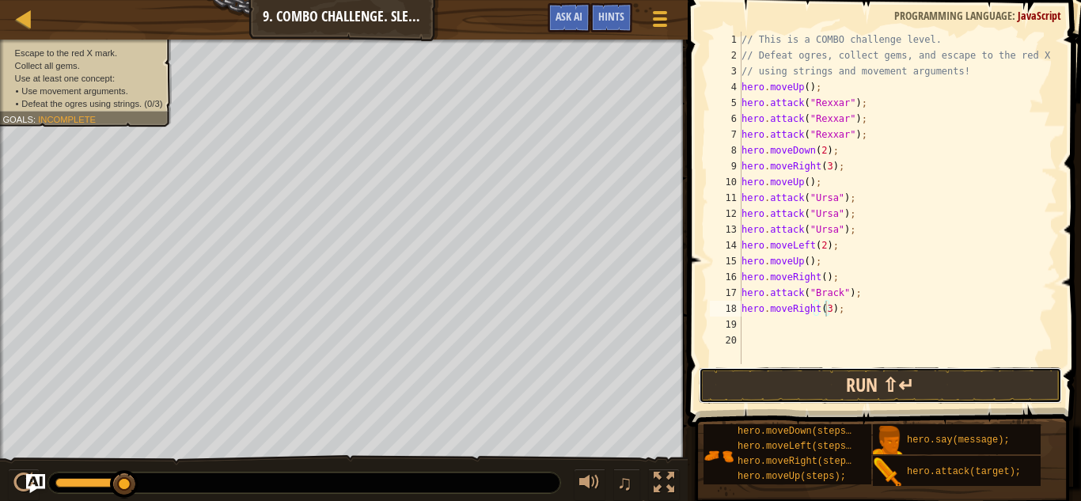
click at [772, 378] on button "Run ⇧↵" at bounding box center [880, 385] width 363 height 36
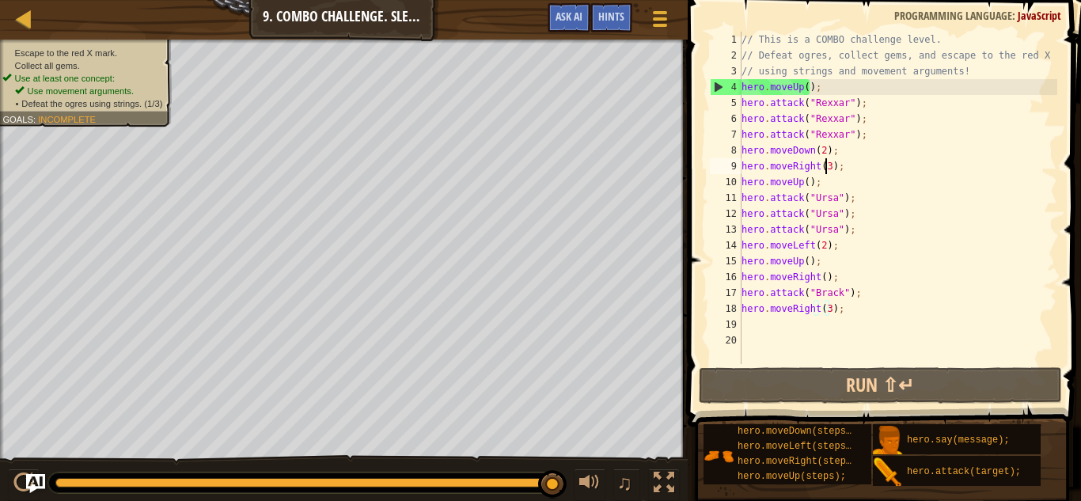
click at [824, 170] on div "// This is a COMBO challenge level. // Defeat ogres, collect gems, and escape t…" at bounding box center [897, 214] width 319 height 364
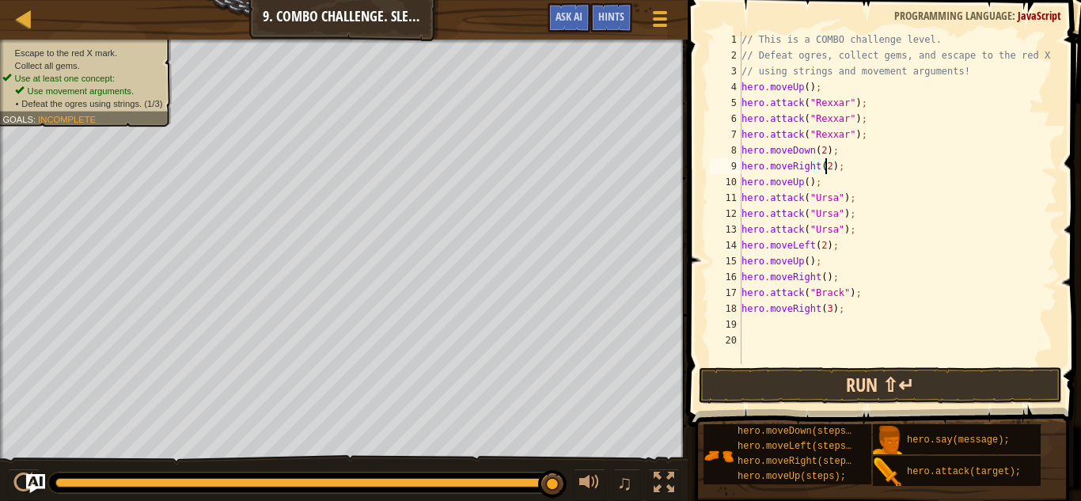
type textarea "hero.moveRight(2);"
click at [962, 381] on button "Run ⇧↵" at bounding box center [880, 385] width 363 height 36
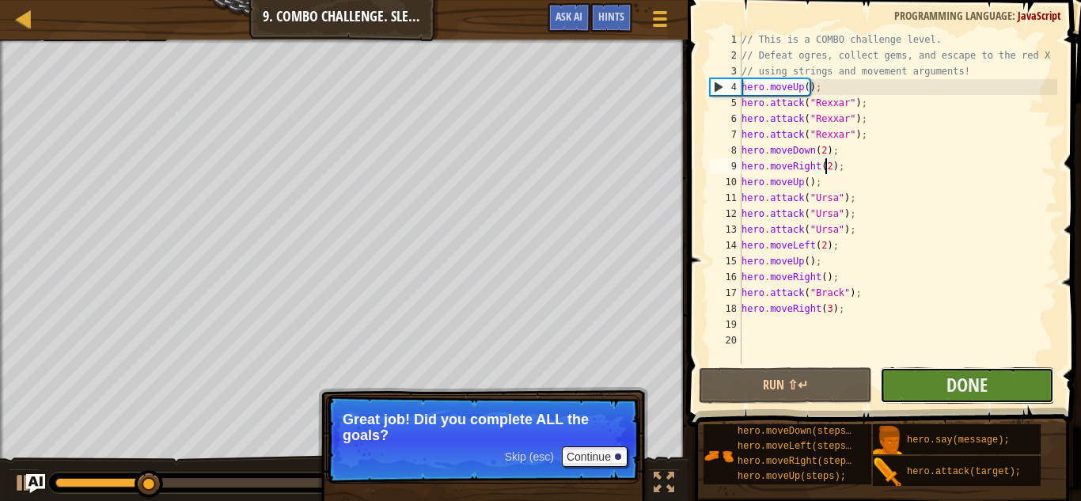
click at [1001, 385] on button "Done" at bounding box center [966, 385] width 173 height 36
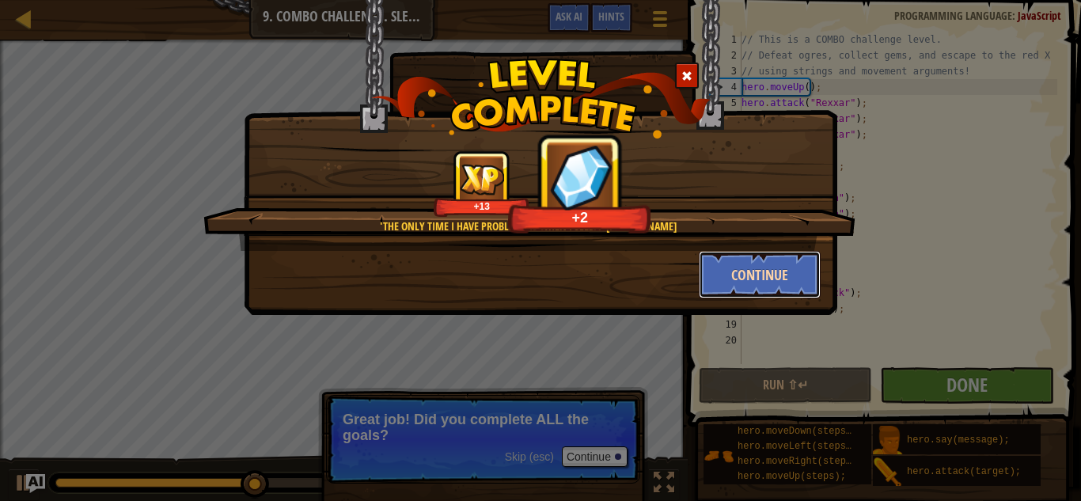
click at [750, 277] on button "Continue" at bounding box center [760, 274] width 123 height 47
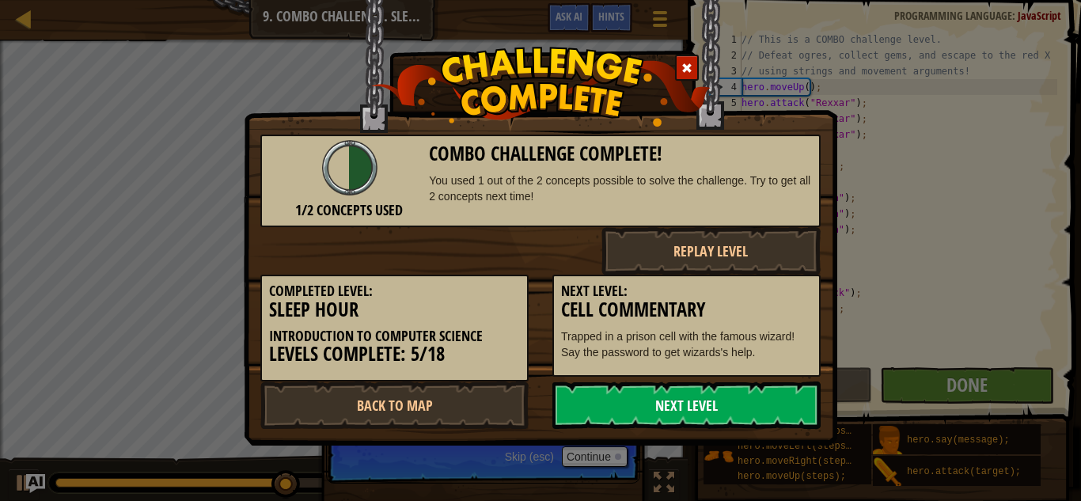
click at [635, 393] on link "Next Level" at bounding box center [686, 404] width 268 height 47
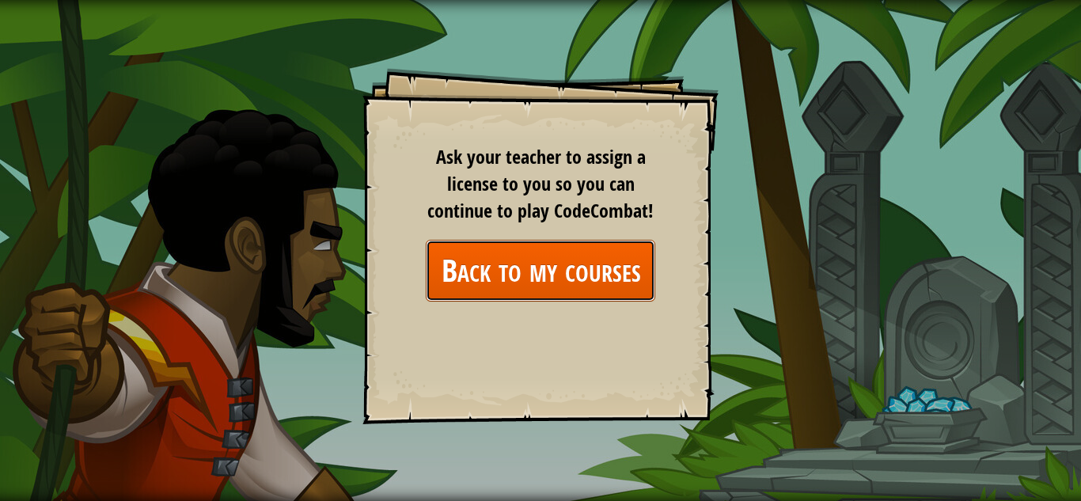
click at [621, 292] on link "Back to my courses" at bounding box center [541, 270] width 230 height 61
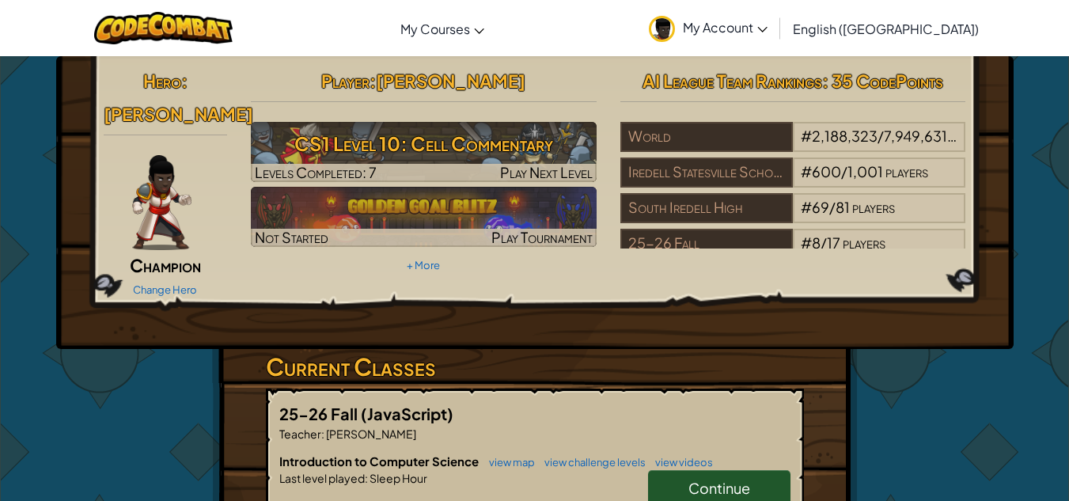
scroll to position [173, 0]
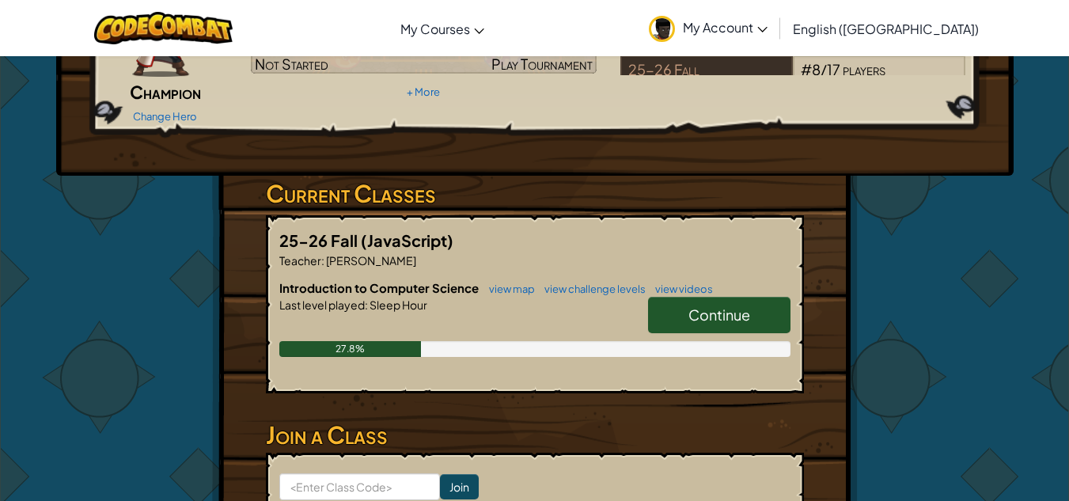
click at [685, 297] on link "Continue" at bounding box center [719, 315] width 142 height 36
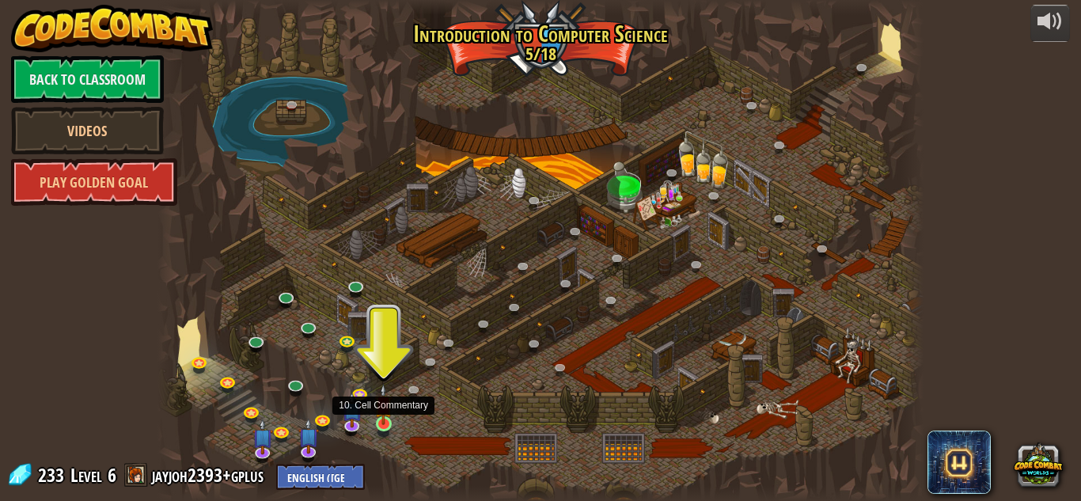
click at [384, 414] on img at bounding box center [383, 404] width 18 height 41
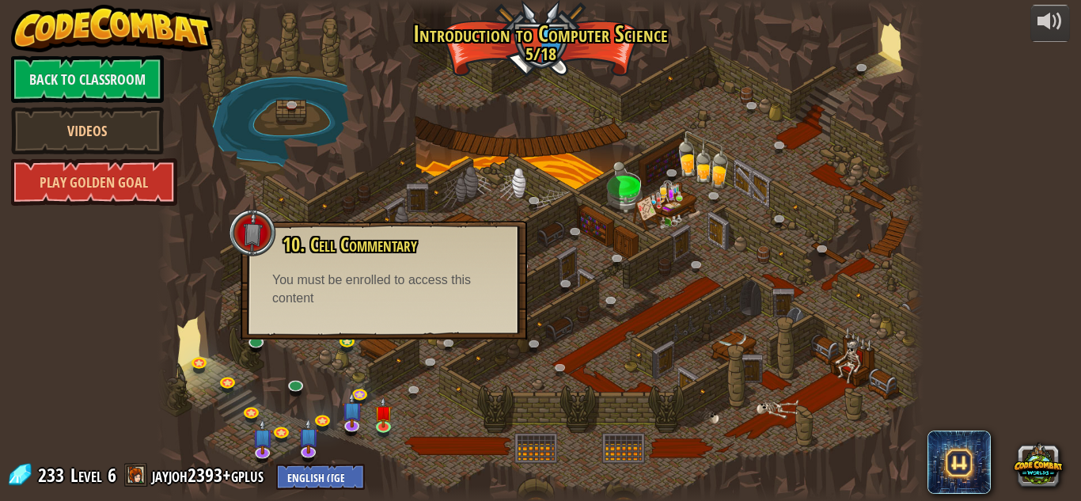
click at [381, 381] on div at bounding box center [541, 250] width 766 height 501
